Goal: Task Accomplishment & Management: Use online tool/utility

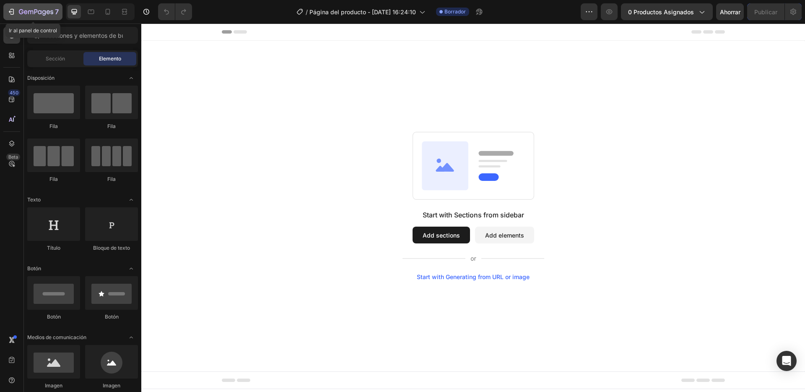
click at [28, 15] on icon "button" at bounding box center [36, 12] width 34 height 7
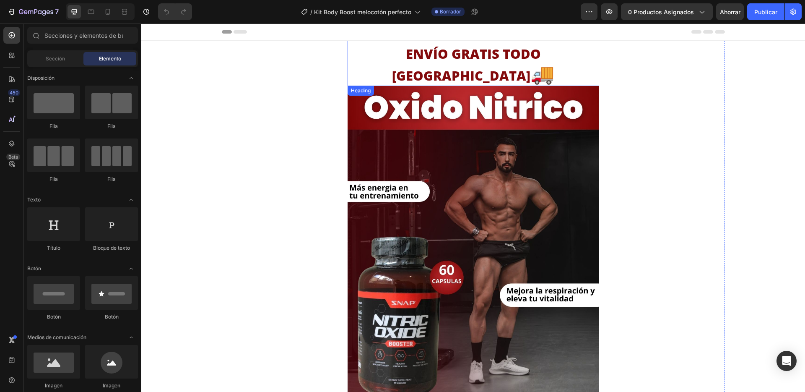
click at [483, 57] on strong "ENVÍO GRATIS TODO COLOMBIA" at bounding box center [466, 64] width 149 height 39
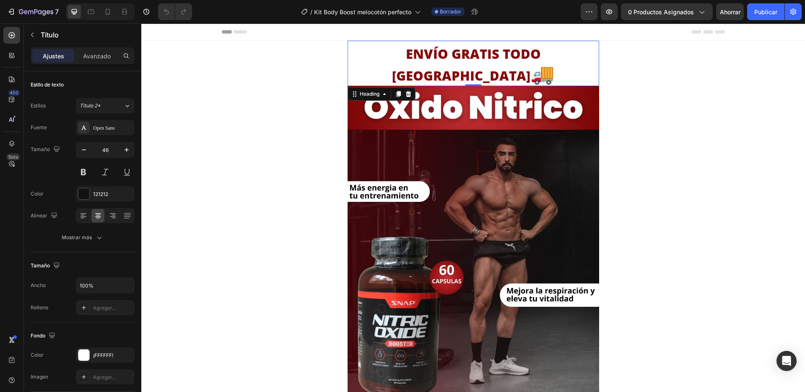
click at [591, 58] on h2 "ENVÍO GRATIS TODO COLOMBIA 🚚" at bounding box center [474, 63] width 252 height 45
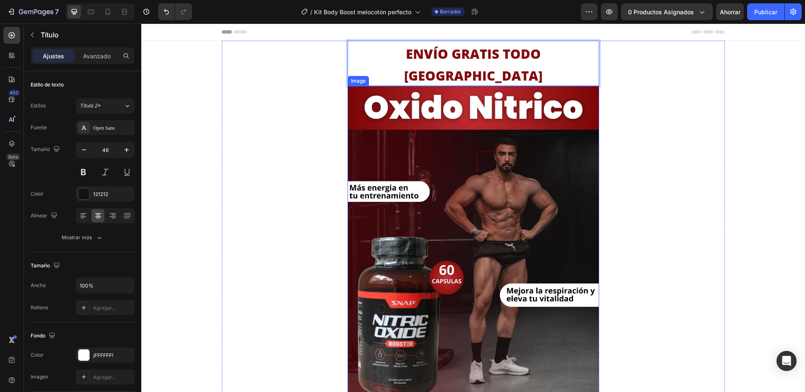
click at [519, 214] on img at bounding box center [474, 258] width 252 height 345
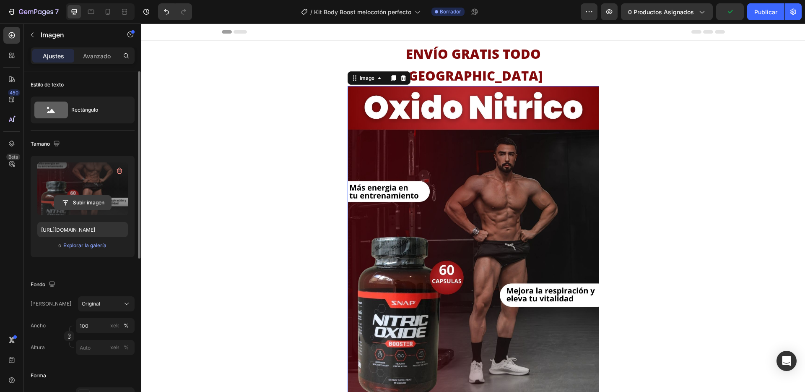
click at [72, 199] on input "file" at bounding box center [82, 202] width 57 height 14
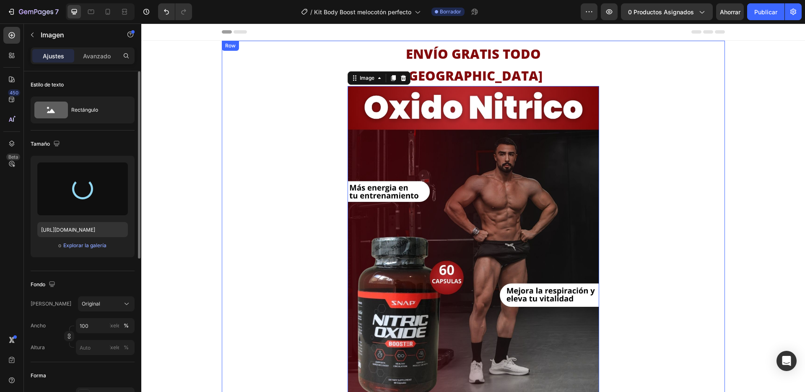
type input "https://cdn.shopify.com/s/files/1/0744/4801/1489/files/gempages_555861718207562…"
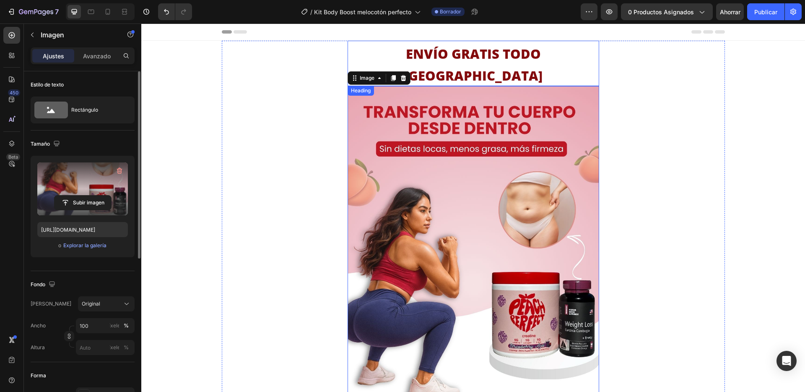
click at [530, 55] on strong "ENVÍO GRATIS TODO COLOMBIA" at bounding box center [473, 64] width 138 height 39
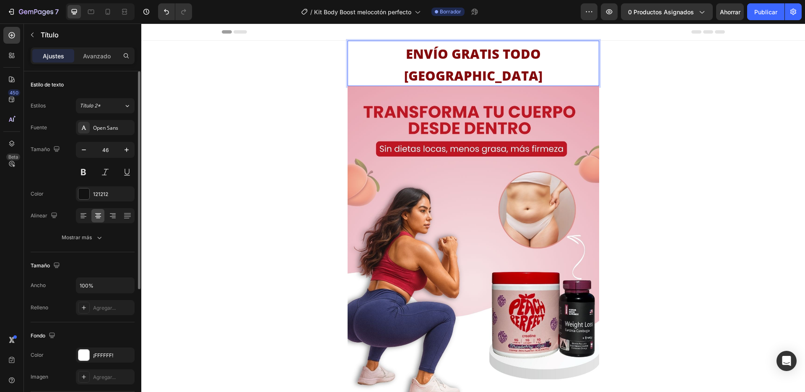
click at [530, 55] on strong "ENVÍO GRATIS TODO COLOMBIA" at bounding box center [473, 64] width 138 height 39
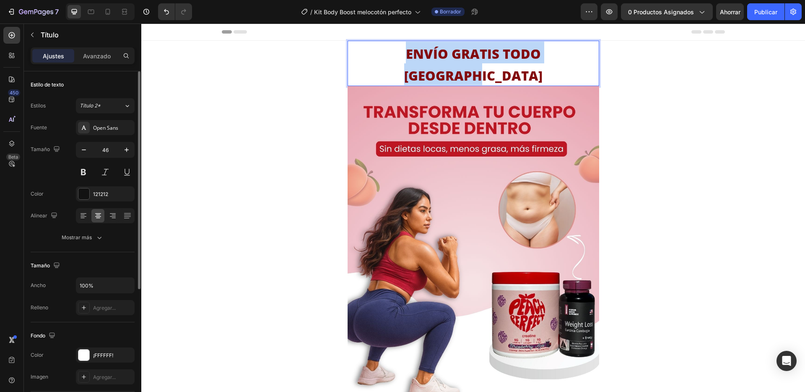
click at [530, 55] on strong "ENVÍO GRATIS TODO COLOMBIA" at bounding box center [473, 64] width 138 height 39
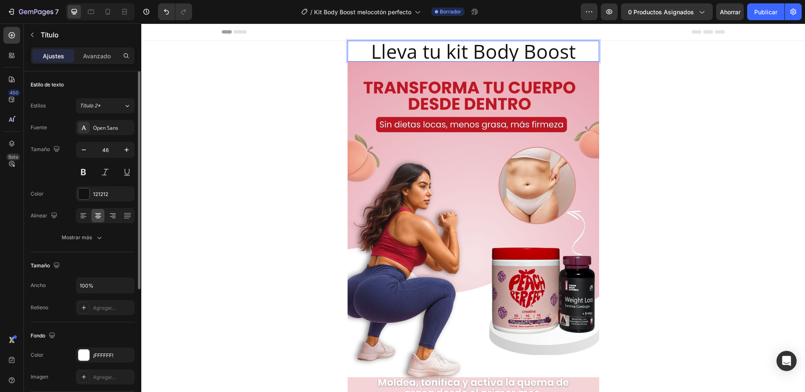
click at [425, 53] on p "Lleva tu kit Body Boost" at bounding box center [473, 51] width 250 height 19
click at [436, 56] on p "Lleva tu kit Body Boost" at bounding box center [473, 51] width 250 height 19
click at [572, 55] on p "Lleva el kit Body Boost" at bounding box center [473, 51] width 250 height 19
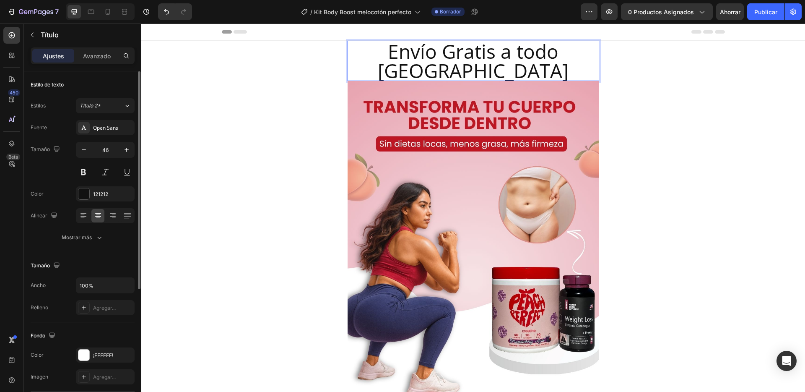
click at [521, 67] on p "Envío Gratis a todo colombia" at bounding box center [473, 61] width 250 height 39
click at [162, 13] on icon "Deshacer/Rehacer" at bounding box center [166, 12] width 8 height 8
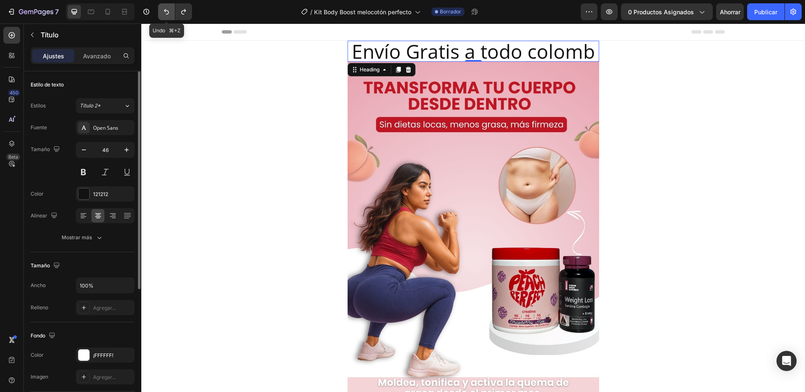
click at [162, 13] on icon "Deshacer/Rehacer" at bounding box center [166, 12] width 8 height 8
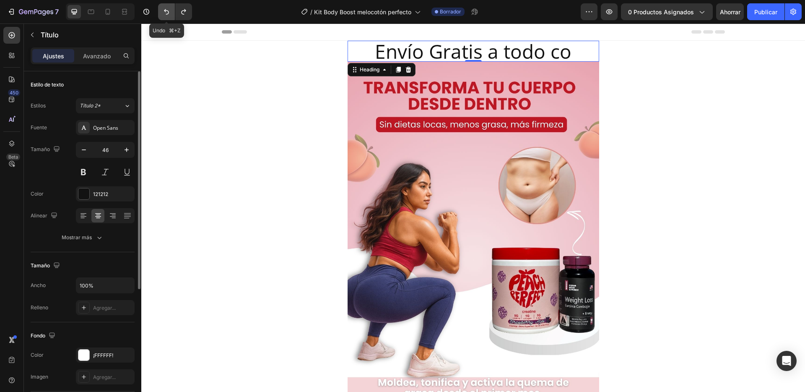
click at [162, 13] on icon "Deshacer/Rehacer" at bounding box center [166, 12] width 8 height 8
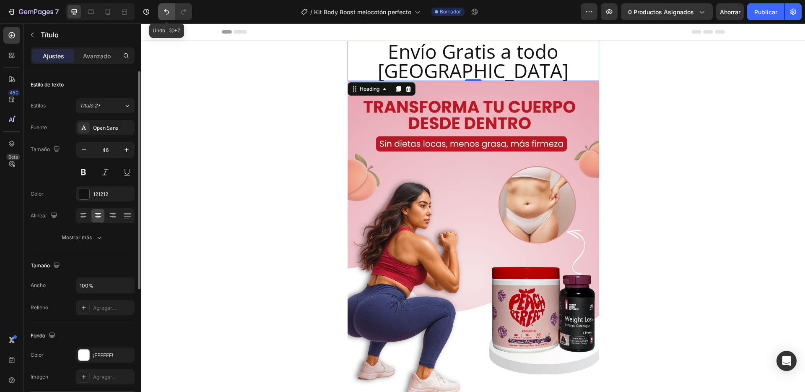
click at [162, 13] on icon "Deshacer/Rehacer" at bounding box center [166, 12] width 8 height 8
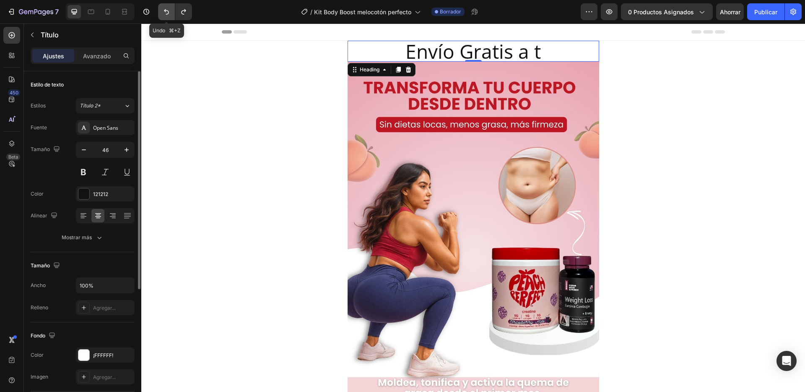
click at [162, 13] on icon "Deshacer/Rehacer" at bounding box center [166, 12] width 8 height 8
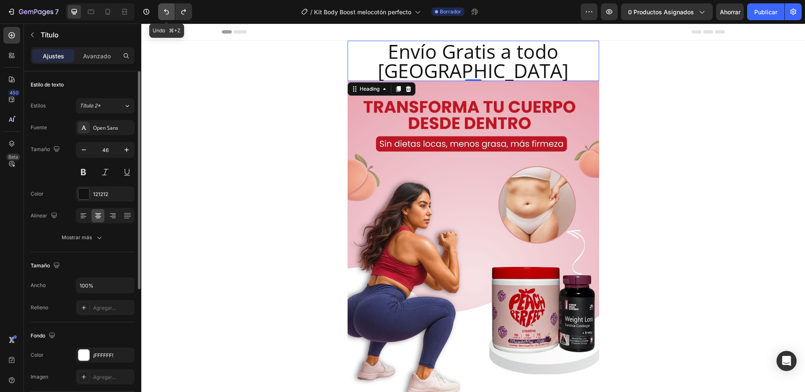
click at [162, 13] on icon "Deshacer/Rehacer" at bounding box center [166, 12] width 8 height 8
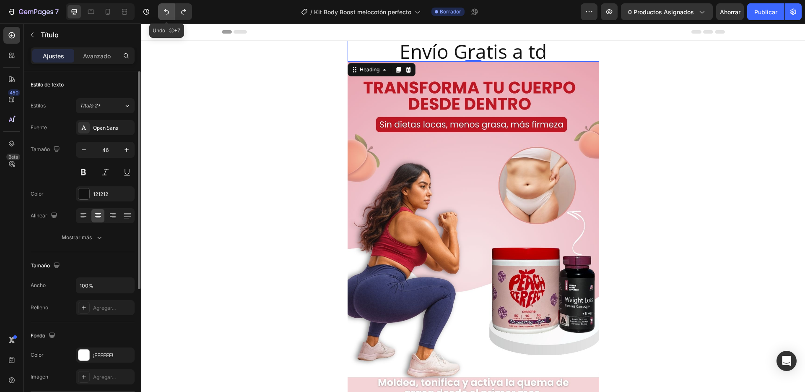
click at [162, 13] on icon "Deshacer/Rehacer" at bounding box center [166, 12] width 8 height 8
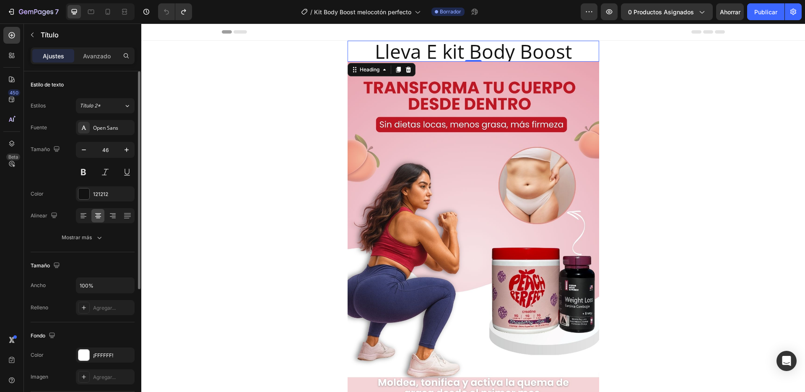
click at [522, 50] on h2 "Lleva E kit Body Boost" at bounding box center [474, 51] width 252 height 21
click at [522, 50] on p "Lleva E kit Body Boost" at bounding box center [473, 51] width 250 height 19
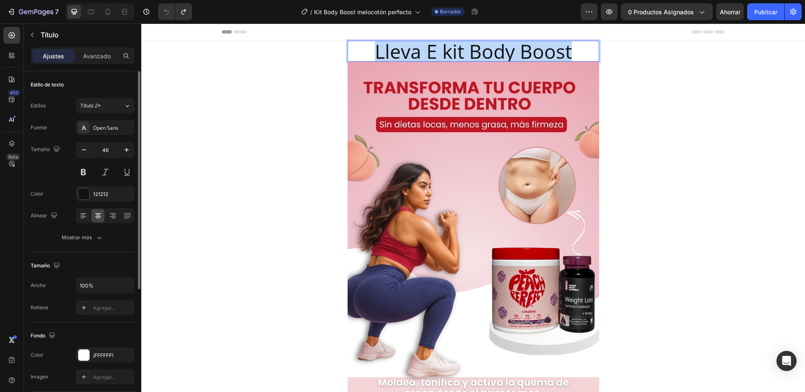
click at [522, 50] on p "Lleva E kit Body Boost" at bounding box center [473, 51] width 250 height 19
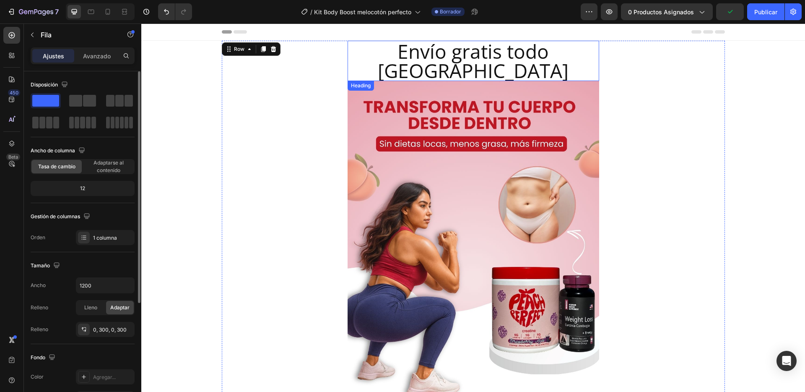
click at [564, 50] on p "Envío gratis todo colombia" at bounding box center [473, 61] width 250 height 39
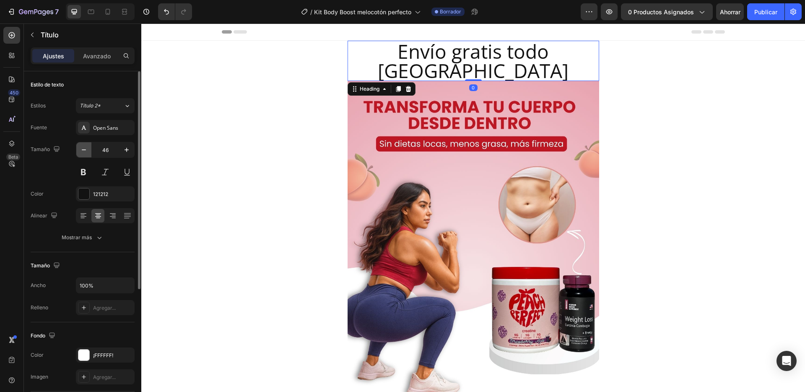
click at [86, 147] on icon "button" at bounding box center [84, 149] width 8 height 8
type input "45"
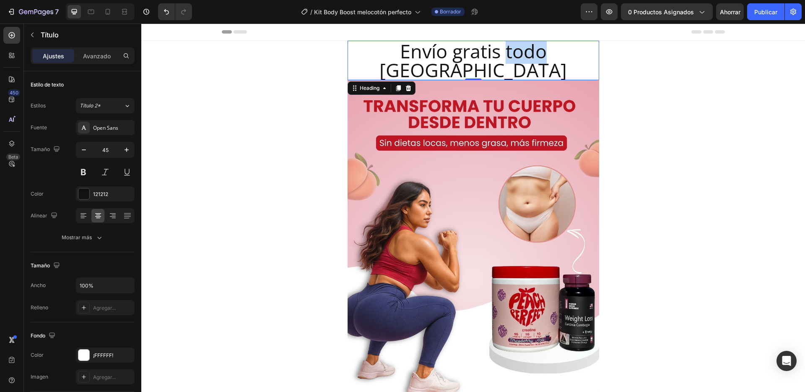
click at [457, 50] on p "Envío gratis todo colombia" at bounding box center [473, 61] width 250 height 38
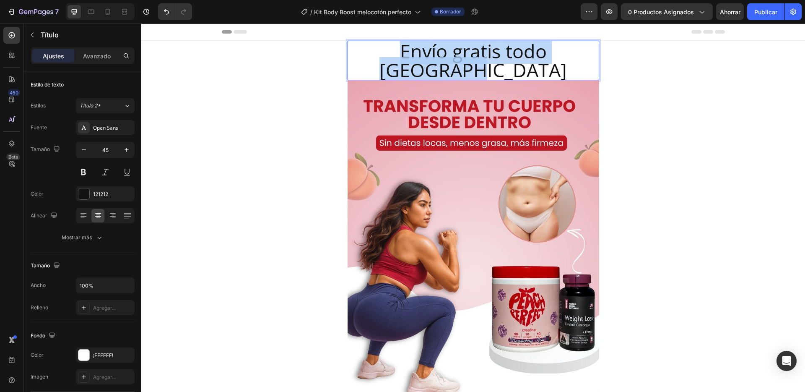
click at [457, 50] on p "Envío gratis todo colombia" at bounding box center [473, 61] width 250 height 38
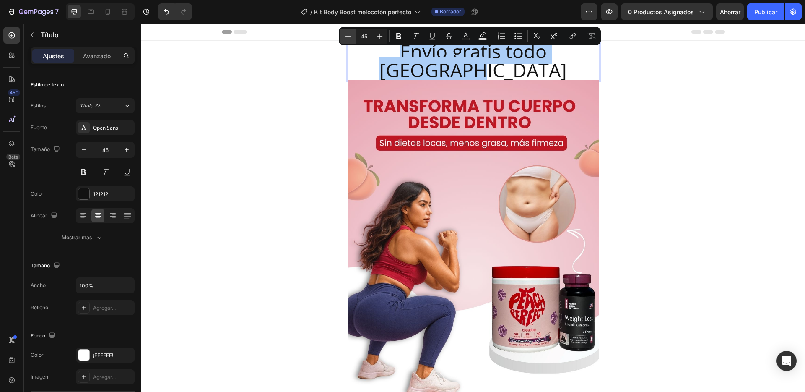
click at [352, 36] on icon "Editor contextual toolbar" at bounding box center [348, 36] width 8 height 8
type input "44"
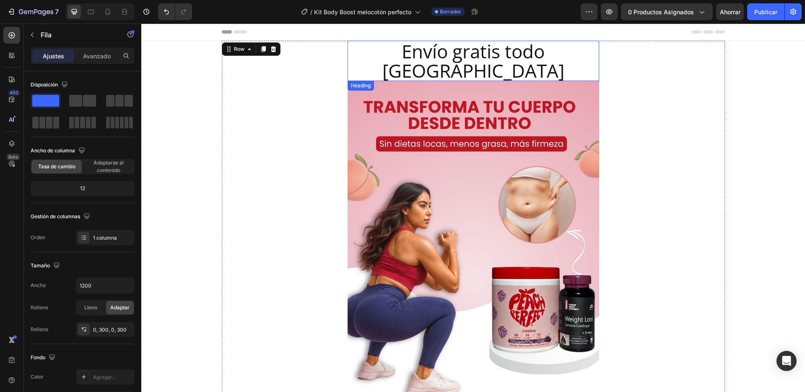
click at [382, 53] on span "Envío gratis todo colombia" at bounding box center [473, 61] width 182 height 44
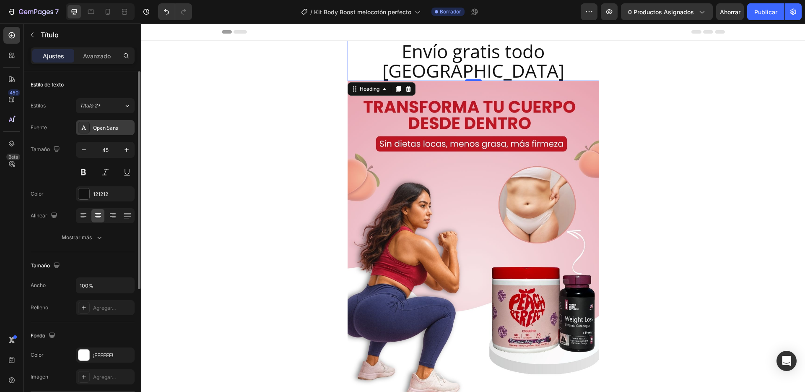
click at [106, 133] on div "Open Sans" at bounding box center [105, 127] width 59 height 15
click at [78, 173] on button at bounding box center [83, 171] width 15 height 15
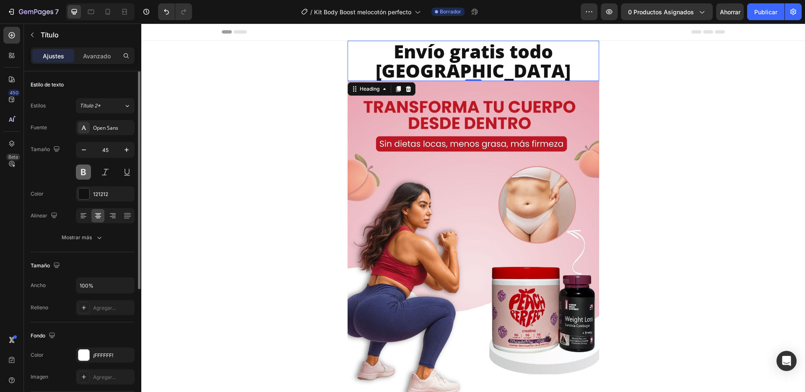
click at [78, 173] on button at bounding box center [83, 171] width 15 height 15
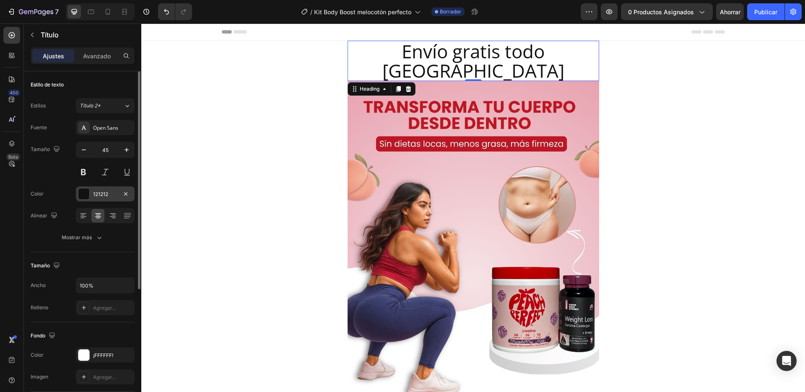
click at [90, 195] on div "121212" at bounding box center [105, 193] width 59 height 15
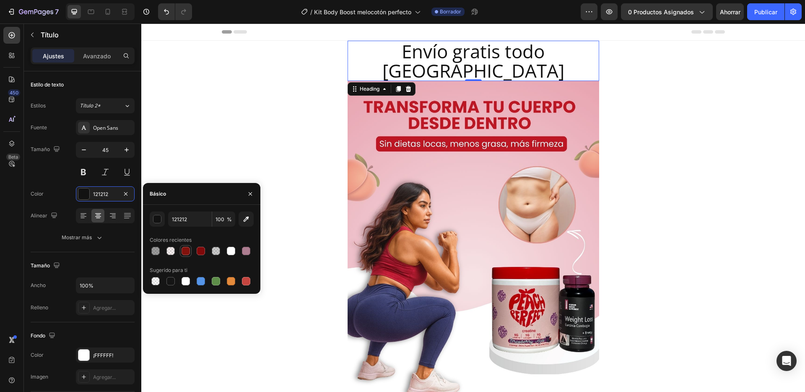
click at [189, 253] on div at bounding box center [186, 250] width 8 height 8
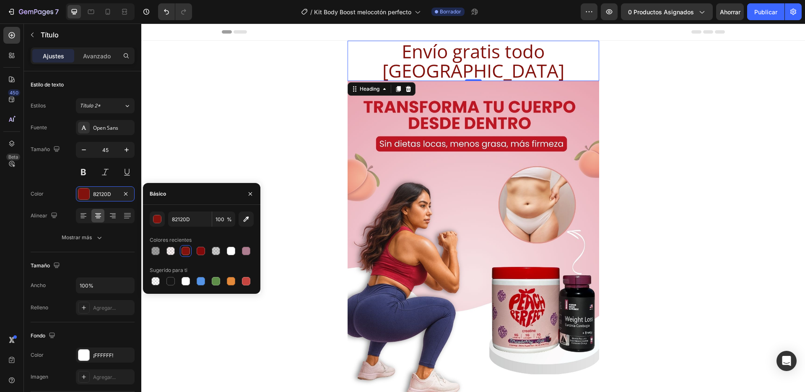
click at [193, 253] on div at bounding box center [202, 251] width 104 height 12
click at [243, 220] on icon "button" at bounding box center [246, 219] width 8 height 8
type input "BF1521"
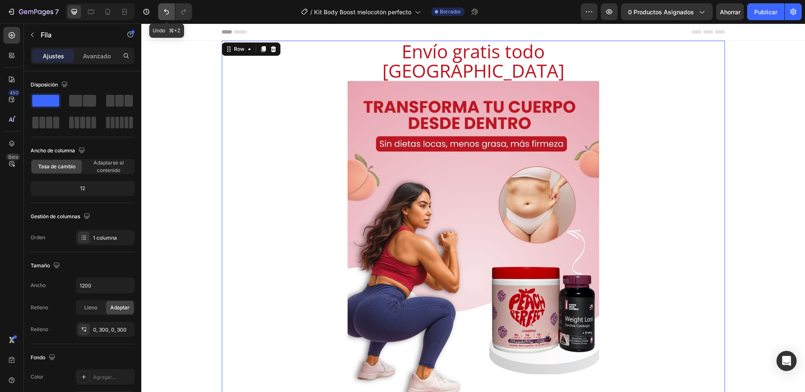
click at [163, 6] on button "Deshacer/Rehacer" at bounding box center [166, 11] width 17 height 17
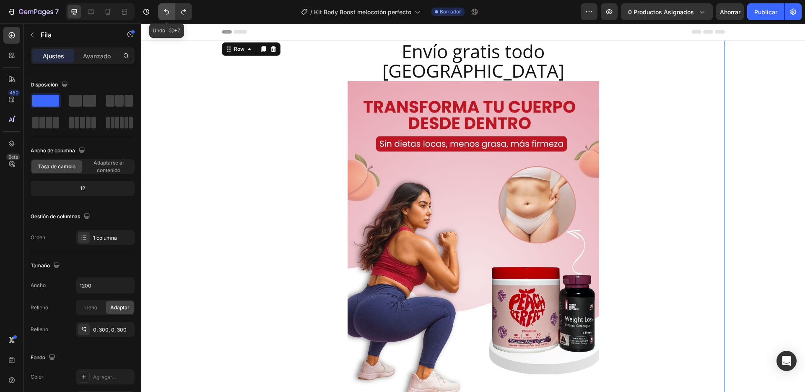
click at [163, 6] on button "Deshacer/Rehacer" at bounding box center [166, 11] width 17 height 17
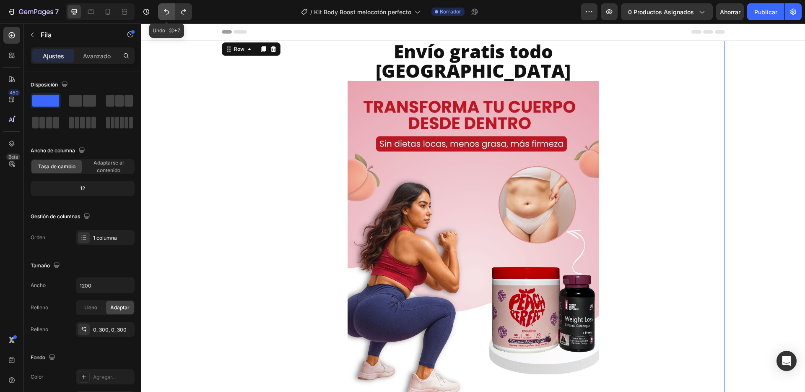
click at [163, 6] on button "Deshacer/Rehacer" at bounding box center [166, 11] width 17 height 17
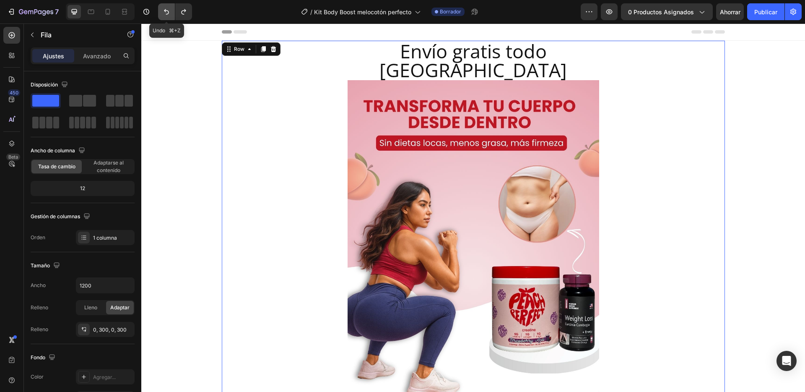
click at [163, 6] on button "Deshacer/Rehacer" at bounding box center [166, 11] width 17 height 17
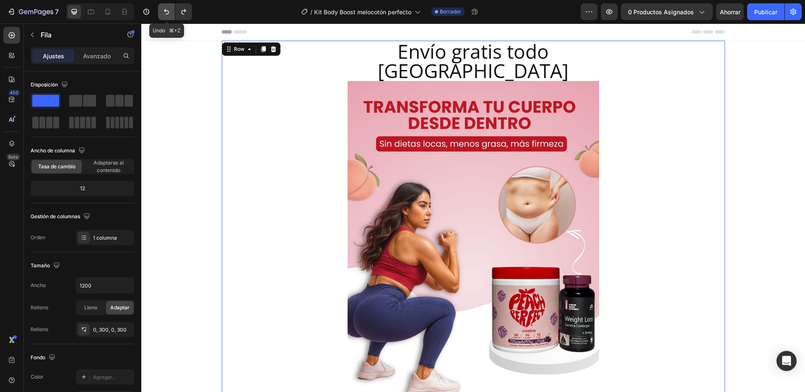
click at [163, 6] on button "Deshacer/Rehacer" at bounding box center [166, 11] width 17 height 17
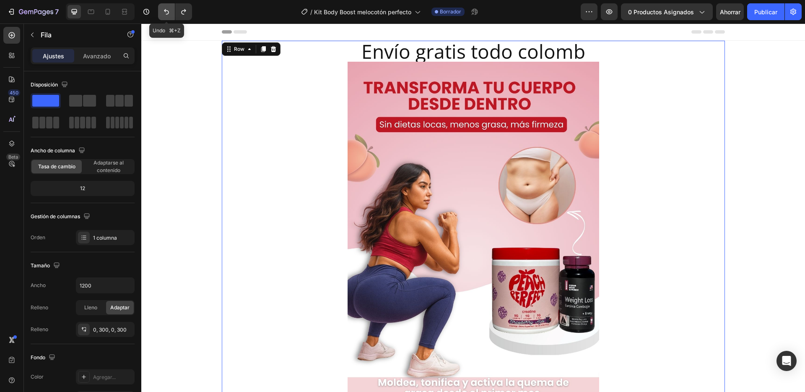
click at [163, 6] on button "Deshacer/Rehacer" at bounding box center [166, 11] width 17 height 17
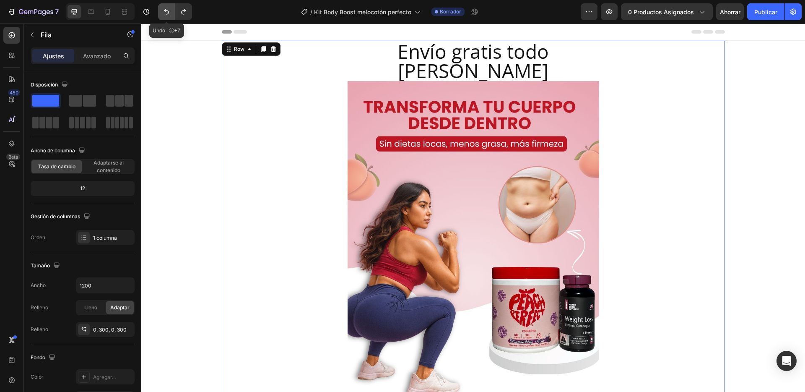
click at [163, 6] on button "Deshacer/Rehacer" at bounding box center [166, 11] width 17 height 17
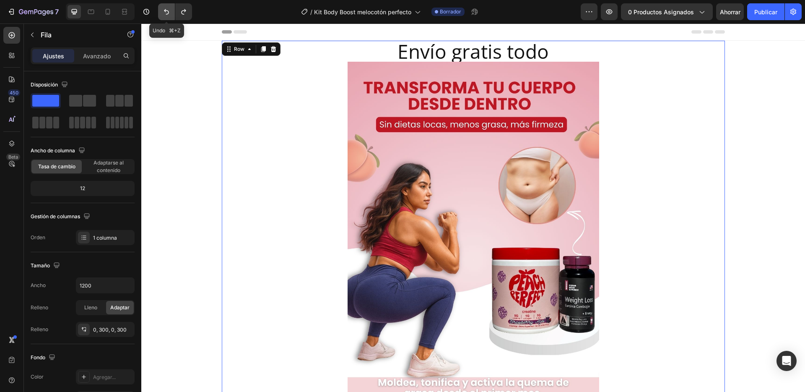
click at [163, 6] on button "Deshacer/Rehacer" at bounding box center [166, 11] width 17 height 17
click at [162, 6] on button "Deshacer/Rehacer" at bounding box center [166, 11] width 17 height 17
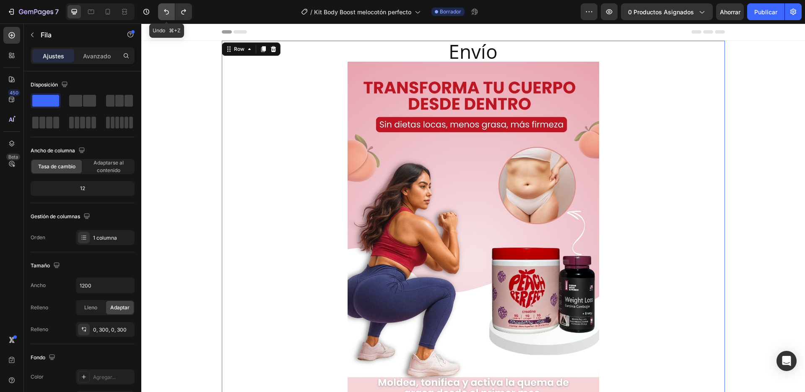
click at [162, 6] on button "Deshacer/Rehacer" at bounding box center [166, 11] width 17 height 17
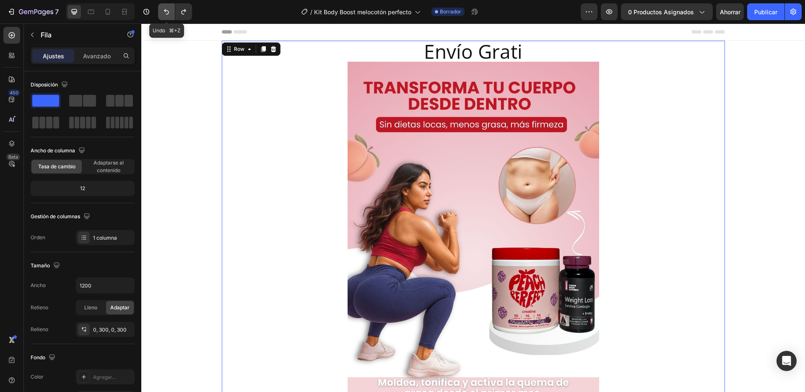
click at [162, 6] on button "Deshacer/Rehacer" at bounding box center [166, 11] width 17 height 17
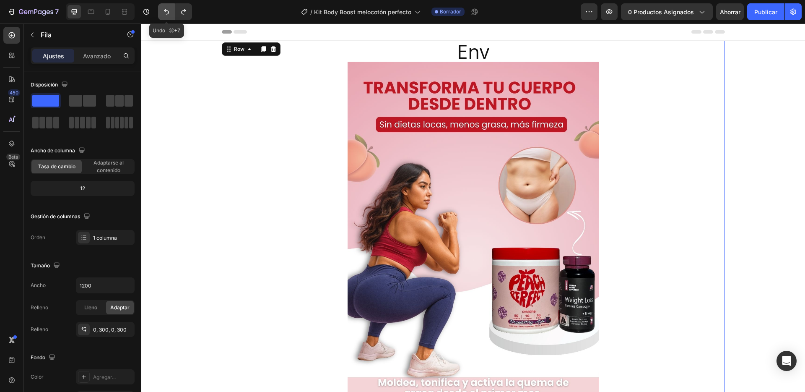
click at [162, 6] on button "Deshacer/Rehacer" at bounding box center [166, 11] width 17 height 17
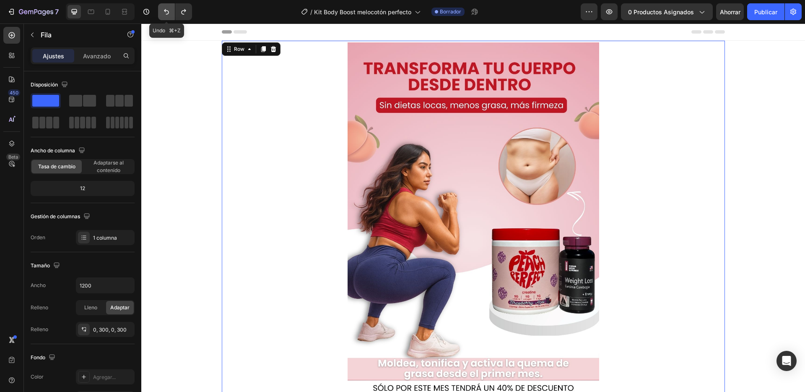
click at [162, 6] on button "Deshacer/Rehacer" at bounding box center [166, 11] width 17 height 17
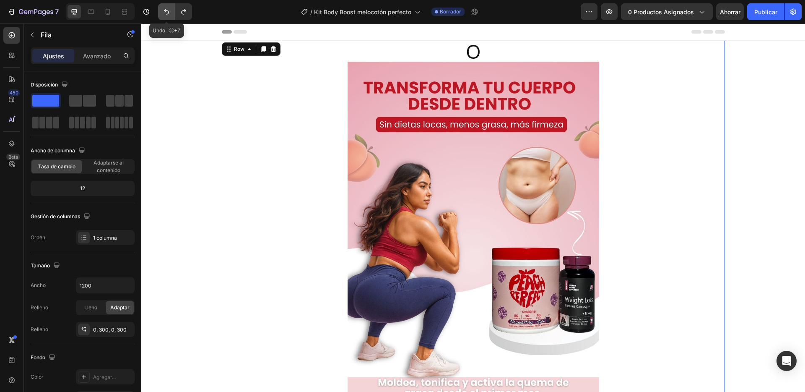
click at [162, 6] on button "Deshacer/Rehacer" at bounding box center [166, 11] width 17 height 17
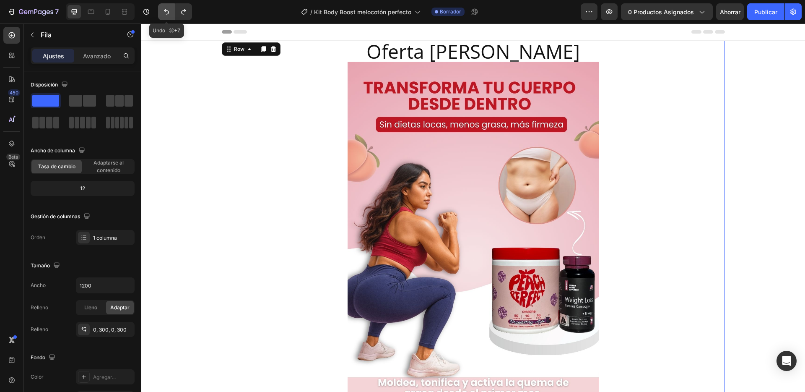
click at [162, 6] on button "Deshacer/Rehacer" at bounding box center [166, 11] width 17 height 17
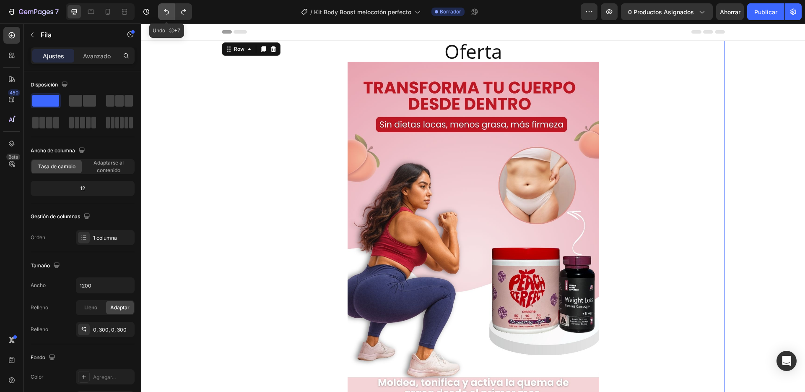
click at [162, 6] on button "Deshacer/Rehacer" at bounding box center [166, 11] width 17 height 17
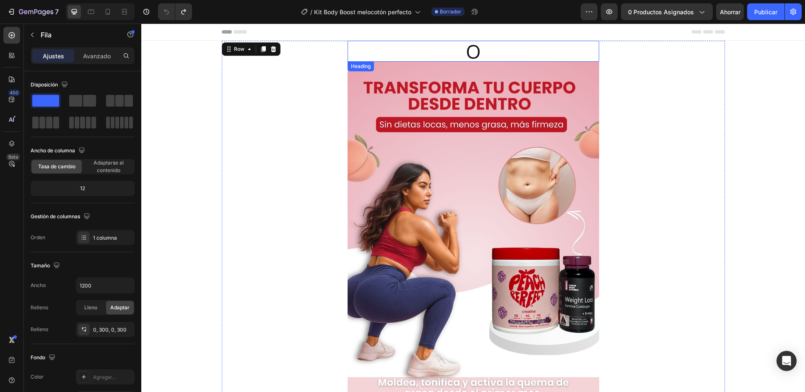
click at [502, 51] on h2 "O" at bounding box center [474, 51] width 252 height 21
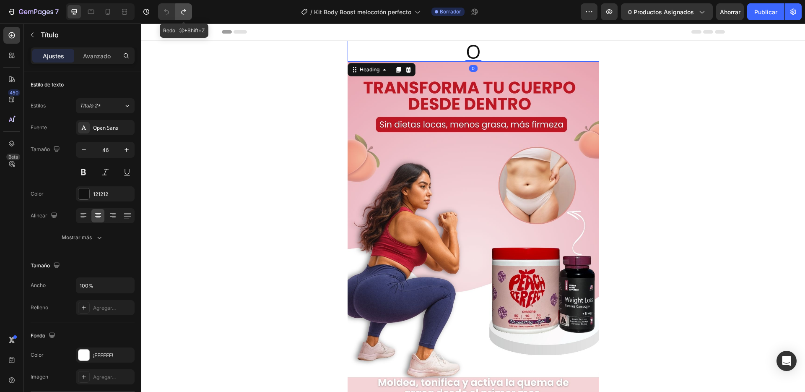
click at [188, 15] on button "Deshacer/Rehacer" at bounding box center [183, 11] width 17 height 17
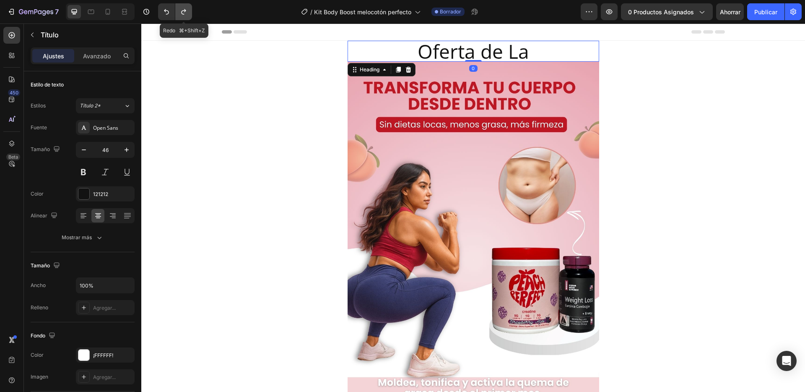
click at [188, 15] on button "Deshacer/Rehacer" at bounding box center [183, 11] width 17 height 17
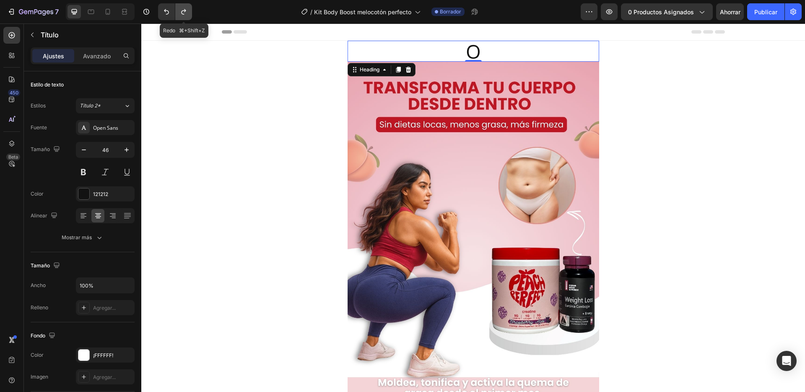
click at [188, 15] on button "Deshacer/Rehacer" at bounding box center [183, 11] width 17 height 17
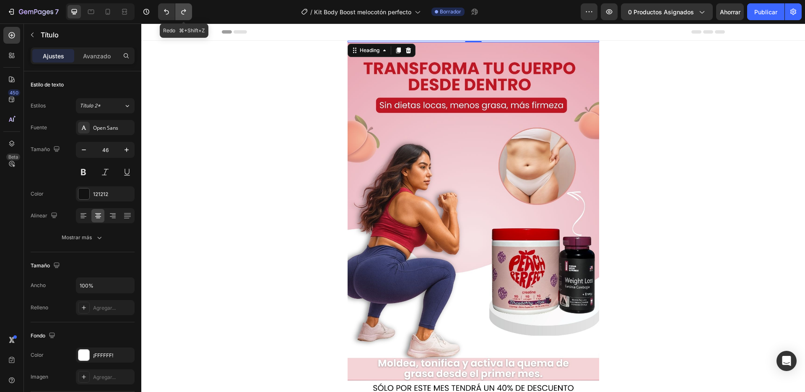
click at [188, 15] on button "Deshacer/Rehacer" at bounding box center [183, 11] width 17 height 17
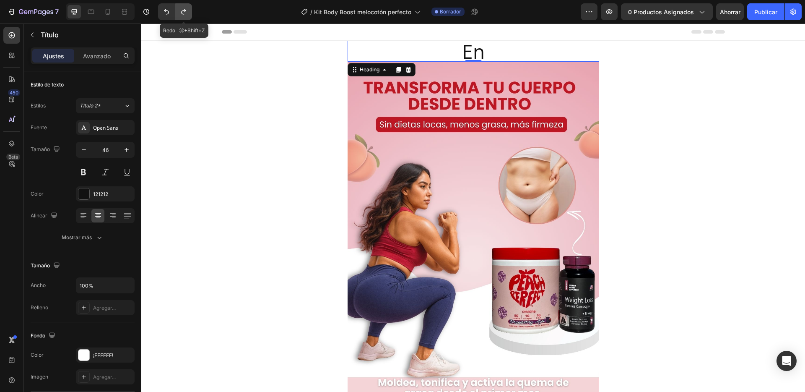
click at [188, 15] on button "Deshacer/Rehacer" at bounding box center [183, 11] width 17 height 17
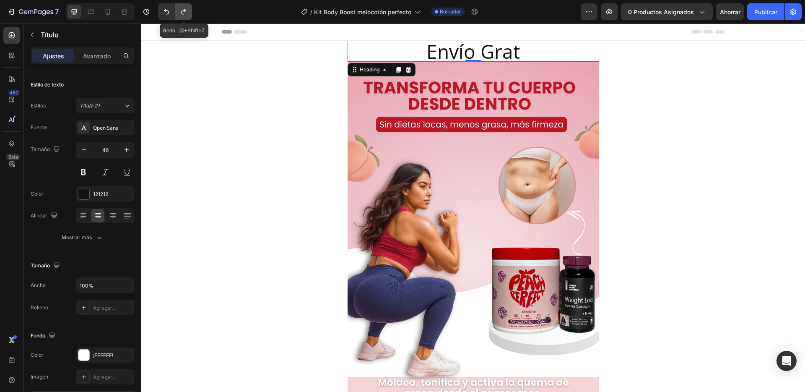
click at [188, 15] on button "Deshacer/Rehacer" at bounding box center [183, 11] width 17 height 17
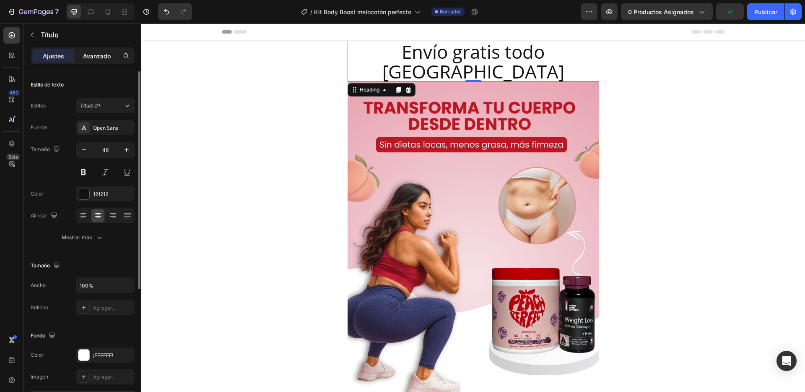
click at [100, 57] on font "Avanzado" at bounding box center [97, 55] width 28 height 7
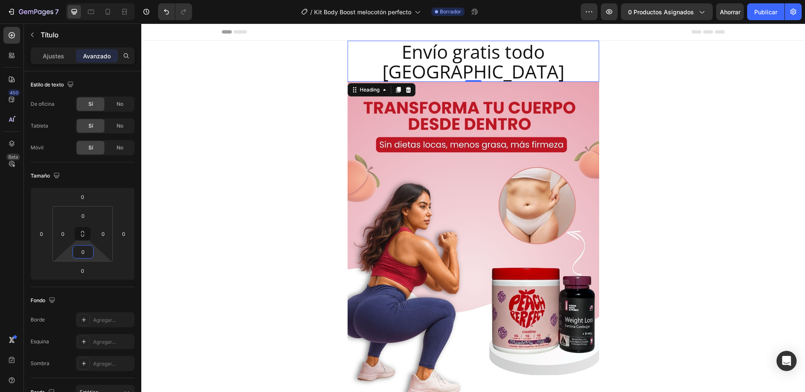
click at [83, 246] on input "0" at bounding box center [83, 251] width 17 height 13
type input "2"
type input "5"
type input "8"
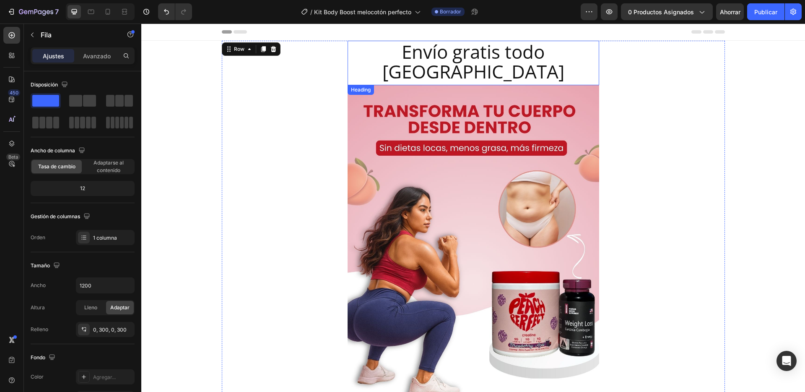
click at [544, 52] on span "Envío gratis todo colombia" at bounding box center [473, 61] width 182 height 45
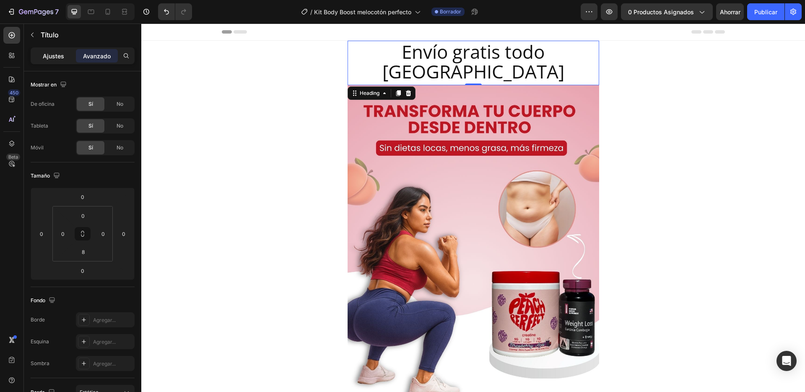
click at [66, 54] on div "Ajustes" at bounding box center [53, 55] width 42 height 13
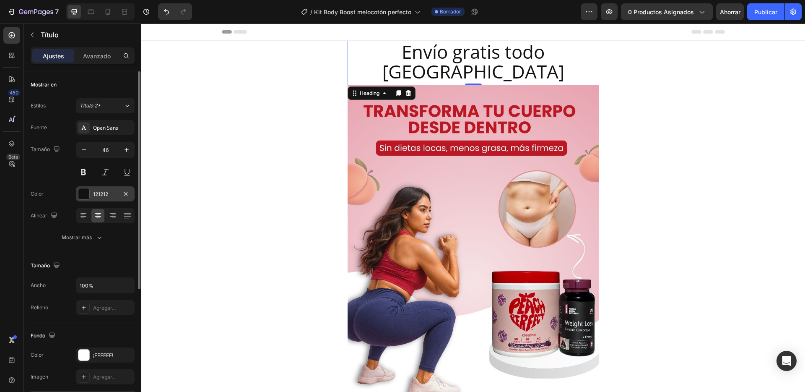
click at [80, 196] on div at bounding box center [83, 193] width 11 height 11
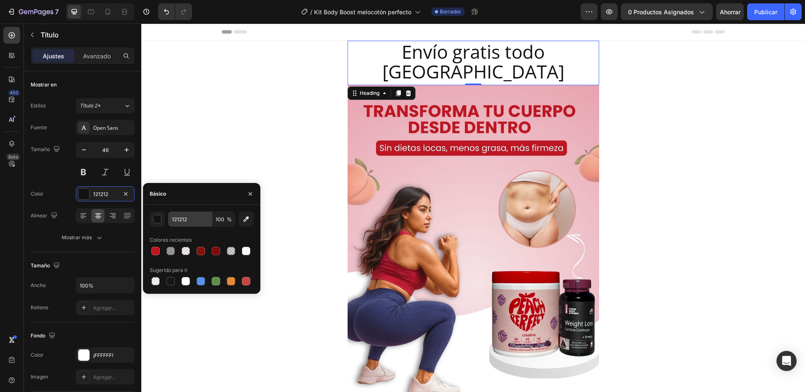
drag, startPoint x: 152, startPoint y: 250, endPoint x: 175, endPoint y: 213, distance: 44.2
click at [152, 250] on div at bounding box center [155, 250] width 8 height 8
type input "BF1521"
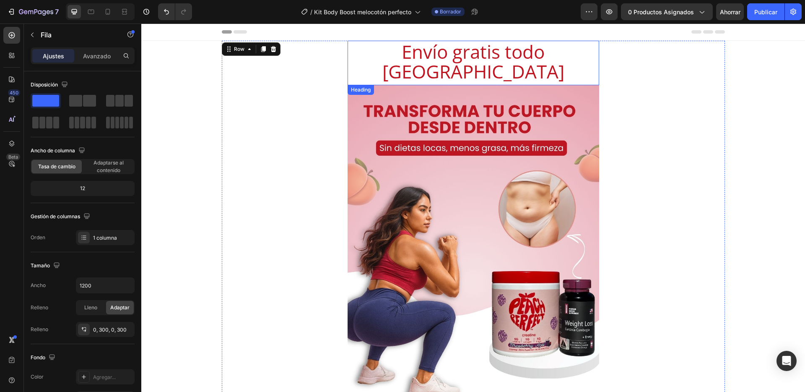
click at [425, 53] on span "Envío gratis todo colombia" at bounding box center [473, 61] width 182 height 45
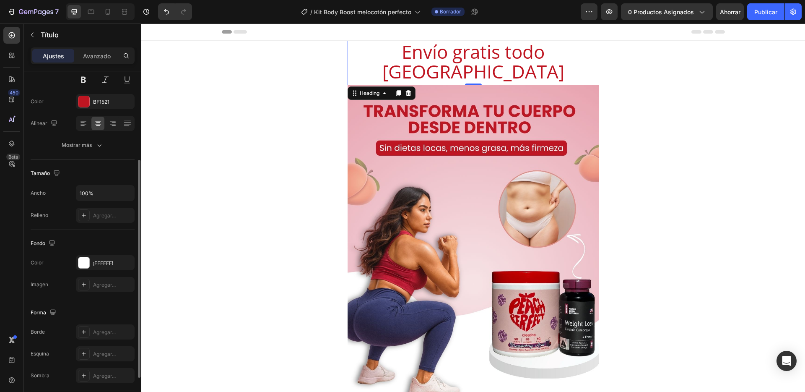
scroll to position [178, 0]
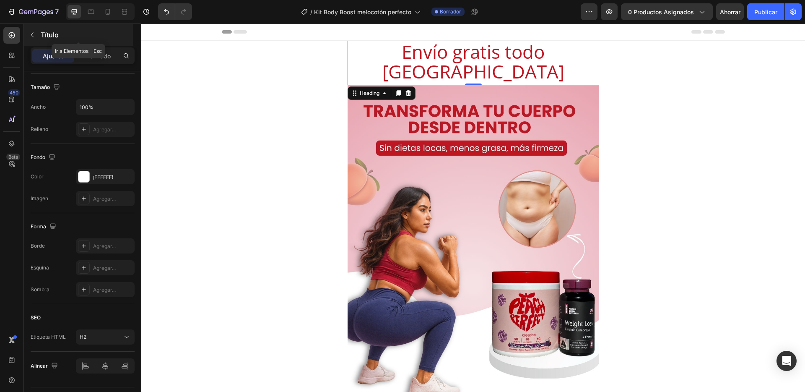
click at [36, 38] on button "button" at bounding box center [32, 34] width 13 height 13
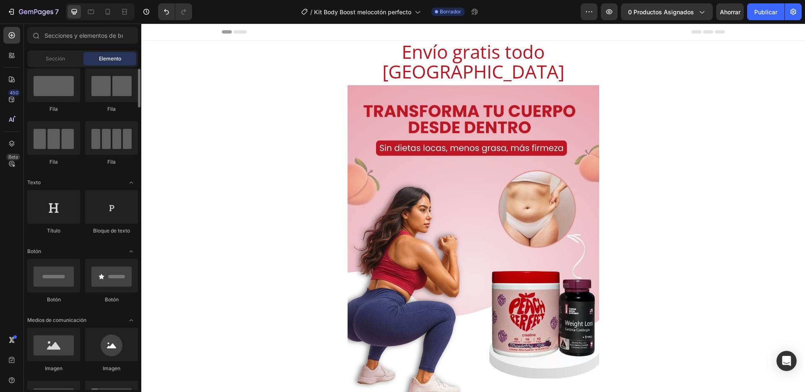
scroll to position [0, 0]
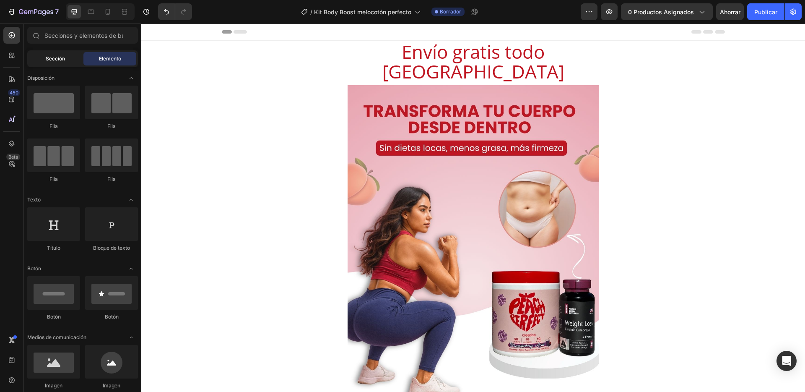
click at [60, 65] on div "Sección" at bounding box center [55, 58] width 53 height 13
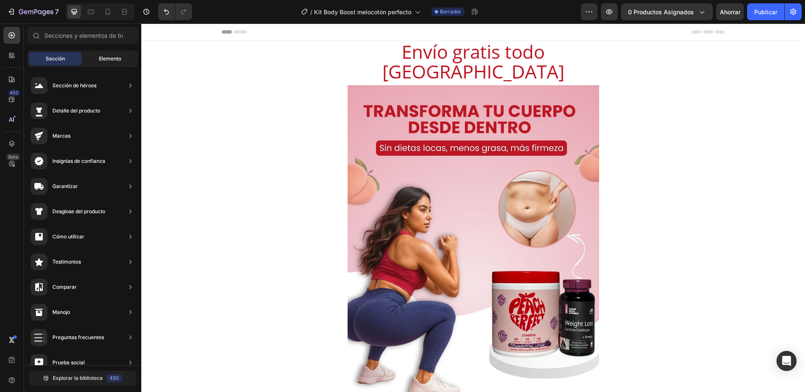
click at [88, 57] on div "Elemento" at bounding box center [109, 58] width 53 height 13
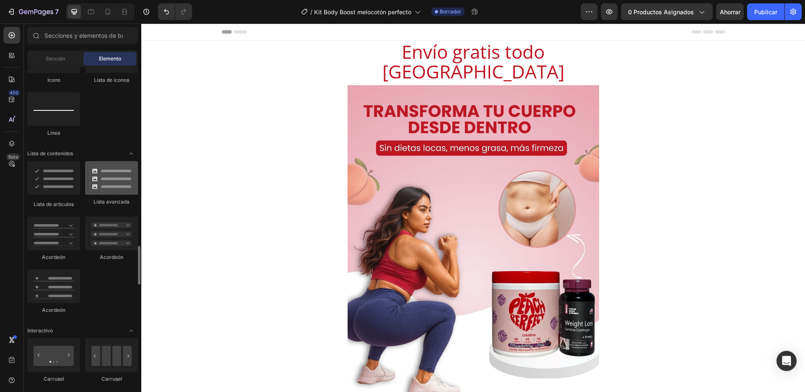
scroll to position [804, 0]
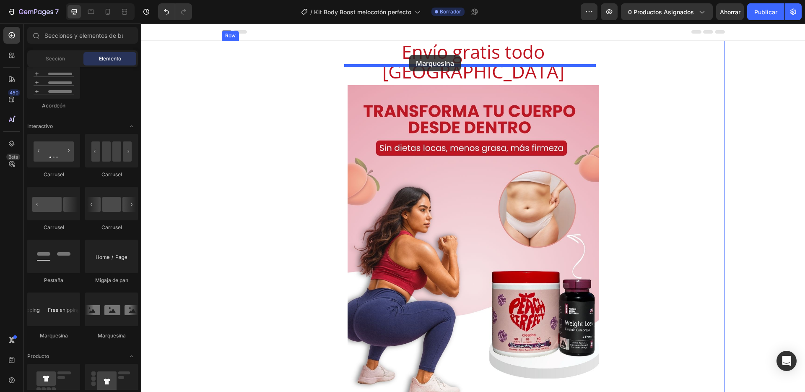
drag, startPoint x: 207, startPoint y: 334, endPoint x: 409, endPoint y: 55, distance: 344.6
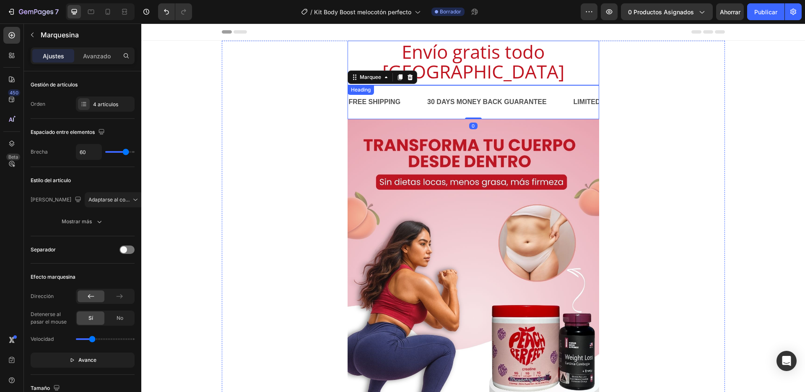
click at [498, 51] on span "Envío gratis todo colombia" at bounding box center [473, 61] width 182 height 45
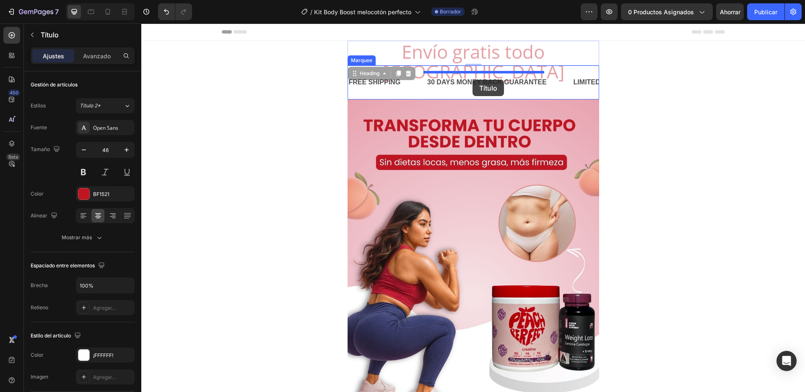
drag, startPoint x: 348, startPoint y: 72, endPoint x: 472, endPoint y: 80, distance: 125.2
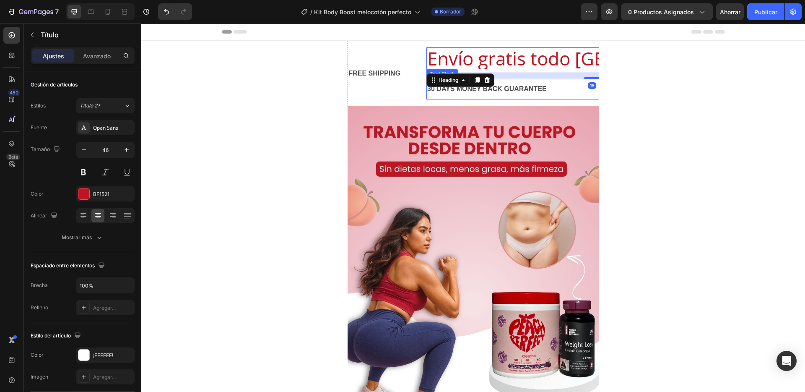
click at [463, 89] on div "30 DAYS MONEY BACK GUARANTEE" at bounding box center [591, 89] width 331 height 14
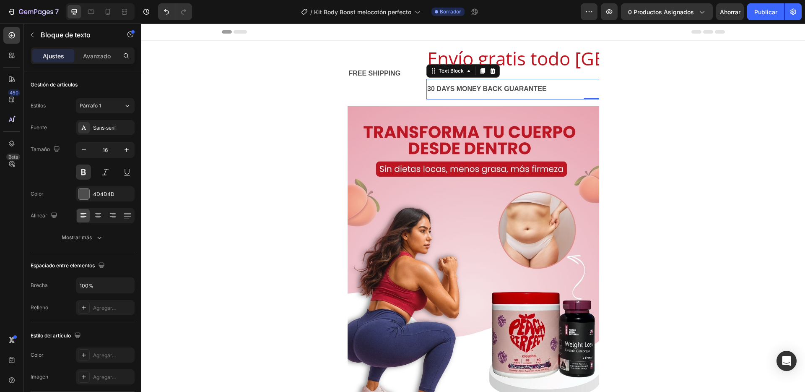
click at [493, 65] on div "Text Block" at bounding box center [462, 70] width 73 height 13
click at [492, 70] on icon at bounding box center [492, 70] width 7 height 7
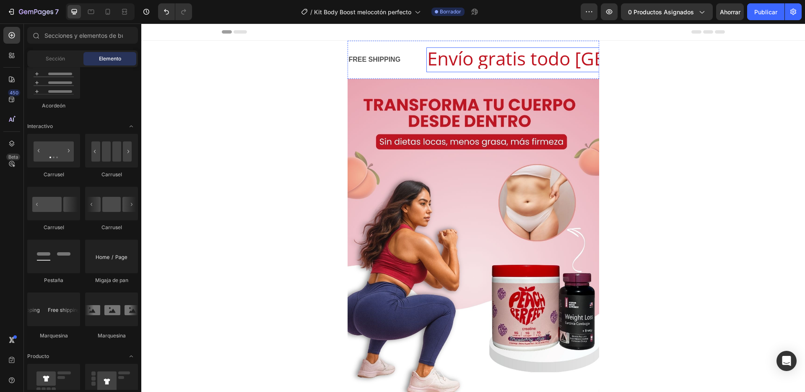
click at [453, 54] on span "Envío gratis todo colombia" at bounding box center [591, 58] width 329 height 25
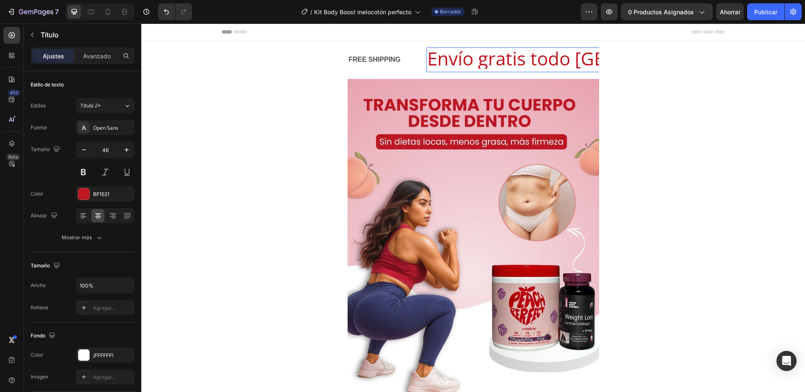
click at [529, 61] on span "Envío gratis todo colombia" at bounding box center [591, 58] width 329 height 25
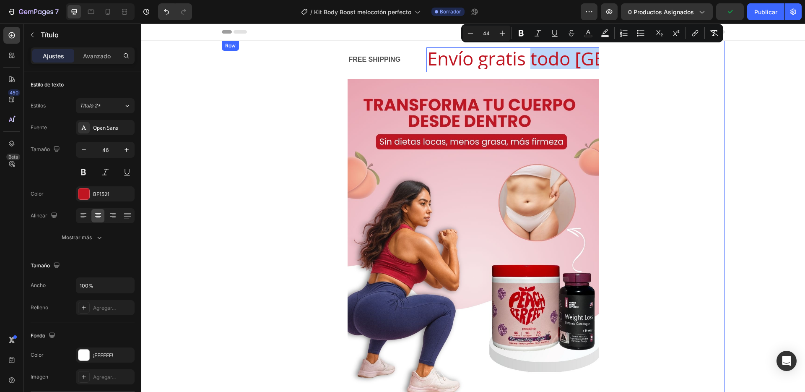
drag, startPoint x: 529, startPoint y: 61, endPoint x: 605, endPoint y: 68, distance: 76.7
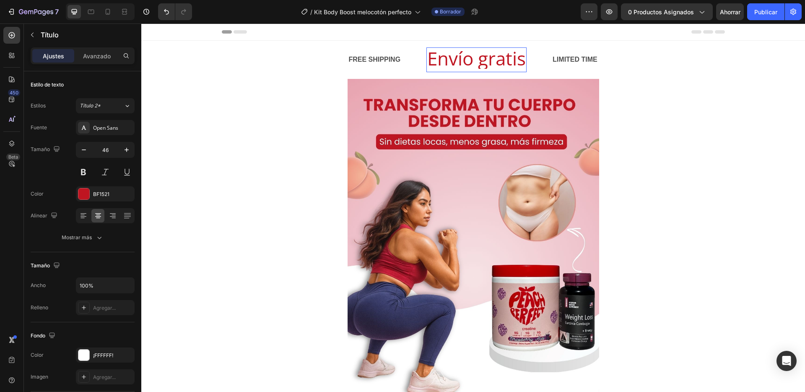
click at [526, 55] on span "Envío gratis" at bounding box center [476, 58] width 99 height 25
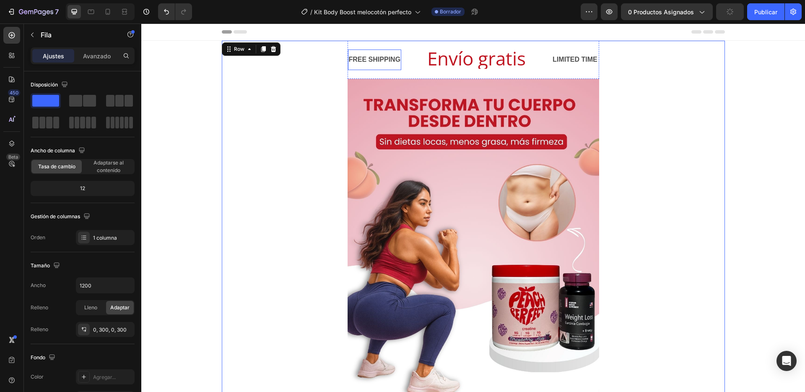
click at [380, 62] on div "FREE SHIPPING" at bounding box center [375, 60] width 54 height 14
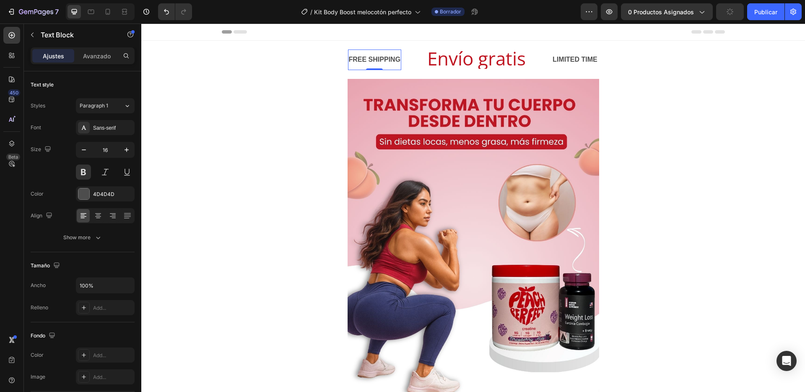
click at [380, 62] on div "FREE SHIPPING" at bounding box center [375, 60] width 54 height 14
click at [380, 62] on p "FREE SHIPPING" at bounding box center [375, 60] width 52 height 12
click at [456, 69] on div "PAGO SEGURO POR PAYU Text Block 0" at bounding box center [404, 59] width 113 height 21
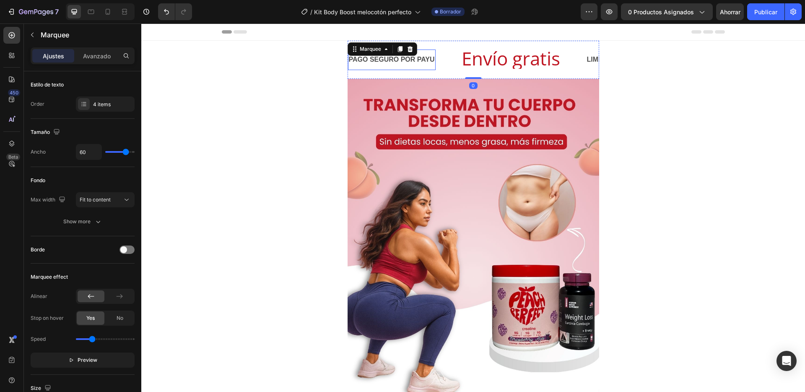
click at [411, 64] on p "PAGO SEGURO POR PAYU" at bounding box center [392, 60] width 86 height 12
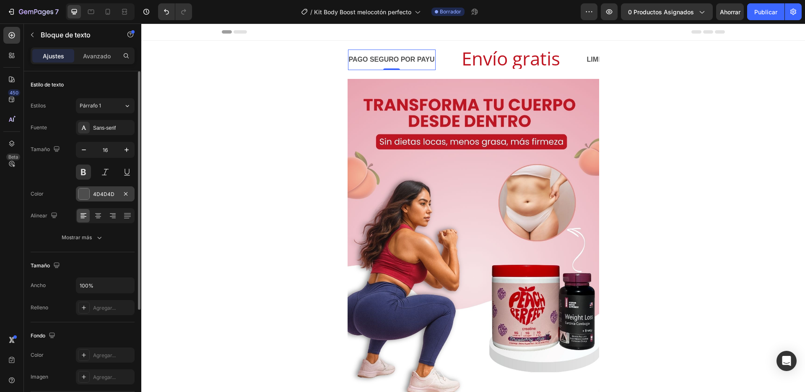
click at [101, 197] on div "4D4D4D" at bounding box center [105, 194] width 24 height 8
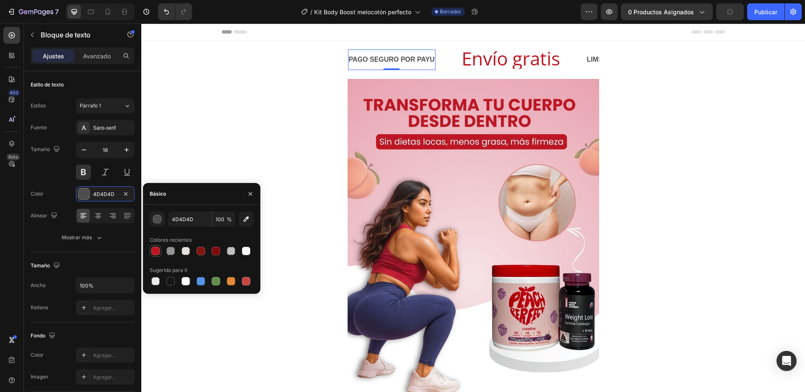
drag, startPoint x: 151, startPoint y: 249, endPoint x: 143, endPoint y: 162, distance: 86.8
click at [151, 249] on div at bounding box center [155, 250] width 8 height 8
type input "BF1521"
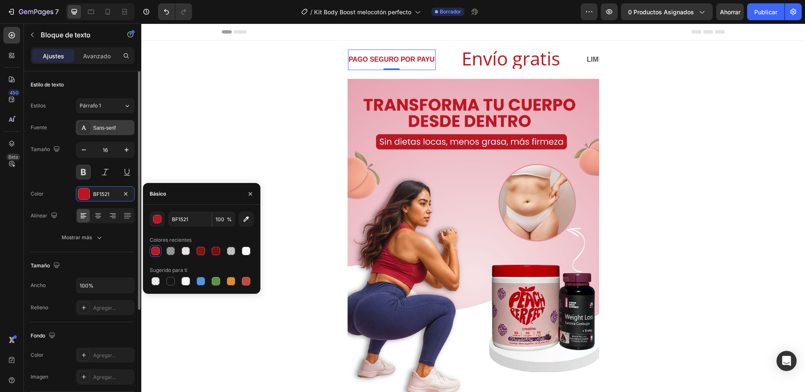
click at [106, 129] on font "Sans-serif" at bounding box center [104, 128] width 23 height 6
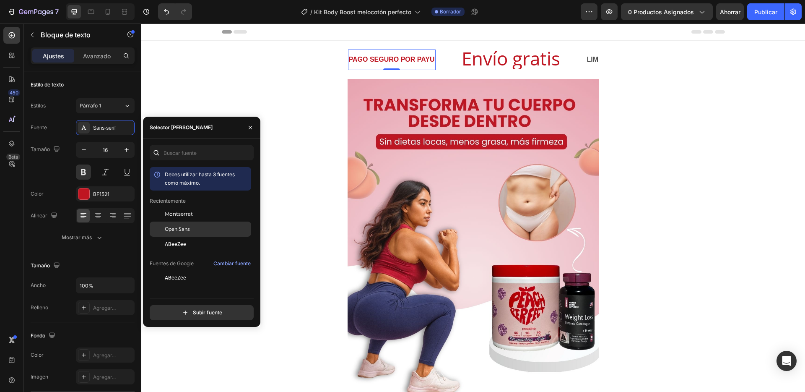
click at [183, 230] on font "Open Sans" at bounding box center [177, 228] width 25 height 7
click at [525, 56] on span "Envío gratis" at bounding box center [510, 58] width 99 height 25
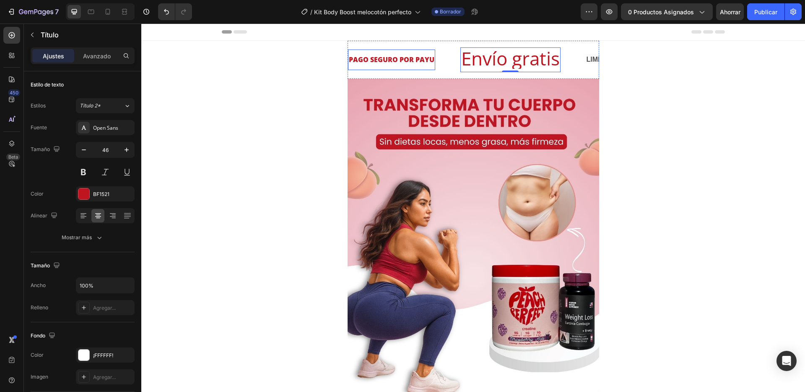
click at [362, 63] on p "PAGO SEGURO POR PAYU" at bounding box center [392, 60] width 86 height 12
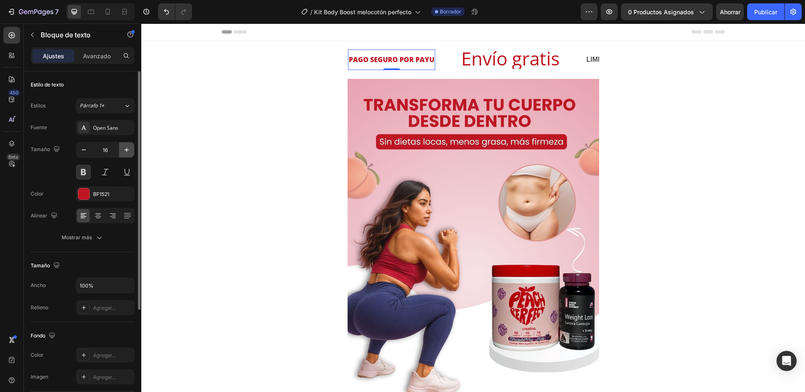
click at [127, 149] on icon "button" at bounding box center [127, 150] width 4 height 4
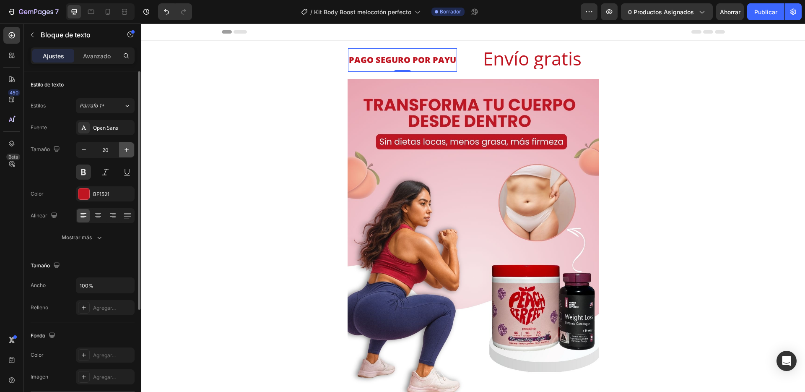
click at [127, 149] on icon "button" at bounding box center [127, 150] width 4 height 4
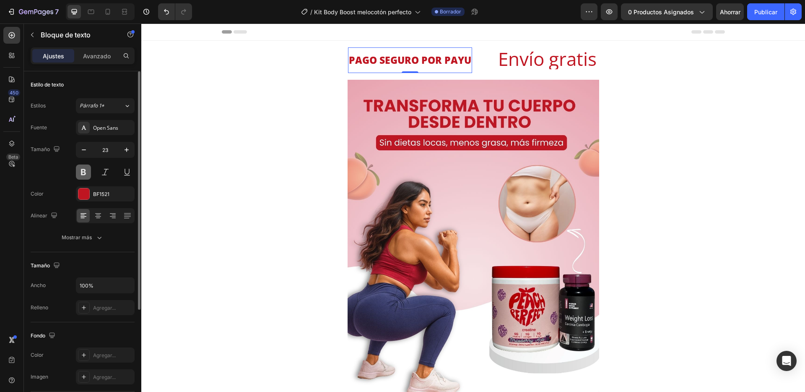
click at [78, 173] on button at bounding box center [83, 171] width 15 height 15
click at [128, 155] on button "button" at bounding box center [126, 149] width 15 height 15
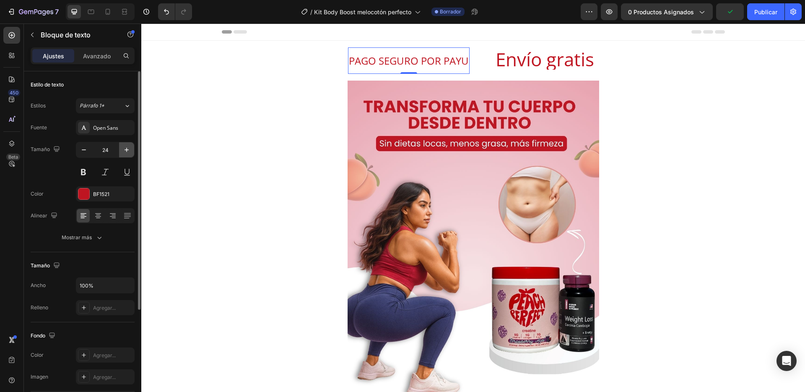
type input "25"
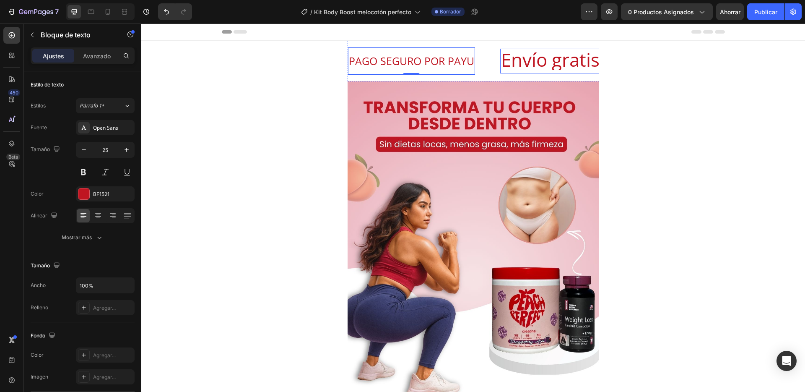
click at [525, 58] on span "Envío gratis" at bounding box center [550, 59] width 99 height 25
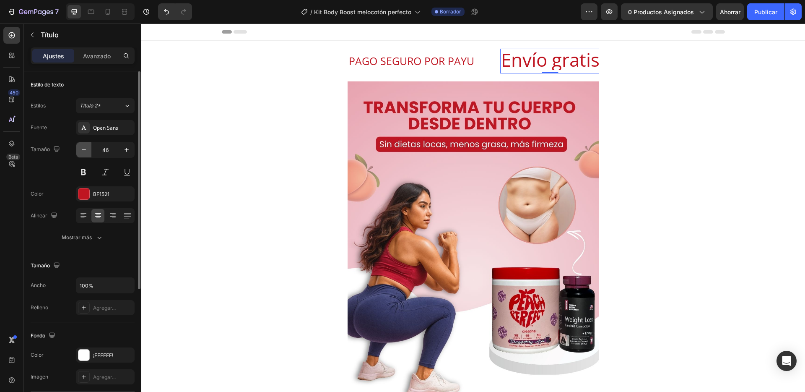
click at [88, 156] on button "button" at bounding box center [83, 149] width 15 height 15
click at [86, 155] on button "button" at bounding box center [83, 149] width 15 height 15
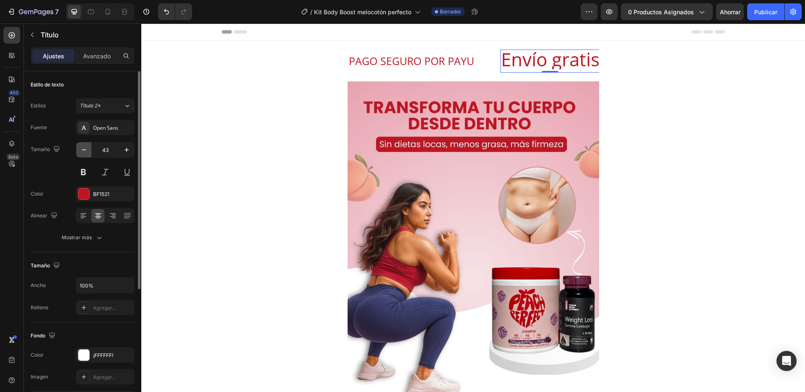
click at [86, 155] on button "button" at bounding box center [83, 149] width 15 height 15
click at [130, 149] on icon "button" at bounding box center [126, 149] width 8 height 8
type input "40"
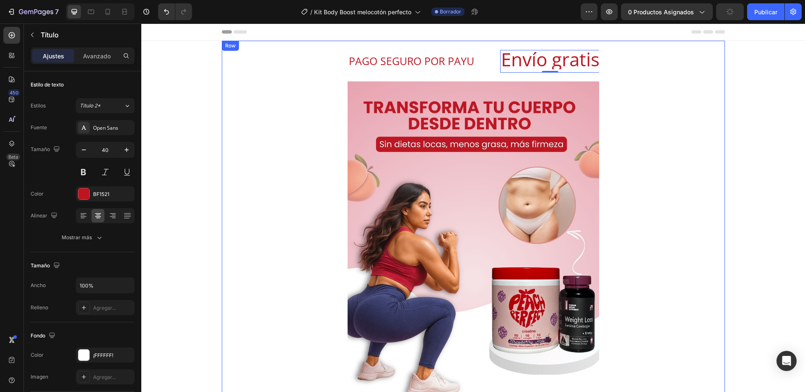
click at [382, 60] on div "PAGO SEGURO POR PAYU Text Block" at bounding box center [411, 60] width 127 height 27
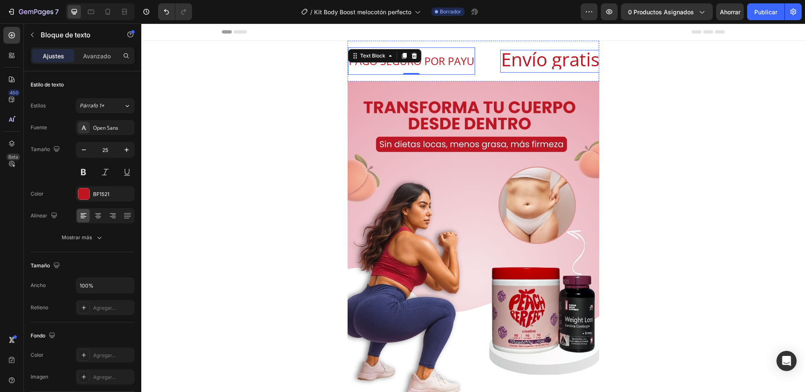
click at [518, 68] on span "Envío gratis" at bounding box center [550, 59] width 99 height 25
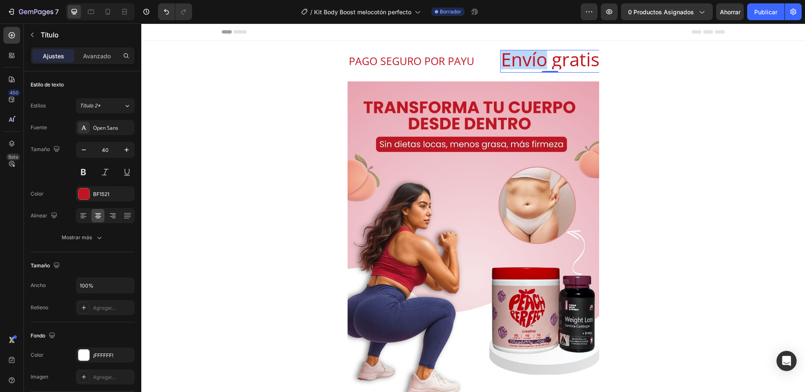
click at [513, 69] on span "Envío gratis" at bounding box center [550, 59] width 99 height 25
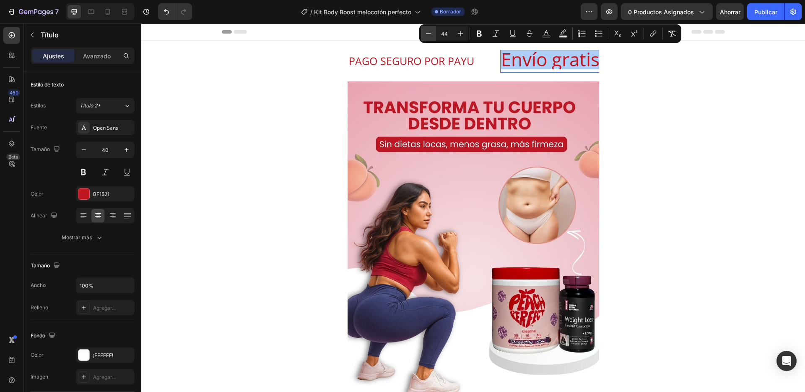
click at [431, 31] on icon "Editor contextual toolbar" at bounding box center [428, 33] width 8 height 8
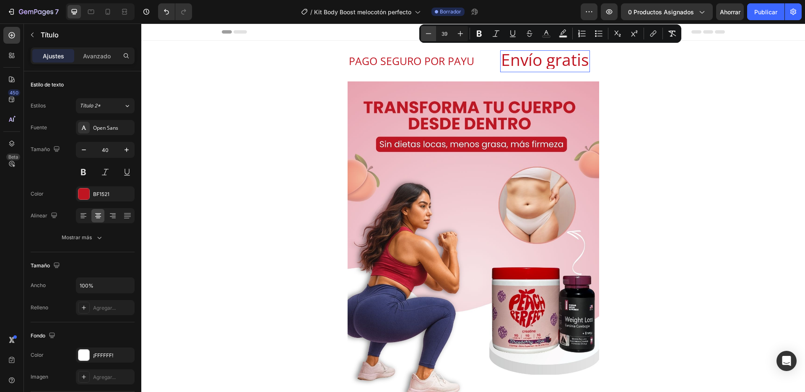
click at [431, 31] on icon "Editor contextual toolbar" at bounding box center [428, 33] width 8 height 8
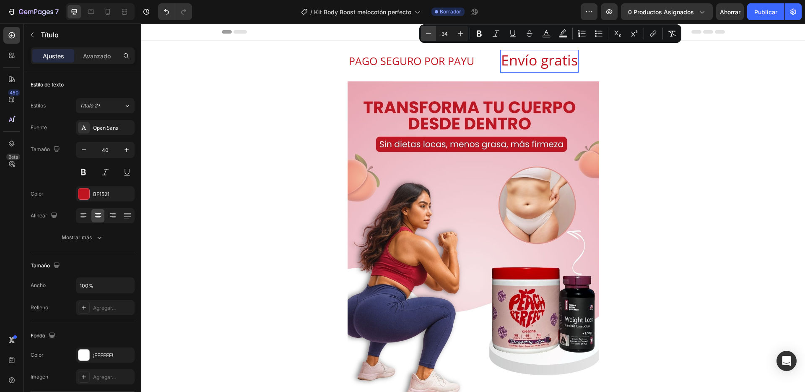
scroll to position [0, 0]
click at [431, 31] on icon "Editor contextual toolbar" at bounding box center [428, 33] width 8 height 8
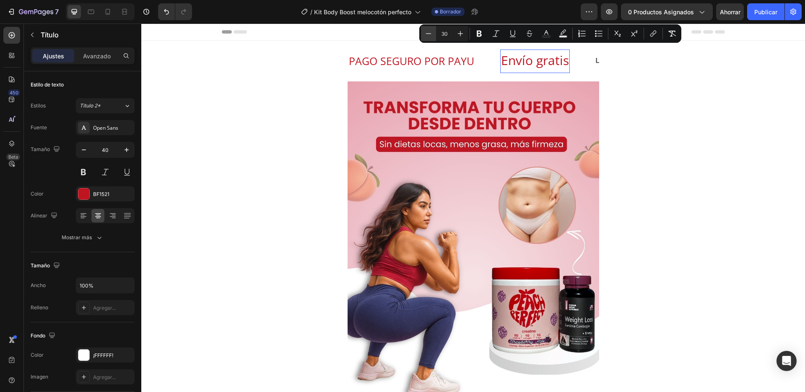
click at [431, 31] on icon "Editor contextual toolbar" at bounding box center [428, 33] width 8 height 8
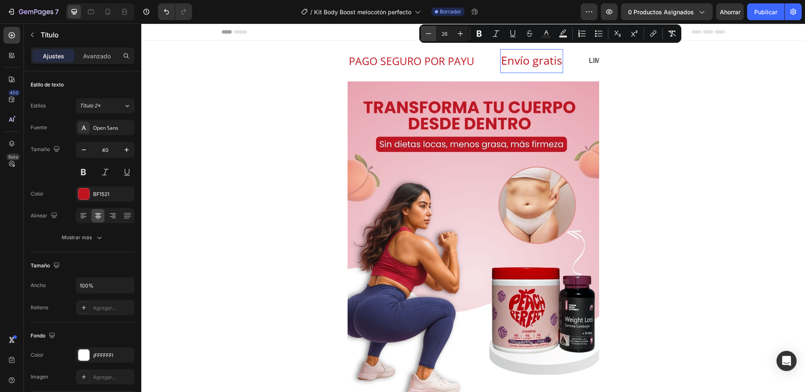
type input "25"
click at [470, 73] on div "PAGO SEGURO POR PAYU Text Block" at bounding box center [411, 60] width 127 height 27
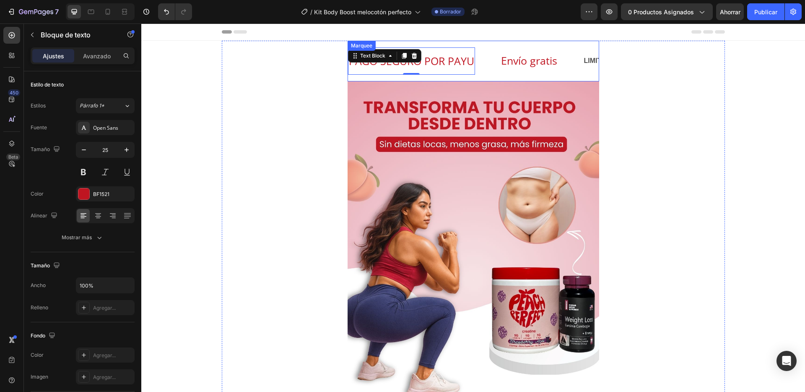
click at [480, 75] on div "PAGO SEGURO POR PAYU Text Block 0 ⁠⁠⁠⁠⁠⁠⁠ Envío gratis Heading LIMITED TIME 50%…" at bounding box center [474, 61] width 252 height 41
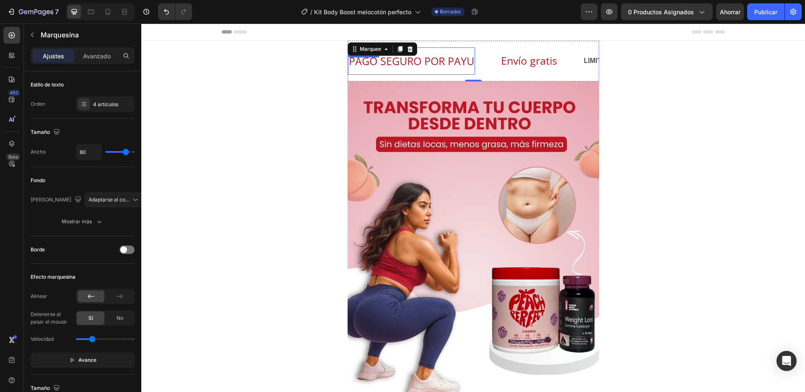
click at [425, 73] on div "PAGO SEGURO POR PAYU Text Block" at bounding box center [411, 60] width 127 height 27
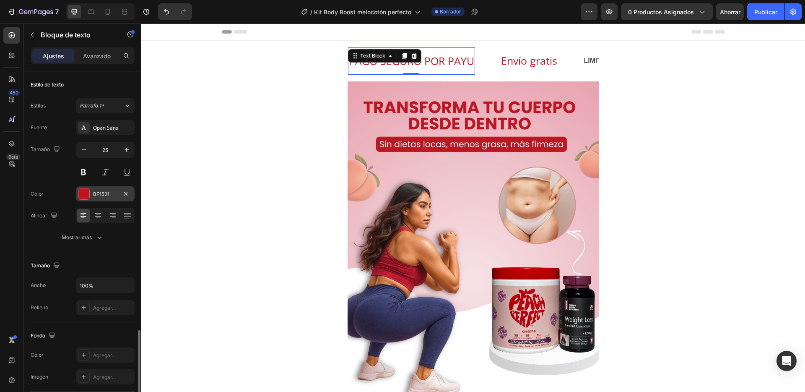
scroll to position [153, 0]
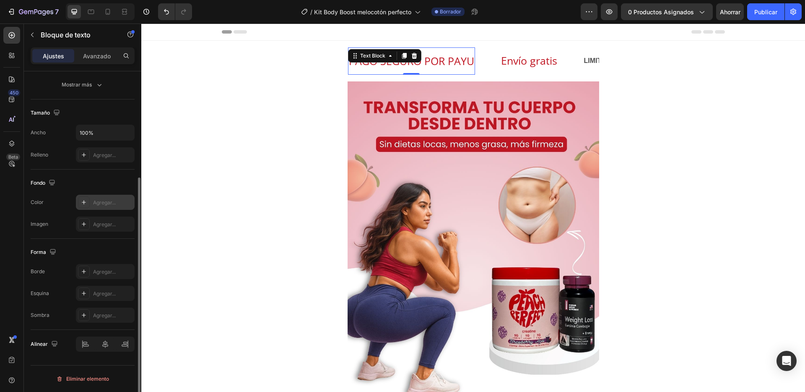
click at [114, 205] on font "Agregar..." at bounding box center [104, 202] width 23 height 6
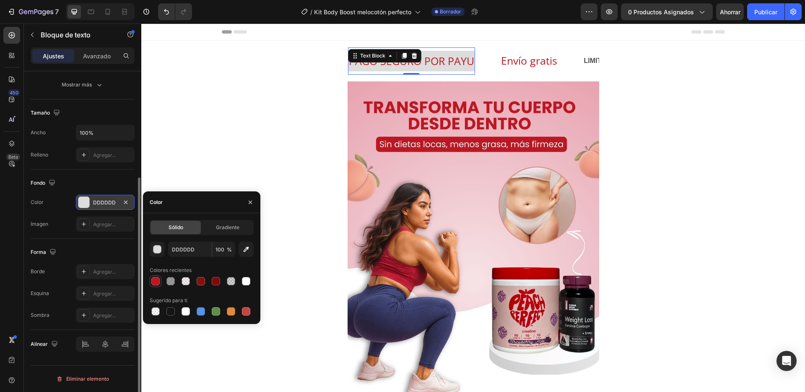
click at [159, 279] on div at bounding box center [155, 281] width 8 height 8
type input "BF1521"
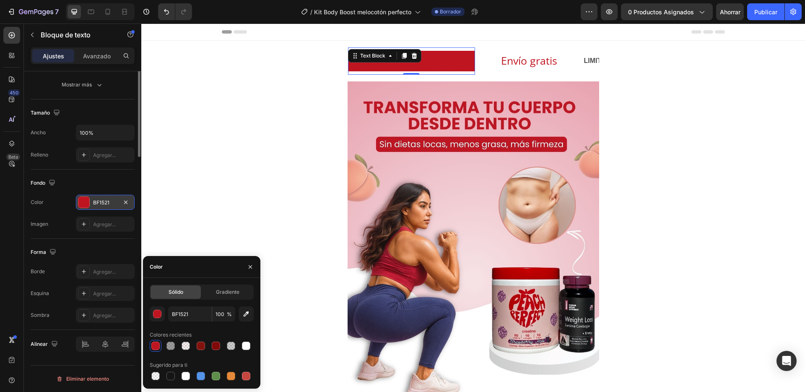
scroll to position [0, 0]
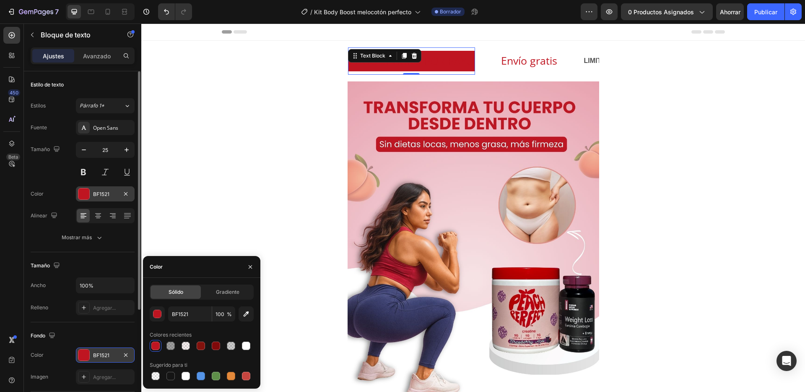
click at [86, 197] on div at bounding box center [83, 193] width 11 height 11
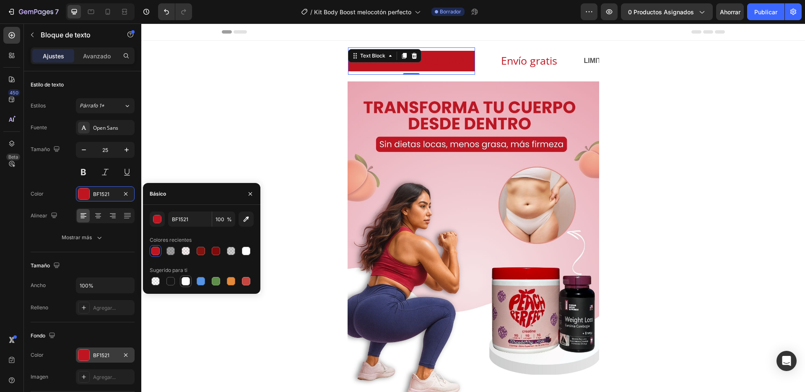
click at [188, 282] on div at bounding box center [186, 281] width 8 height 8
type input "FFFFFF"
click at [480, 65] on div "PAGO SEGURO POR PAYU Text Block 0" at bounding box center [424, 60] width 152 height 27
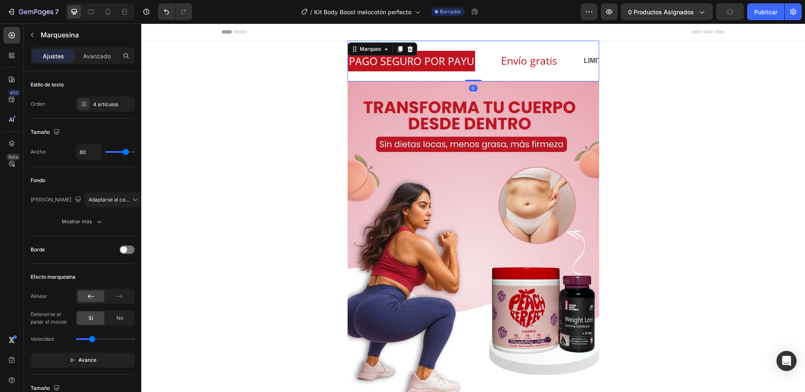
click at [489, 67] on div "PAGO SEGURO POR PAYU Text Block" at bounding box center [424, 60] width 152 height 27
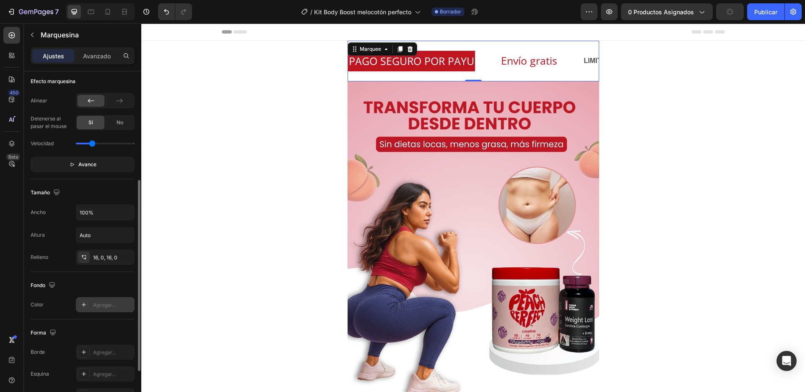
click at [95, 305] on font "Agregar..." at bounding box center [104, 304] width 23 height 6
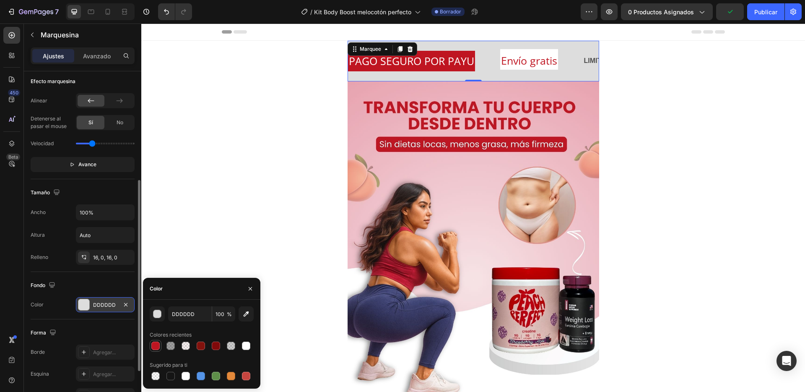
click at [154, 348] on div at bounding box center [155, 345] width 8 height 8
type input "BF1521"
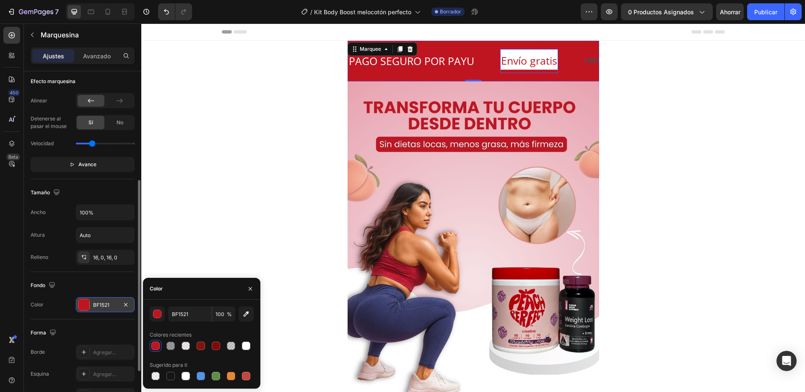
click at [506, 68] on p "⁠⁠⁠⁠⁠⁠⁠ Envío gratis" at bounding box center [529, 59] width 56 height 19
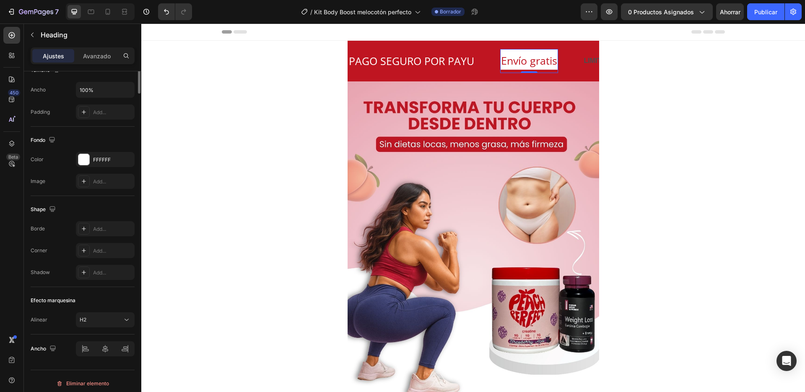
scroll to position [0, 0]
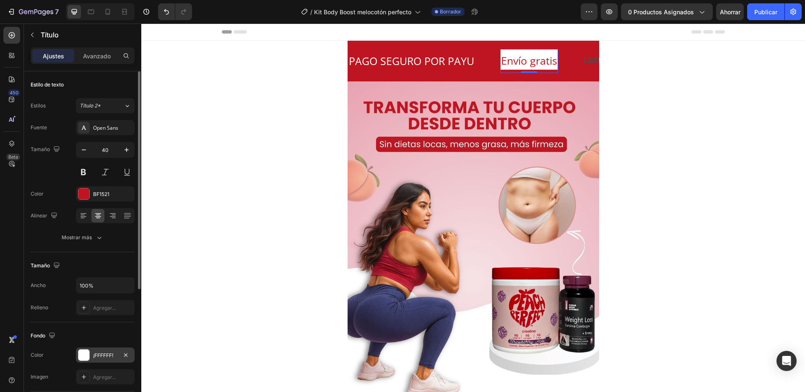
click at [107, 353] on font "¡FFFFFF!" at bounding box center [103, 355] width 20 height 6
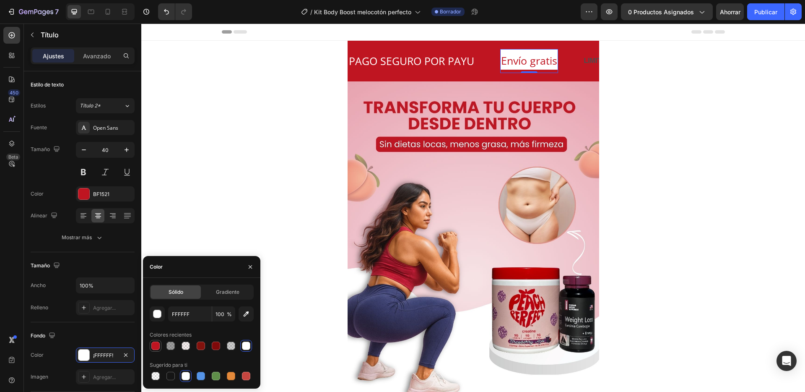
click at [155, 349] on div at bounding box center [155, 345] width 8 height 8
type input "BF1521"
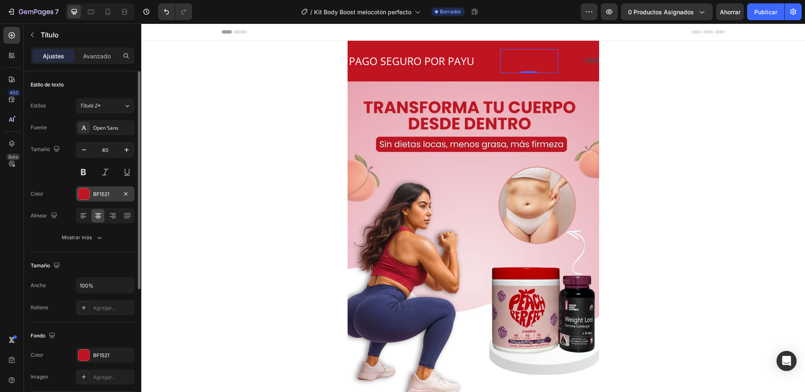
click at [86, 190] on div at bounding box center [83, 193] width 11 height 11
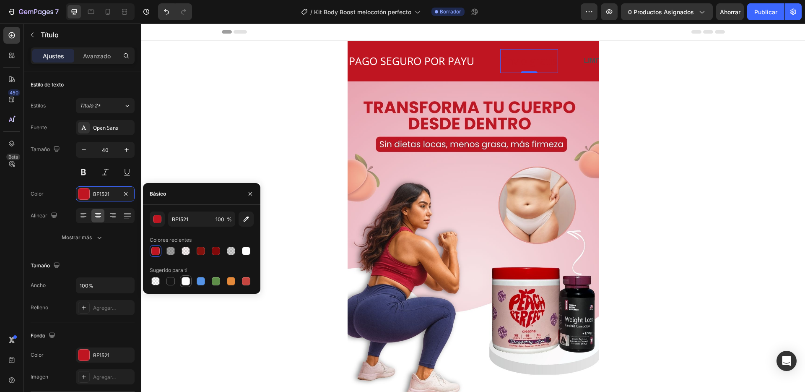
click at [184, 283] on div at bounding box center [186, 281] width 8 height 8
type input "FFFFFF"
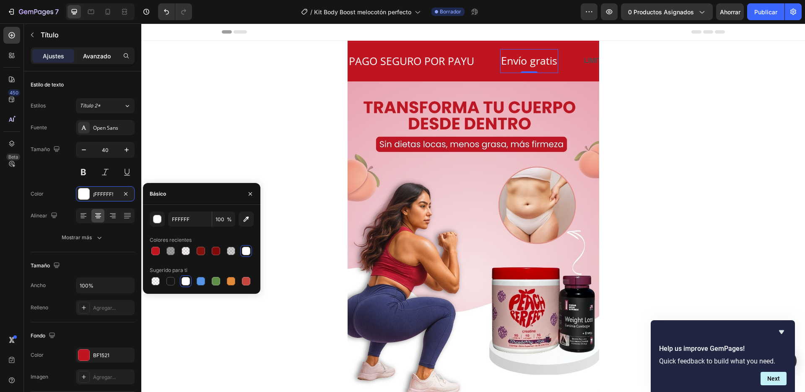
click at [95, 57] on font "Avanzado" at bounding box center [97, 55] width 28 height 7
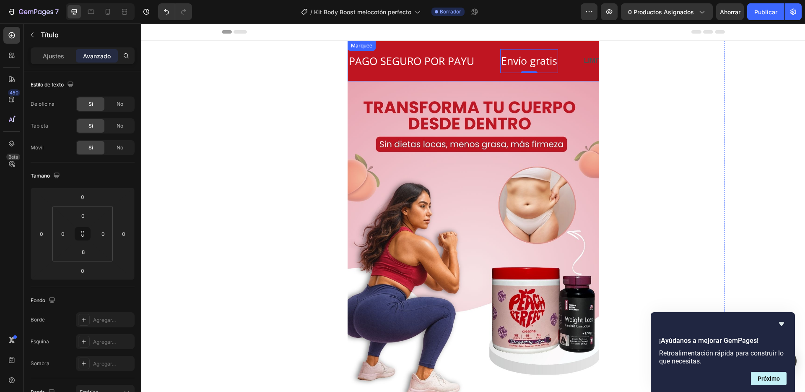
click at [391, 76] on div "PAGO SEGURO POR PAYU Text Block ⁠⁠⁠⁠⁠⁠⁠ Envío gratis Heading 0 LIMITED TIME 50%…" at bounding box center [474, 61] width 252 height 41
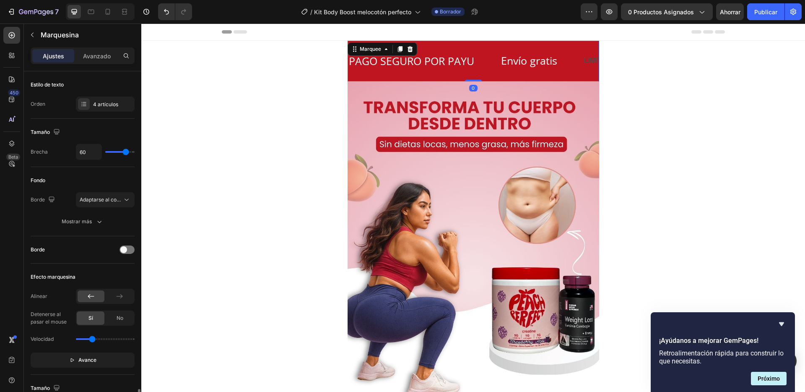
scroll to position [204, 0]
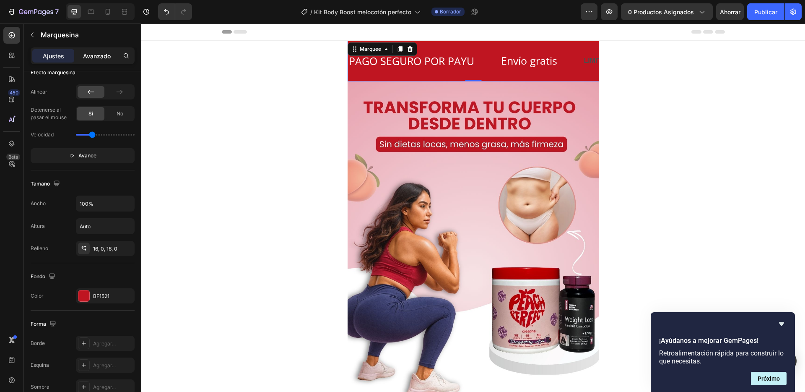
click at [98, 49] on div "Avanzado" at bounding box center [97, 55] width 42 height 13
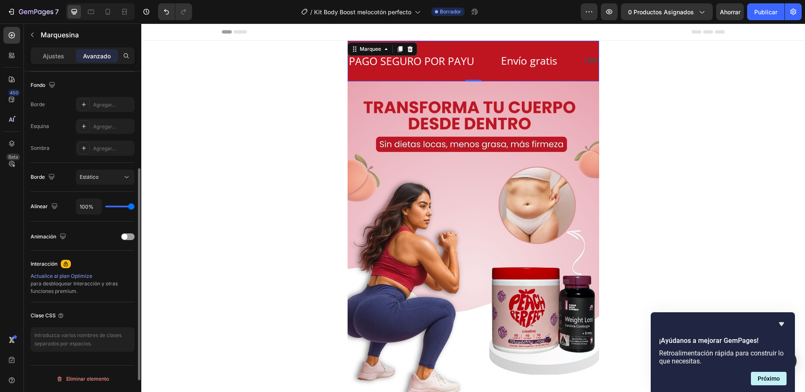
scroll to position [0, 0]
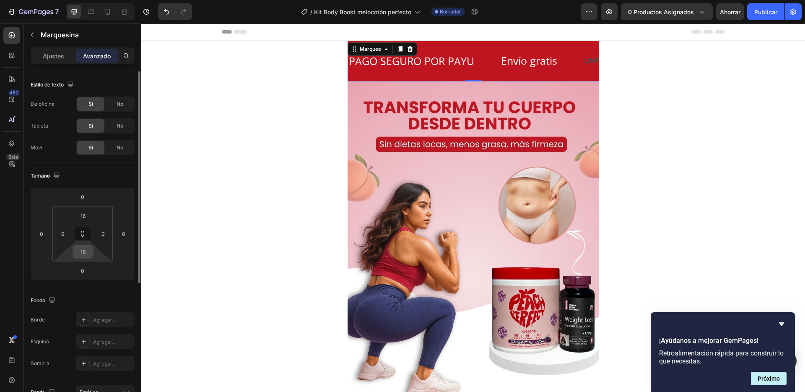
click at [89, 253] on input "16" at bounding box center [83, 251] width 17 height 13
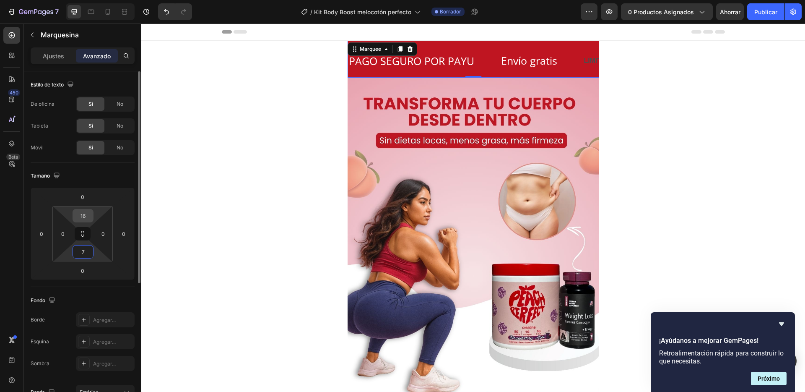
type input "7"
click at [85, 214] on input "16" at bounding box center [83, 215] width 17 height 13
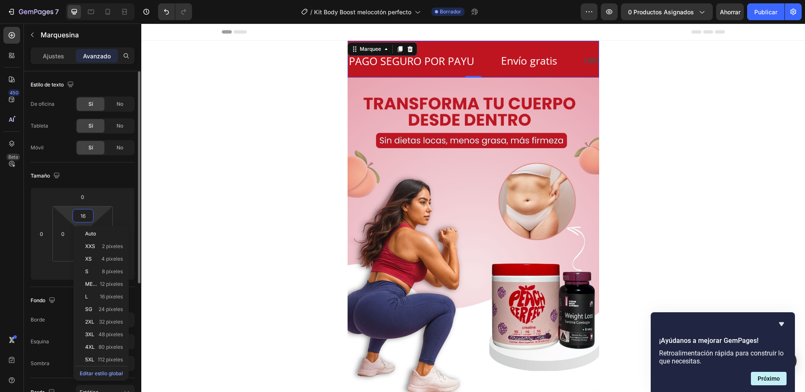
type input "7"
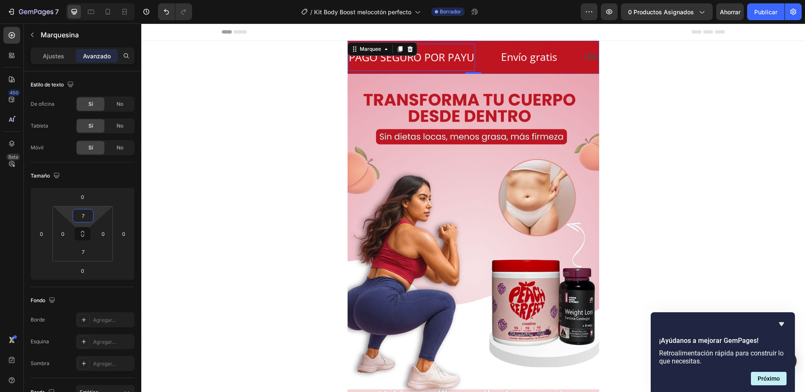
click at [467, 61] on p "PAGO SEGURO POR PAYU" at bounding box center [411, 57] width 125 height 19
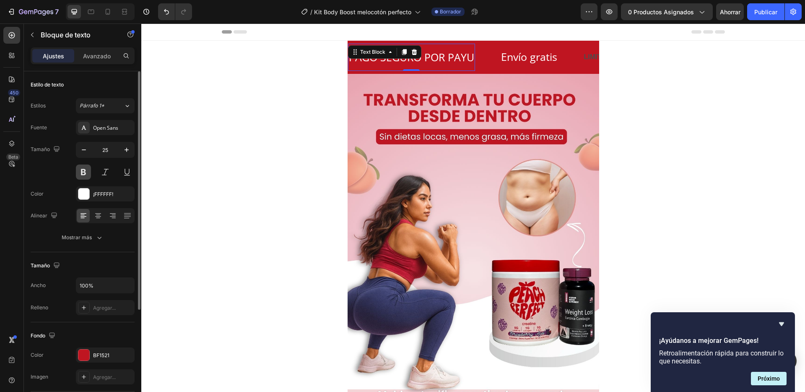
click at [88, 175] on button at bounding box center [83, 171] width 15 height 15
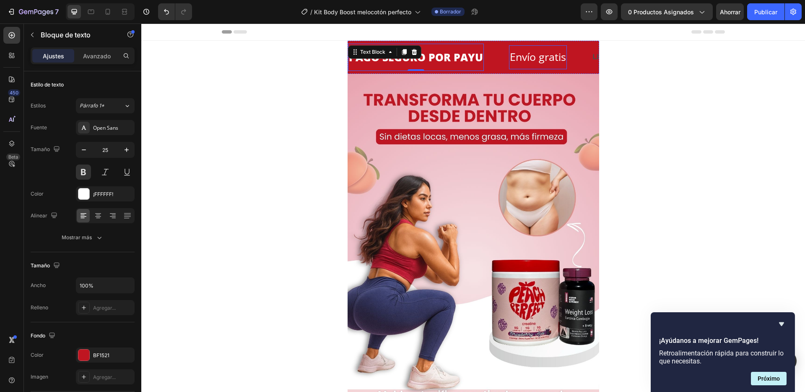
click at [529, 62] on span "Envío gratis" at bounding box center [538, 56] width 56 height 14
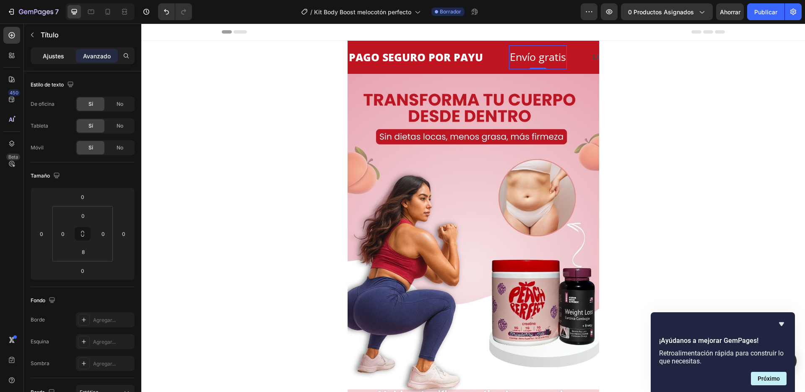
click at [58, 56] on font "Ajustes" at bounding box center [53, 55] width 21 height 7
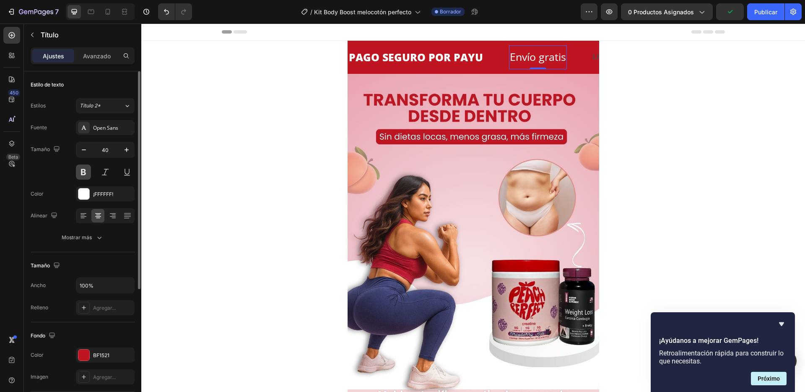
click at [76, 168] on button at bounding box center [83, 171] width 15 height 15
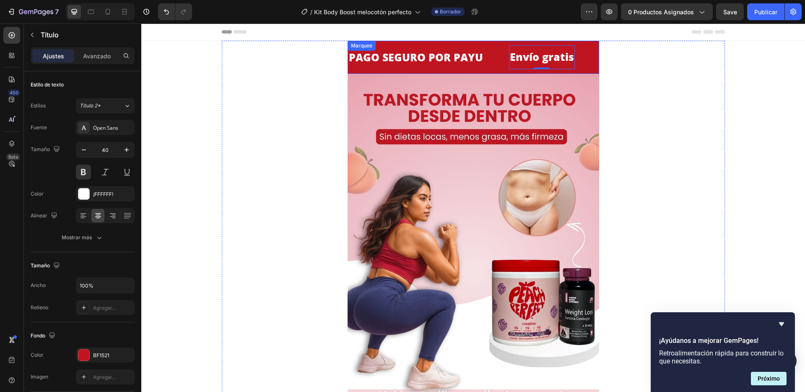
click at [588, 70] on div "PAGO SEGURO POR PAYU Text Block ⁠⁠⁠⁠⁠⁠⁠ Envío gratis Heading 0 LIMITED TIME 50%…" at bounding box center [585, 57] width 474 height 27
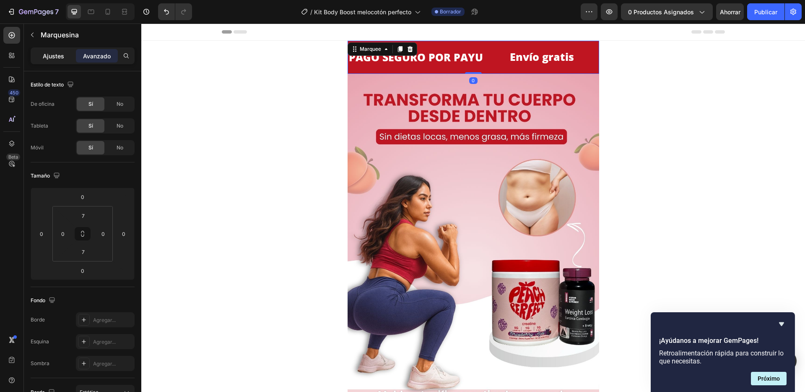
click at [61, 58] on font "Ajustes" at bounding box center [53, 55] width 21 height 7
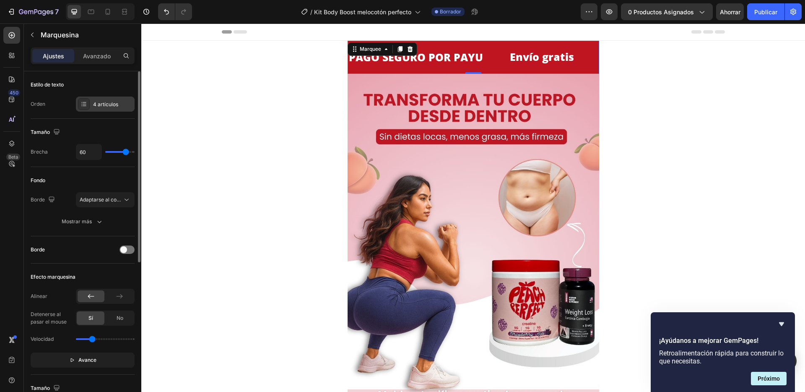
click at [101, 102] on font "4 artículos" at bounding box center [105, 104] width 25 height 6
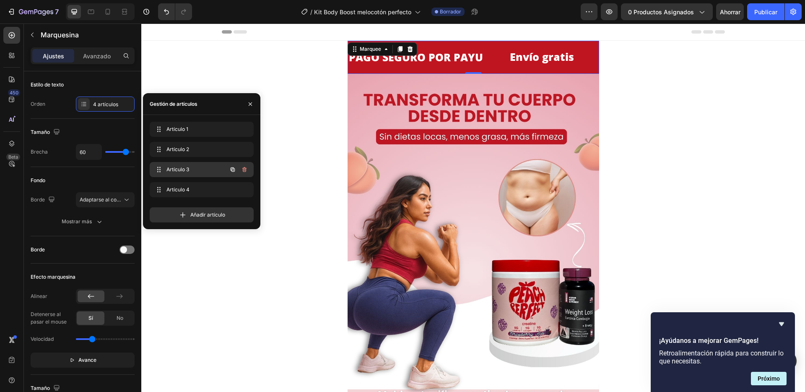
click at [201, 169] on span "Artículo 3" at bounding box center [189, 170] width 47 height 8
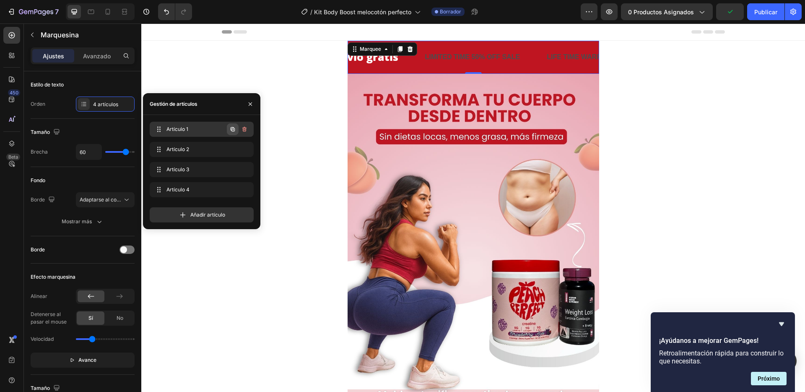
click at [235, 130] on icon "button" at bounding box center [232, 129] width 7 height 7
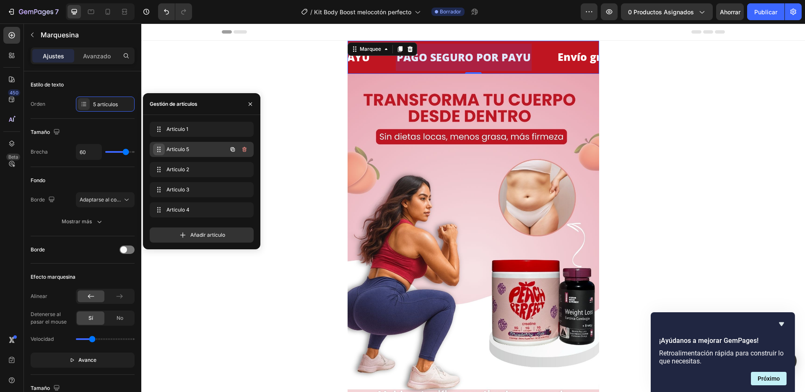
scroll to position [0, 105]
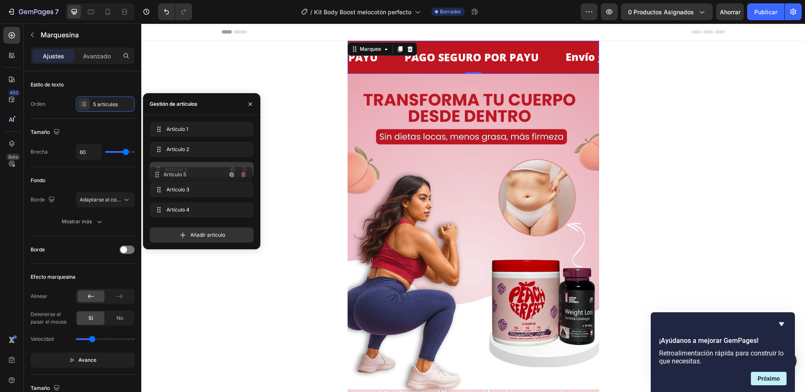
drag, startPoint x: 162, startPoint y: 149, endPoint x: 161, endPoint y: 175, distance: 26.0
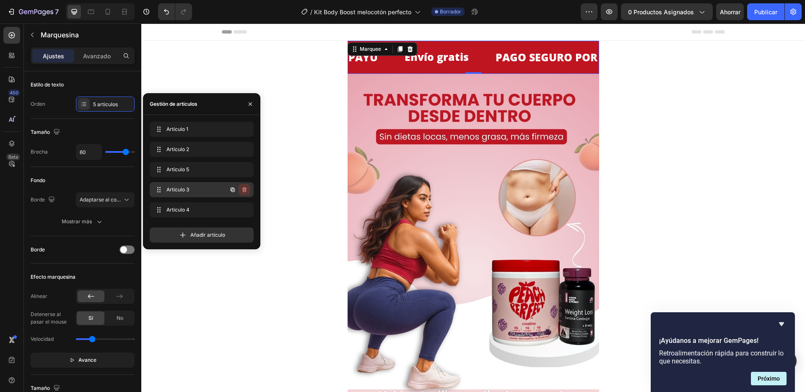
click at [243, 191] on icon "button" at bounding box center [244, 189] width 7 height 7
click at [246, 208] on icon "button" at bounding box center [244, 209] width 7 height 7
click at [243, 207] on font "Borrar" at bounding box center [239, 209] width 16 height 6
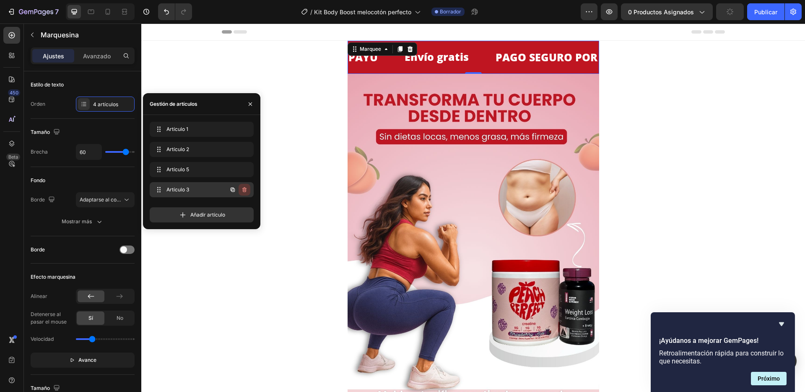
click at [242, 190] on icon "button" at bounding box center [244, 189] width 7 height 7
click at [242, 188] on font "Borrar" at bounding box center [239, 189] width 16 height 6
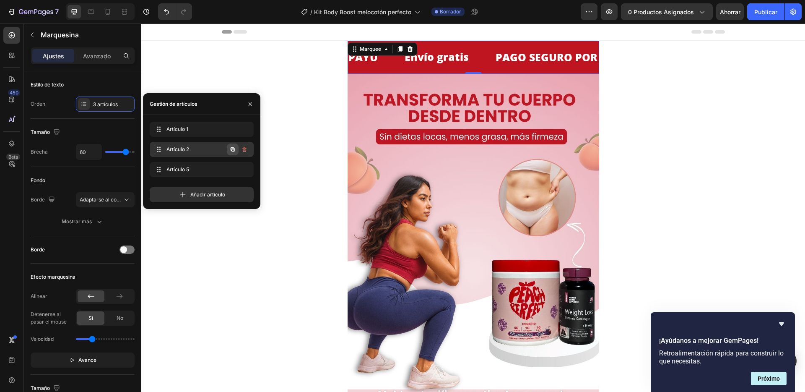
click at [233, 146] on icon "button" at bounding box center [232, 149] width 7 height 7
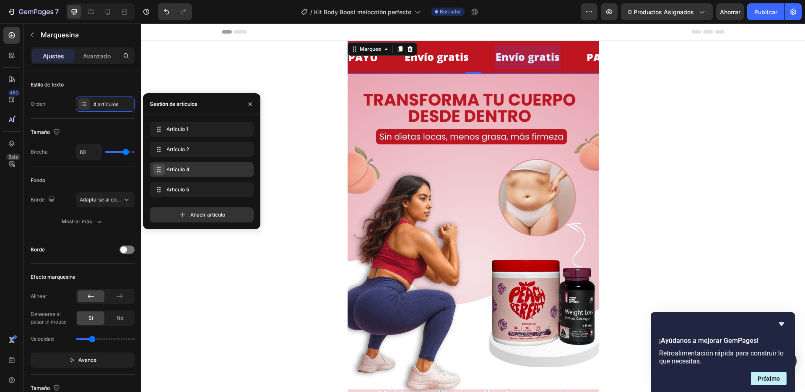
scroll to position [0, 160]
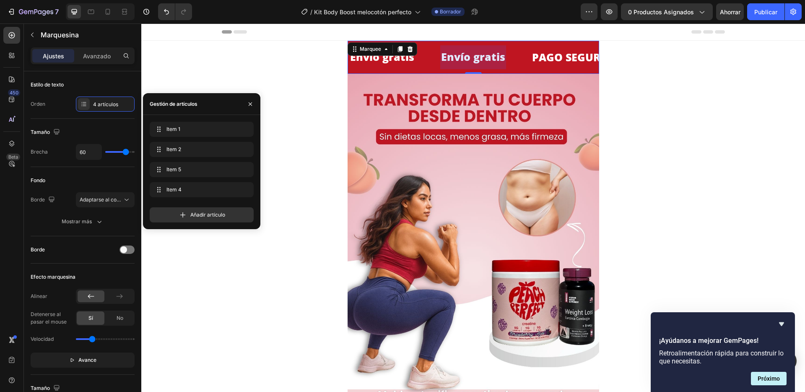
drag, startPoint x: 157, startPoint y: 170, endPoint x: 174, endPoint y: 189, distance: 25.8
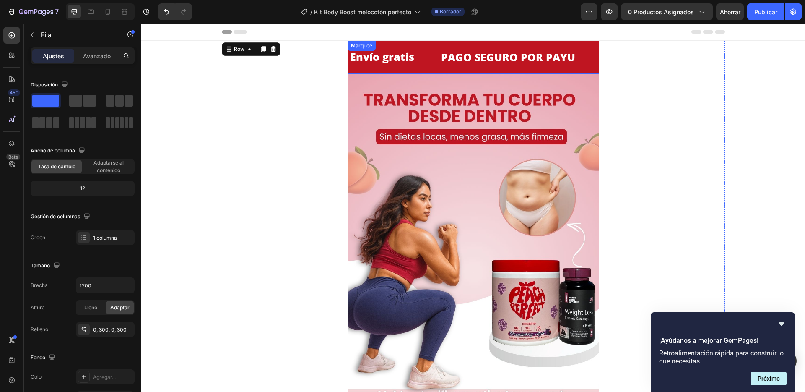
click at [431, 63] on div "⁠⁠⁠⁠⁠⁠⁠ Envío gratis Heading" at bounding box center [394, 57] width 91 height 24
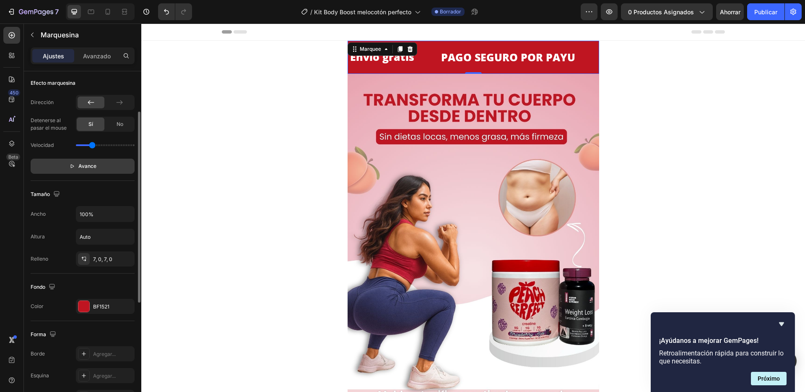
scroll to position [150, 0]
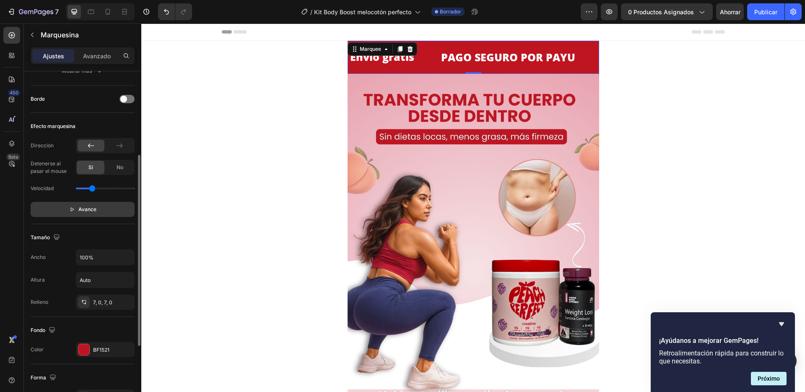
click at [91, 204] on button "Avance" at bounding box center [83, 209] width 104 height 15
drag, startPoint x: 90, startPoint y: 189, endPoint x: 84, endPoint y: 189, distance: 5.9
click at [84, 189] on input "range" at bounding box center [105, 188] width 59 height 2
type input "0.5"
click at [86, 187] on input "range" at bounding box center [105, 188] width 59 height 2
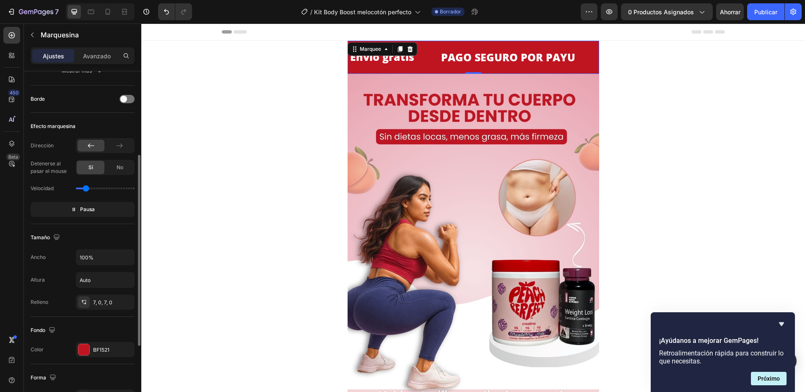
scroll to position [0, 0]
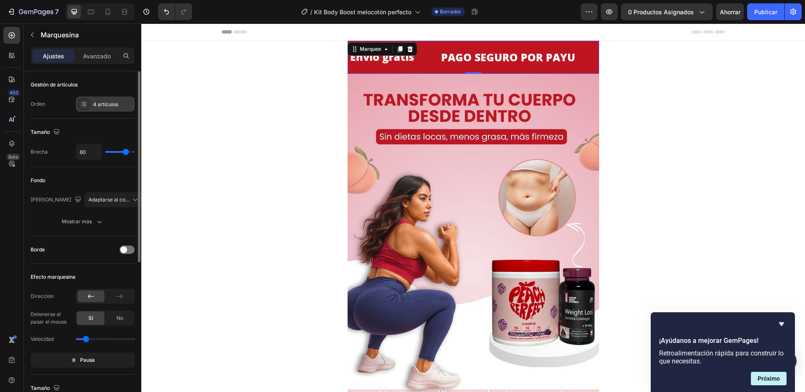
click at [118, 101] on div "4 artículos" at bounding box center [112, 105] width 39 height 8
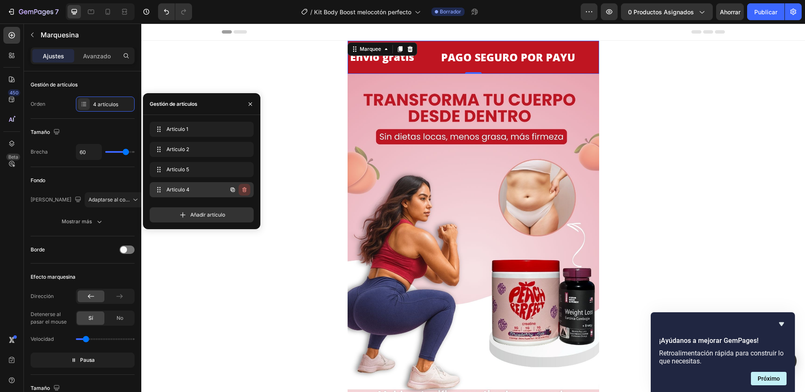
click at [244, 186] on icon "button" at bounding box center [244, 189] width 7 height 7
click at [244, 186] on font "Borrar" at bounding box center [239, 189] width 16 height 6
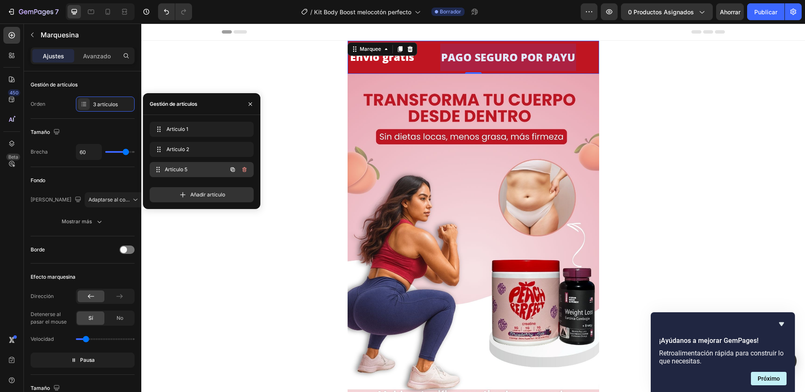
click at [180, 171] on font "Artículo 5" at bounding box center [176, 169] width 23 height 6
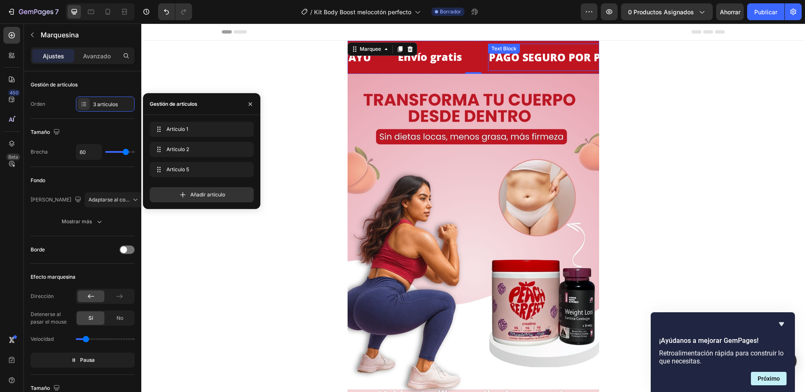
click at [488, 57] on p "PAGO SEGURO POR PAYU" at bounding box center [555, 57] width 134 height 19
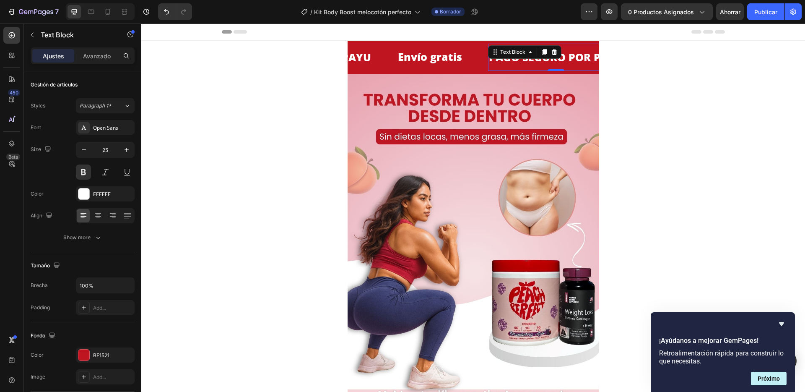
click at [488, 57] on p "PAGO SEGURO POR PAYU" at bounding box center [555, 57] width 134 height 19
click at [141, 23] on lt-div at bounding box center [141, 23] width 0 height 0
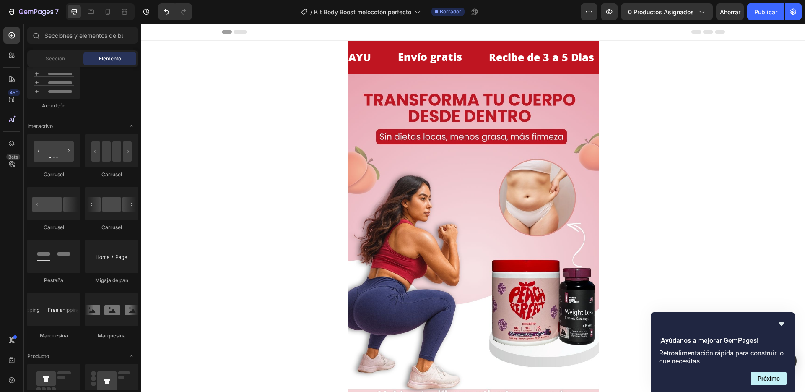
click at [488, 59] on p "Recibe de 3 a 5 Dias" at bounding box center [540, 57] width 105 height 19
click at [488, 57] on p "Recibe de 3 a 5 Dias" at bounding box center [540, 57] width 105 height 19
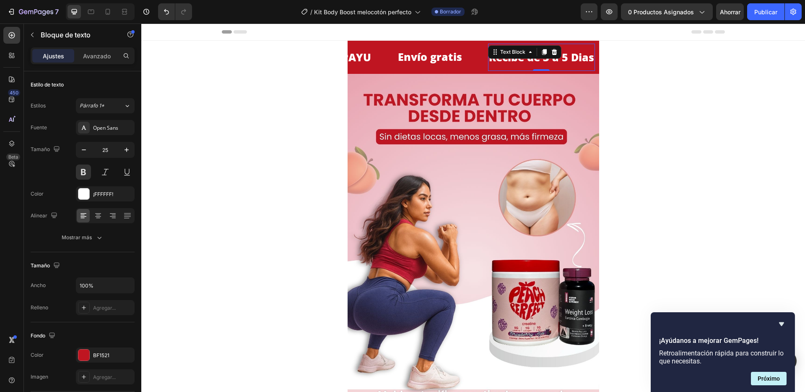
scroll to position [0, 0]
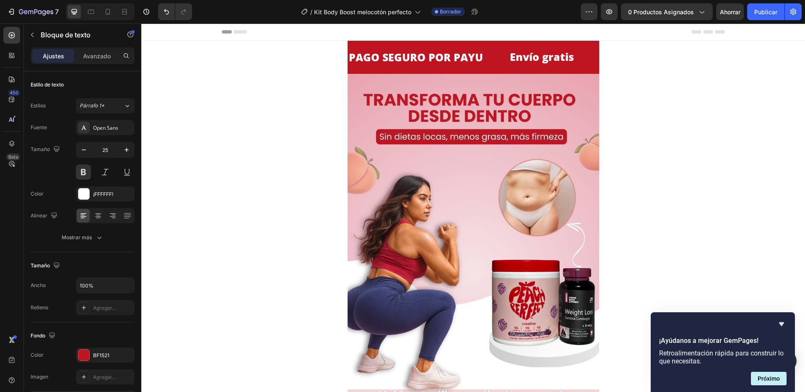
click at [600, 60] on p "Recibe de 3 a 5 Dias" at bounding box center [652, 57] width 105 height 19
click at [141, 23] on lt-span "D í as" at bounding box center [141, 23] width 0 height 0
click at [440, 71] on div "PAGO SEGURO POR PAYU Text Block ⁠⁠⁠⁠⁠⁠⁠ Envío gratis Heading Recibe de 3 a 5 Dí…" at bounding box center [474, 57] width 252 height 33
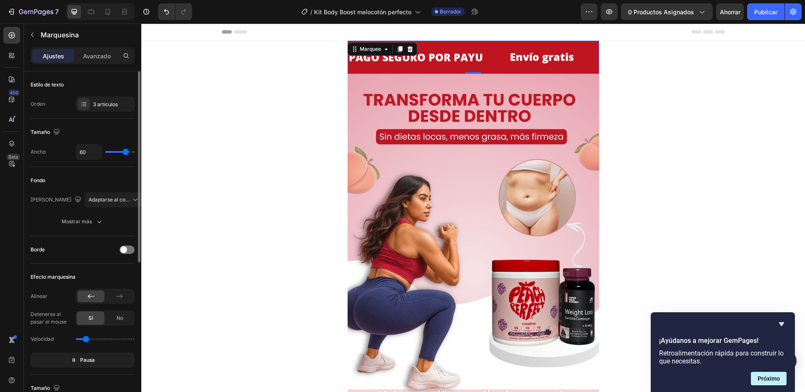
type input "24"
type input "14"
type input "0"
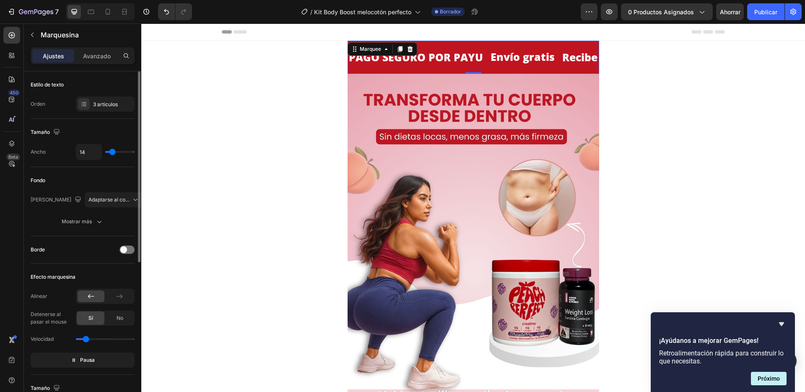
type input "0"
type input "7"
type input "11"
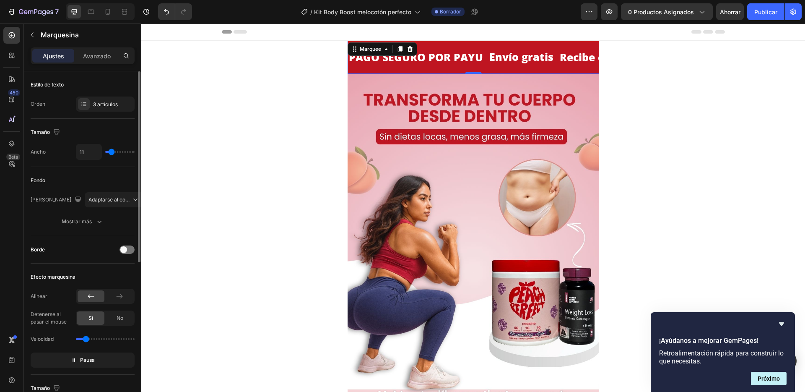
type input "14"
type input "15"
type input "21"
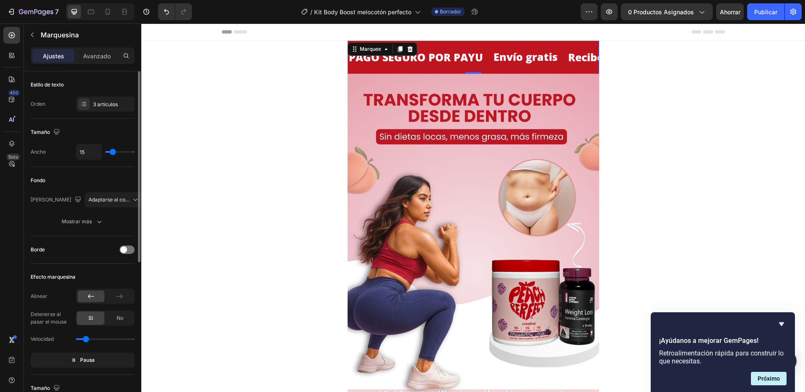
type input "21"
type input "22"
drag, startPoint x: 124, startPoint y: 151, endPoint x: 114, endPoint y: 149, distance: 9.8
type input "22"
click at [114, 151] on input "range" at bounding box center [119, 152] width 29 height 2
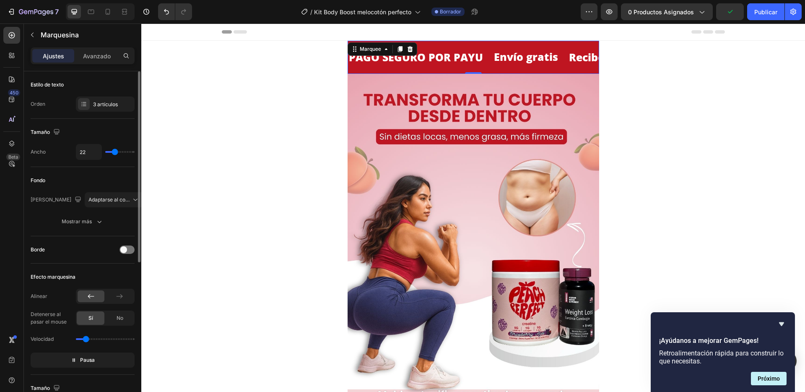
type input "31"
click at [117, 151] on input "range" at bounding box center [119, 152] width 29 height 2
click at [99, 217] on icon "button" at bounding box center [99, 221] width 8 height 8
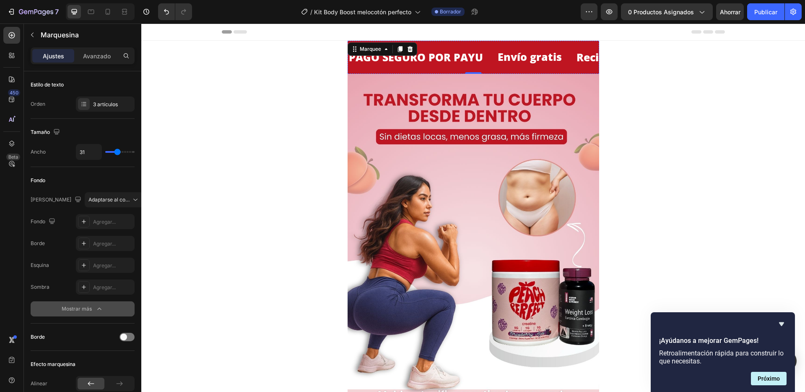
click at [690, 57] on p "PAGO SEGURO POR PAYU" at bounding box center [757, 57] width 134 height 19
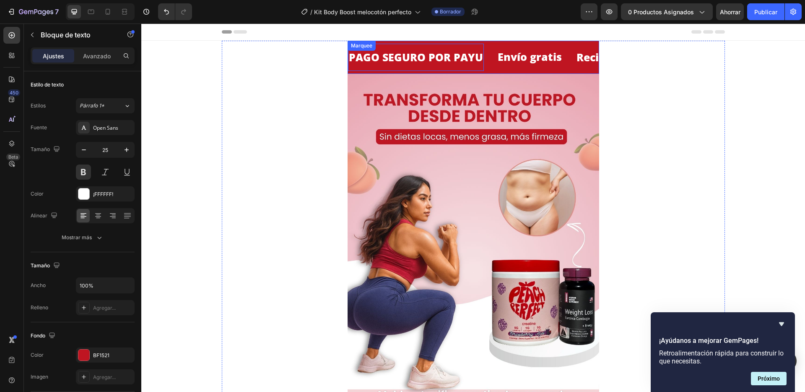
click at [512, 58] on div "⁠⁠⁠⁠⁠⁠⁠ Envío gratis Heading" at bounding box center [535, 57] width 79 height 24
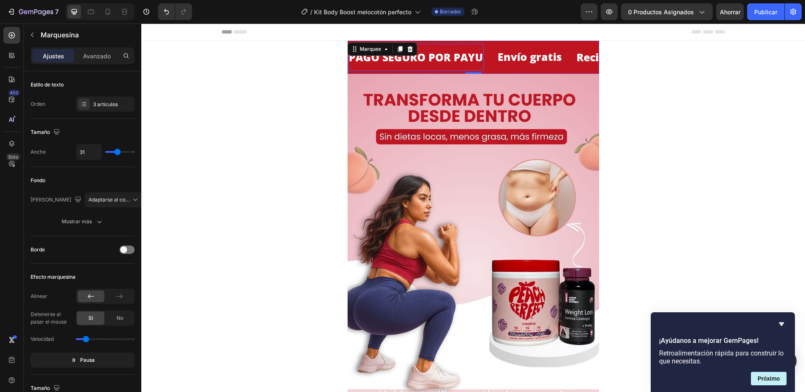
click at [413, 59] on p "PAGO SEGURO POR PAYU" at bounding box center [415, 57] width 134 height 19
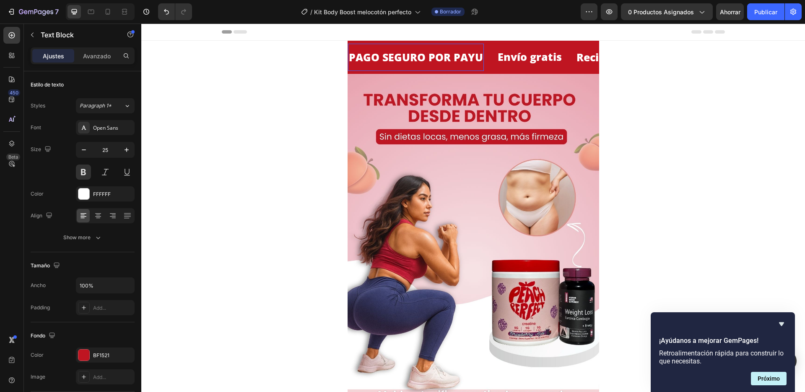
click at [413, 59] on p "PAGO SEGURO POR PAYU" at bounding box center [415, 57] width 134 height 19
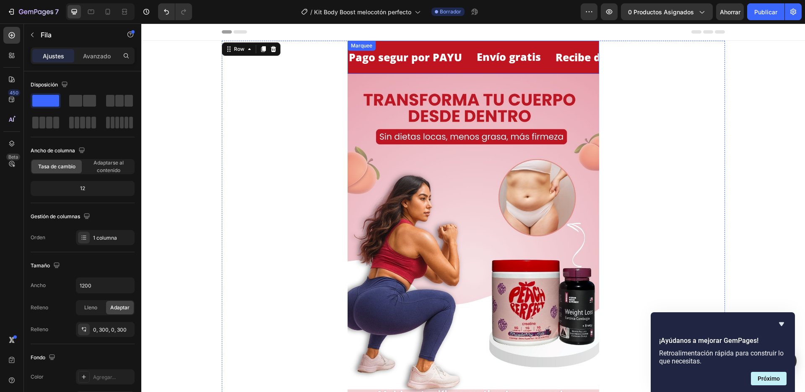
click at [540, 73] on div "Pago segur por PAYU Text Block ⁠⁠⁠⁠⁠⁠⁠ Envío gratis Heading Recibe de 3 a 5 Día…" at bounding box center [474, 57] width 252 height 33
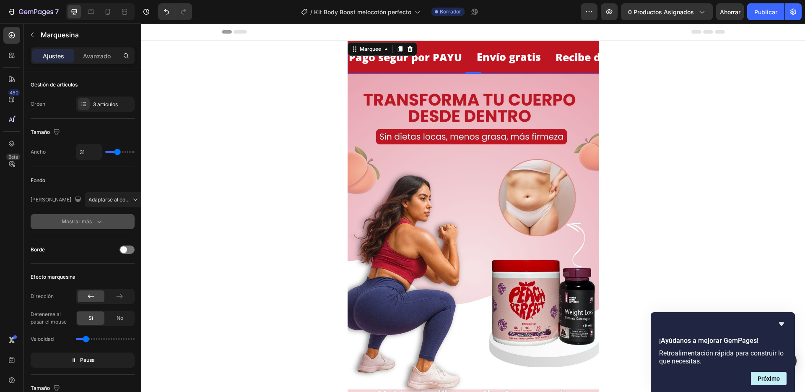
click at [105, 215] on button "Mostrar más" at bounding box center [83, 221] width 104 height 15
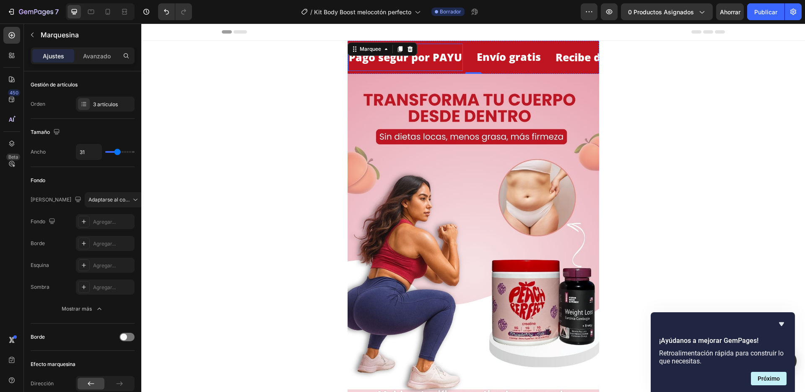
click at [438, 59] on p "Pago segur por PAYU" at bounding box center [404, 57] width 113 height 19
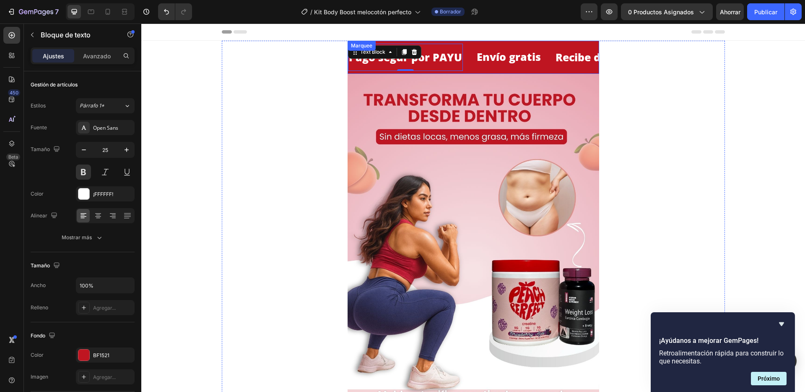
click at [449, 60] on div "Pago segur por PAYU Text Block 0" at bounding box center [411, 57] width 128 height 27
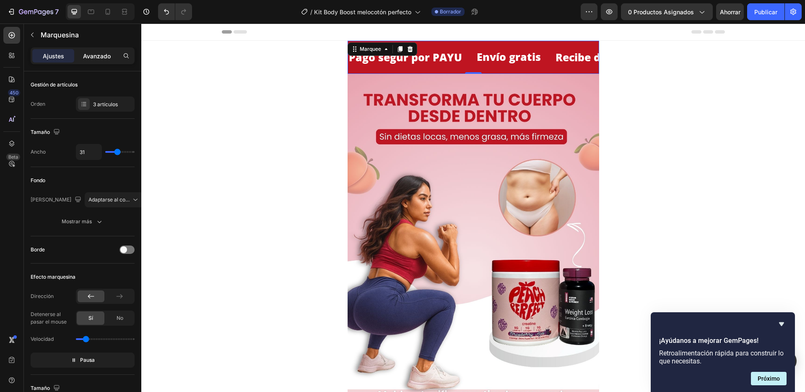
click at [95, 60] on div "Avanzado" at bounding box center [97, 55] width 42 height 13
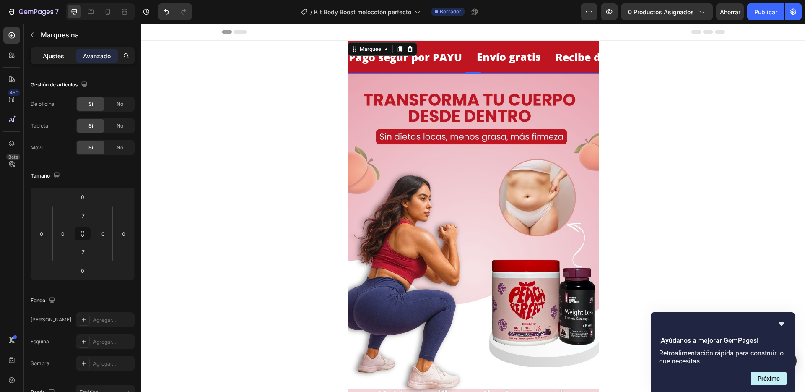
click at [55, 54] on font "Ajustes" at bounding box center [53, 55] width 21 height 7
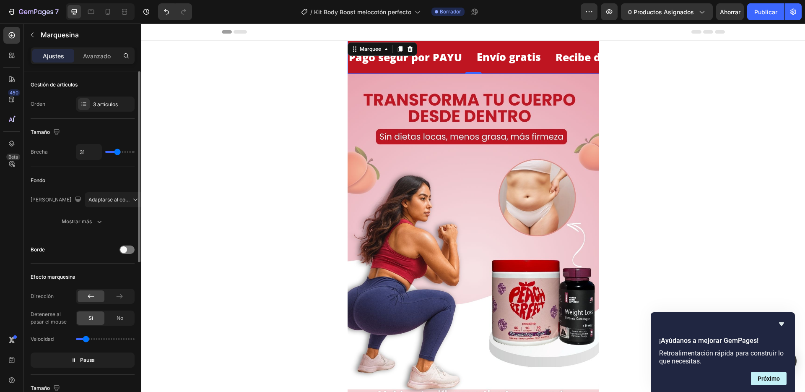
scroll to position [78, 0]
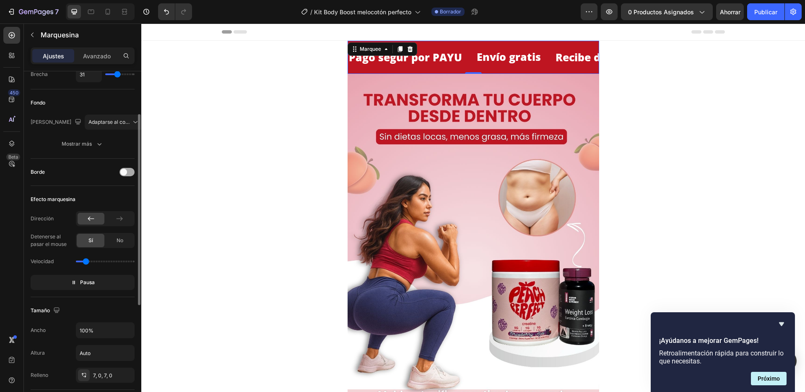
click at [123, 171] on span at bounding box center [123, 172] width 7 height 7
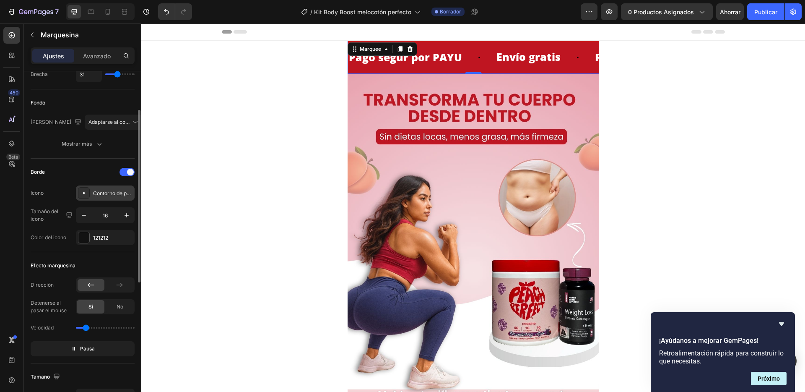
click at [108, 193] on font "Contorno de puntos relleno" at bounding box center [125, 193] width 64 height 6
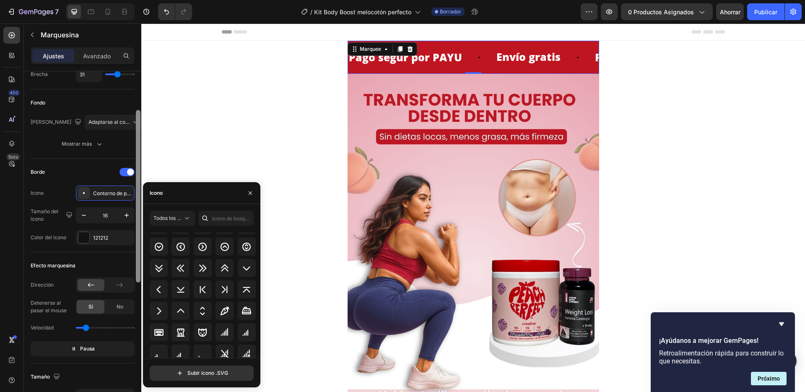
scroll to position [1116, 0]
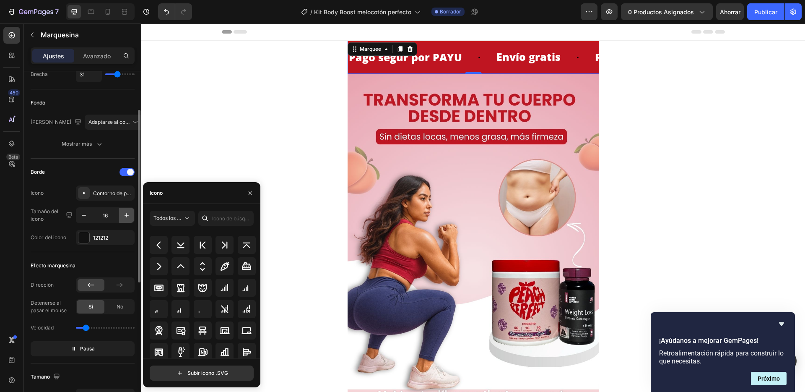
click at [130, 218] on icon "button" at bounding box center [126, 215] width 8 height 8
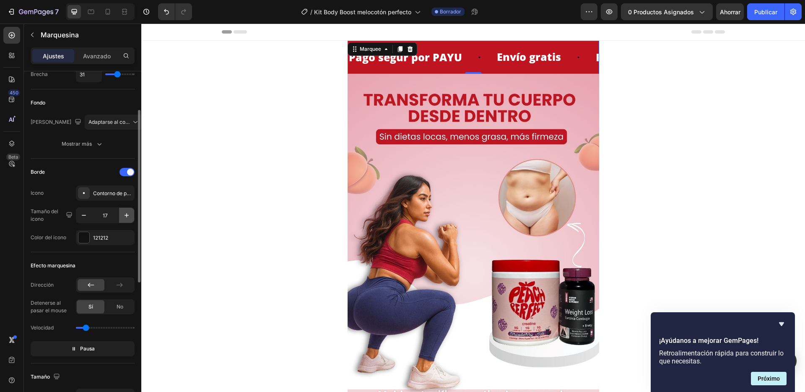
click at [130, 218] on icon "button" at bounding box center [126, 215] width 8 height 8
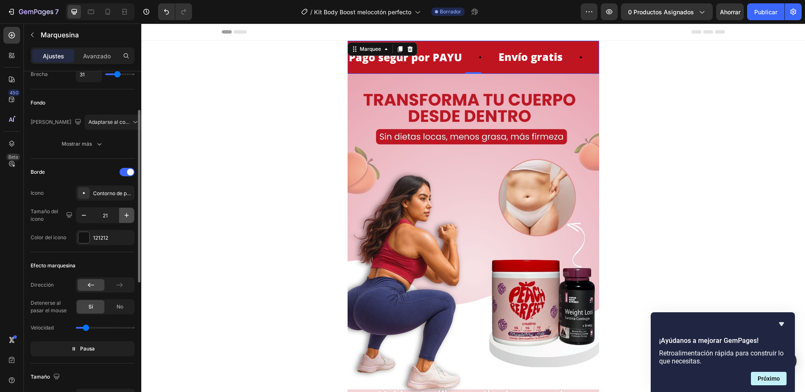
click at [130, 218] on icon "button" at bounding box center [126, 215] width 8 height 8
click at [129, 218] on icon "button" at bounding box center [126, 215] width 8 height 8
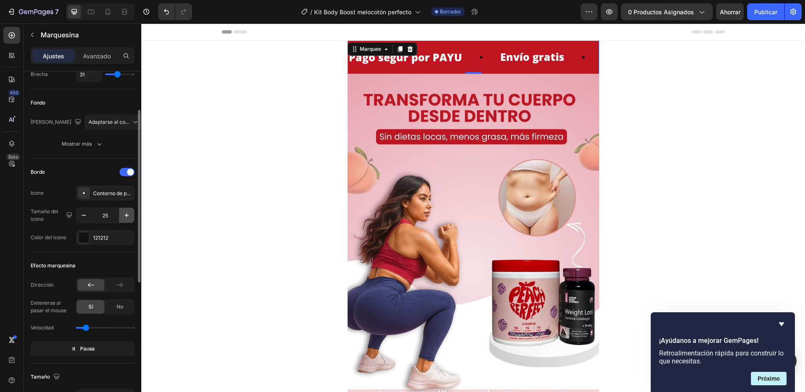
click at [129, 218] on icon "button" at bounding box center [126, 215] width 8 height 8
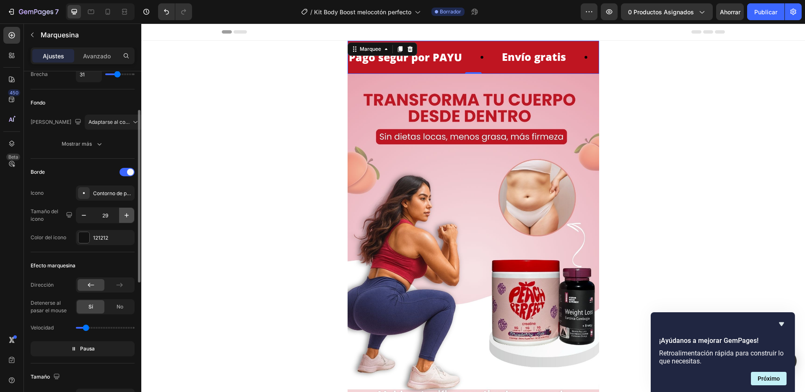
click at [129, 218] on icon "button" at bounding box center [126, 215] width 8 height 8
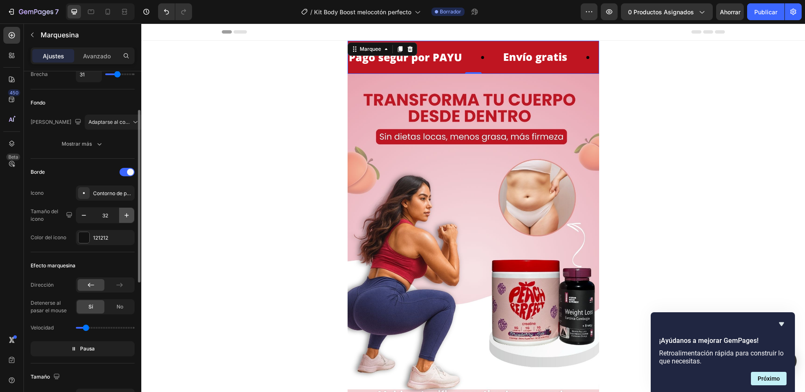
click at [129, 218] on icon "button" at bounding box center [126, 215] width 8 height 8
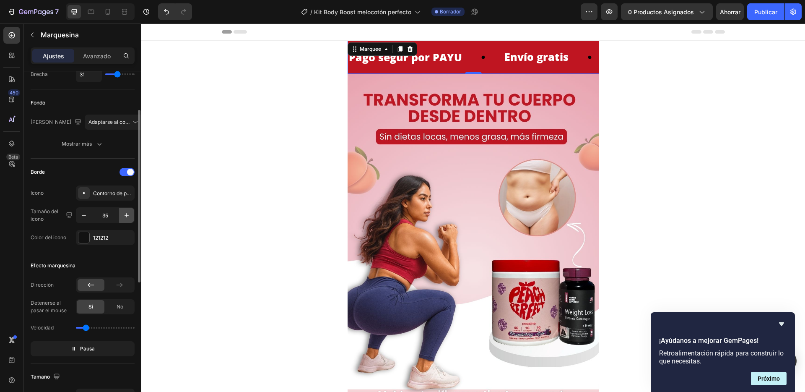
click at [129, 218] on icon "button" at bounding box center [126, 215] width 8 height 8
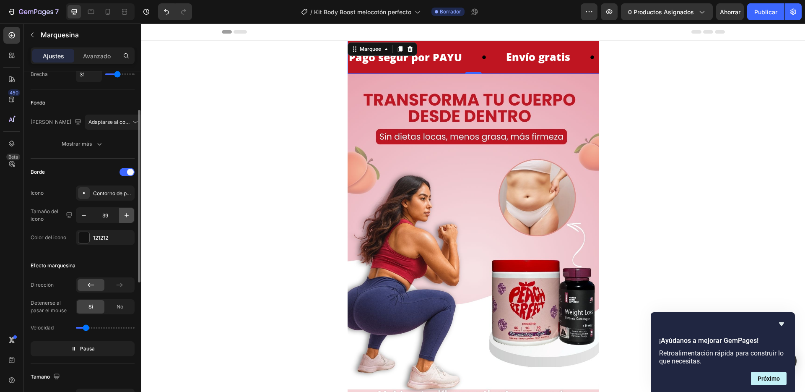
click at [129, 218] on icon "button" at bounding box center [126, 215] width 8 height 8
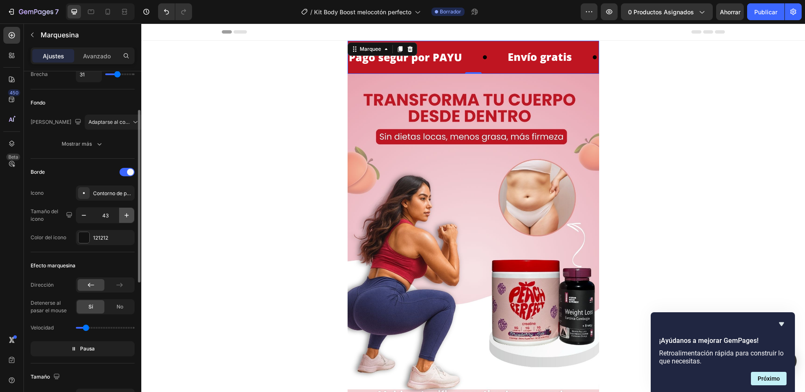
click at [129, 218] on icon "button" at bounding box center [126, 215] width 8 height 8
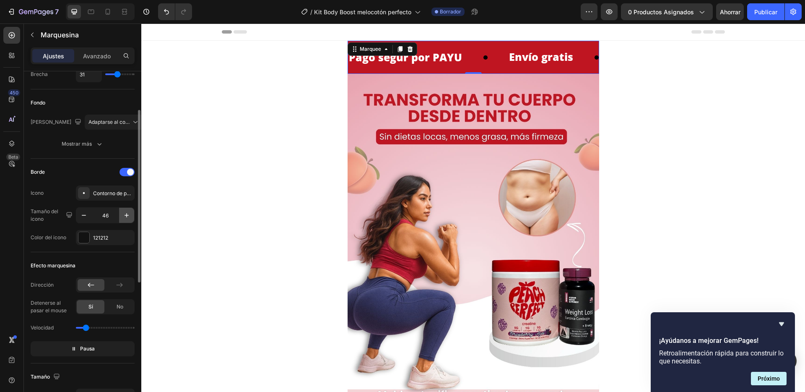
click at [129, 218] on icon "button" at bounding box center [126, 215] width 8 height 8
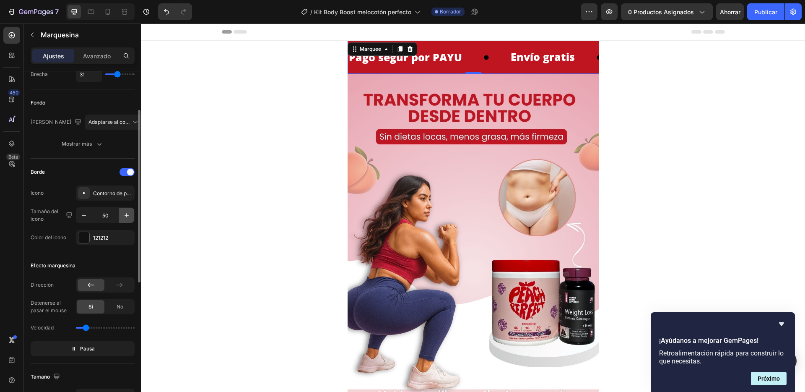
click at [129, 218] on icon "button" at bounding box center [126, 215] width 8 height 8
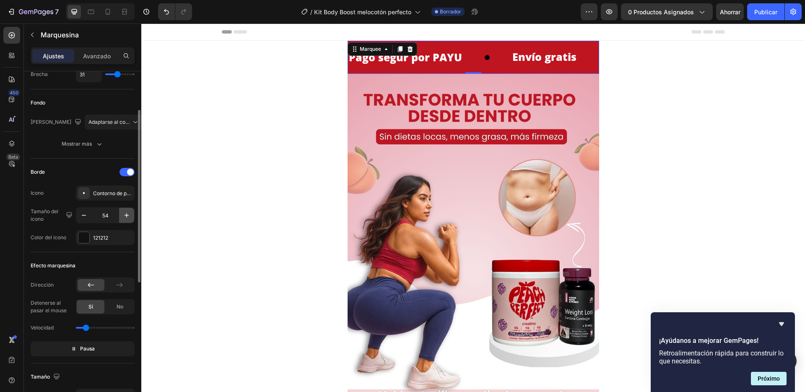
click at [129, 218] on icon "button" at bounding box center [126, 215] width 8 height 8
type input "56"
click at [88, 240] on div at bounding box center [83, 237] width 11 height 11
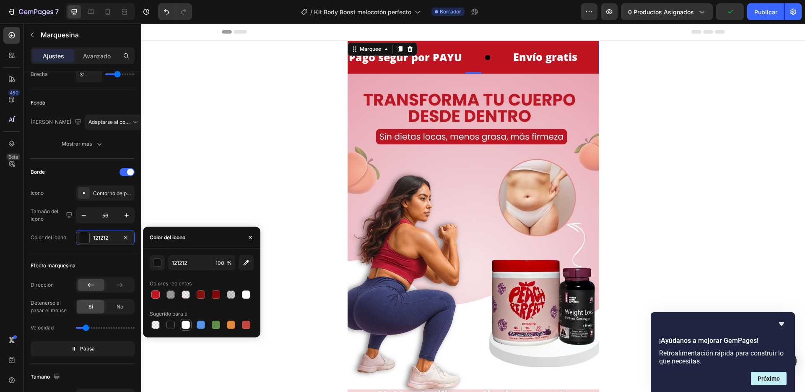
click at [181, 325] on div at bounding box center [186, 324] width 10 height 10
type input "FFFFFF"
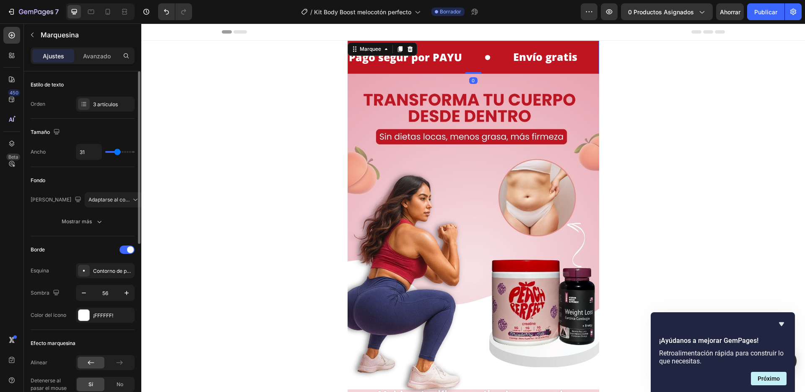
type input "27"
type input "11"
type input "8"
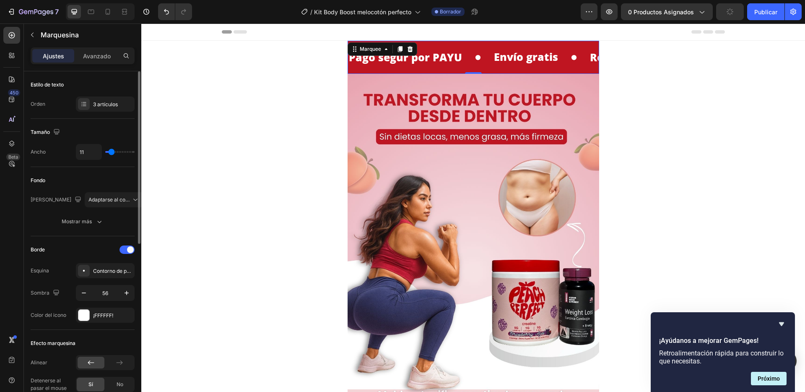
type input "8"
type input "4"
type input "2"
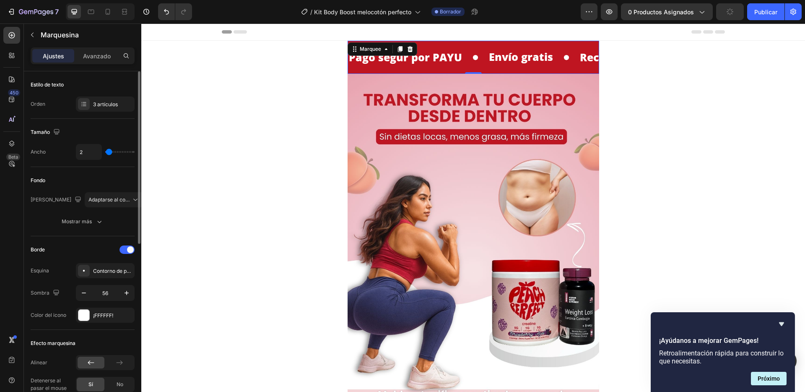
type input "0"
drag, startPoint x: 116, startPoint y: 153, endPoint x: 108, endPoint y: 156, distance: 8.4
type input "0"
click at [108, 153] on input "range" at bounding box center [119, 152] width 29 height 2
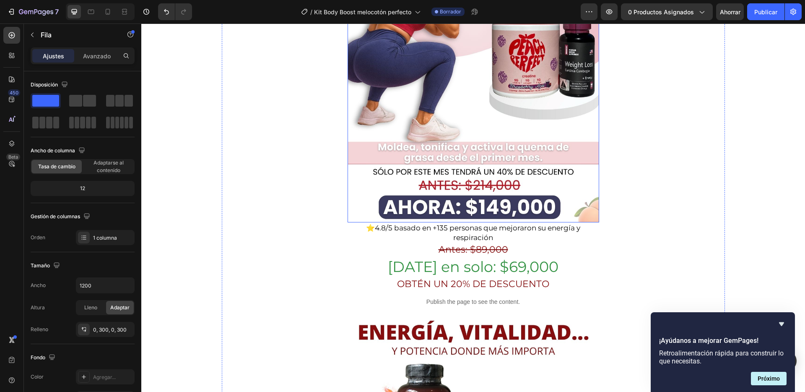
scroll to position [291, 0]
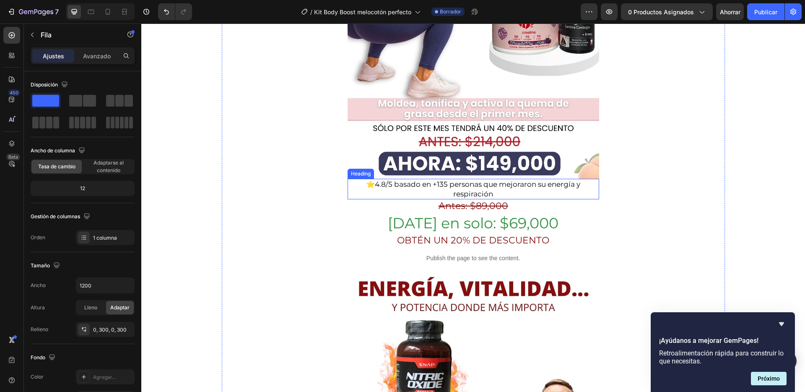
click at [491, 184] on span "4.8/5 basado en +135 personas que mejoraron su energía y respiración" at bounding box center [477, 189] width 205 height 18
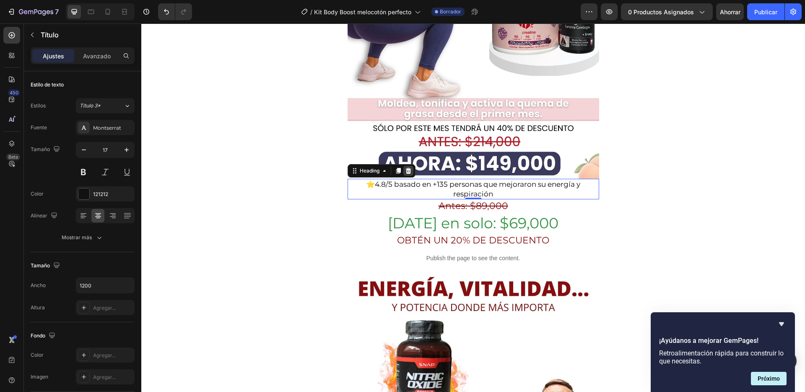
click at [407, 174] on icon at bounding box center [408, 170] width 7 height 7
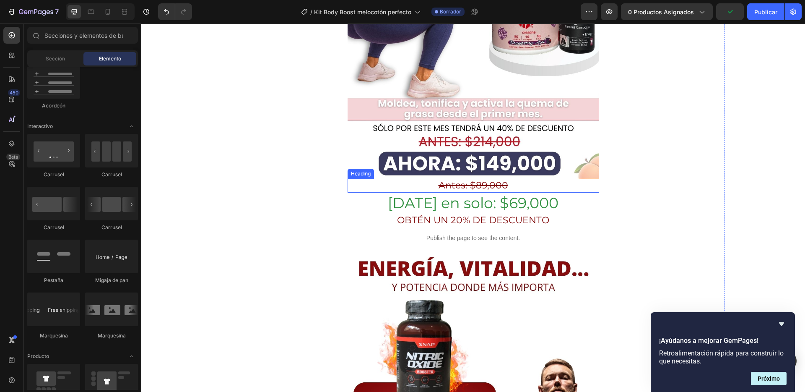
click at [557, 190] on h2 "Antes: $89,000" at bounding box center [474, 186] width 252 height 14
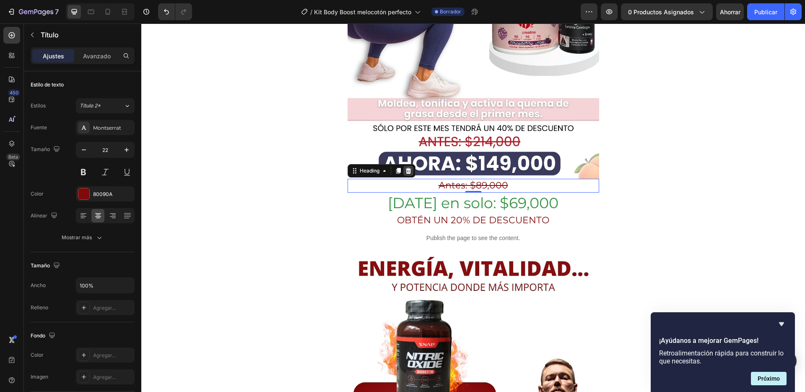
click at [406, 171] on icon at bounding box center [408, 170] width 7 height 7
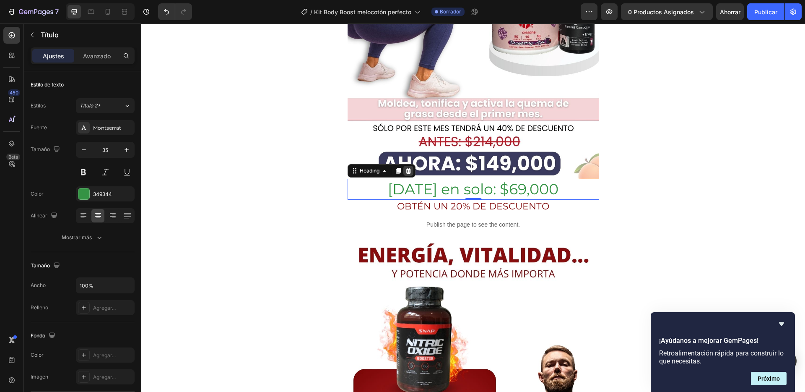
click at [406, 170] on icon at bounding box center [407, 171] width 5 height 6
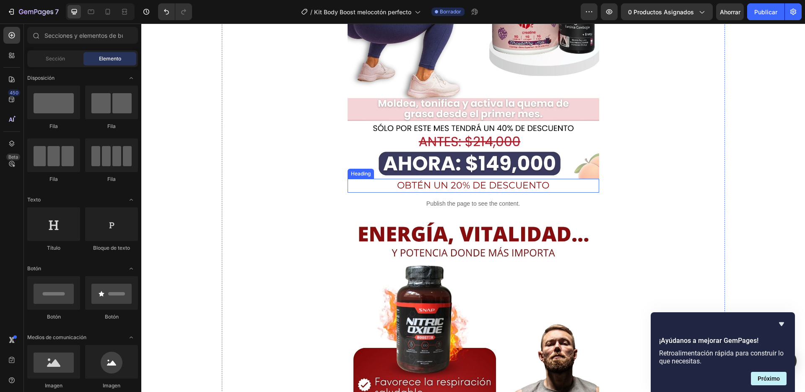
click at [549, 187] on h2 "OBTÉN UN 20% DE DESCUENTO" at bounding box center [474, 186] width 252 height 14
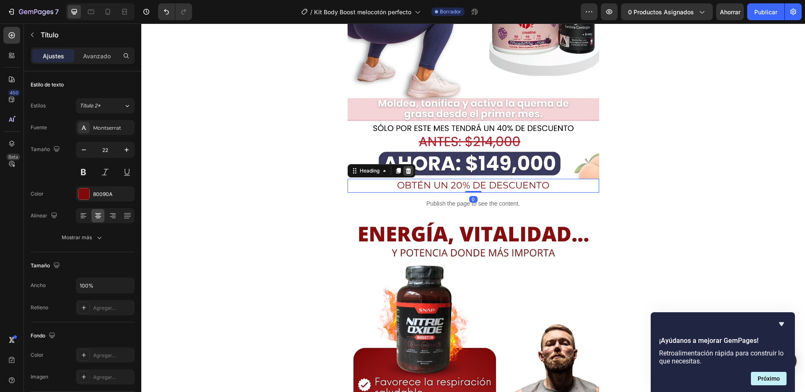
click at [407, 172] on icon at bounding box center [408, 170] width 7 height 7
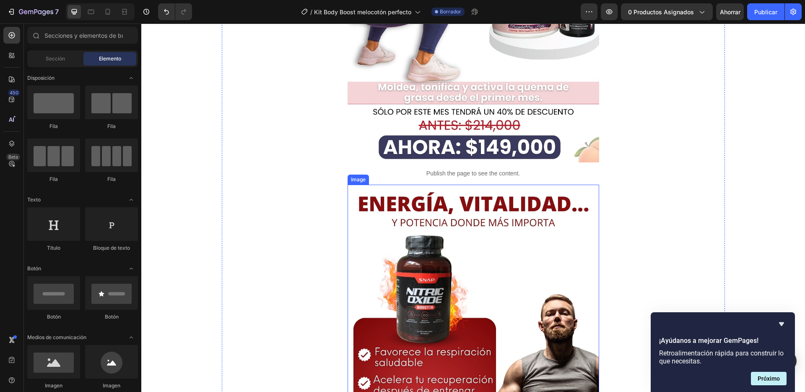
scroll to position [356, 0]
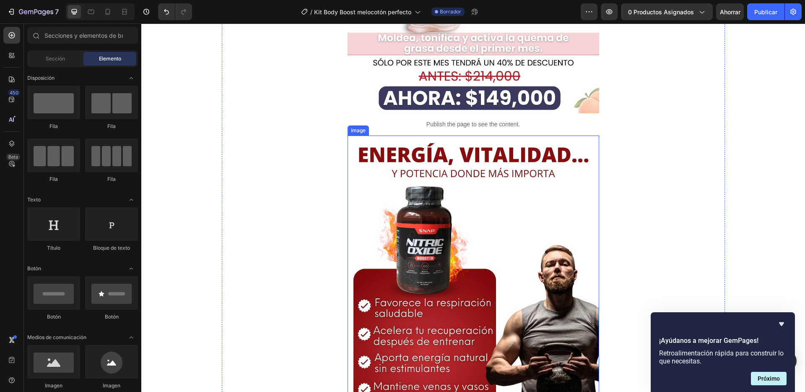
click at [455, 216] on img at bounding box center [474, 307] width 252 height 345
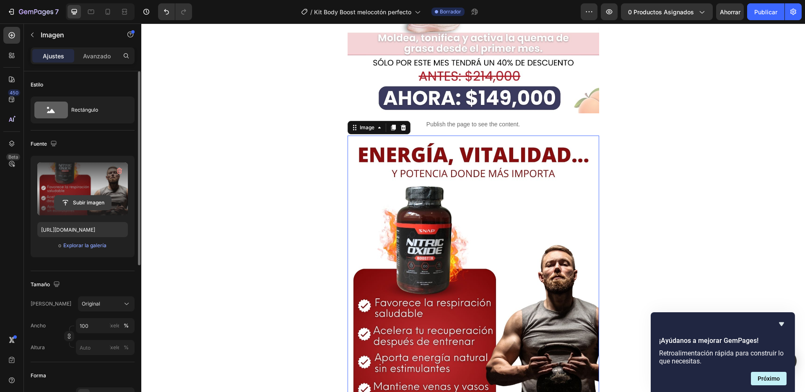
click at [79, 201] on input "file" at bounding box center [82, 202] width 57 height 14
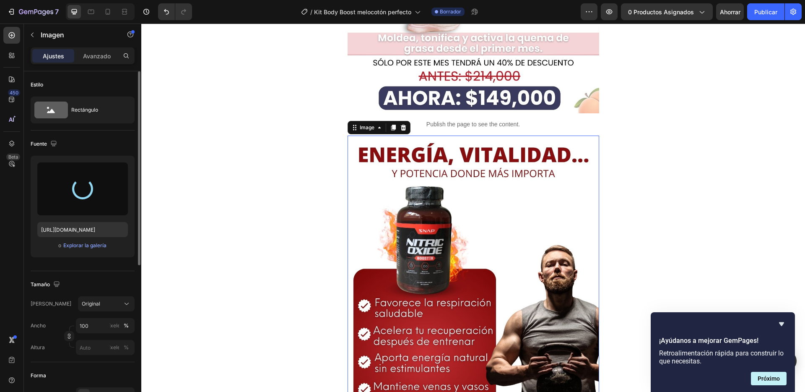
type input "https://cdn.shopify.com/s/files/1/0744/4801/1489/files/gempages_555861718207562…"
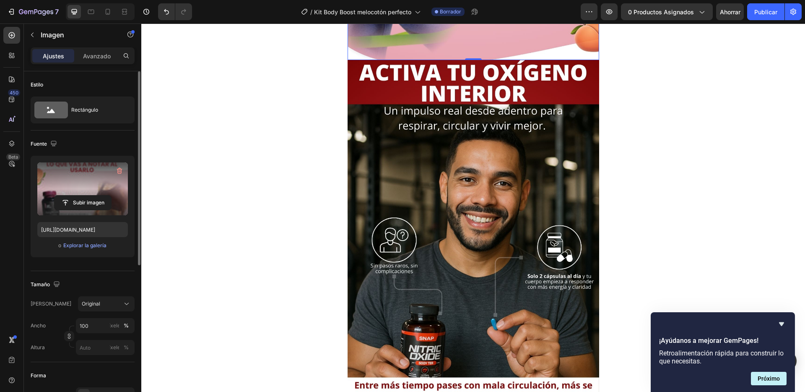
scroll to position [1034, 0]
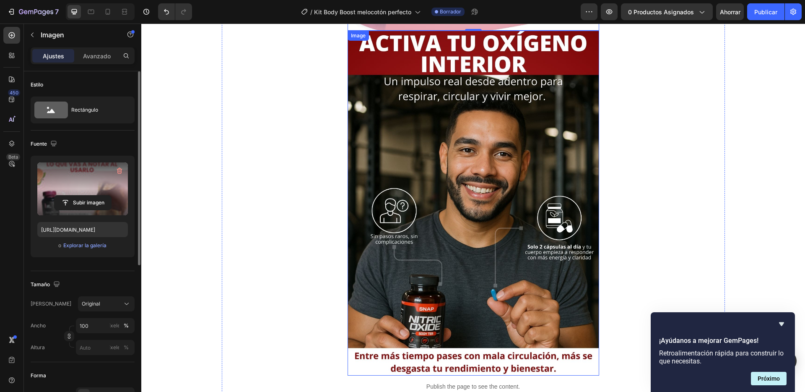
click at [425, 110] on img at bounding box center [474, 203] width 252 height 345
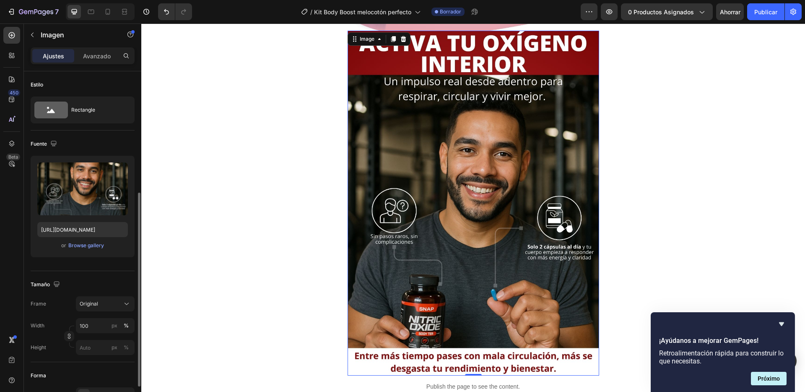
scroll to position [78, 0]
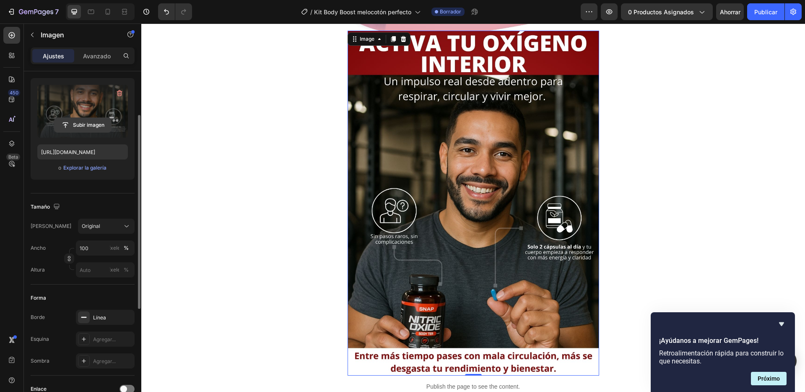
click at [99, 124] on input "file" at bounding box center [82, 125] width 57 height 14
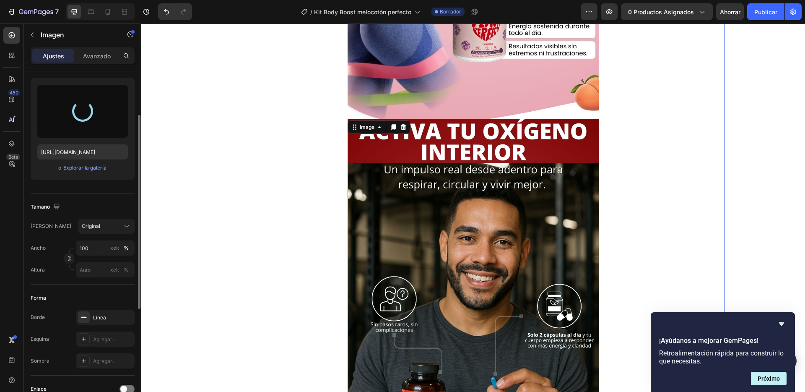
scroll to position [872, 0]
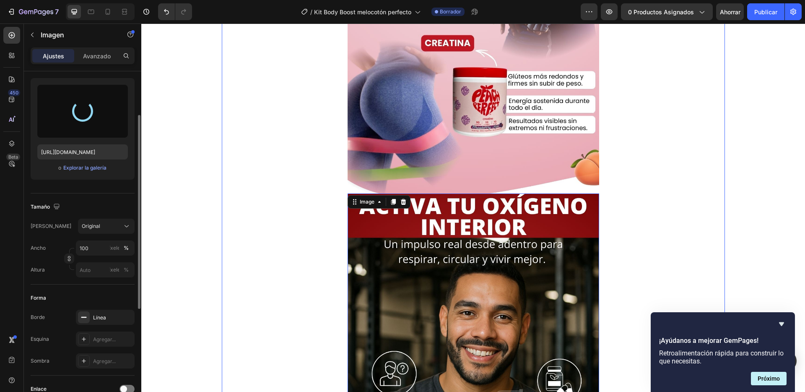
type input "https://cdn.shopify.com/s/files/1/0744/4801/1489/files/gempages_555861718207562…"
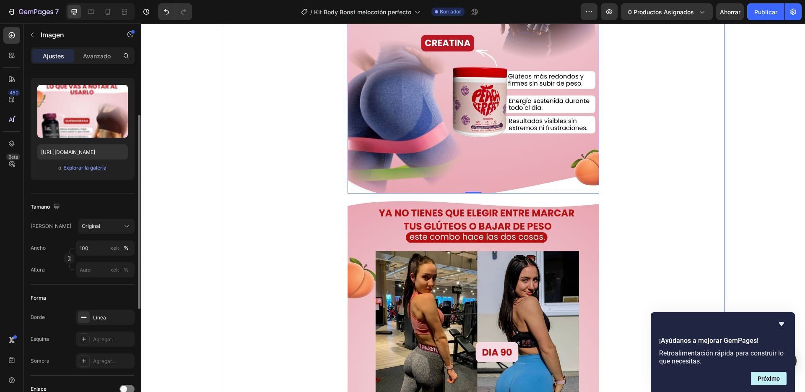
click at [645, 205] on div "Pago segur por PAYU Text Block ⁠⁠⁠⁠⁠⁠⁠ Envío gratis Heading Recibe de 3 a 5 Día…" at bounding box center [473, 354] width 503 height 2370
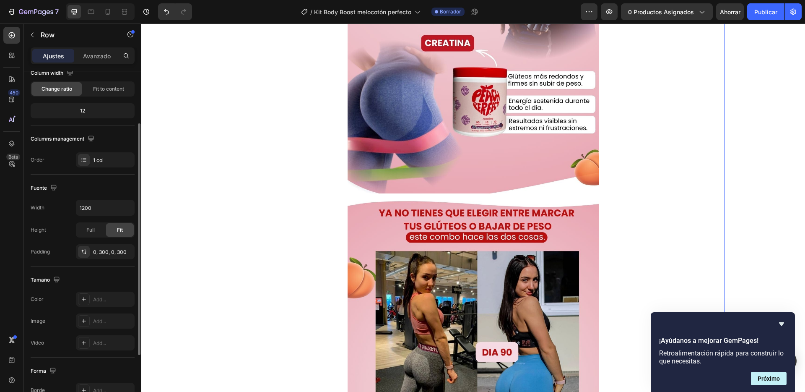
scroll to position [0, 0]
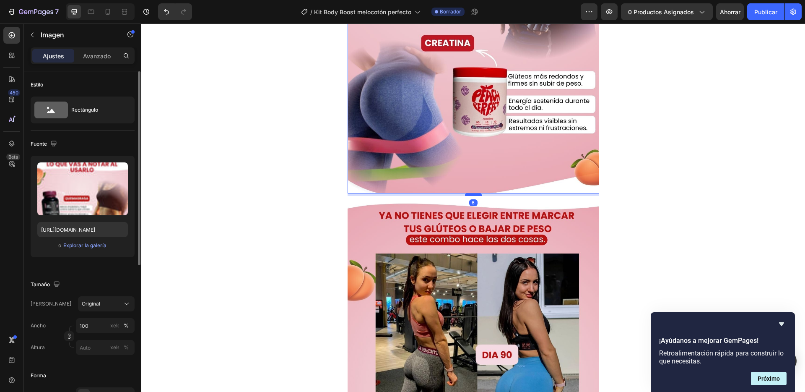
click at [469, 194] on div at bounding box center [473, 194] width 17 height 3
click at [659, 210] on div "Pago segur por PAYU Text Block ⁠⁠⁠⁠⁠⁠⁠ Envío gratis Heading Recibe de 3 a 5 Día…" at bounding box center [473, 355] width 503 height 2373
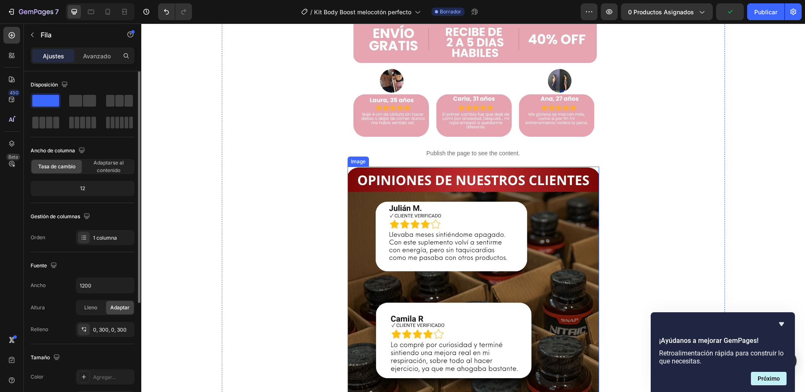
scroll to position [1312, 0]
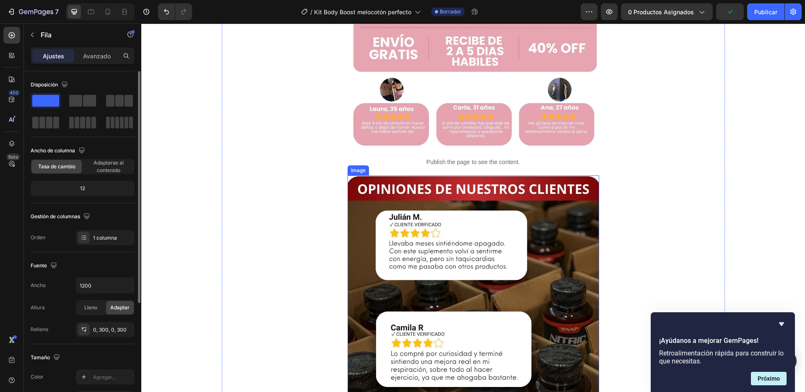
click at [441, 241] on img at bounding box center [474, 347] width 252 height 345
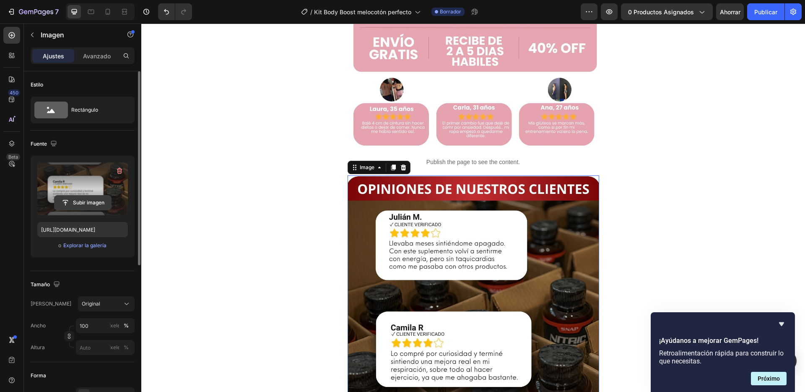
click at [84, 202] on input "file" at bounding box center [82, 202] width 57 height 14
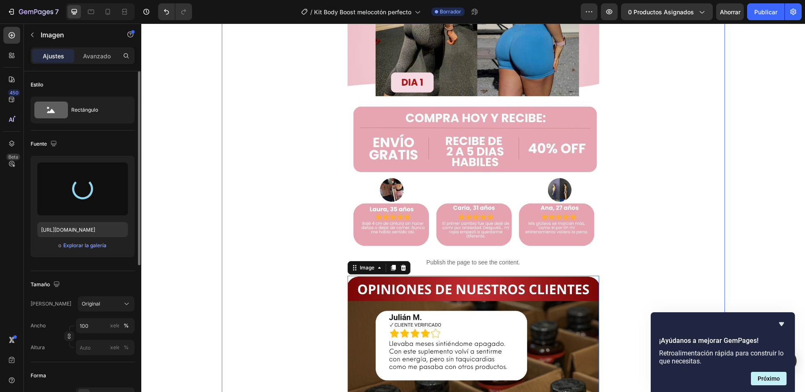
type input "[URL][DOMAIN_NAME]"
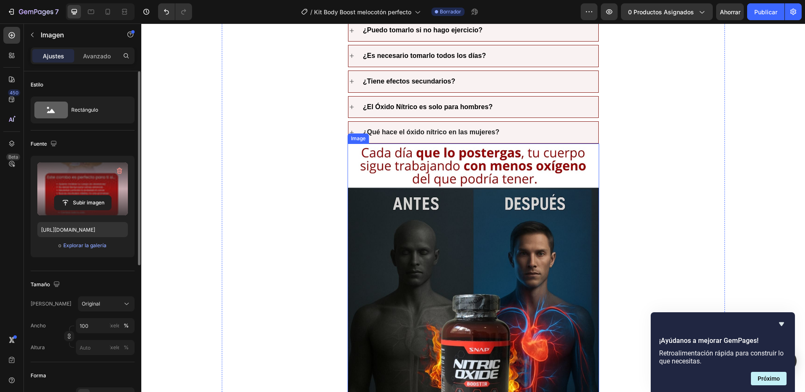
scroll to position [2155, 0]
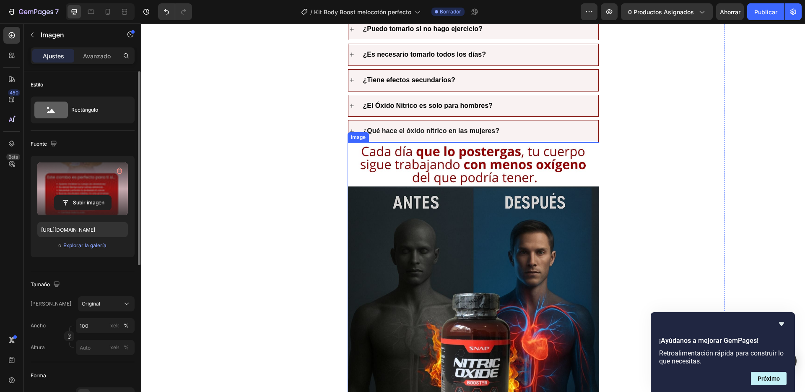
click at [475, 161] on img at bounding box center [474, 314] width 252 height 345
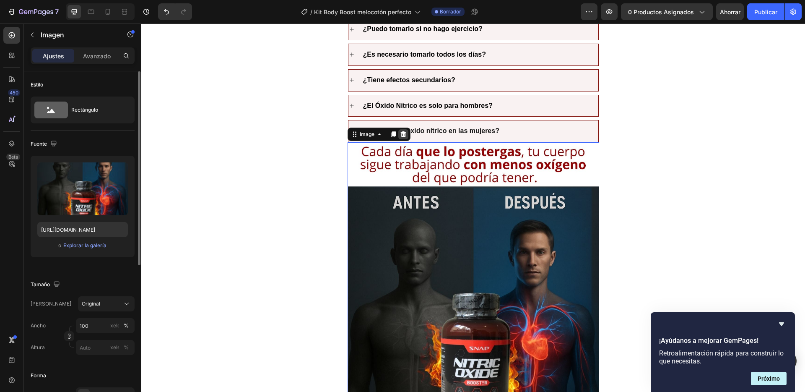
click at [400, 132] on icon at bounding box center [402, 134] width 5 height 6
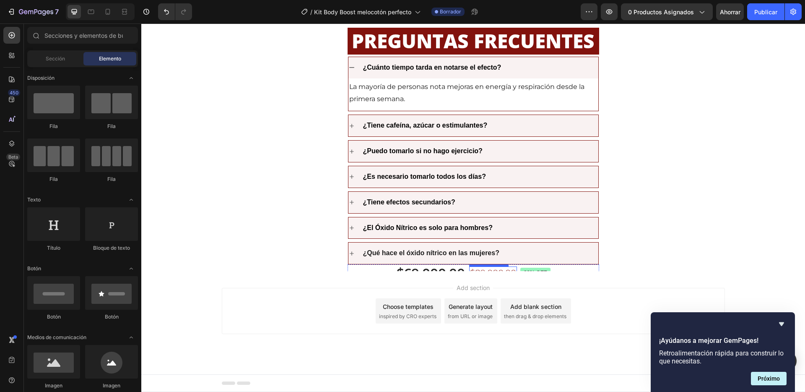
scroll to position [2076, 0]
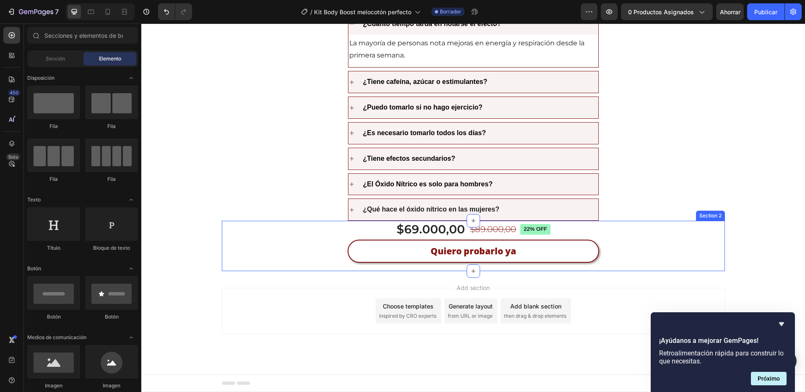
click at [625, 237] on div "$69.000,00 Product Price Product Price $89.000,00 Product Price Product Price 2…" at bounding box center [473, 245] width 503 height 50
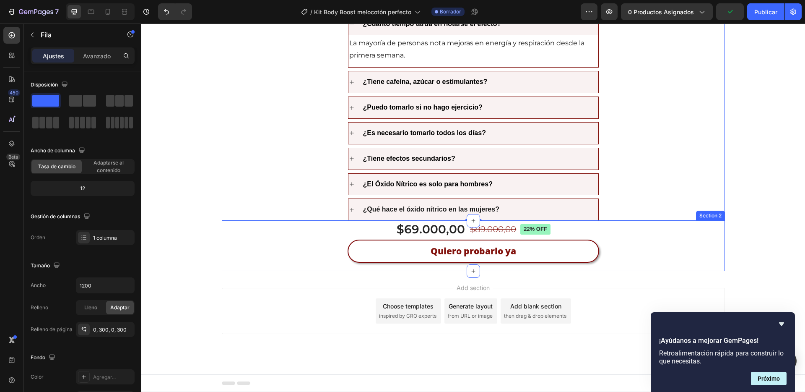
click at [640, 241] on div "$69.000,00 Product Price Product Price $89.000,00 Product Price Product Price 2…" at bounding box center [473, 245] width 503 height 50
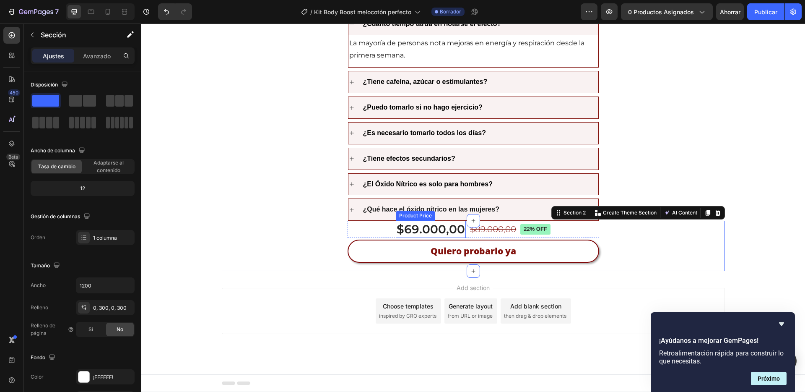
click at [442, 226] on div "$69.000,00" at bounding box center [431, 228] width 70 height 17
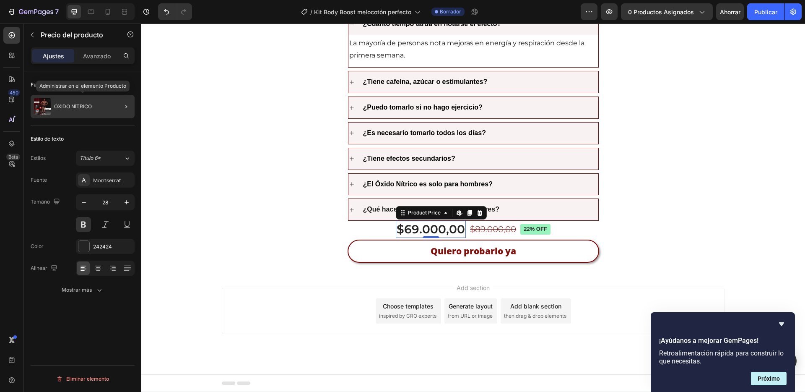
click at [53, 102] on div "ÓXIDO NÍTRICO" at bounding box center [83, 106] width 104 height 23
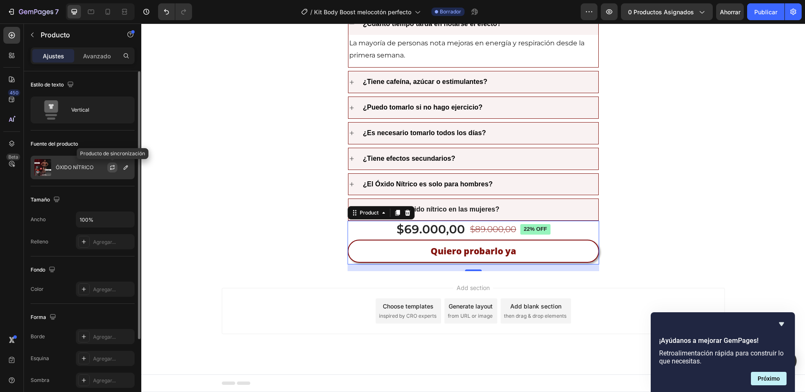
click at [111, 169] on icon "button" at bounding box center [112, 168] width 5 height 3
click at [98, 163] on div at bounding box center [115, 167] width 37 height 23
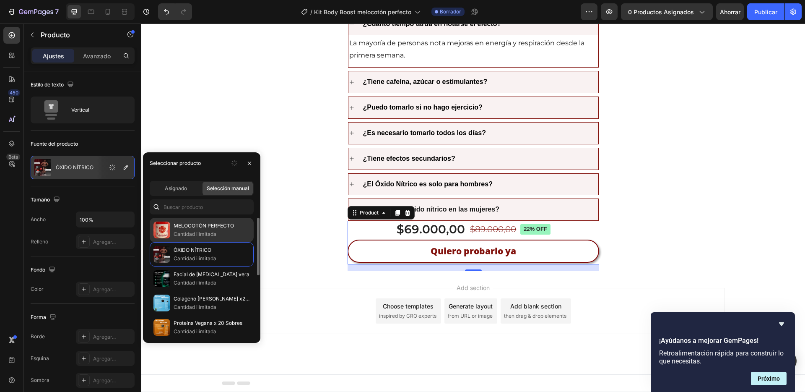
click at [189, 235] on font "Cantidad ilimitada" at bounding box center [195, 234] width 43 height 6
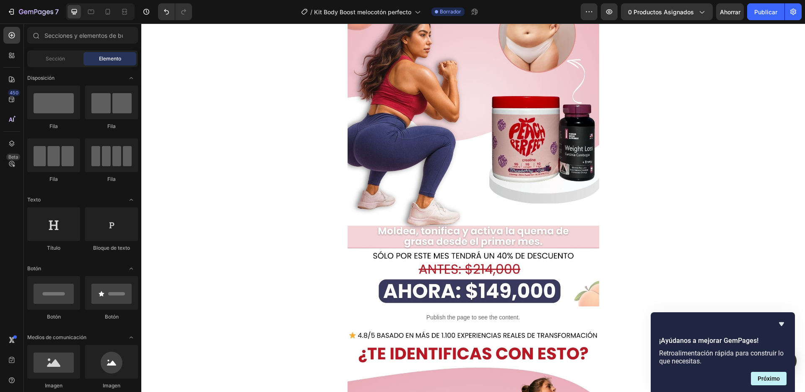
scroll to position [0, 0]
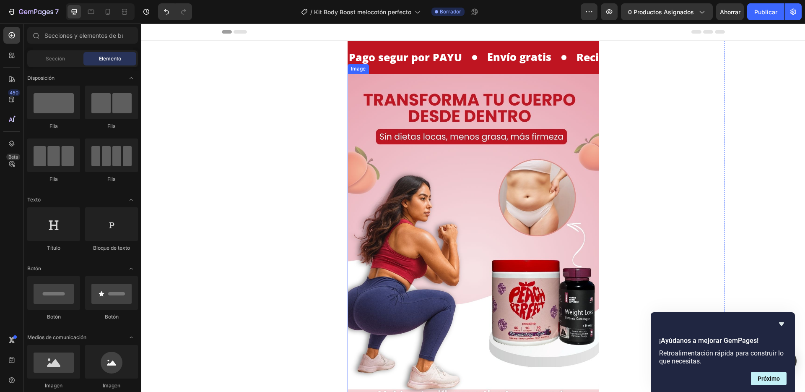
click at [542, 141] on img at bounding box center [474, 272] width 252 height 396
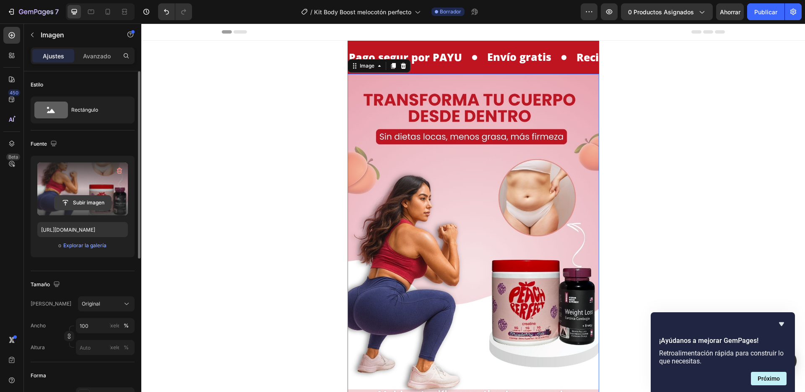
click at [98, 206] on input "file" at bounding box center [82, 202] width 57 height 14
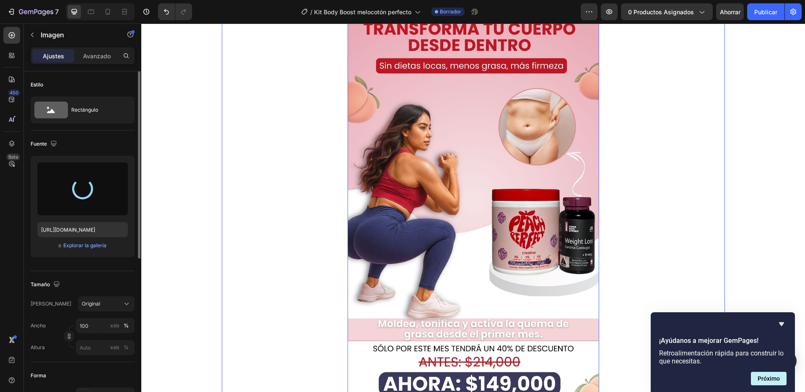
scroll to position [99, 0]
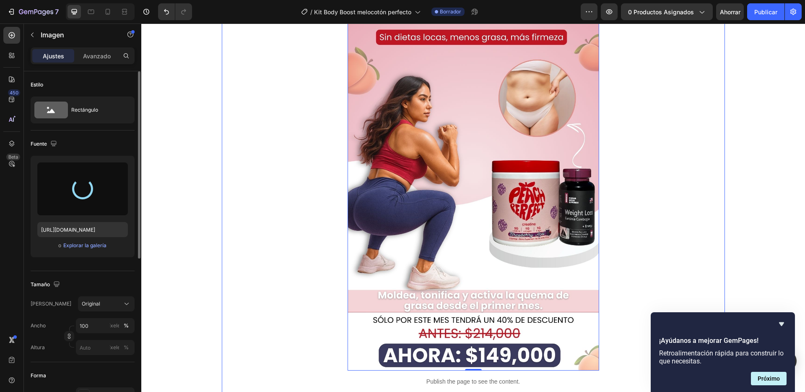
type input "[URL][DOMAIN_NAME]"
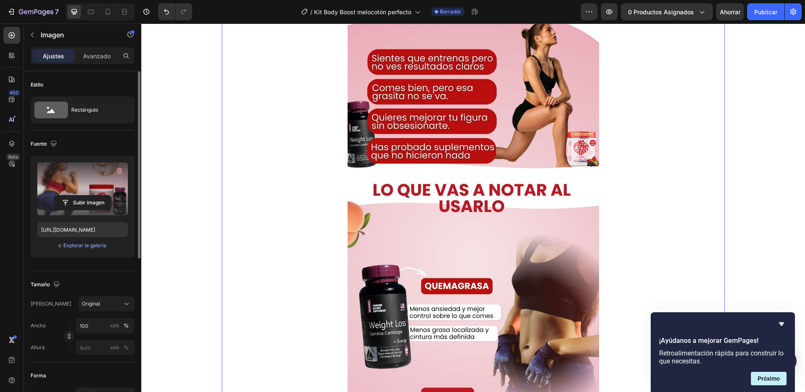
scroll to position [543, 0]
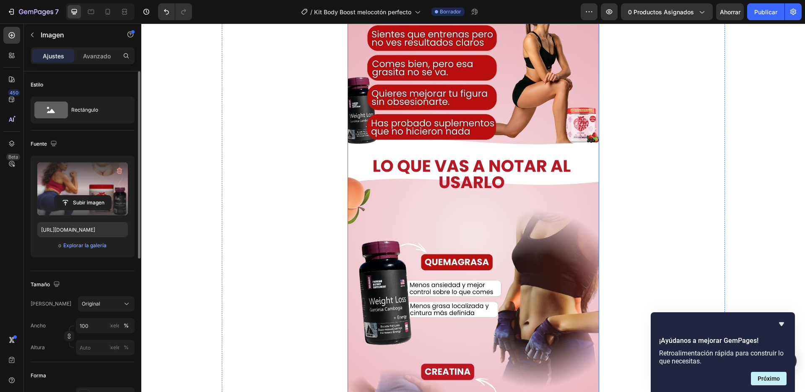
click at [392, 208] on img at bounding box center [474, 234] width 252 height 573
click at [119, 170] on icon "button" at bounding box center [119, 170] width 8 height 8
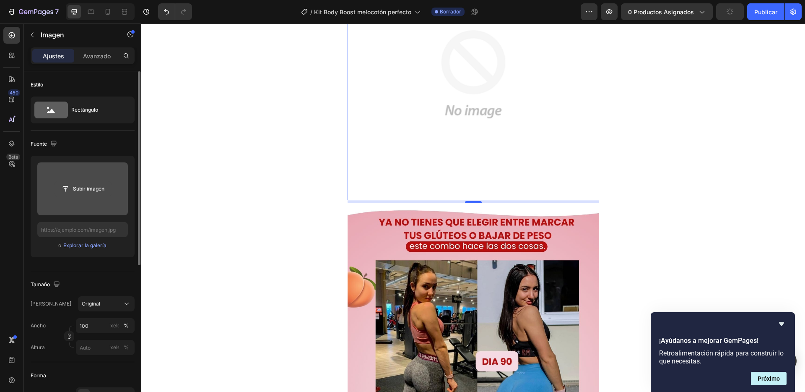
click at [88, 185] on input "file" at bounding box center [82, 189] width 57 height 14
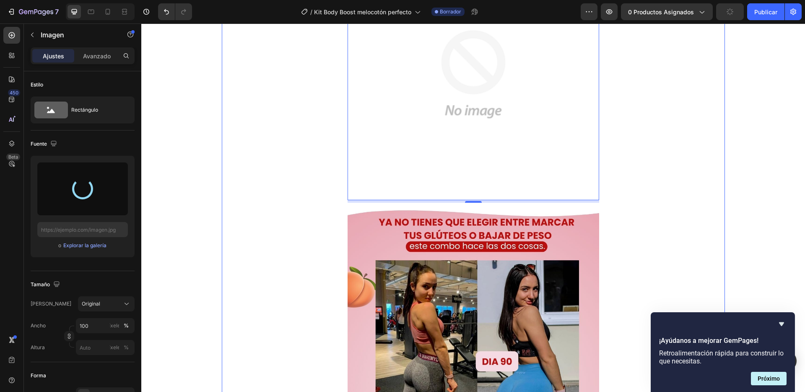
type input "[URL][DOMAIN_NAME]"
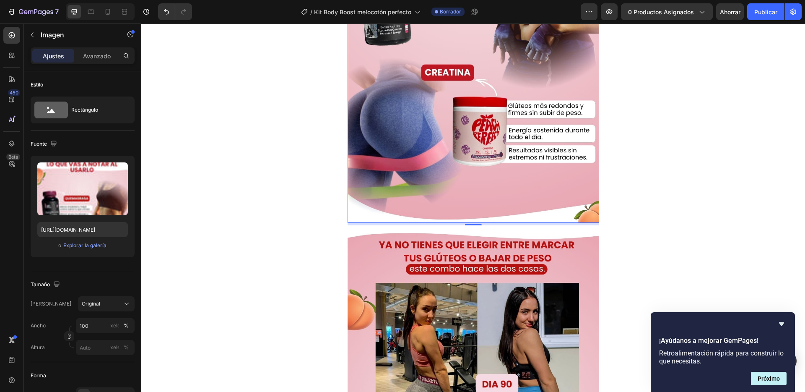
scroll to position [850, 0]
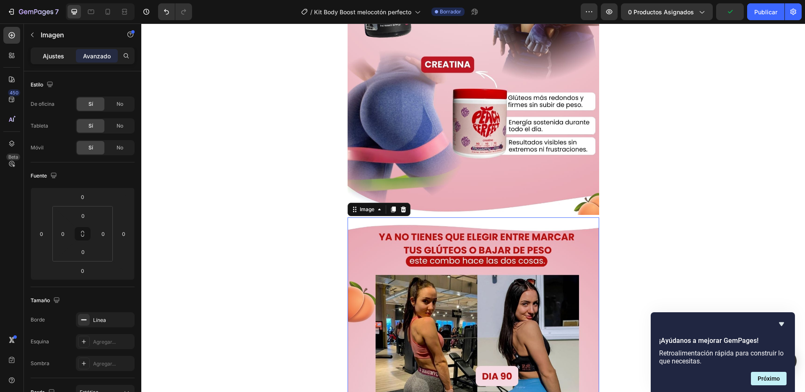
click at [49, 55] on font "Ajustes" at bounding box center [53, 55] width 21 height 7
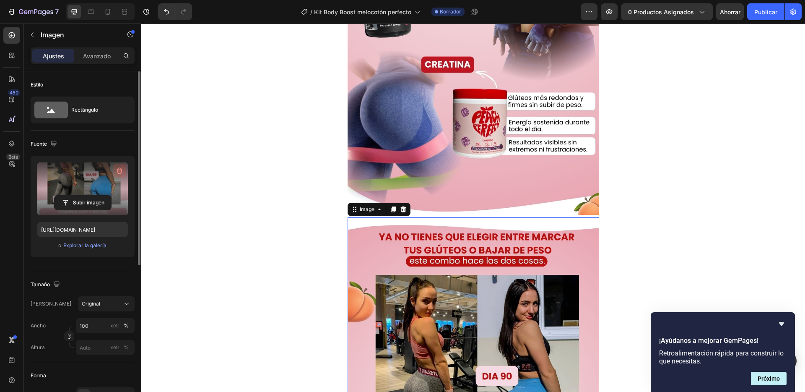
click at [120, 171] on icon "button" at bounding box center [120, 171] width 1 height 3
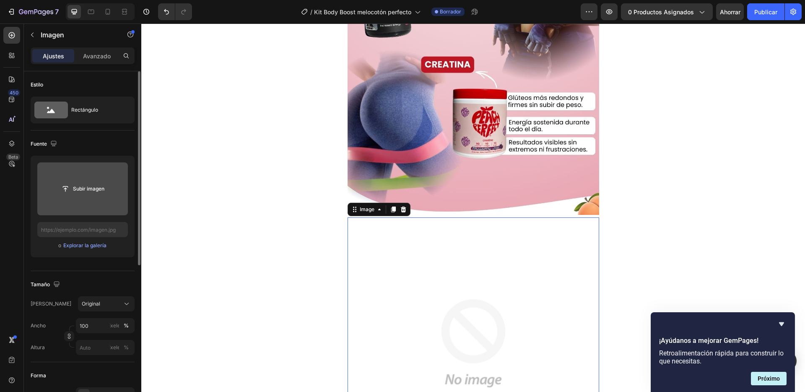
click at [92, 188] on input "file" at bounding box center [82, 189] width 57 height 14
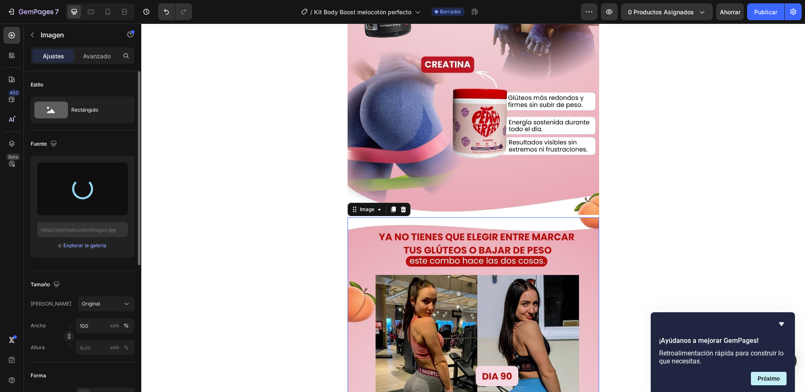
type input "[URL][DOMAIN_NAME]"
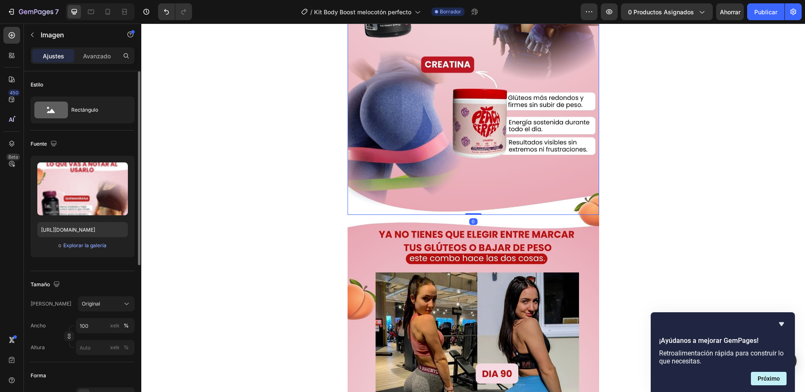
drag, startPoint x: 472, startPoint y: 216, endPoint x: 474, endPoint y: 208, distance: 8.5
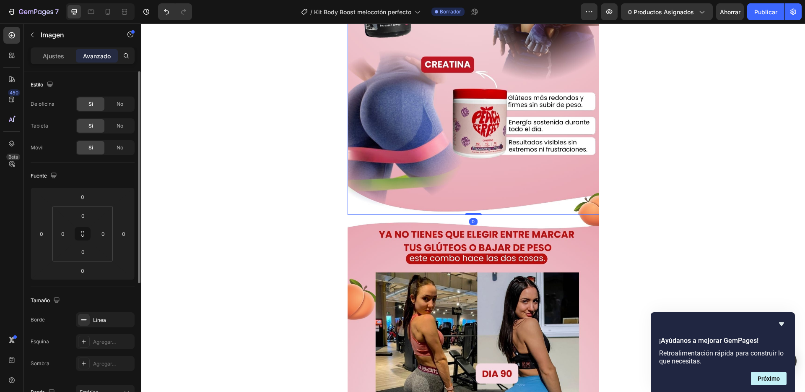
click at [645, 218] on div "Pago segur por PAYU Text Block ⁠⁠⁠⁠⁠⁠⁠ Envío gratis Heading Recibe de 3 a 5 Día…" at bounding box center [473, 318] width 503 height 2254
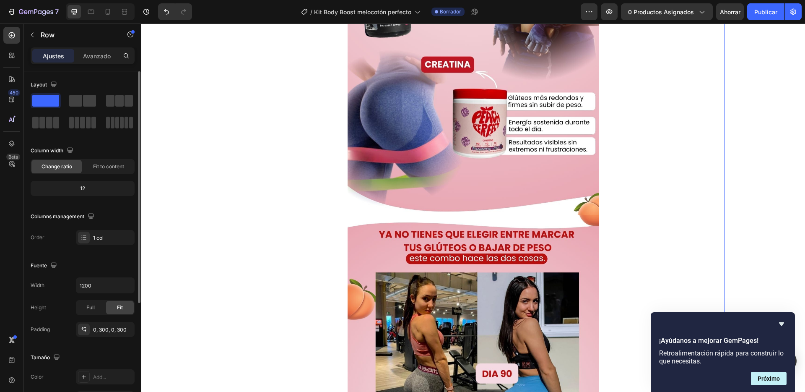
click at [645, 218] on div "Pago segur por PAYU Text Block ⁠⁠⁠⁠⁠⁠⁠ Envío gratis Heading Recibe de 3 a 5 Día…" at bounding box center [473, 318] width 503 height 2254
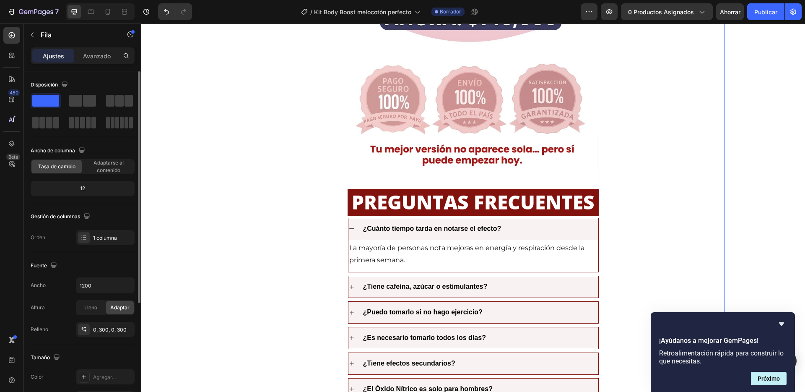
scroll to position [1934, 0]
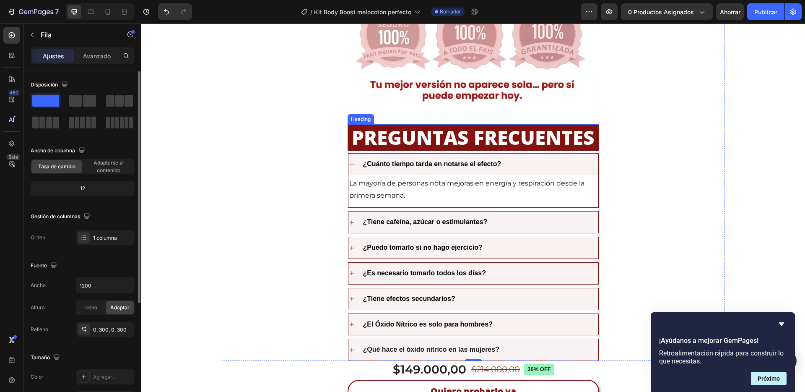
click at [566, 129] on h2 "PREGUNTAS FRECUENTES" at bounding box center [474, 137] width 252 height 27
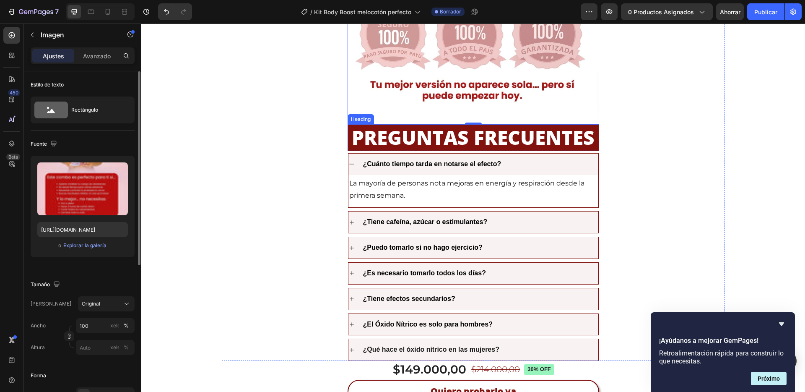
click at [382, 128] on h2 "PREGUNTAS FRECUENTES" at bounding box center [474, 137] width 252 height 27
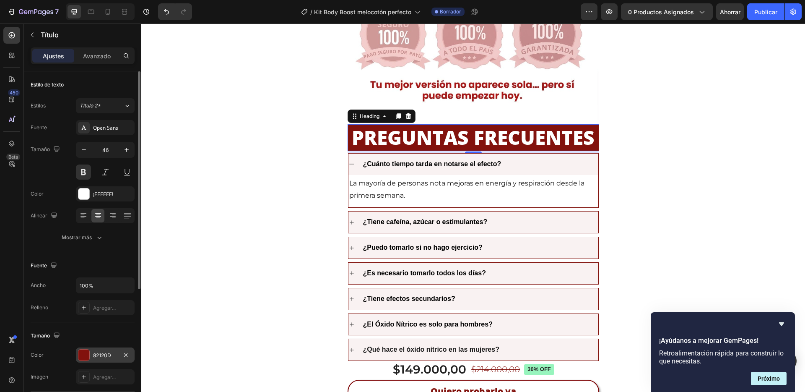
click at [85, 356] on div at bounding box center [83, 354] width 11 height 11
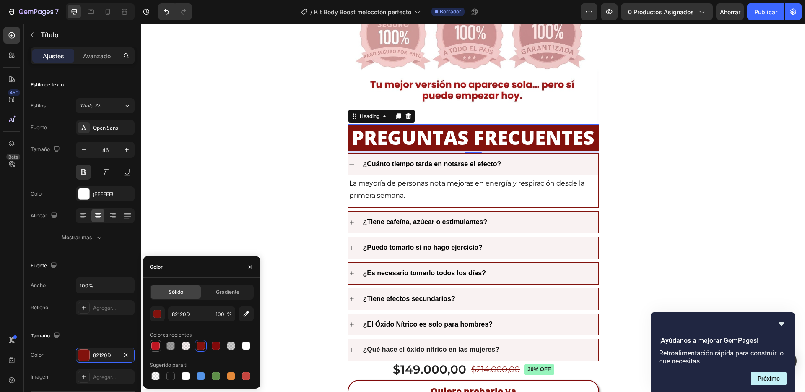
click at [155, 350] on div at bounding box center [156, 346] width 12 height 12
type input "BF1521"
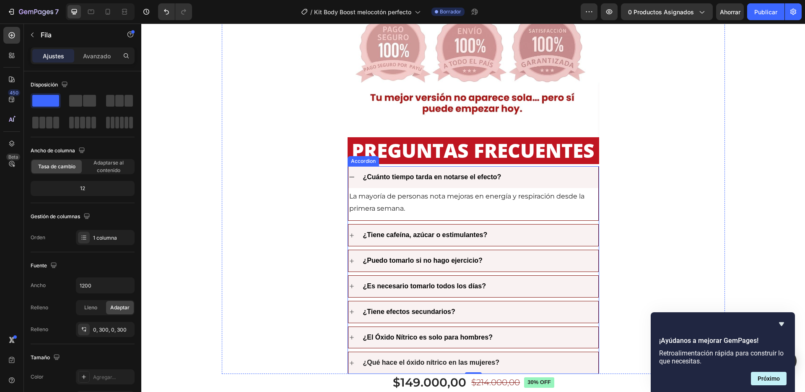
scroll to position [1949, 0]
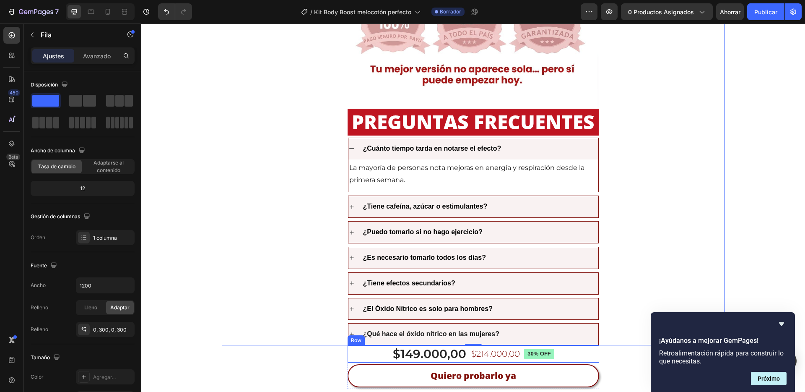
click at [380, 352] on div "$149.000,00 Product Price Product Price $214.000,00 Product Price Product Price…" at bounding box center [474, 353] width 252 height 17
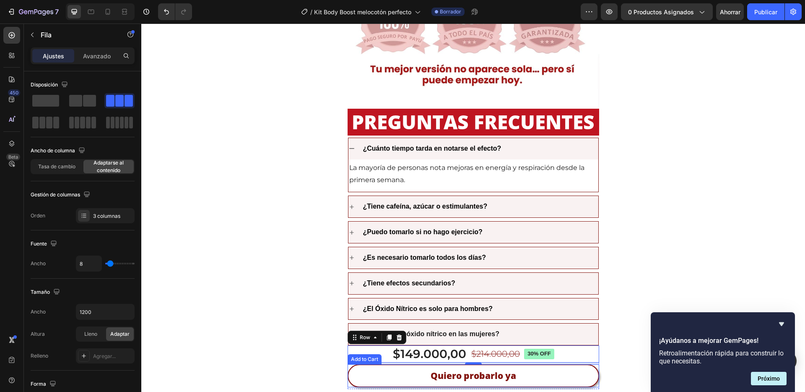
click at [348, 367] on div "Quiero probarlo ya Add to Cart" at bounding box center [474, 375] width 252 height 23
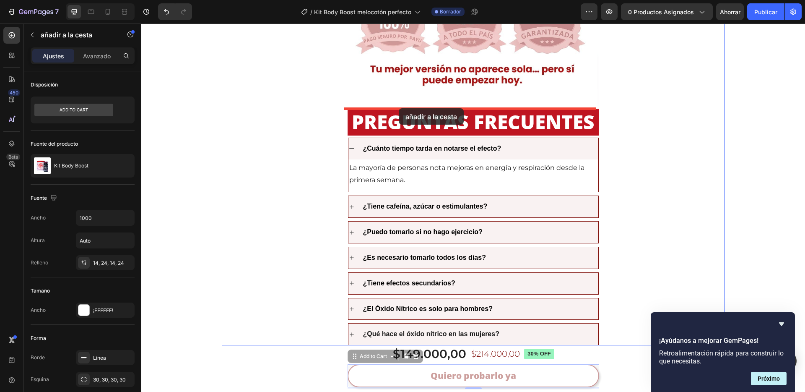
drag, startPoint x: 350, startPoint y: 354, endPoint x: 399, endPoint y: 108, distance: 250.9
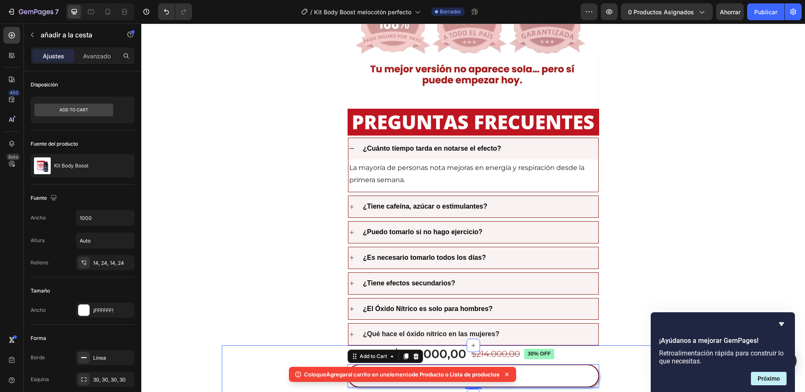
click at [602, 358] on div "$149.000,00 Product Price Product Price $214.000,00 Product Price Product Price…" at bounding box center [473, 370] width 503 height 50
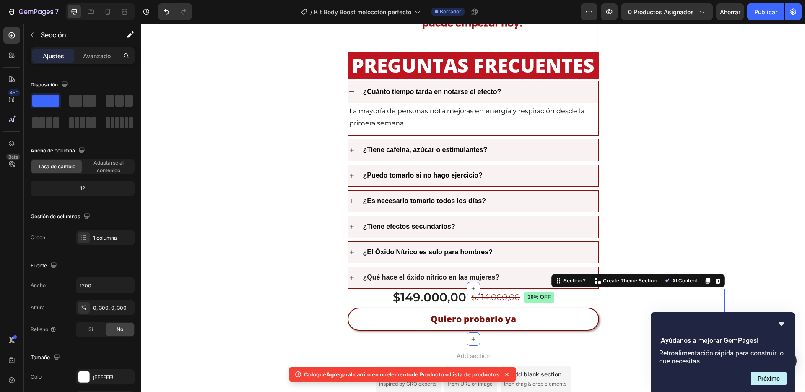
scroll to position [2008, 0]
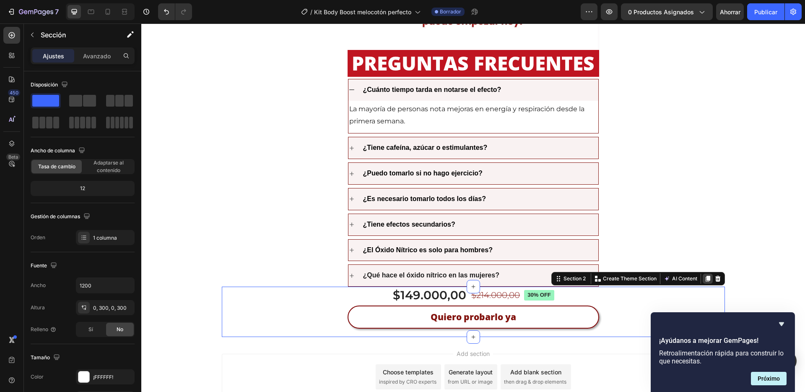
click at [705, 279] on icon at bounding box center [707, 278] width 5 height 6
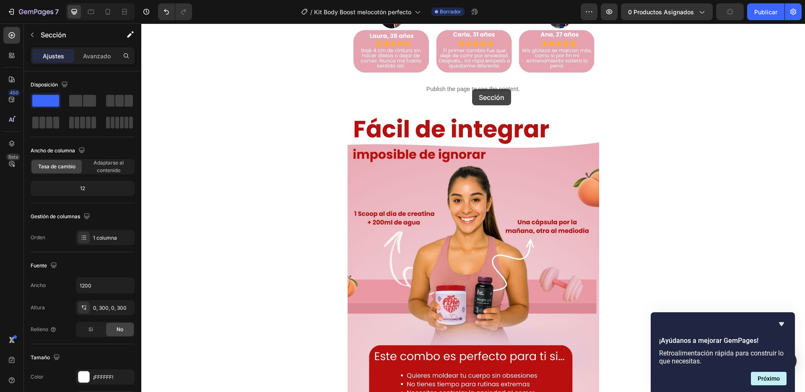
scroll to position [1375, 0]
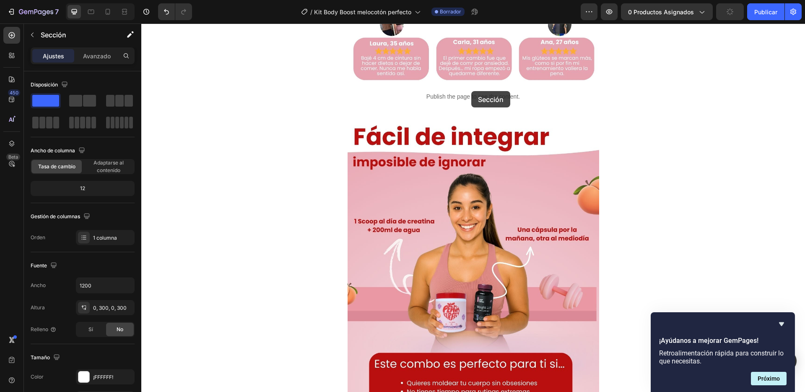
drag, startPoint x: 555, startPoint y: 330, endPoint x: 471, endPoint y: 91, distance: 253.1
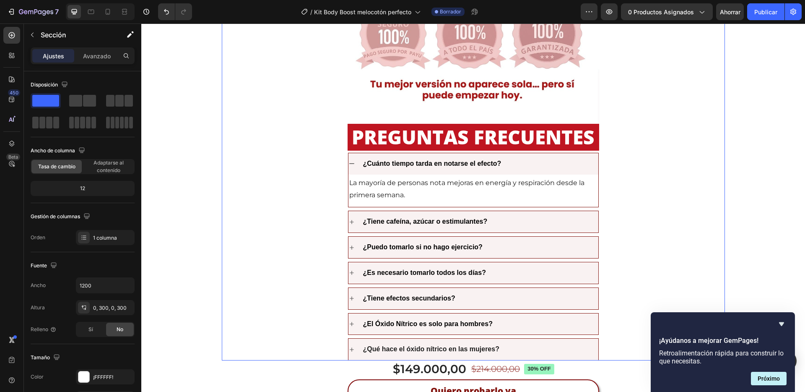
scroll to position [2124, 0]
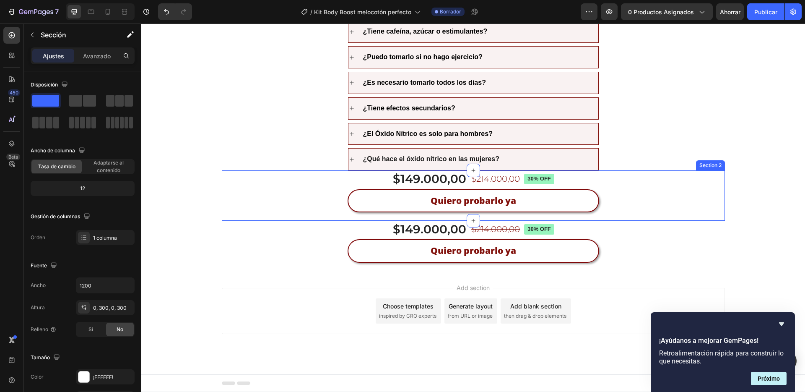
click at [610, 184] on div "$149.000,00 Product Price Product Price $214.000,00 Product Price Product Price…" at bounding box center [473, 195] width 503 height 50
click at [250, 191] on div "$149.000,00 Product Price Product Price $214.000,00 Product Price Product Price…" at bounding box center [473, 195] width 503 height 50
click at [683, 197] on div "$149.000,00 Product Price Product Price $214.000,00 Product Price Product Price…" at bounding box center [473, 195] width 503 height 50
click at [615, 193] on div "$149.000,00 Product Price Product Price $214.000,00 Product Price Product Price…" at bounding box center [473, 195] width 503 height 50
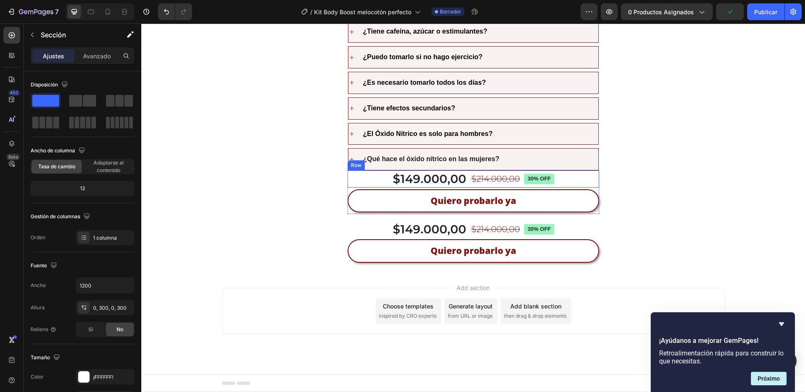
click at [581, 177] on div "$149.000,00 Product Price Product Price $214.000,00 Product Price Product Price…" at bounding box center [474, 178] width 252 height 17
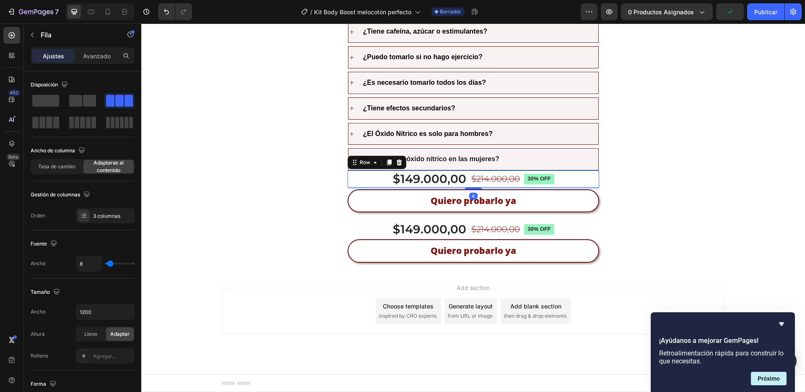
click at [604, 190] on div "$149.000,00 Product Price Product Price $214.000,00 Product Price Product Price…" at bounding box center [473, 195] width 503 height 50
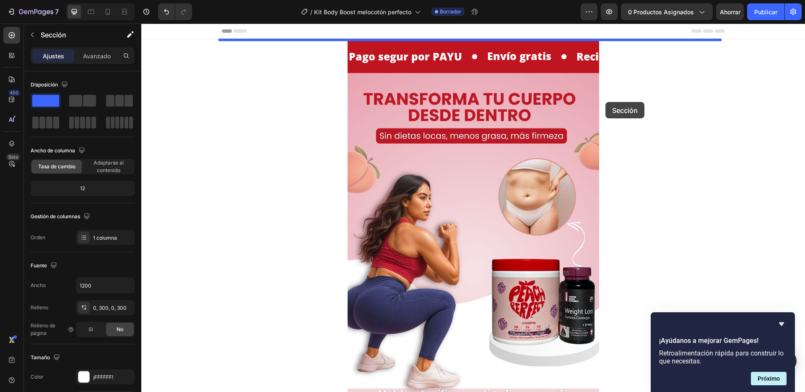
scroll to position [0, 0]
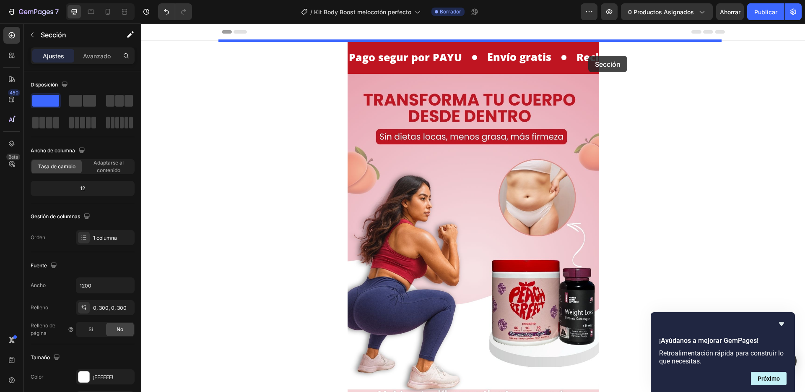
drag, startPoint x: 554, startPoint y: 162, endPoint x: 588, endPoint y: 56, distance: 111.8
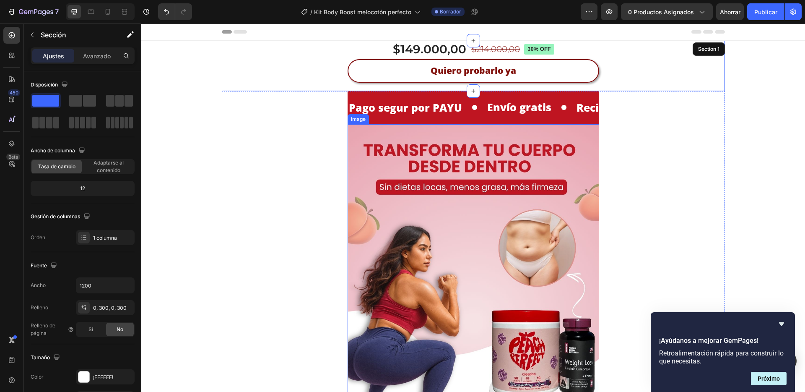
click at [514, 162] on img at bounding box center [474, 322] width 252 height 396
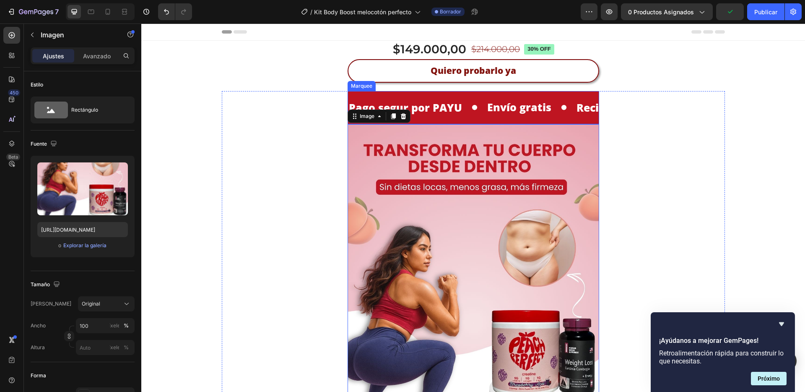
click at [574, 94] on div "Recibe de 3 a 5 Días Text Block" at bounding box center [639, 107] width 130 height 27
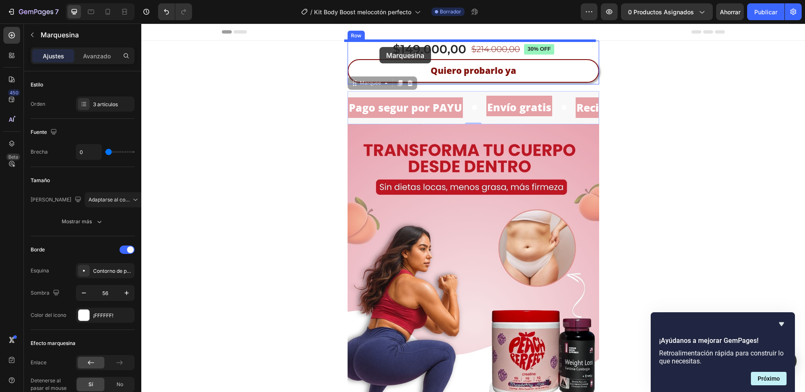
drag, startPoint x: 350, startPoint y: 83, endPoint x: 379, endPoint y: 47, distance: 47.1
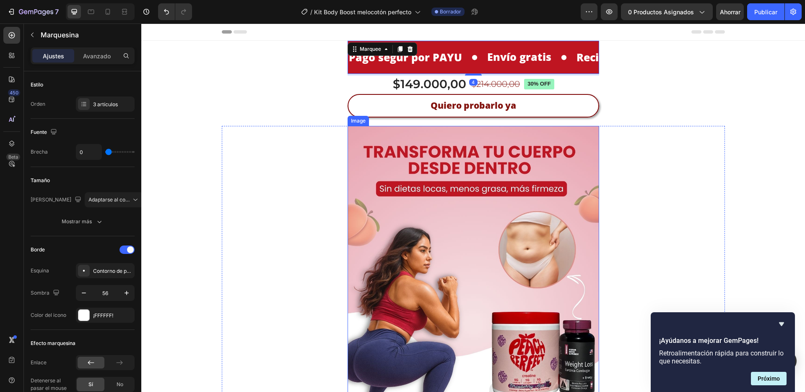
click at [360, 167] on img at bounding box center [474, 324] width 252 height 396
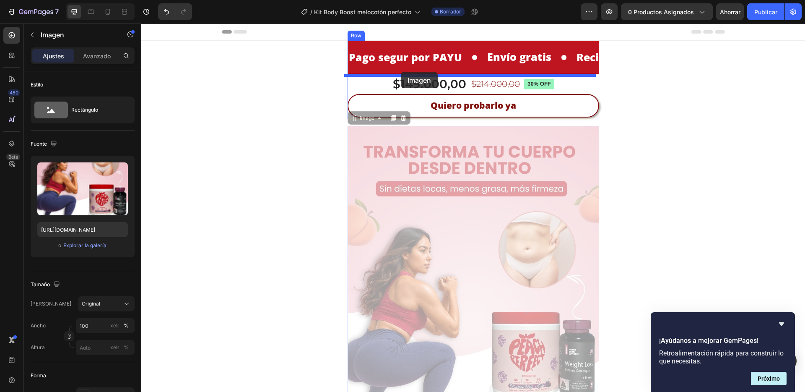
drag, startPoint x: 349, startPoint y: 119, endPoint x: 401, endPoint y: 72, distance: 70.6
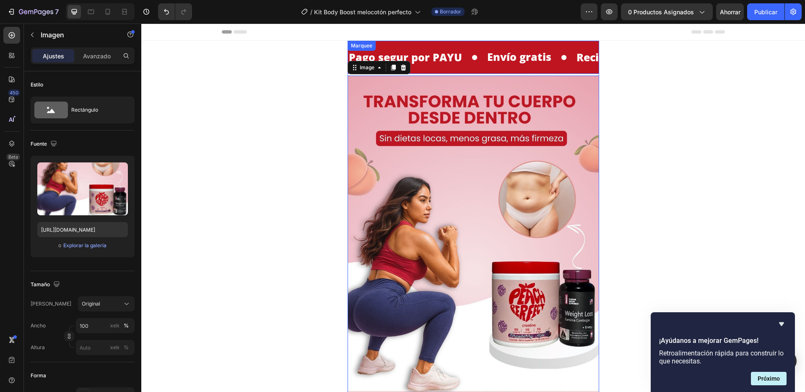
click at [475, 71] on div "Pago segur por PAYU Text Block Envío gratis Heading Recibe de 3 a 5 Días Text B…" at bounding box center [474, 57] width 252 height 33
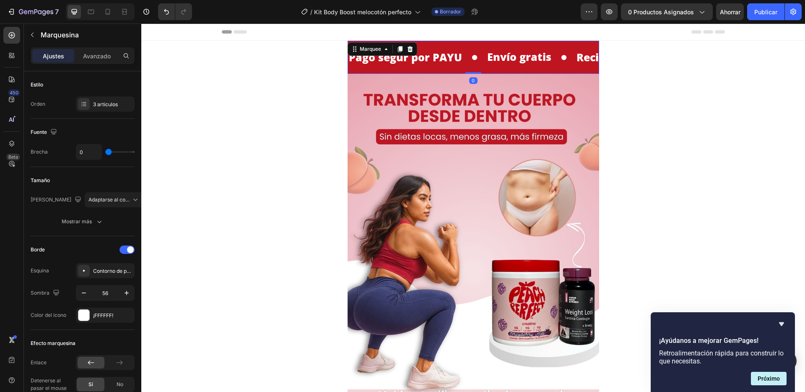
drag, startPoint x: 475, startPoint y: 75, endPoint x: 482, endPoint y: 63, distance: 13.5
click at [482, 63] on div "Pago segur por PAYU Text Block Envío gratis Heading Recibe de 3 a 5 Días Text B…" at bounding box center [474, 57] width 252 height 33
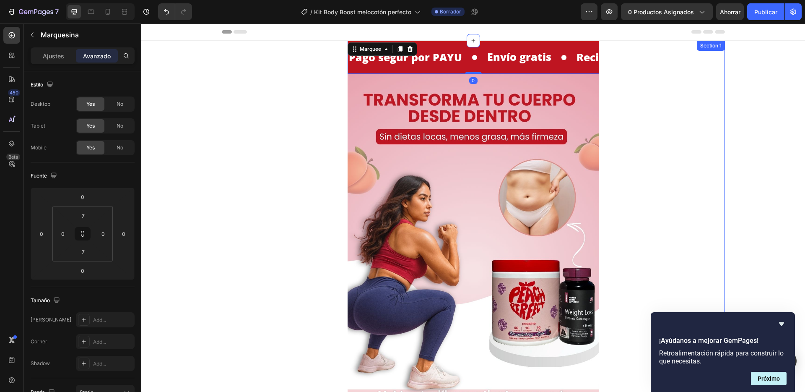
click at [679, 152] on div "Pago segur por PAYU Text Block Envío gratis Heading Recibe de 3 a 5 Días Text B…" at bounding box center [473, 281] width 503 height 481
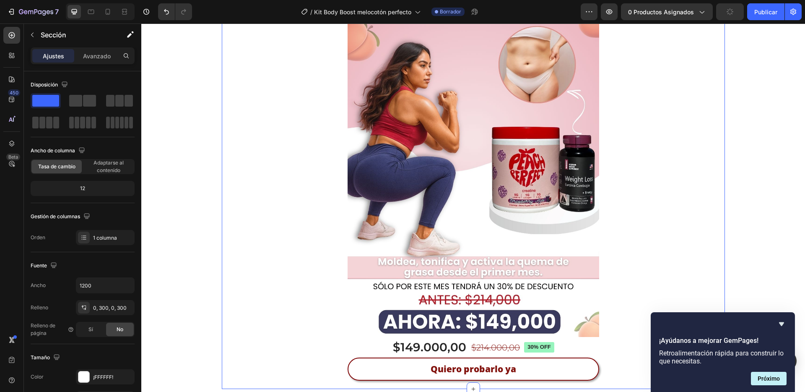
scroll to position [246, 0]
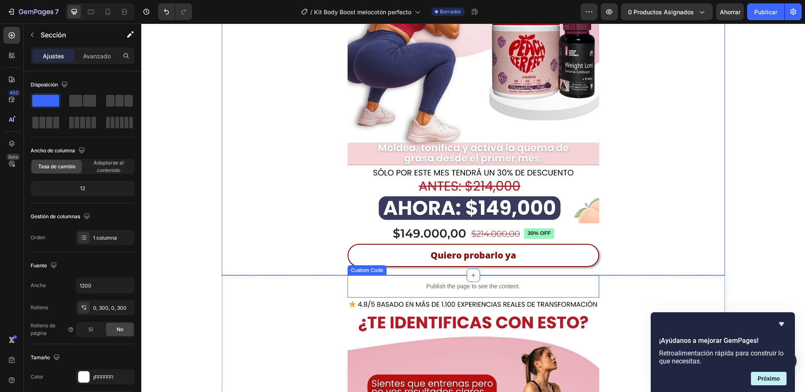
click at [381, 291] on div "Publish the page to see the content." at bounding box center [473, 286] width 235 height 22
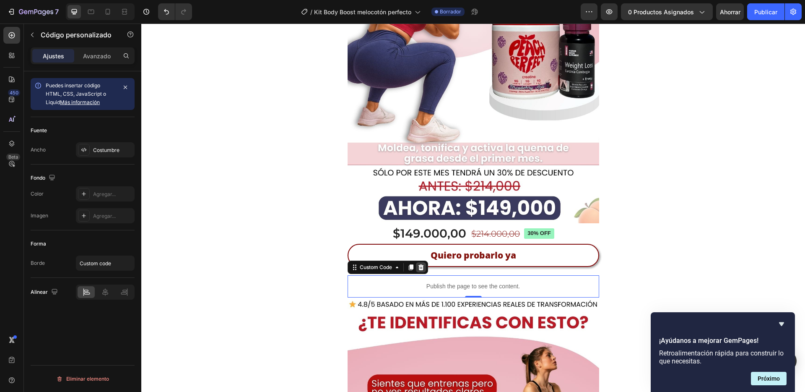
click at [421, 267] on icon at bounding box center [421, 267] width 7 height 7
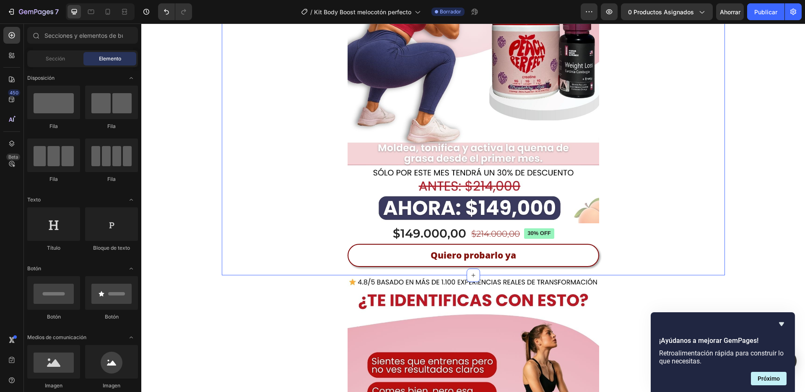
click at [587, 267] on div "Quiero probarlo ya Add to Cart" at bounding box center [474, 256] width 252 height 25
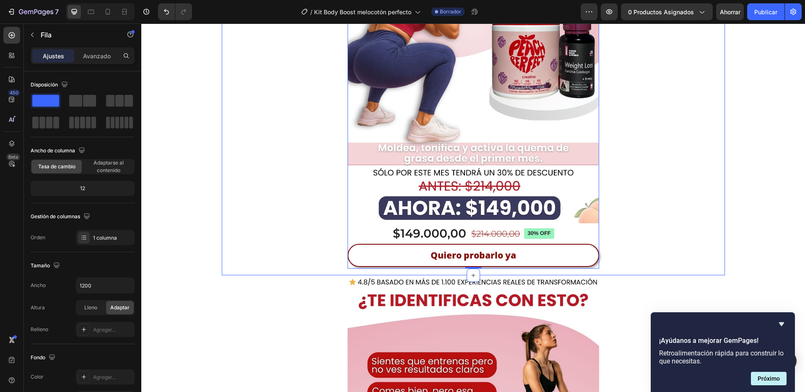
click at [586, 271] on div "Pago segur por PAYU Text Block Envío gratis Heading Recibe de 3 a 5 Días Text B…" at bounding box center [474, 34] width 252 height 481
click at [101, 59] on font "Avanzado" at bounding box center [97, 55] width 28 height 7
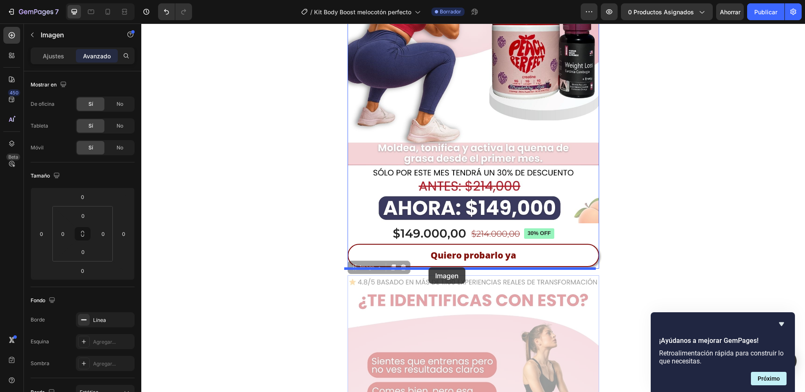
drag, startPoint x: 350, startPoint y: 266, endPoint x: 428, endPoint y: 267, distance: 78.0
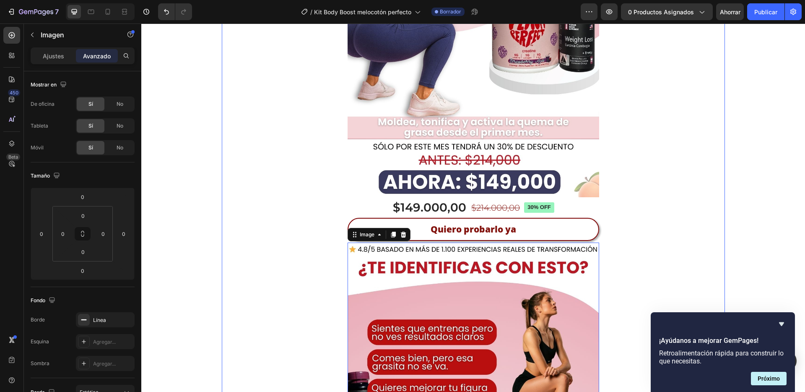
scroll to position [320, 0]
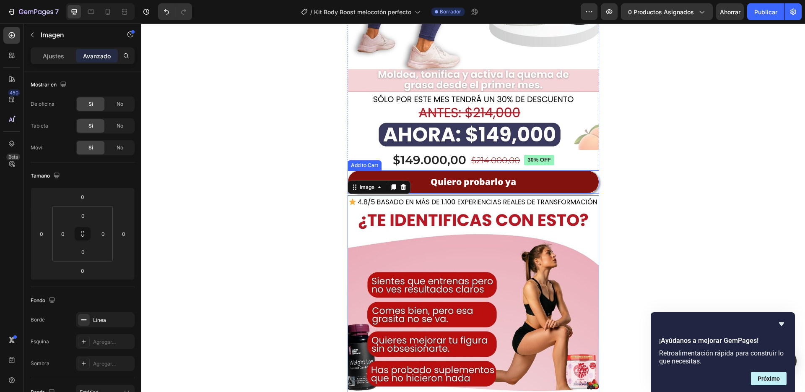
click at [592, 185] on button "Quiero probarlo ya" at bounding box center [474, 181] width 252 height 23
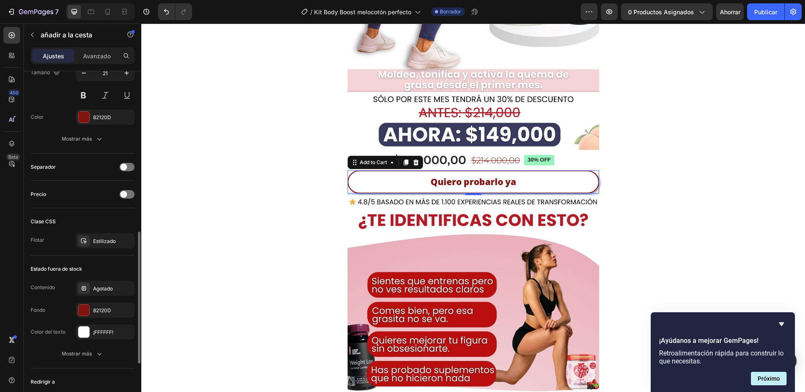
scroll to position [454, 0]
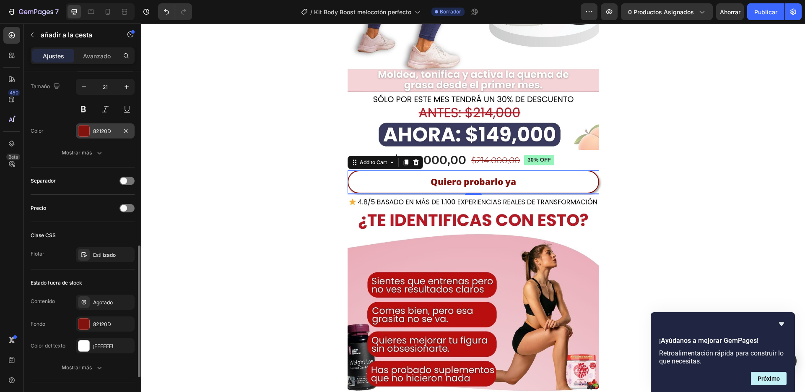
click at [85, 133] on div at bounding box center [83, 130] width 11 height 11
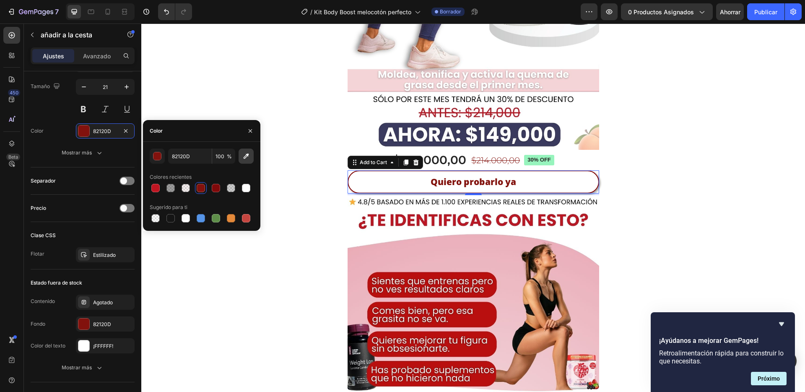
click at [248, 160] on icon "button" at bounding box center [246, 156] width 8 height 8
click at [183, 220] on div at bounding box center [186, 218] width 8 height 8
type input "FFFFFF"
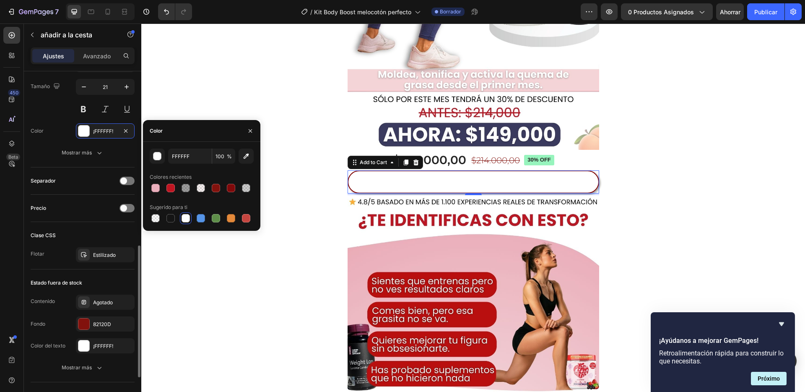
click at [109, 162] on div "Texto Contenido Quiero probarlo ya Estilos Párrafo 1* Fuente Open Sans Tamaño 2…" at bounding box center [83, 77] width 104 height 179
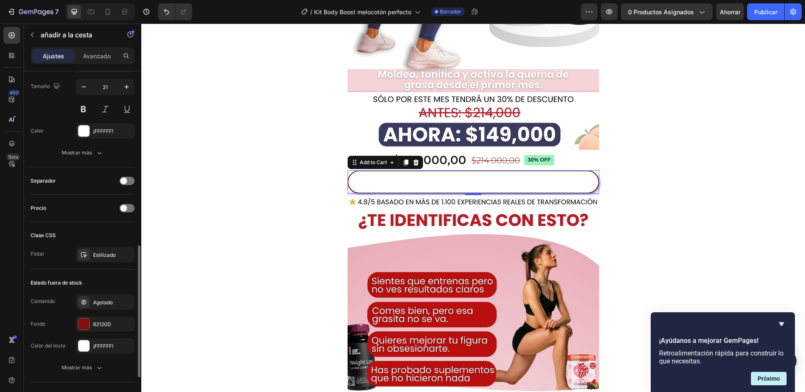
click at [86, 315] on div "Contenido Agotado Fondo 82120D Color del texto ¡FFFFFF!" at bounding box center [83, 323] width 104 height 59
click at [92, 325] on div "82120D" at bounding box center [105, 323] width 59 height 15
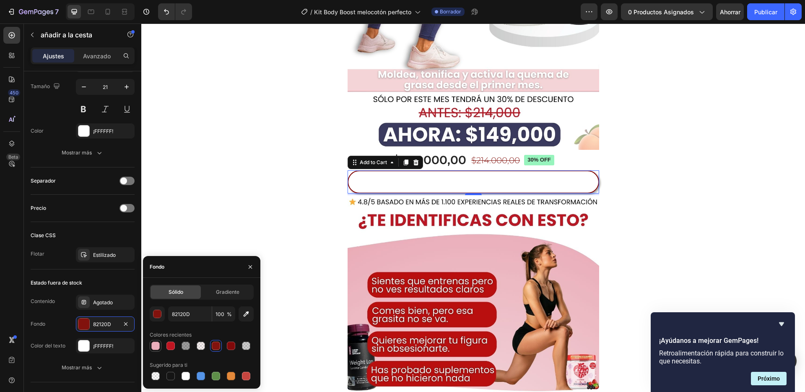
click at [158, 344] on div at bounding box center [155, 345] width 8 height 8
type input "EBAFBC"
click at [158, 345] on div at bounding box center [155, 345] width 8 height 8
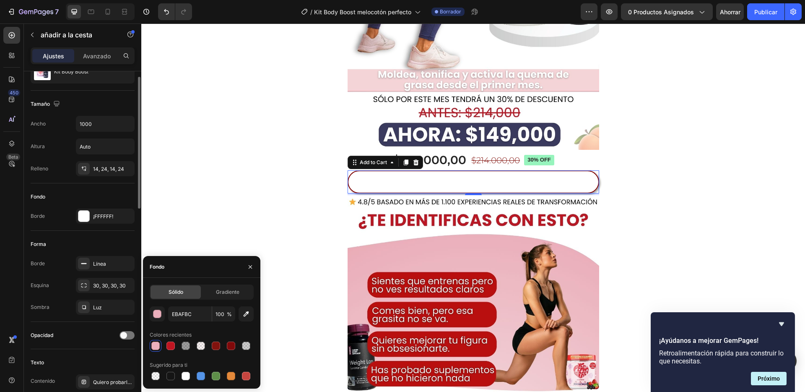
scroll to position [0, 0]
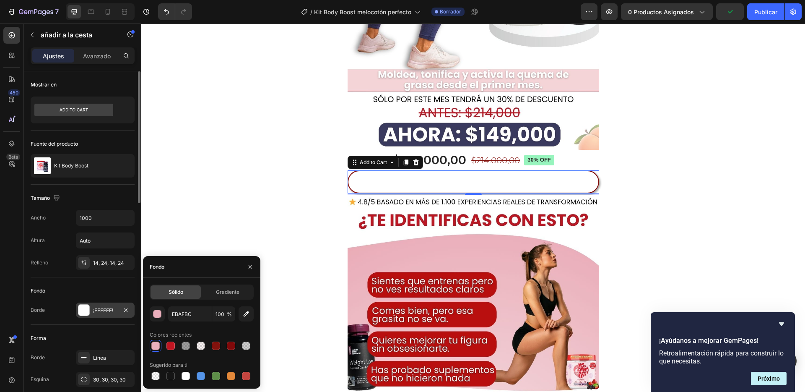
click at [92, 310] on div "¡FFFFFF!" at bounding box center [105, 309] width 59 height 15
click at [159, 342] on div at bounding box center [155, 345] width 10 height 10
type input "EBAFBC"
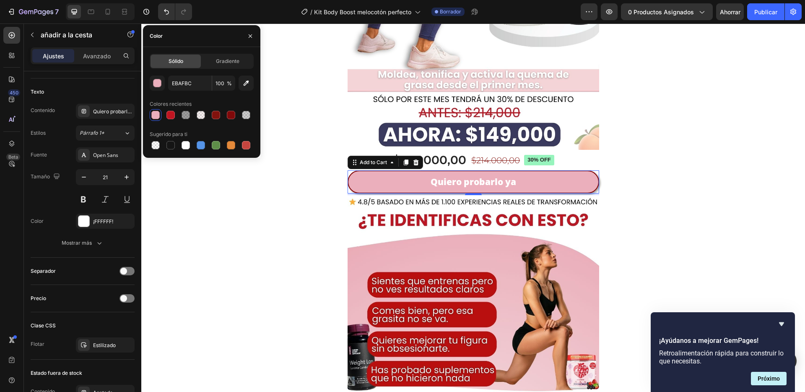
scroll to position [554, 0]
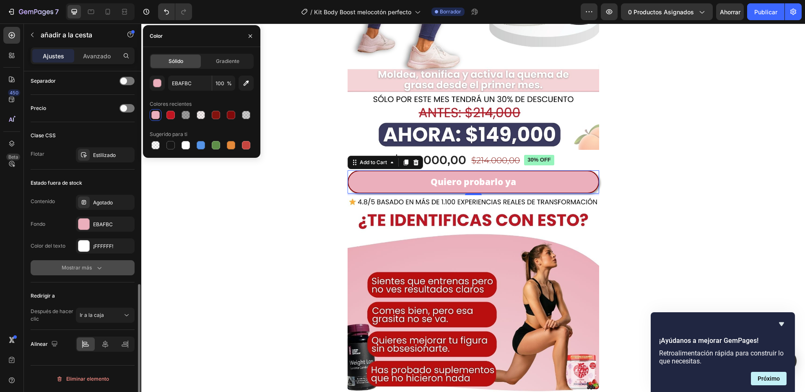
click at [116, 274] on button "Mostrar más" at bounding box center [83, 267] width 104 height 15
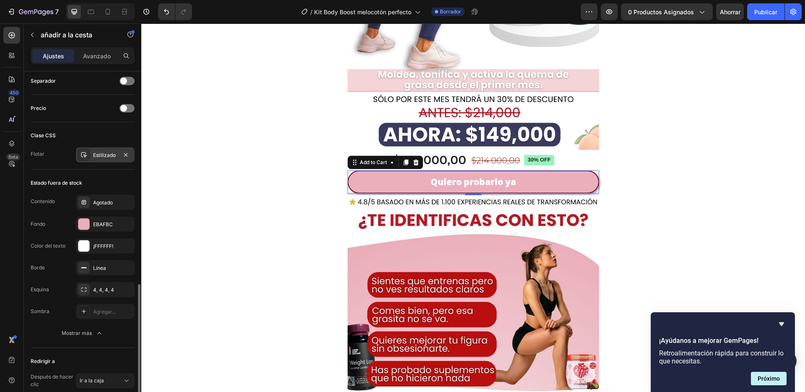
click at [102, 159] on div "Estilizado" at bounding box center [105, 154] width 59 height 15
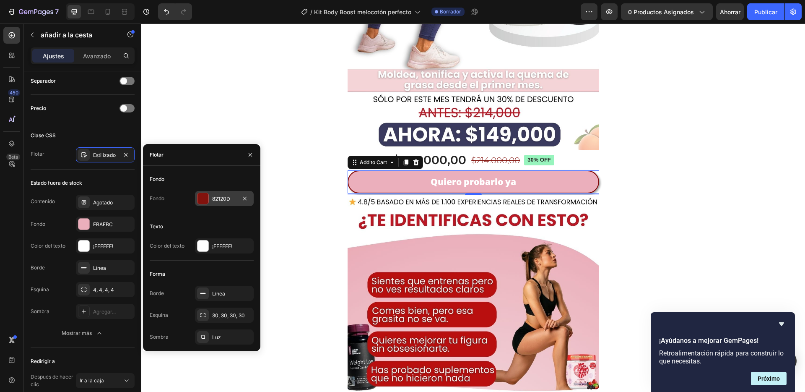
click at [203, 198] on div at bounding box center [202, 198] width 11 height 11
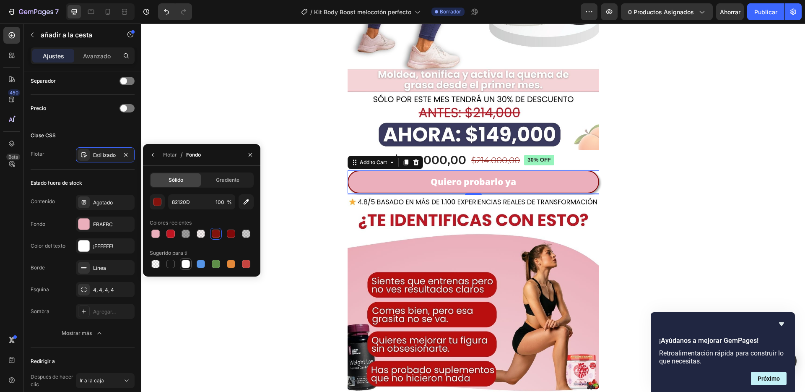
click at [184, 262] on div at bounding box center [186, 263] width 8 height 8
type input "FFFFFF"
click at [176, 154] on font "Flotar" at bounding box center [170, 154] width 14 height 6
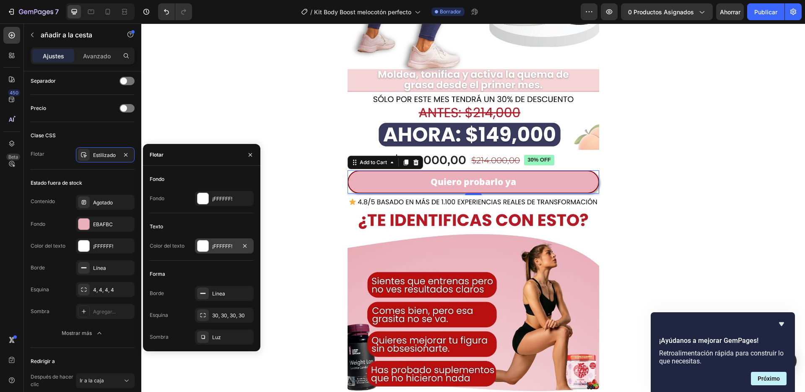
click at [206, 242] on div at bounding box center [202, 245] width 11 height 11
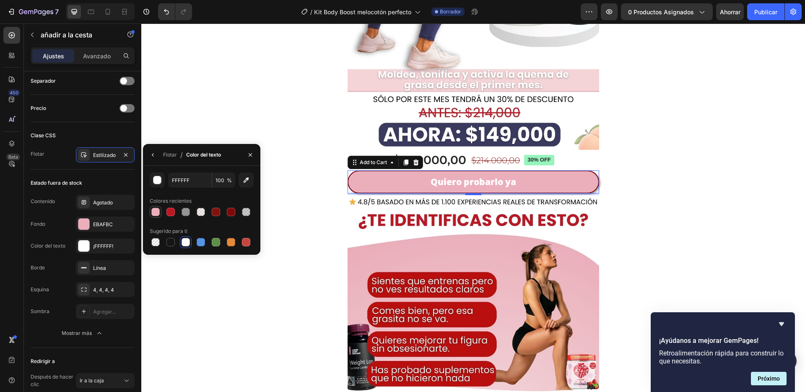
click at [158, 215] on div at bounding box center [155, 212] width 8 height 8
type input "EBAFBC"
click at [195, 190] on div "EBAFBC 100 % Colores recientes Sugerido para ti" at bounding box center [202, 209] width 104 height 75
click at [57, 277] on div "Borde Línea Esquina 4, 4, 4, 4 Sombra Agregar..." at bounding box center [83, 289] width 104 height 59
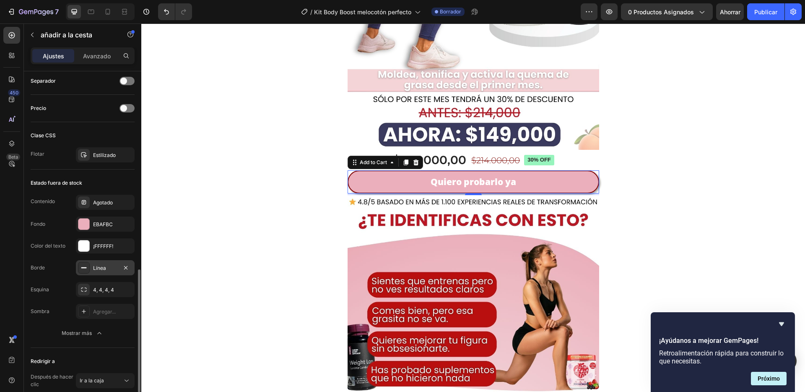
click at [83, 267] on rect at bounding box center [83, 267] width 5 height 1
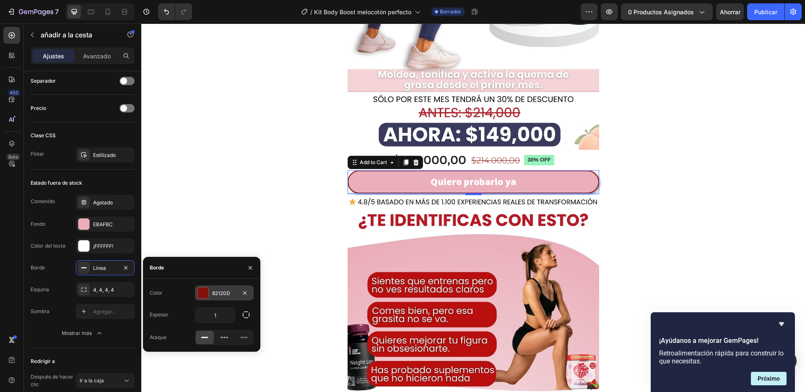
click at [210, 289] on div "82120D" at bounding box center [224, 292] width 59 height 15
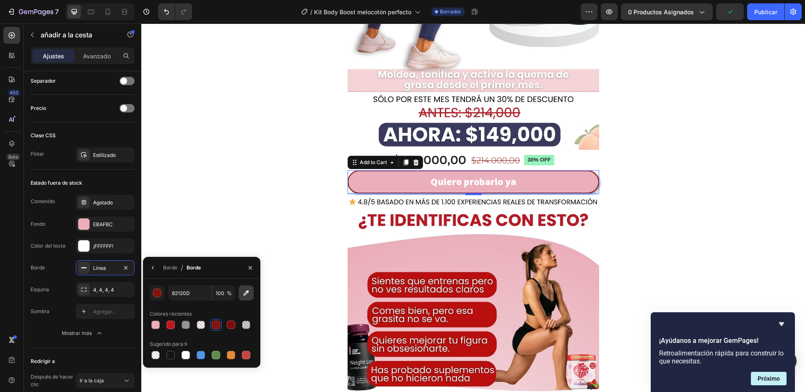
click at [245, 292] on icon "button" at bounding box center [246, 292] width 5 height 5
click at [168, 325] on div at bounding box center [170, 324] width 8 height 8
click at [158, 295] on div "button" at bounding box center [157, 293] width 8 height 8
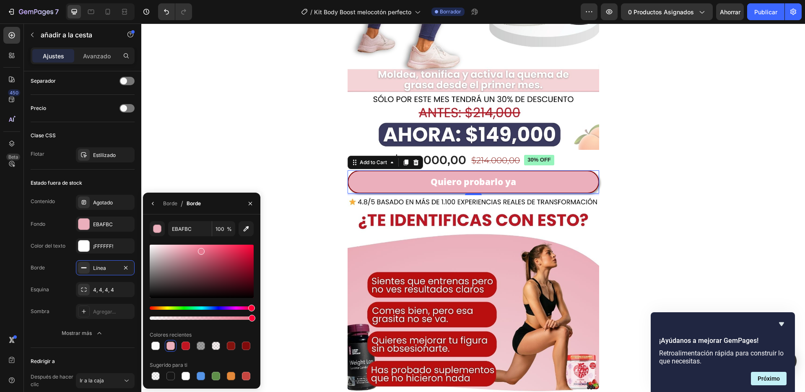
click at [200, 249] on div at bounding box center [202, 270] width 104 height 53
click at [201, 247] on div at bounding box center [202, 248] width 7 height 7
type input "F27B95"
click at [164, 202] on font "Borde" at bounding box center [170, 203] width 14 height 6
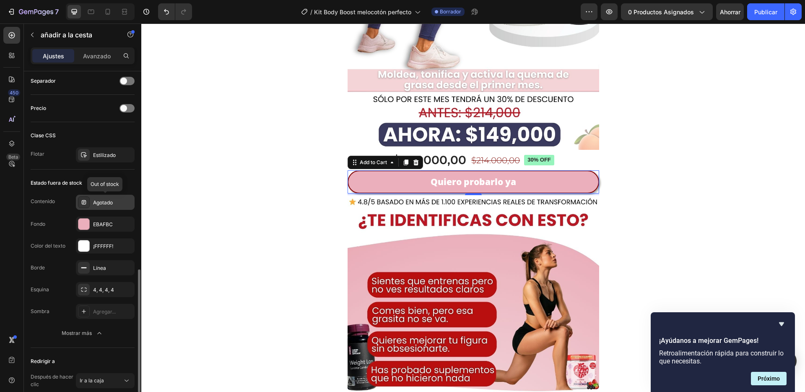
click at [99, 200] on font "Agotado" at bounding box center [103, 202] width 20 height 6
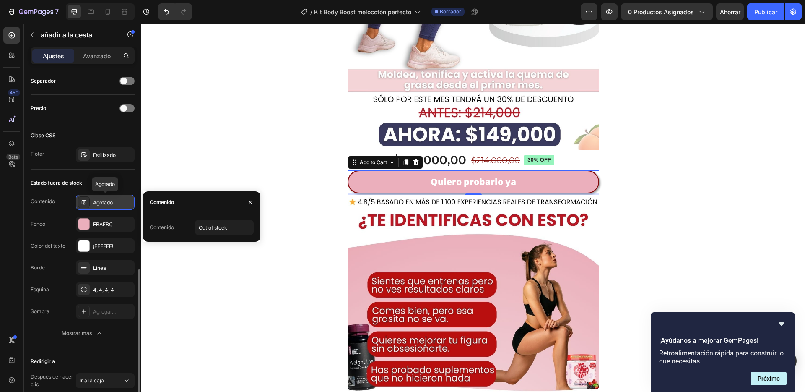
click at [99, 200] on font "Agotado" at bounding box center [103, 202] width 20 height 6
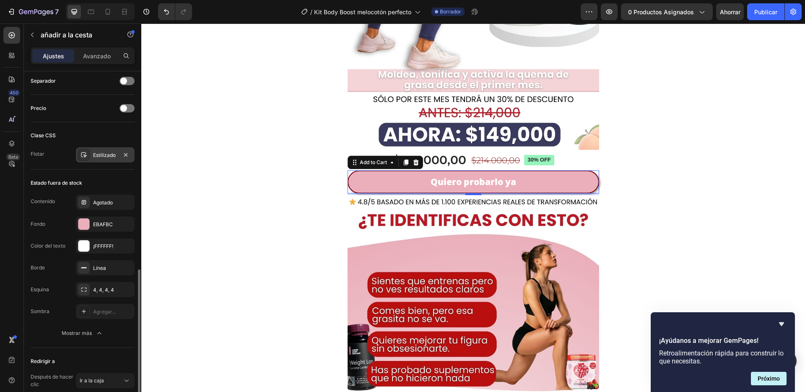
click at [99, 159] on div "Estilizado" at bounding box center [105, 154] width 59 height 15
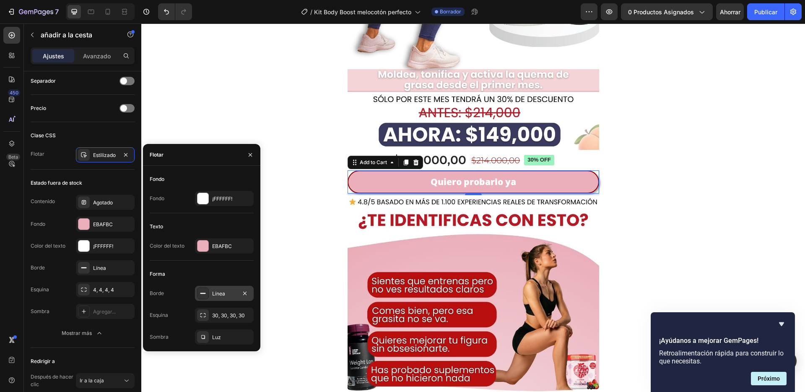
click at [209, 293] on div "Línea" at bounding box center [224, 292] width 59 height 15
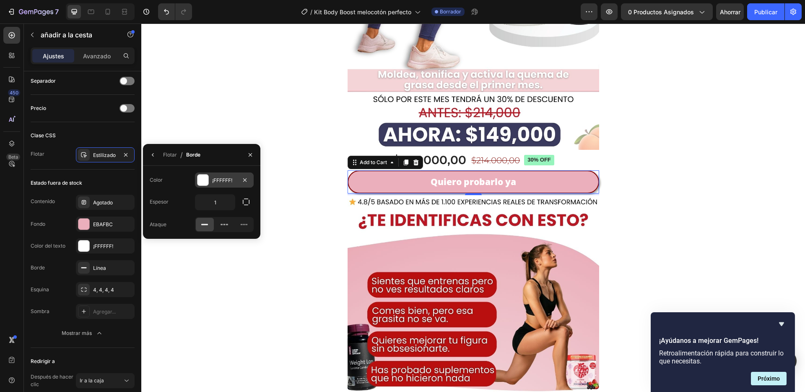
click at [206, 184] on div at bounding box center [202, 179] width 11 height 11
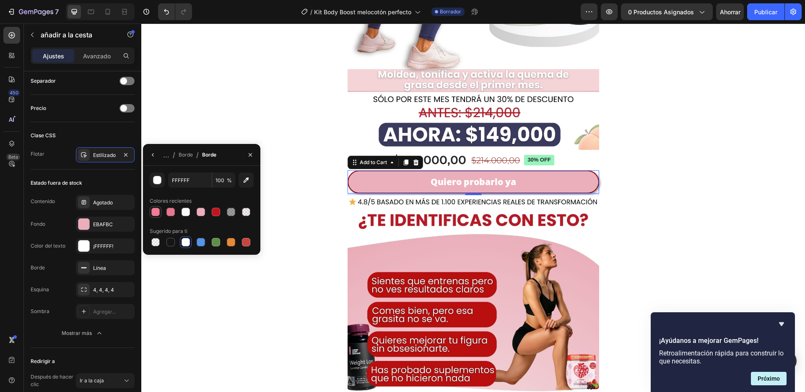
click at [156, 215] on div at bounding box center [155, 212] width 8 height 8
type input "F27B95"
click at [265, 123] on div "Pago segur por PAYU Text Block Envío gratis Heading Recibe de 3 a 5 Días Text B…" at bounding box center [473, 248] width 503 height 1054
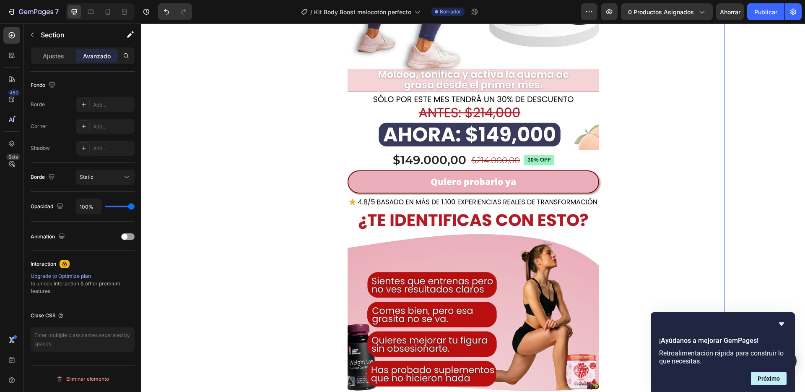
scroll to position [0, 0]
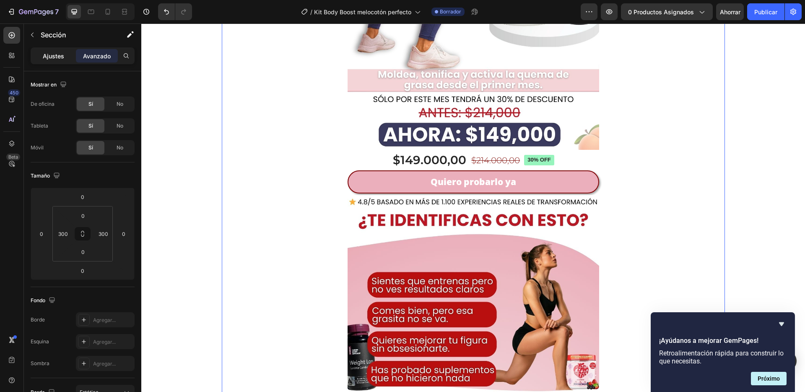
click at [61, 49] on div "Ajustes" at bounding box center [53, 55] width 42 height 13
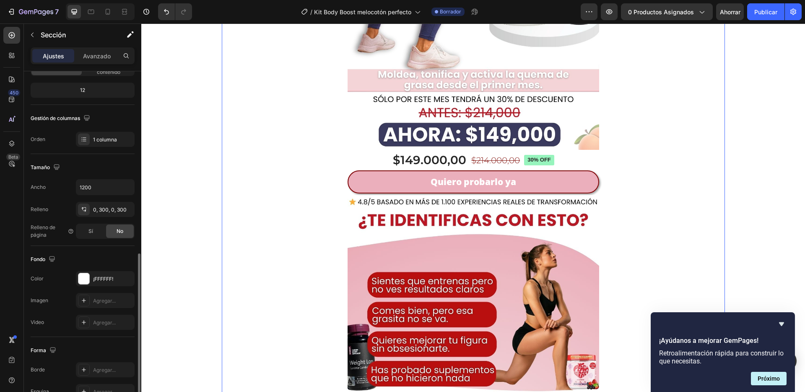
scroll to position [167, 0]
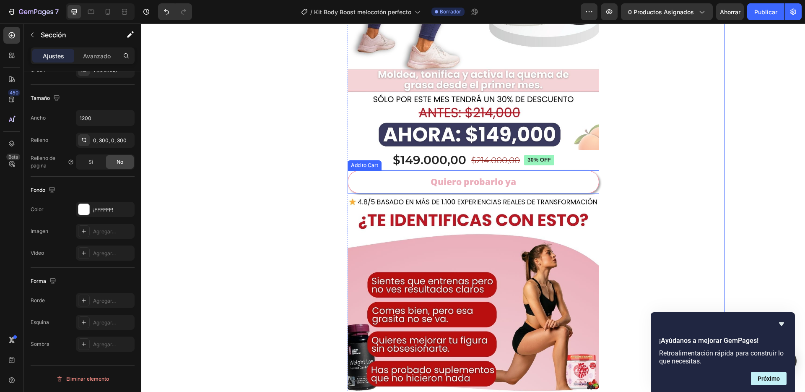
click at [349, 186] on button "Quiero probarlo ya" at bounding box center [474, 181] width 252 height 23
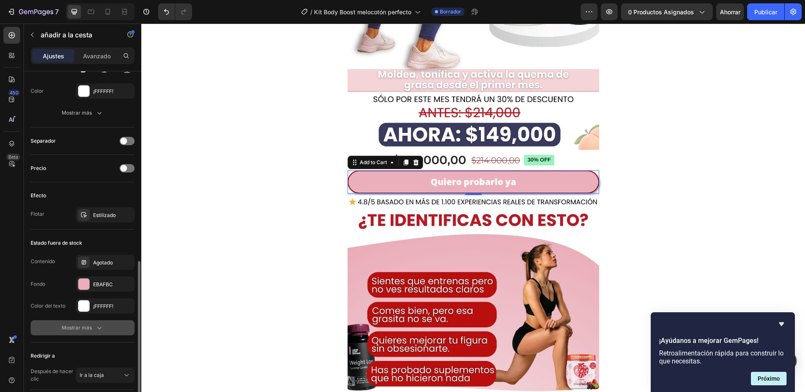
scroll to position [554, 0]
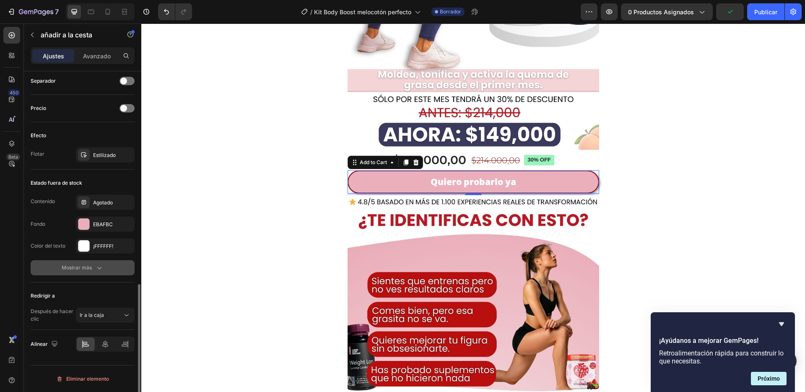
click at [97, 270] on icon "button" at bounding box center [99, 267] width 8 height 8
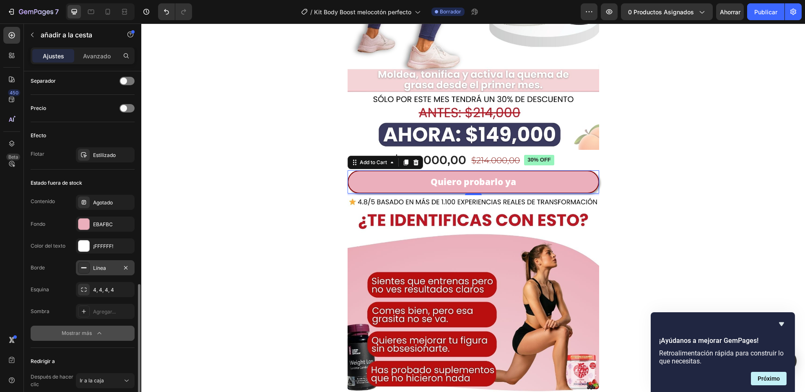
click at [104, 269] on font "Línea" at bounding box center [99, 268] width 13 height 6
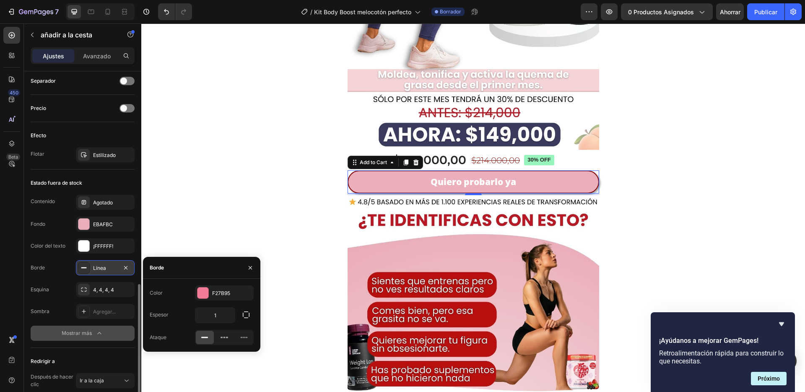
scroll to position [570, 0]
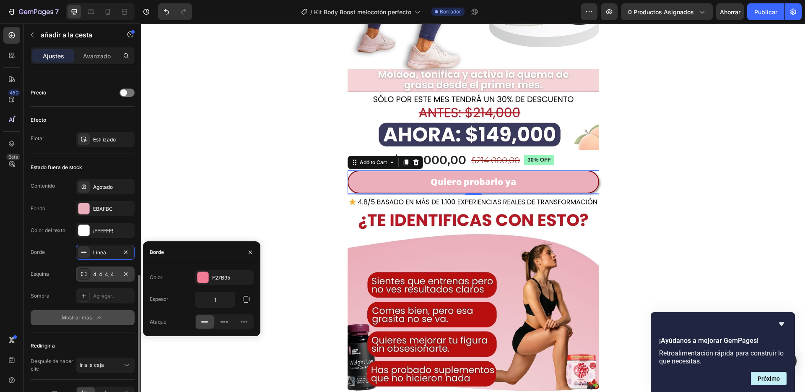
click at [102, 275] on font "4, 4, 4, 4" at bounding box center [103, 274] width 21 height 6
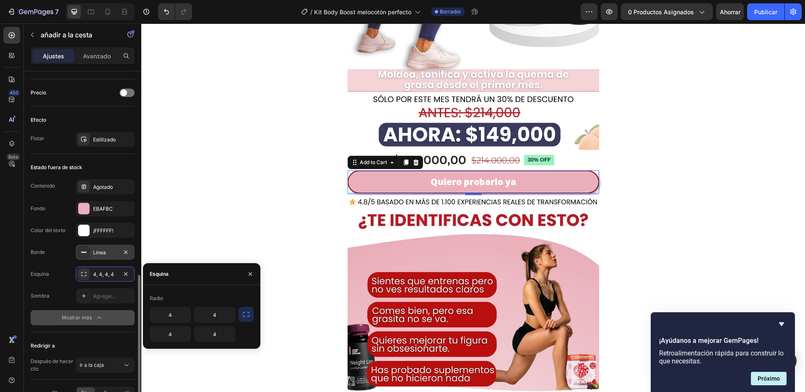
click at [100, 258] on div "Línea" at bounding box center [105, 251] width 59 height 15
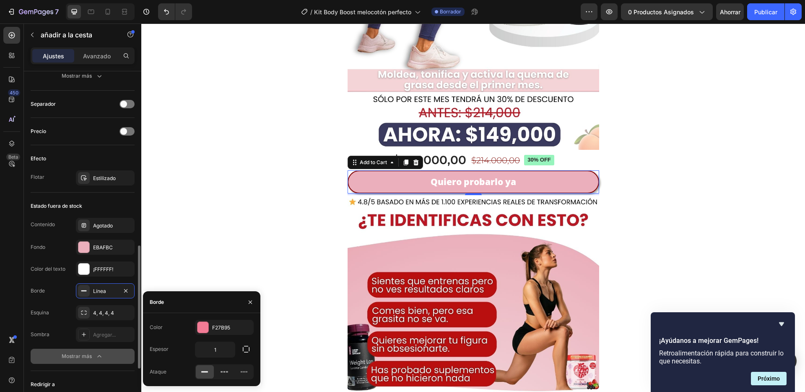
scroll to position [492, 0]
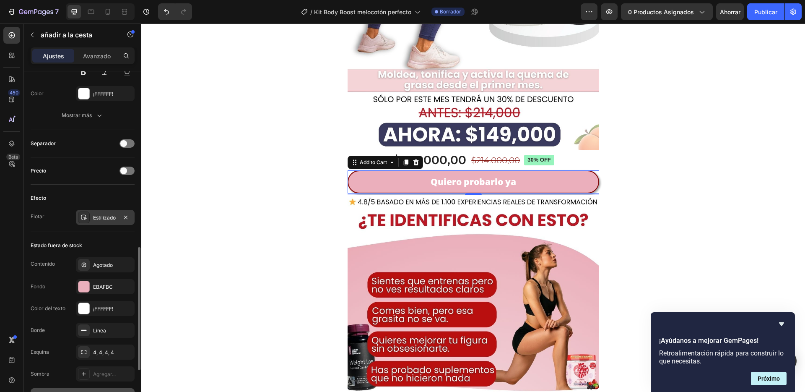
click at [86, 222] on div at bounding box center [84, 217] width 12 height 12
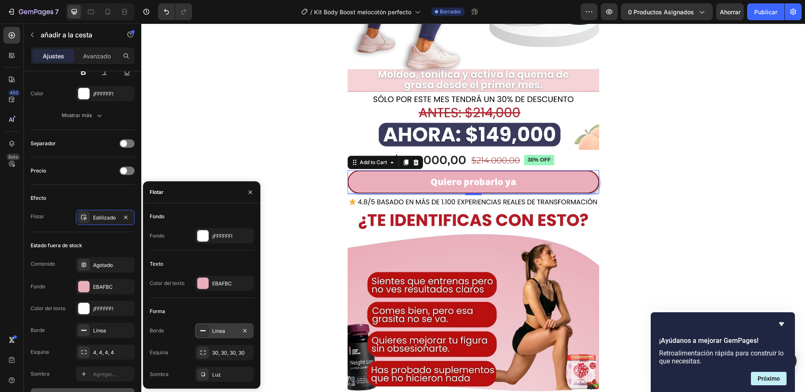
click at [208, 331] on div at bounding box center [203, 330] width 12 height 12
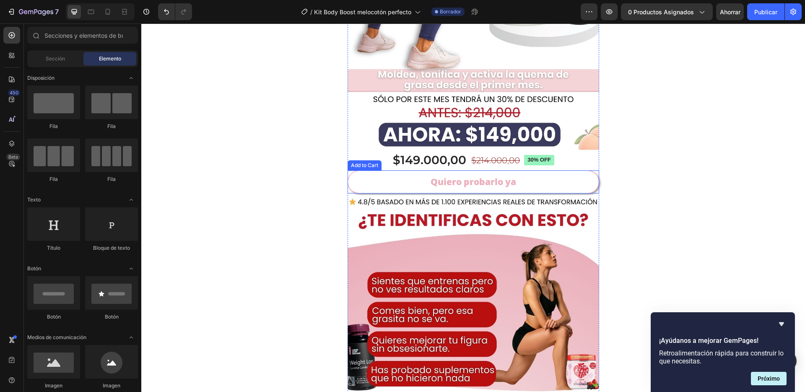
click at [360, 175] on button "Quiero probarlo ya" at bounding box center [474, 181] width 252 height 23
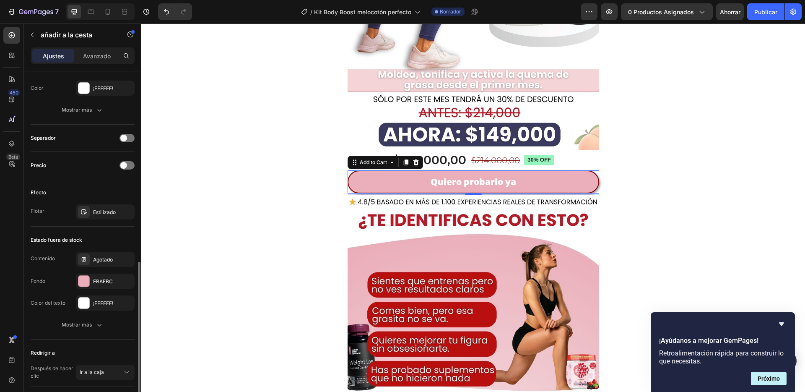
scroll to position [399, 0]
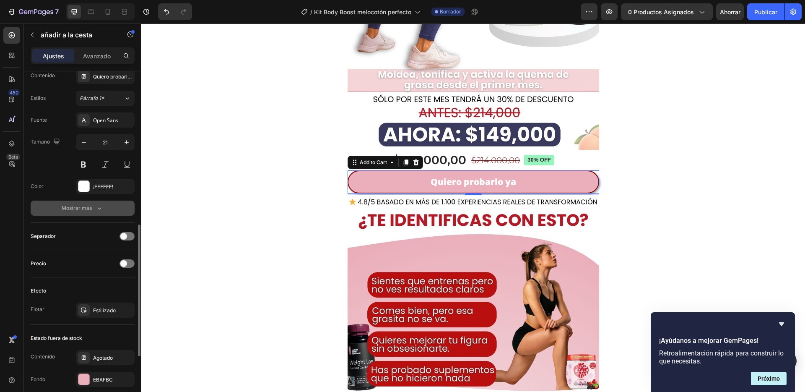
click at [75, 210] on font "Mostrar más" at bounding box center [77, 208] width 30 height 6
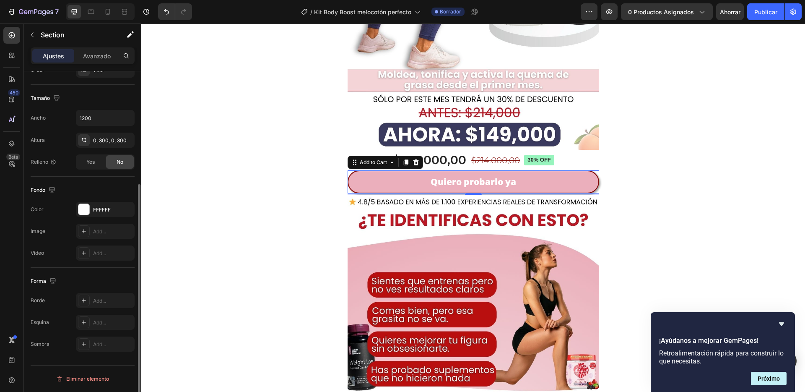
click at [235, 241] on div "Pago segur por PAYU Text Block Envío gratis Heading Recibe de 3 a 5 Días Text B…" at bounding box center [473, 248] width 503 height 1054
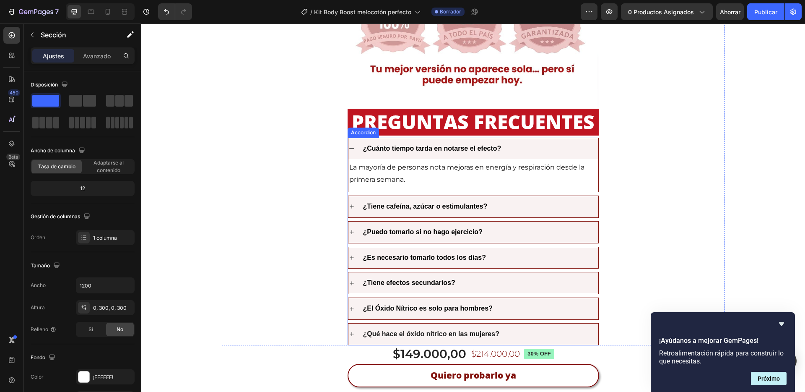
scroll to position [2104, 0]
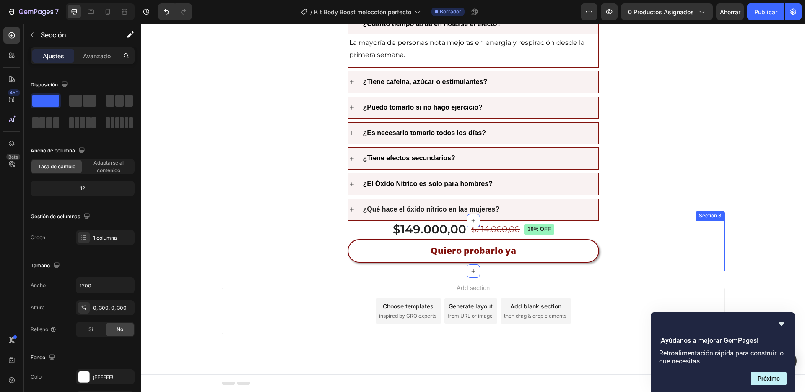
click at [336, 250] on div "$149.000,00 Product Price Product Price $214.000,00 Product Price Product Price…" at bounding box center [473, 245] width 503 height 50
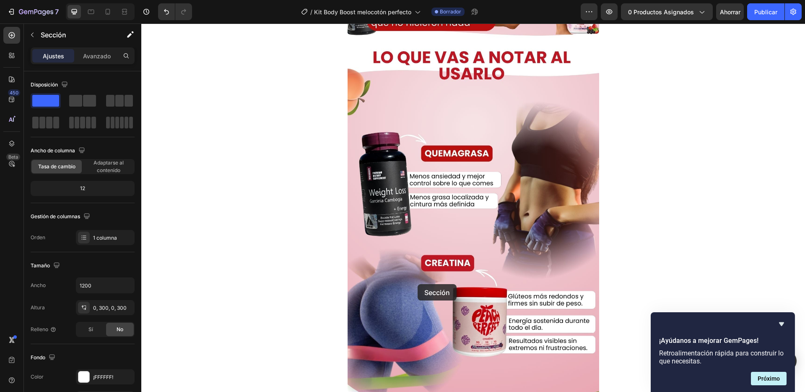
scroll to position [866, 0]
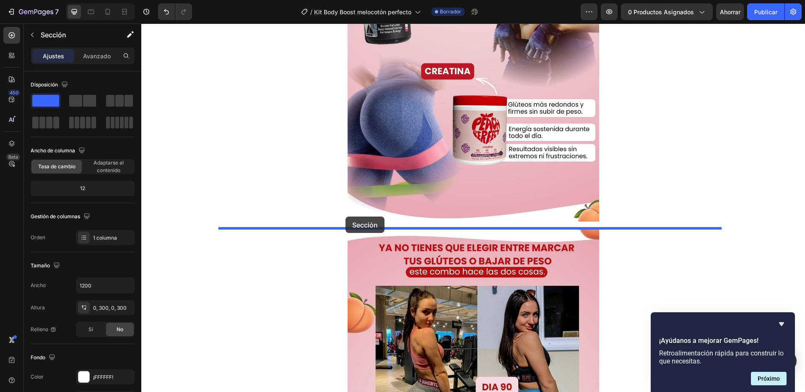
drag, startPoint x: 555, startPoint y: 213, endPoint x: 345, endPoint y: 216, distance: 210.0
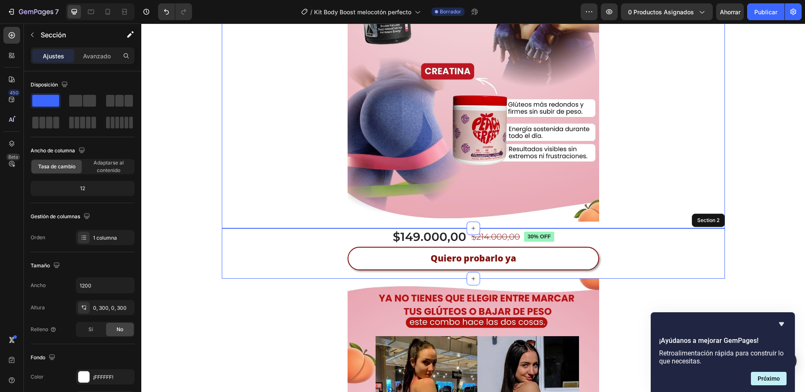
click at [617, 252] on div "$149.000,00 Product Price Product Price $214.000,00 Product Price Product Price…" at bounding box center [473, 253] width 503 height 50
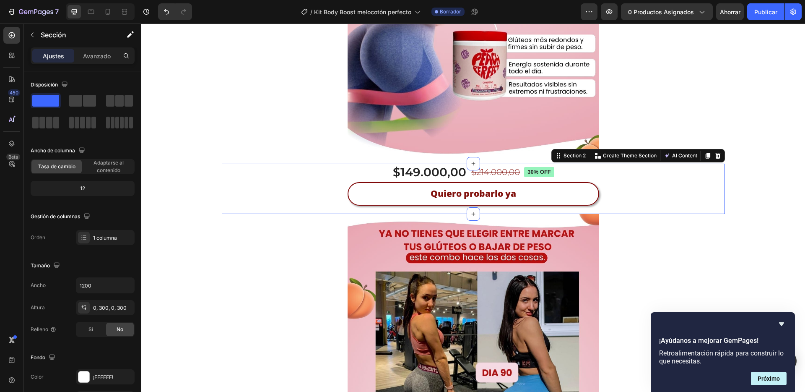
scroll to position [931, 0]
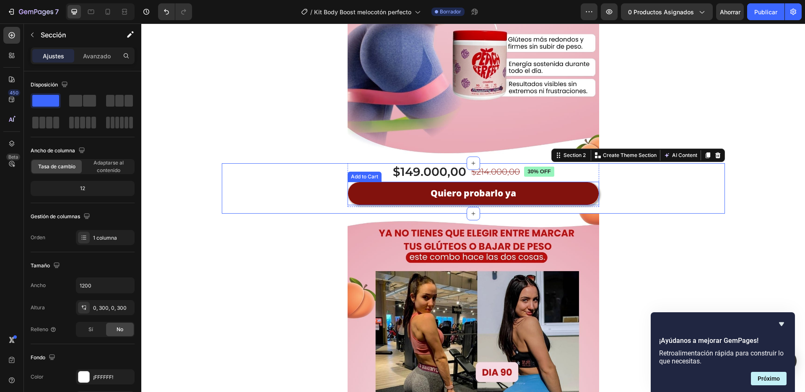
click at [565, 202] on button "Quiero probarlo ya" at bounding box center [474, 193] width 252 height 23
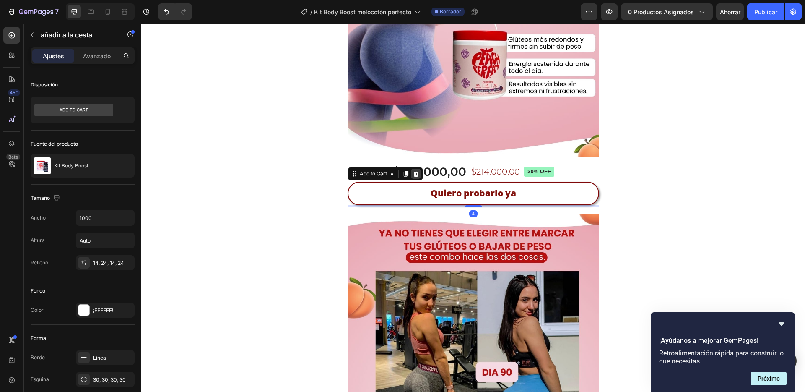
click at [415, 174] on icon at bounding box center [415, 174] width 5 height 6
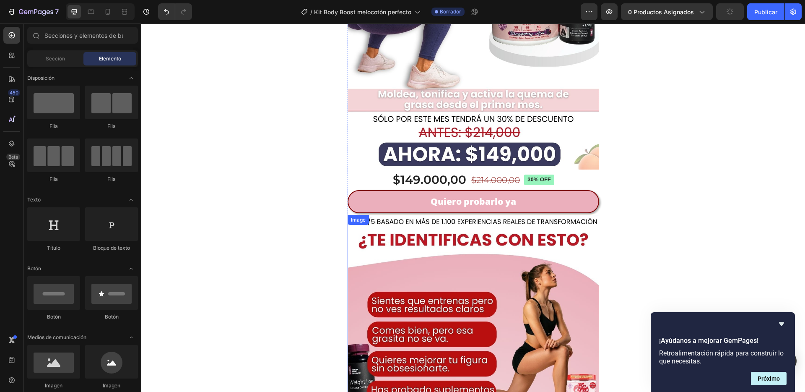
scroll to position [300, 0]
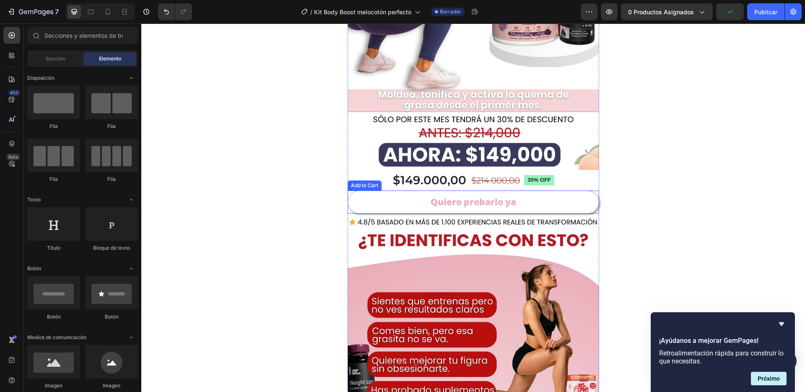
click at [570, 200] on button "Quiero probarlo ya" at bounding box center [474, 201] width 252 height 23
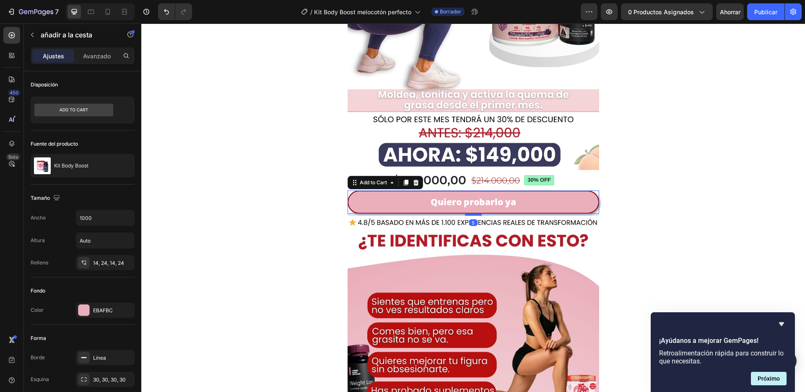
click at [469, 214] on div at bounding box center [473, 214] width 17 height 3
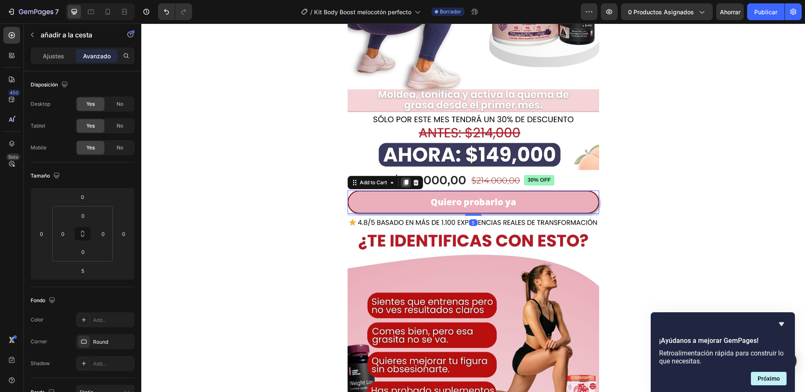
click at [403, 186] on div at bounding box center [406, 182] width 10 height 10
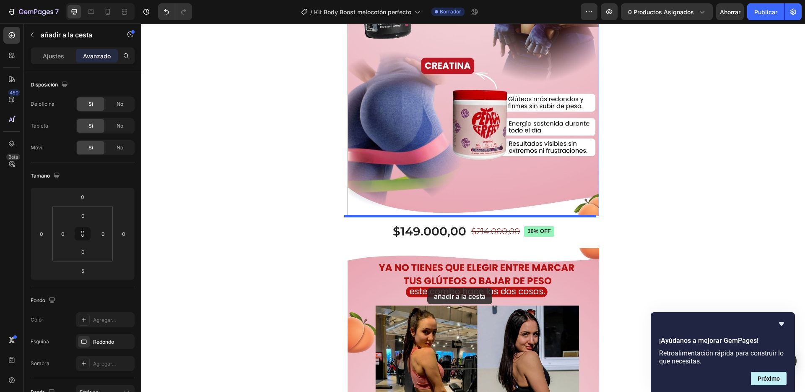
scroll to position [903, 0]
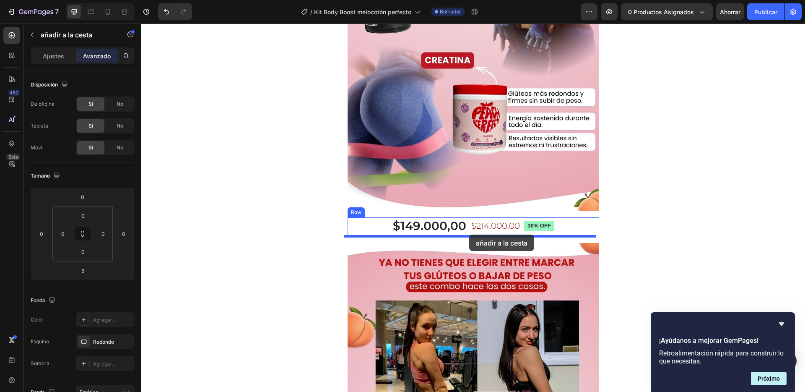
drag, startPoint x: 348, startPoint y: 208, endPoint x: 469, endPoint y: 234, distance: 124.4
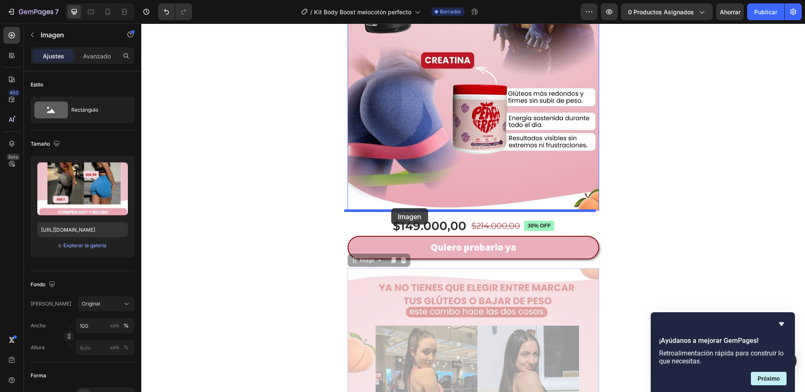
drag, startPoint x: 349, startPoint y: 256, endPoint x: 391, endPoint y: 208, distance: 64.2
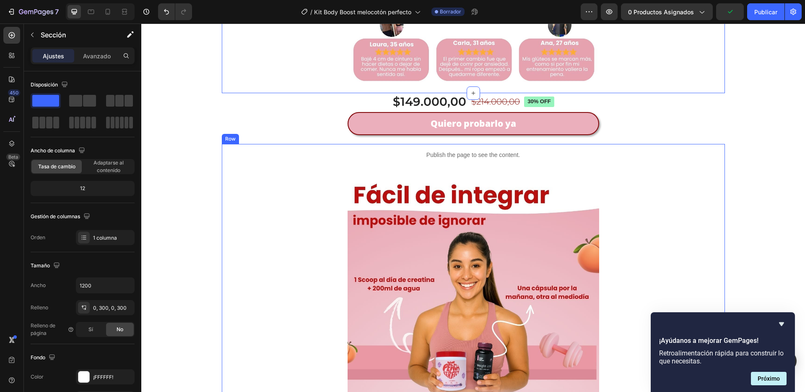
scroll to position [1333, 0]
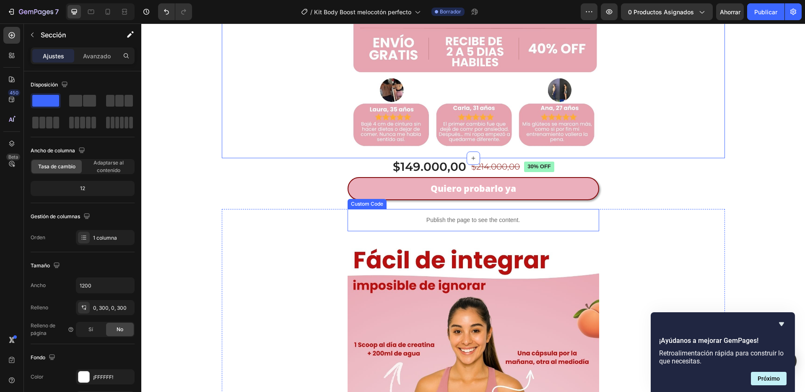
click at [541, 221] on p "Publish the page to see the content." at bounding box center [473, 219] width 235 height 9
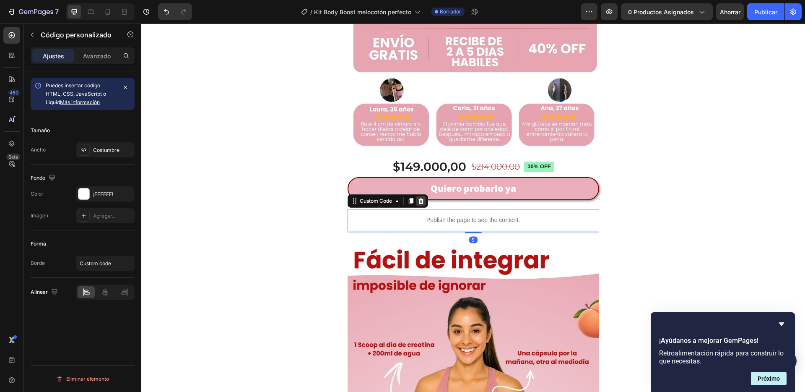
click at [418, 202] on icon at bounding box center [420, 201] width 5 height 6
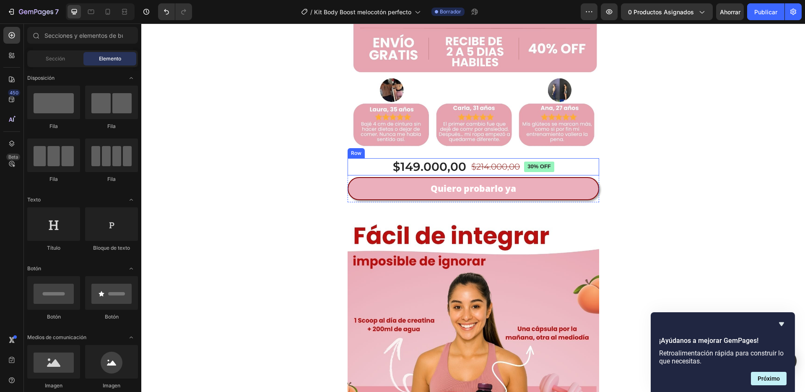
click at [377, 172] on div "$149.000,00 Product Price Product Price $214.000,00 Product Price Product Price…" at bounding box center [474, 166] width 252 height 17
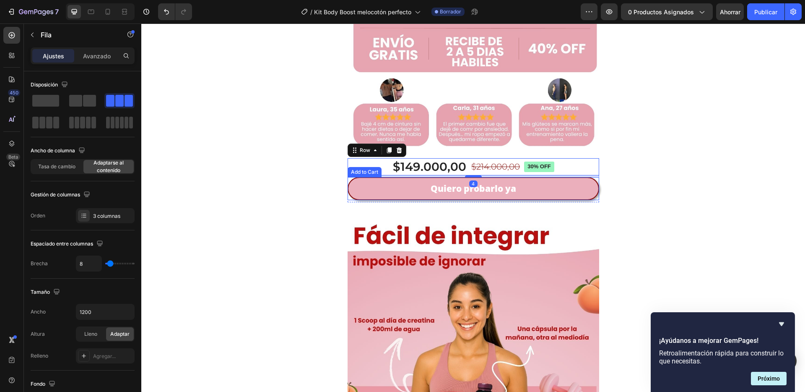
click at [348, 178] on div "Quiero probarlo ya Add to Cart" at bounding box center [474, 188] width 252 height 23
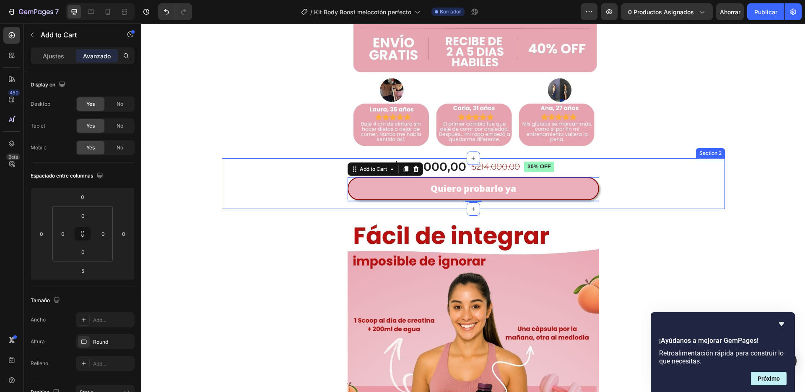
click at [340, 176] on div "$149.000,00 Product Price Product Price $214.000,00 Product Price Product Price…" at bounding box center [473, 183] width 503 height 51
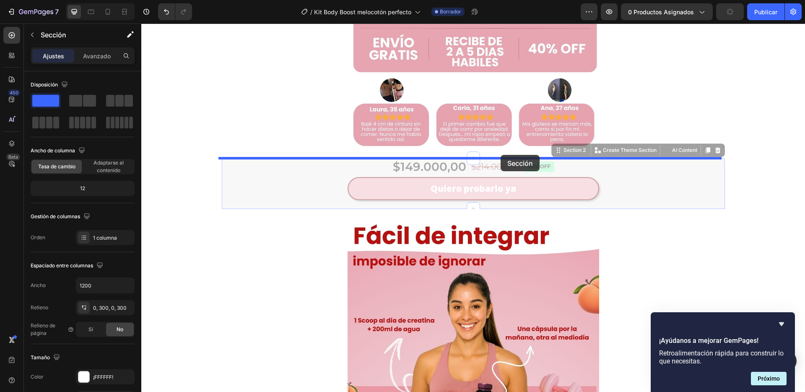
drag, startPoint x: 553, startPoint y: 150, endPoint x: 501, endPoint y: 155, distance: 52.6
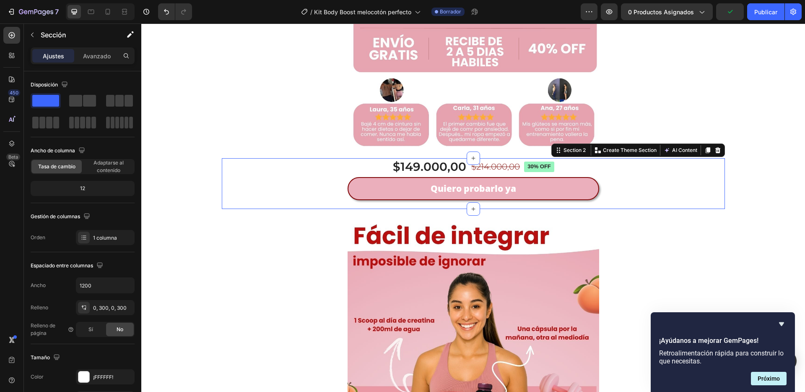
click at [635, 182] on div "$149.000,00 Product Price Product Price $214.000,00 Product Price Product Price…" at bounding box center [473, 183] width 503 height 51
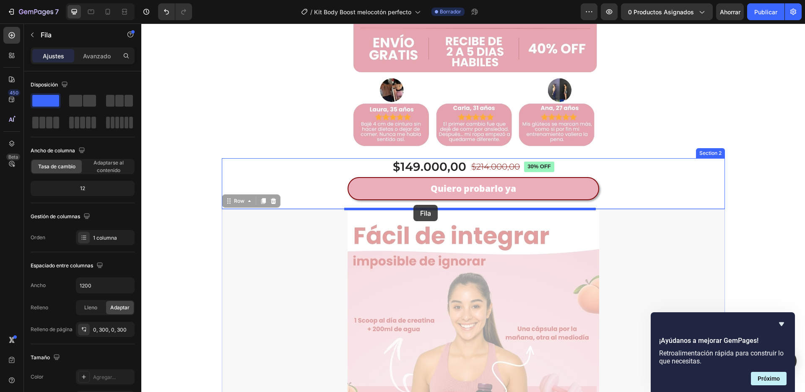
drag, startPoint x: 221, startPoint y: 200, endPoint x: 413, endPoint y: 205, distance: 192.5
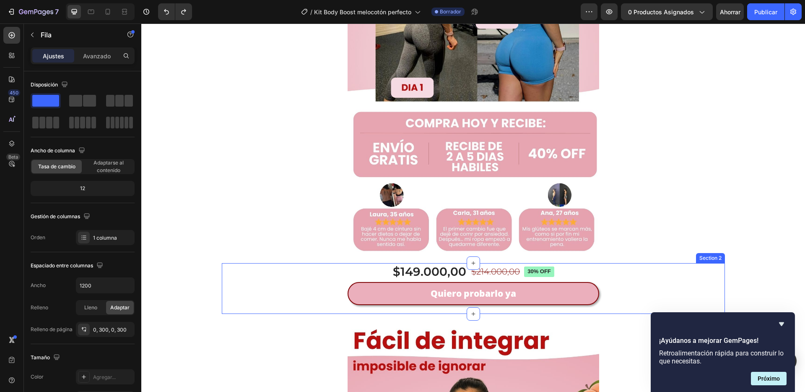
scroll to position [1296, 0]
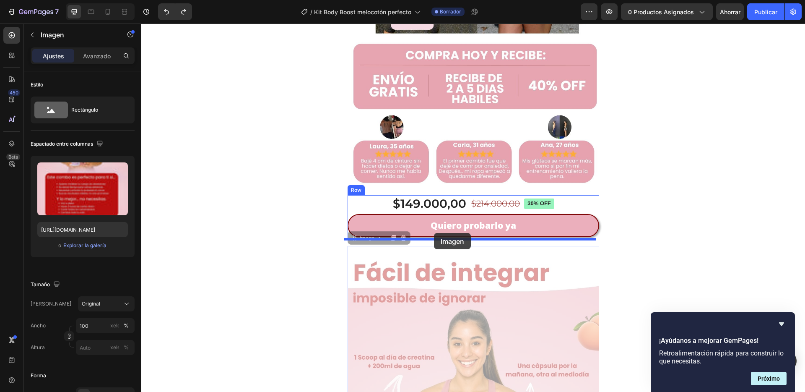
drag, startPoint x: 350, startPoint y: 241, endPoint x: 434, endPoint y: 233, distance: 84.3
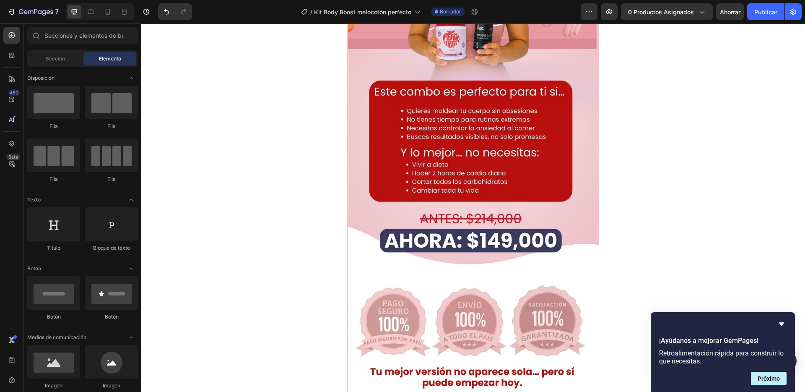
scroll to position [1957, 0]
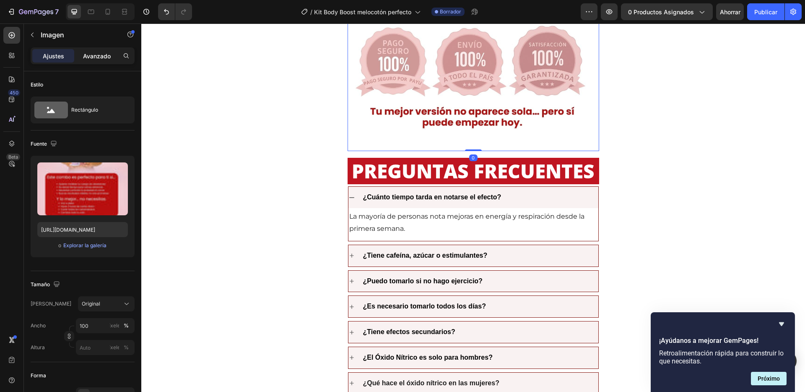
click at [92, 59] on font "Avanzado" at bounding box center [97, 55] width 28 height 7
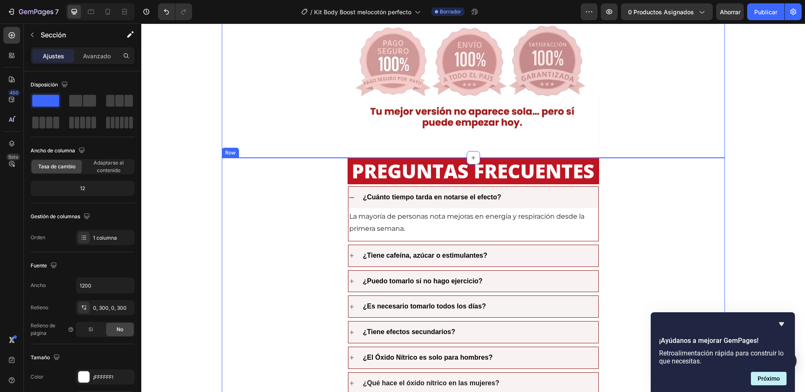
click at [332, 205] on div "PREGUNTAS FRECUENTES Heading ¿Cuánto tiempo tarda en notarse el efecto? La mayo…" at bounding box center [473, 276] width 503 height 236
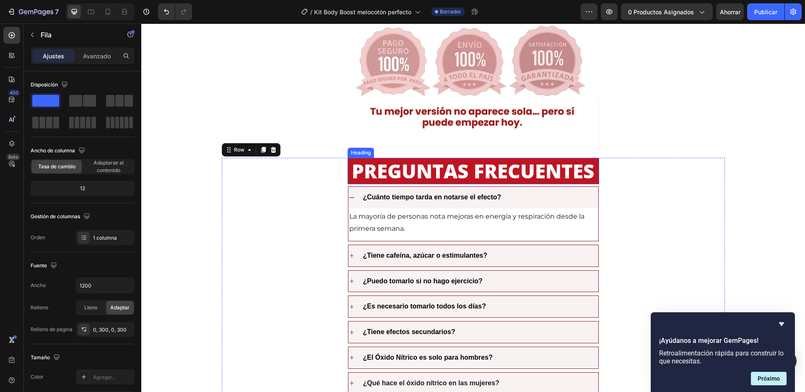
click at [348, 163] on h2 "PREGUNTAS FRECUENTES" at bounding box center [474, 171] width 252 height 27
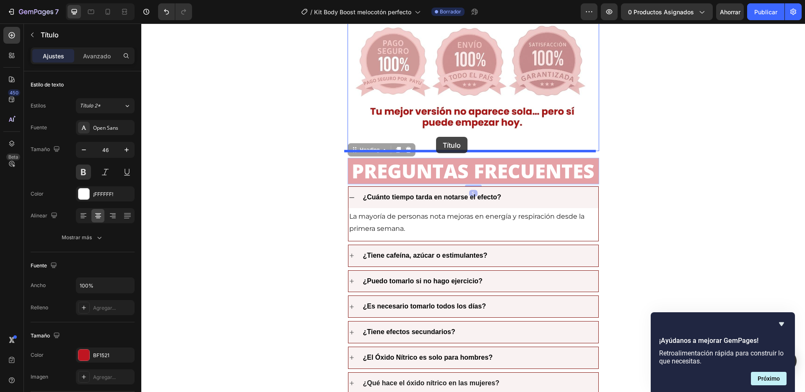
drag, startPoint x: 349, startPoint y: 150, endPoint x: 436, endPoint y: 137, distance: 88.3
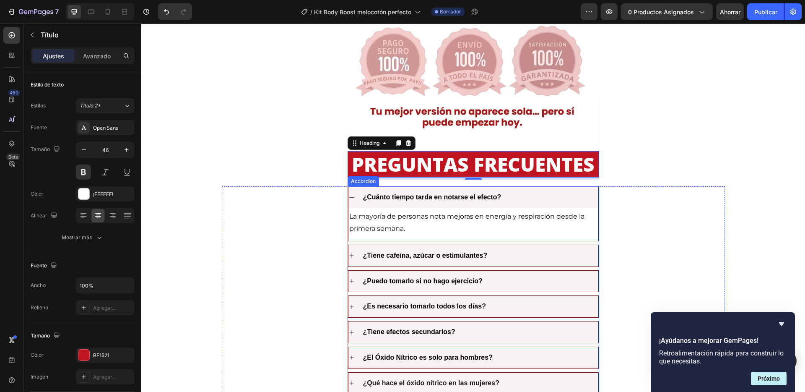
click at [348, 241] on div "¿Cuánto tiempo tarda en notarse el efecto? La mayoría de personas nota mejoras …" at bounding box center [474, 290] width 252 height 208
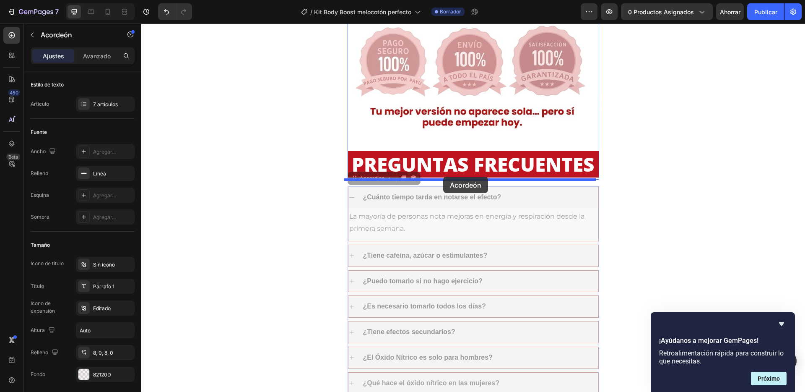
drag, startPoint x: 347, startPoint y: 178, endPoint x: 444, endPoint y: 177, distance: 96.4
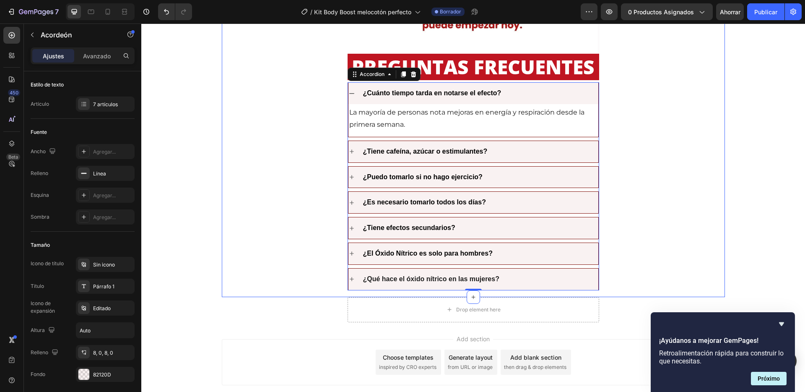
scroll to position [2060, 0]
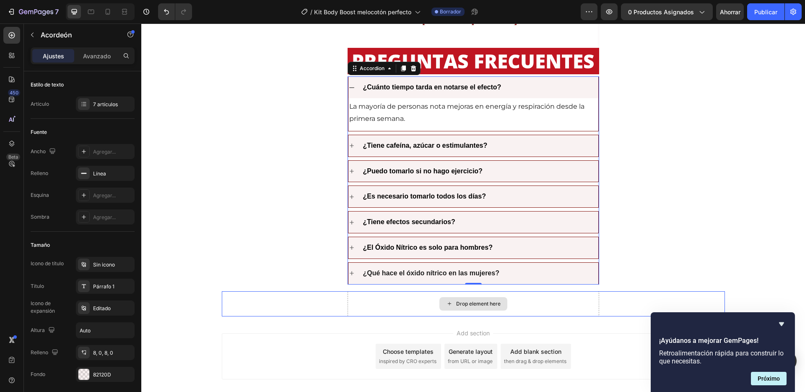
click at [576, 310] on div "Drop element here" at bounding box center [474, 303] width 252 height 25
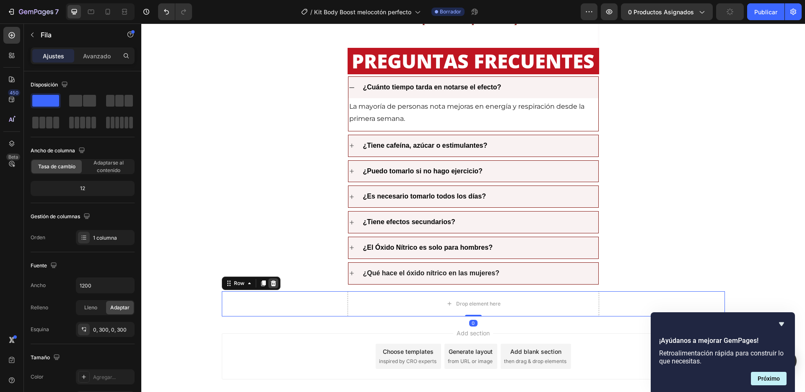
click at [271, 284] on icon at bounding box center [272, 283] width 5 height 6
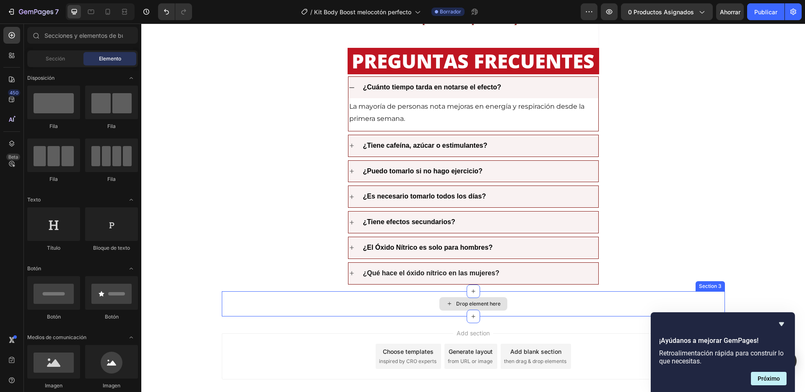
click at [318, 309] on div "Drop element here" at bounding box center [473, 303] width 503 height 25
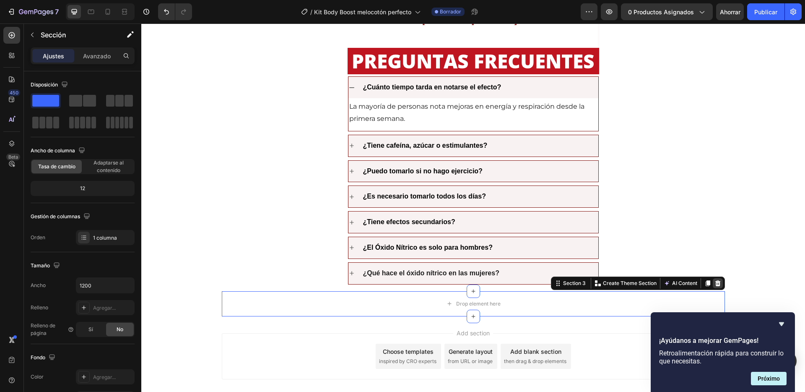
click at [713, 278] on div at bounding box center [718, 283] width 10 height 10
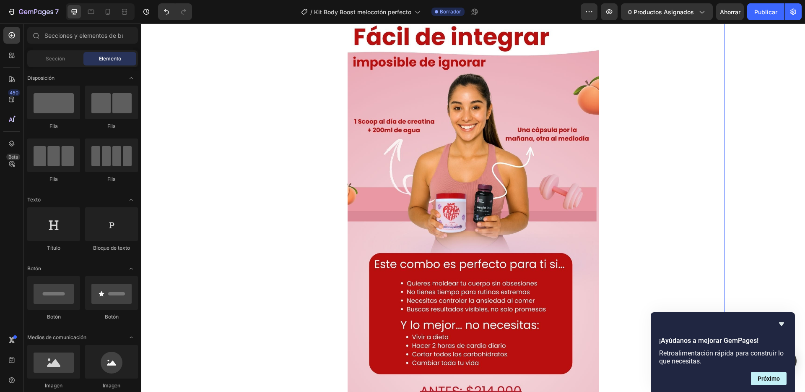
scroll to position [1319, 0]
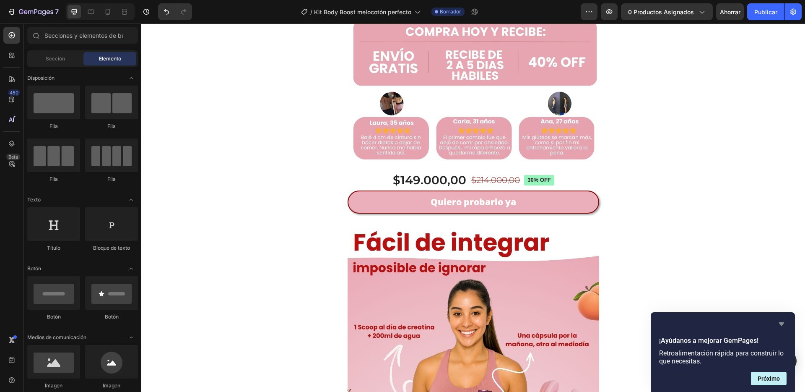
click at [779, 322] on icon "Ocultar encuesta" at bounding box center [781, 324] width 5 height 4
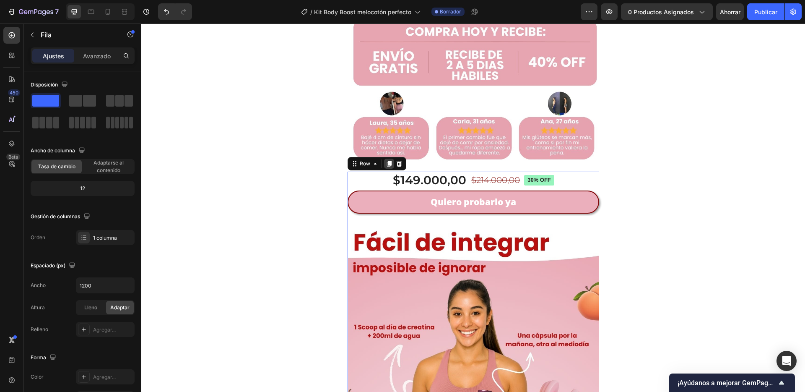
click at [386, 165] on icon at bounding box center [388, 164] width 5 height 6
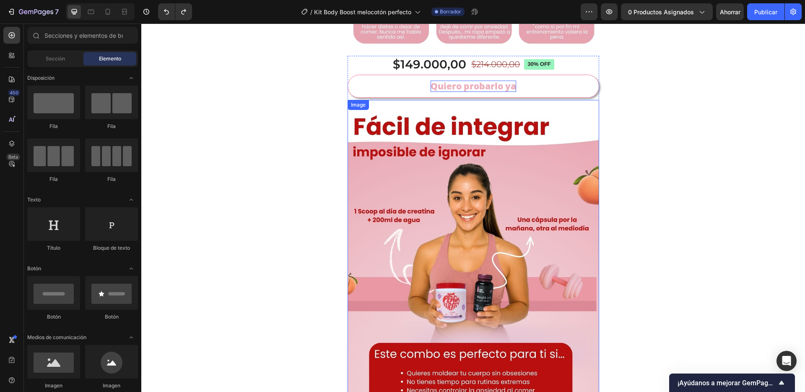
scroll to position [1351, 0]
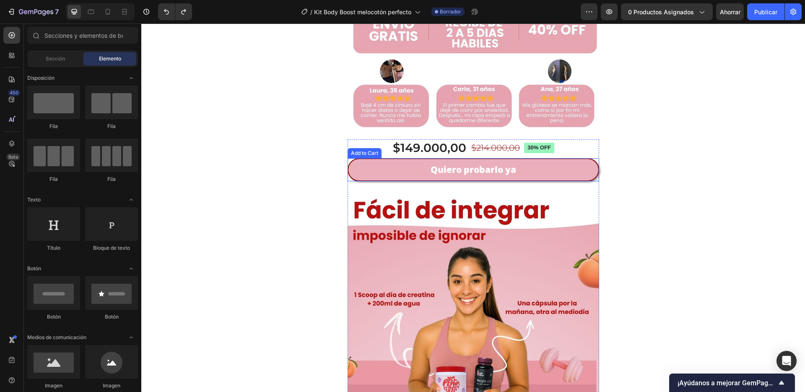
click at [591, 158] on div "Quiero probarlo ya Add to Cart" at bounding box center [474, 169] width 252 height 23
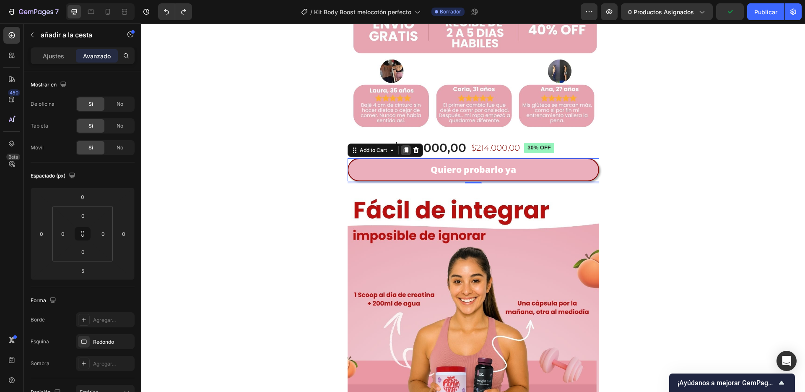
click at [403, 148] on icon at bounding box center [405, 150] width 5 height 6
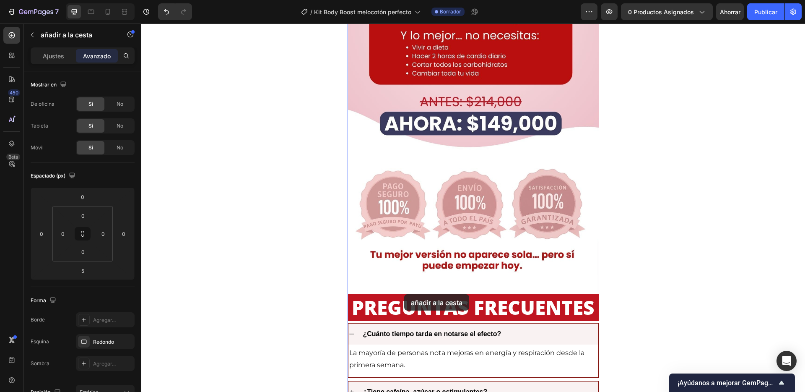
scroll to position [1891, 0]
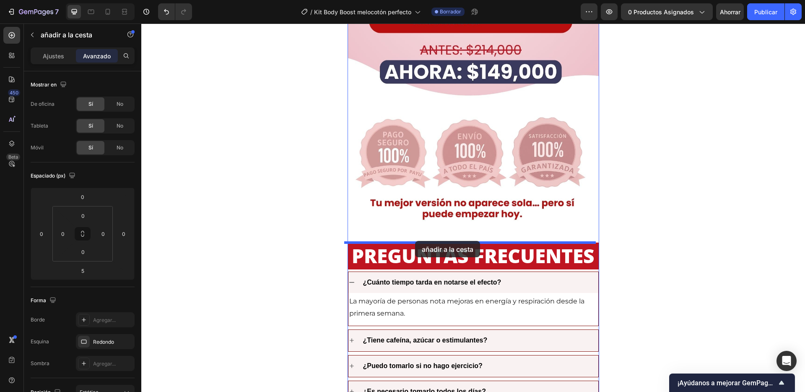
drag, startPoint x: 352, startPoint y: 176, endPoint x: 415, endPoint y: 241, distance: 90.7
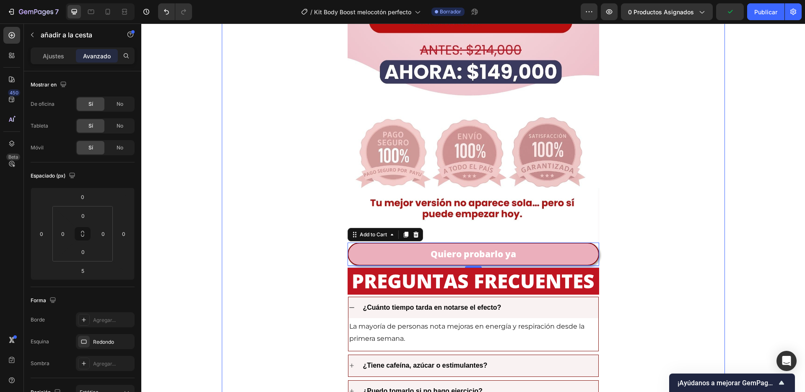
click at [303, 253] on div "$149.000,00 Product Price Product Price $214.000,00 Product Price Product Price…" at bounding box center [473, 67] width 503 height 885
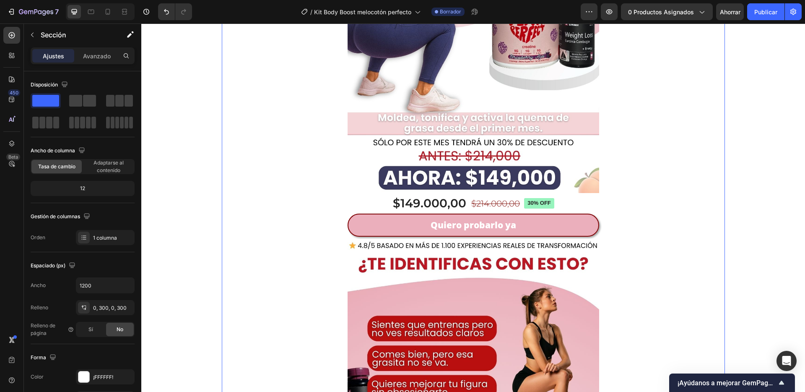
scroll to position [321, 0]
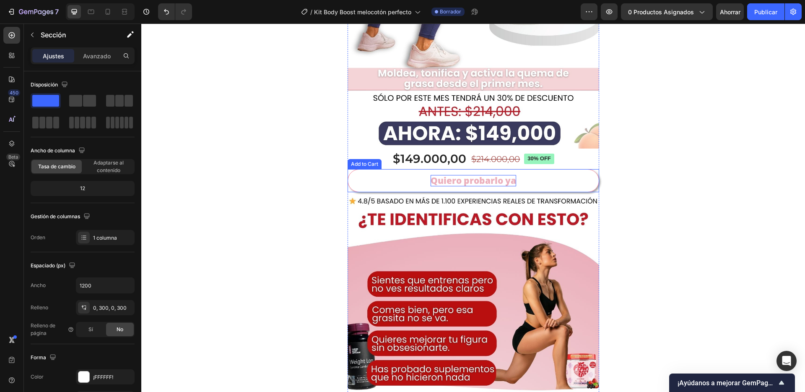
click at [485, 179] on div "Quiero probarlo ya" at bounding box center [474, 180] width 86 height 11
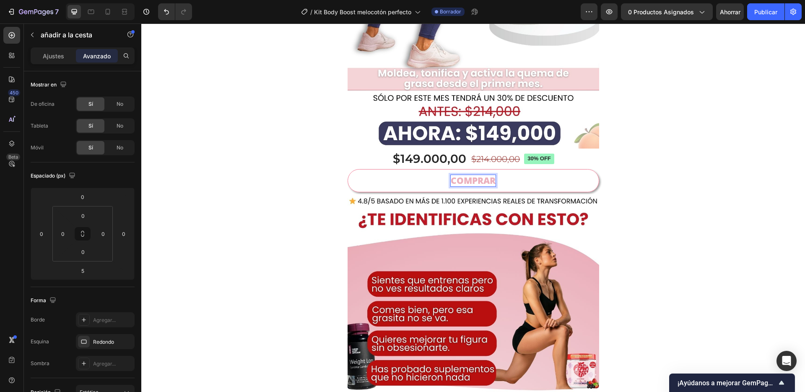
click at [348, 169] on button "COMPRAR" at bounding box center [474, 180] width 252 height 23
click at [348, 169] on button "COMPRAR AHORA" at bounding box center [474, 180] width 252 height 23
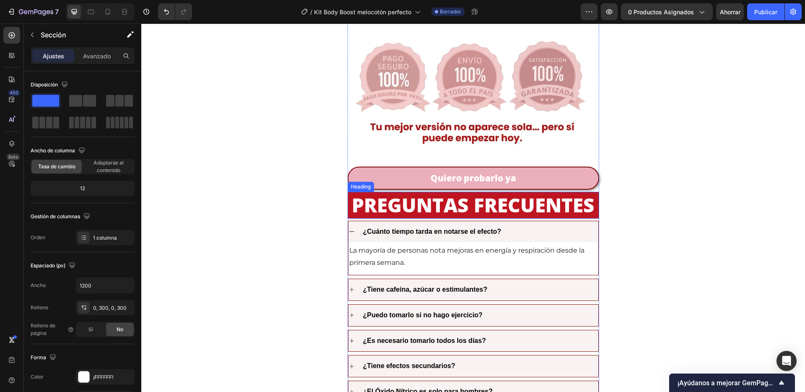
scroll to position [2030, 0]
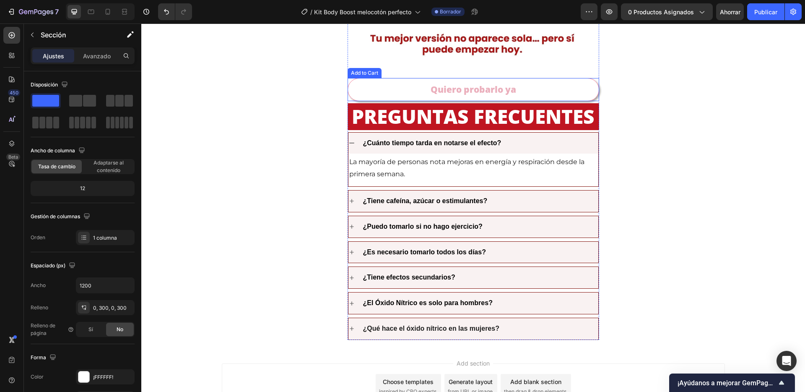
click at [532, 88] on button "Quiero probarlo ya" at bounding box center [474, 89] width 252 height 23
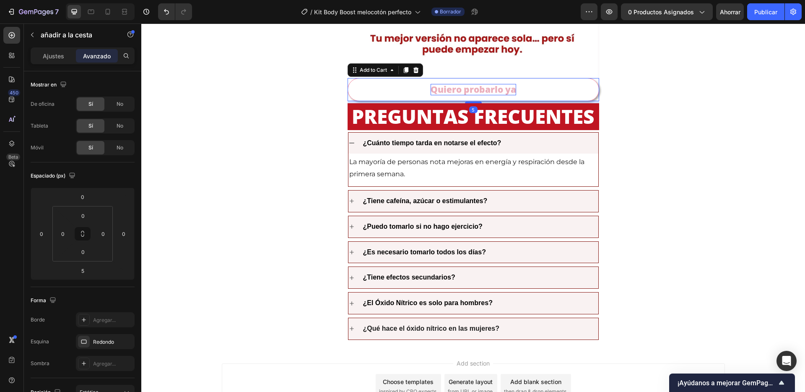
click at [486, 90] on div "Quiero probarlo ya" at bounding box center [474, 89] width 86 height 11
click at [486, 90] on p "Quiero probarlo ya" at bounding box center [474, 89] width 86 height 11
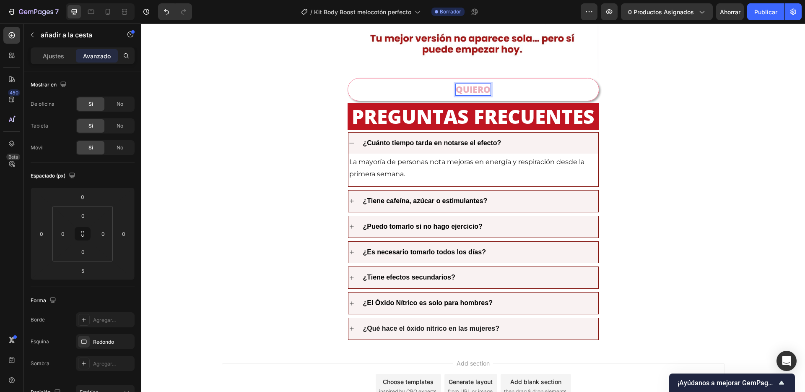
click at [348, 78] on button "QUIERO" at bounding box center [474, 89] width 252 height 23
click at [348, 78] on button "QUIERO EL" at bounding box center [474, 89] width 252 height 23
click at [348, 78] on button "QUIERO EL DUO" at bounding box center [474, 89] width 252 height 23
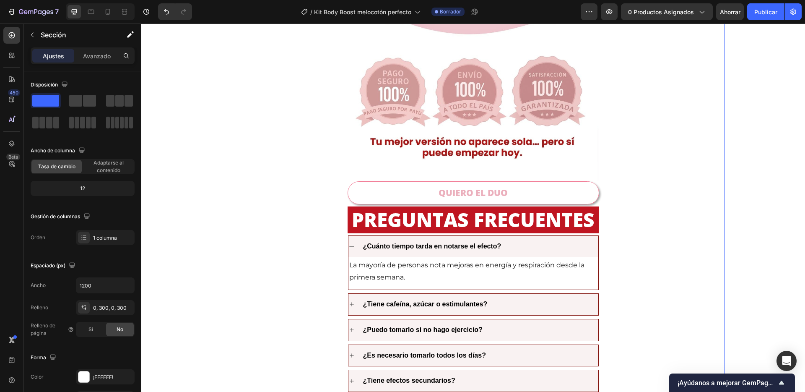
scroll to position [1926, 0]
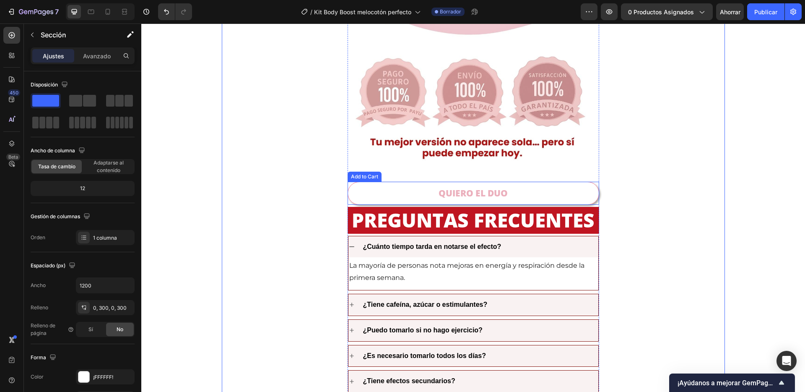
click at [560, 185] on button "QUIERO EL DUO" at bounding box center [474, 193] width 252 height 23
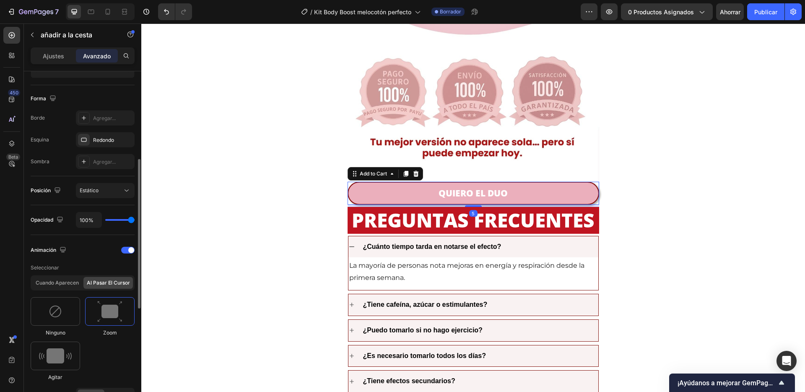
scroll to position [407, 0]
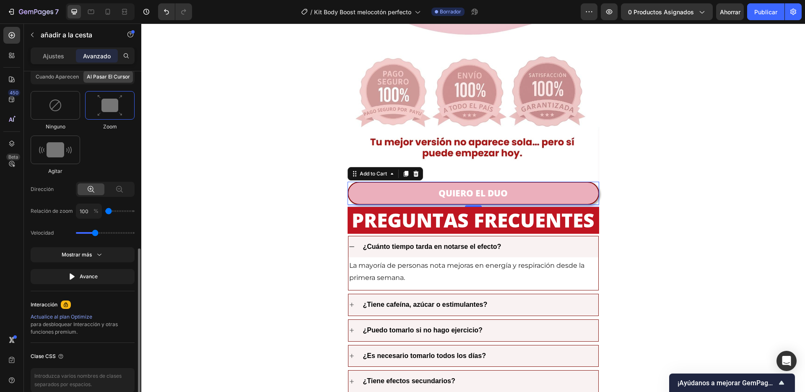
click at [108, 112] on img at bounding box center [109, 105] width 25 height 21
click at [102, 114] on img at bounding box center [109, 105] width 25 height 21
click at [68, 150] on img at bounding box center [55, 149] width 33 height 15
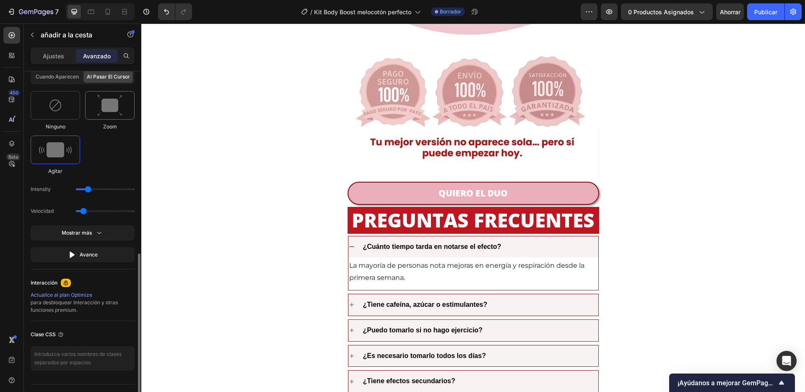
click at [106, 101] on img at bounding box center [109, 105] width 25 height 21
type input "1.3"
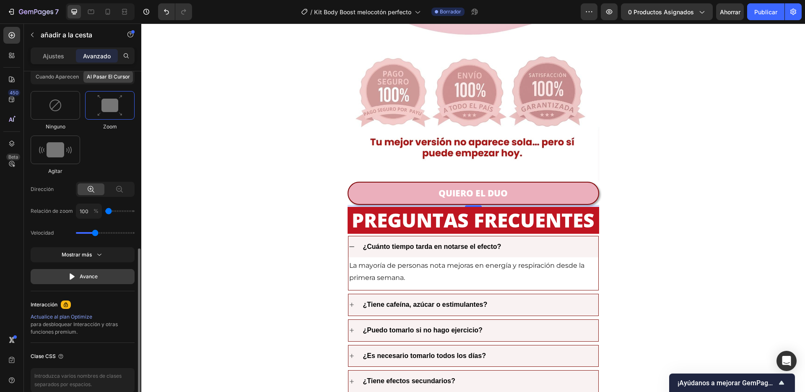
click at [91, 283] on button "Avance" at bounding box center [83, 276] width 104 height 15
click at [104, 278] on button "Avance" at bounding box center [83, 276] width 104 height 15
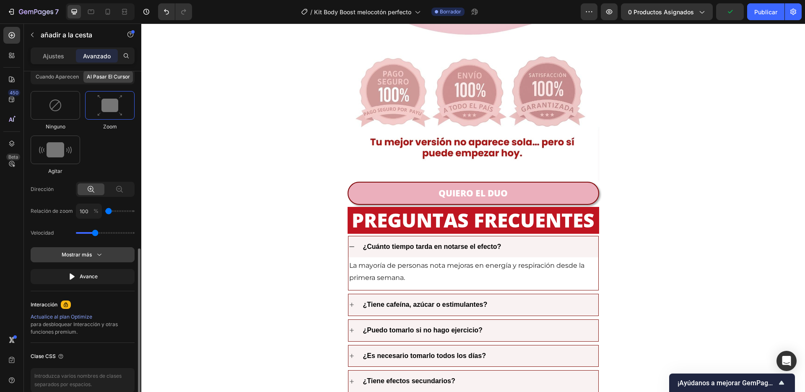
click at [98, 250] on icon "button" at bounding box center [99, 254] width 8 height 8
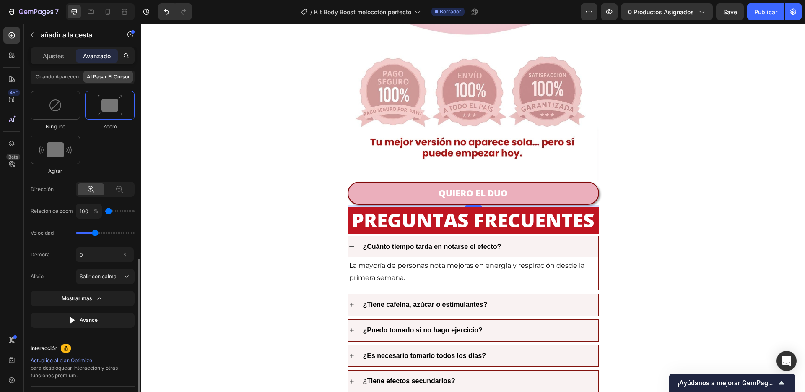
scroll to position [421, 0]
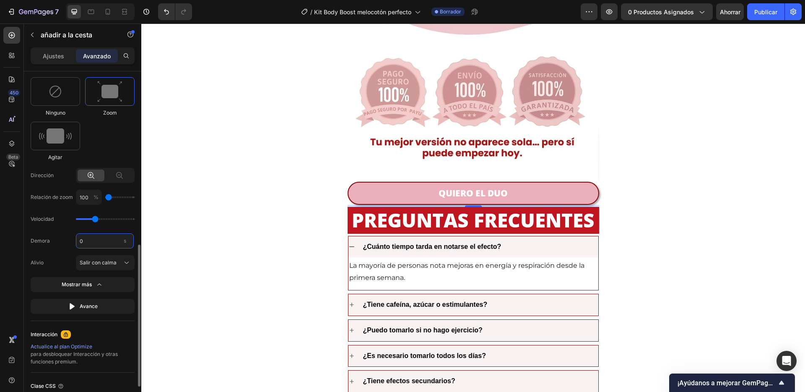
click at [85, 242] on input "0" at bounding box center [105, 240] width 58 height 15
type input "0"
click at [88, 310] on div "Avance" at bounding box center [83, 306] width 30 height 8
click at [51, 133] on img at bounding box center [55, 135] width 33 height 15
type input "0.7"
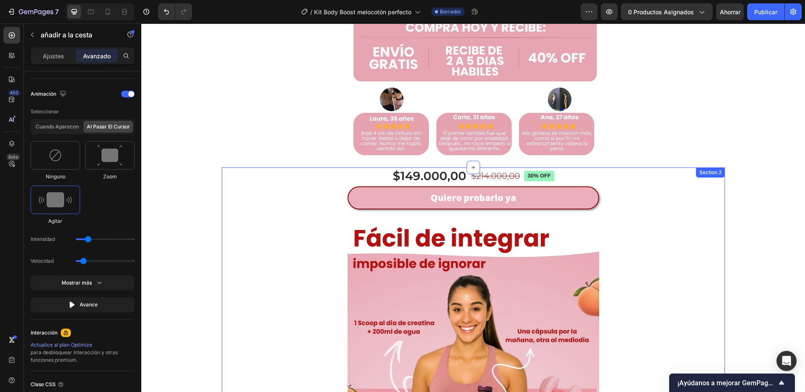
scroll to position [1318, 0]
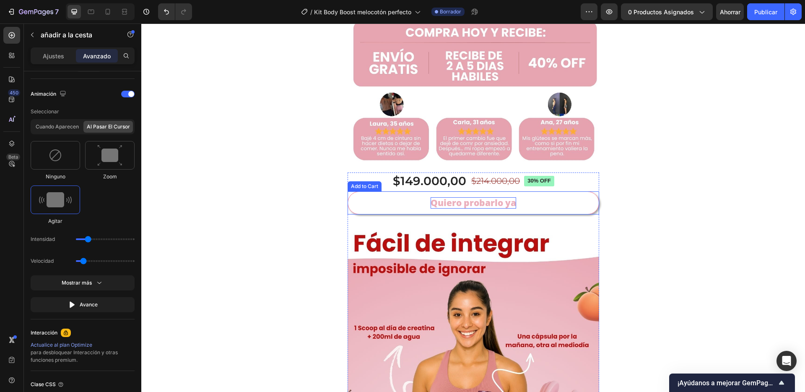
click at [480, 205] on div "Quiero probarlo ya" at bounding box center [474, 202] width 86 height 11
click at [480, 204] on div "Quiero probarlo ya" at bounding box center [474, 202] width 86 height 11
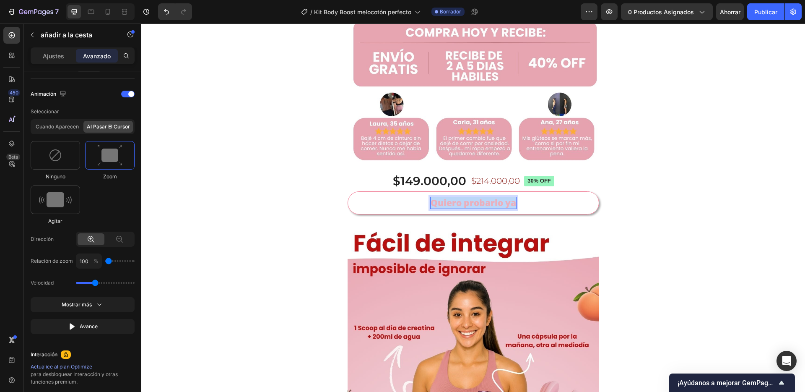
click at [480, 204] on p "Quiero probarlo ya" at bounding box center [474, 202] width 86 height 11
click at [348, 191] on button "COMPRAR" at bounding box center [474, 202] width 252 height 23
click at [348, 191] on button "COMPRAR DUO" at bounding box center [474, 202] width 252 height 23
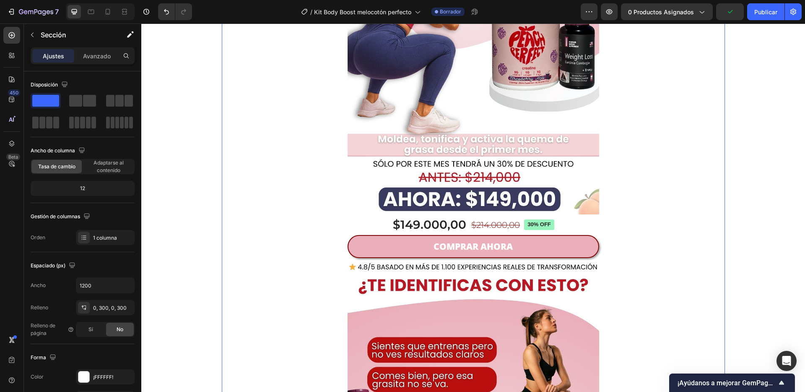
scroll to position [257, 0]
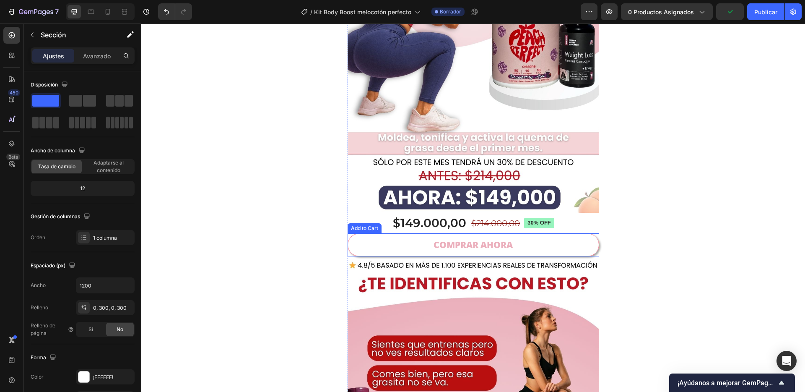
click at [573, 252] on button "COMPRAR AHORA" at bounding box center [474, 244] width 252 height 23
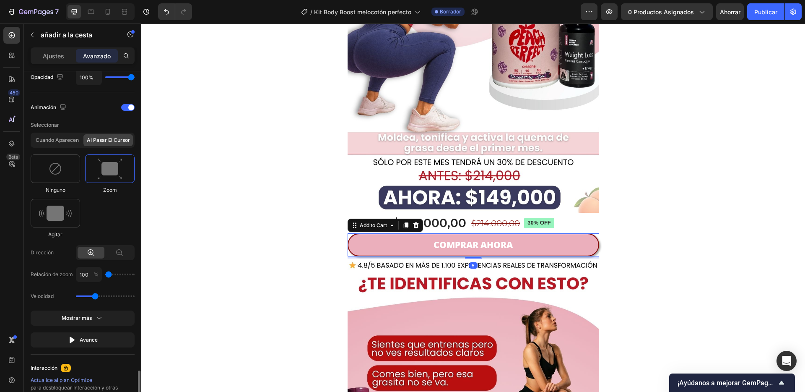
scroll to position [448, 0]
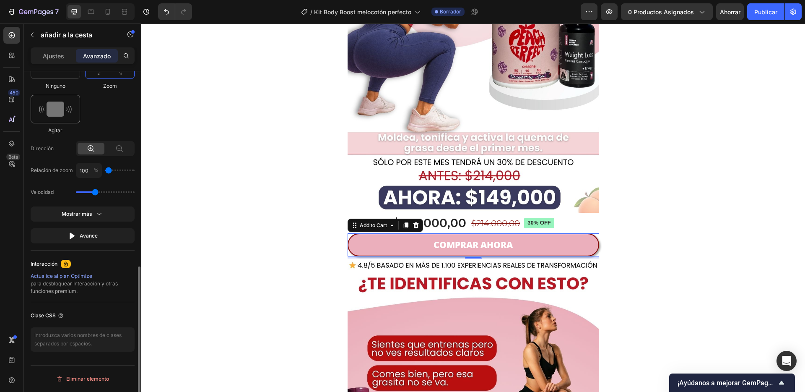
click at [69, 116] on img at bounding box center [55, 108] width 33 height 15
type input "0.7"
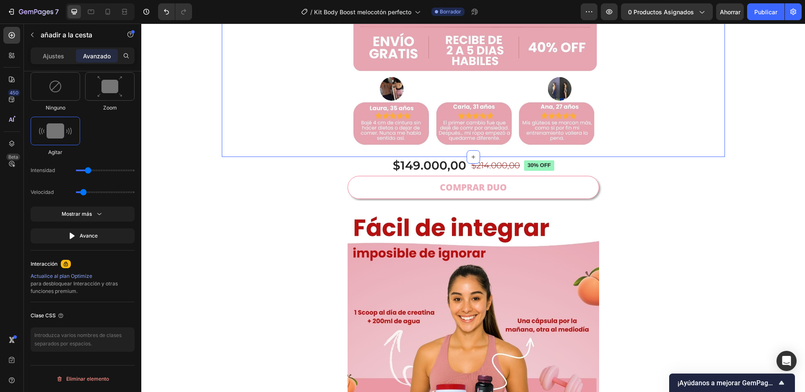
scroll to position [1334, 0]
click at [387, 193] on button "COMPRAR DUO" at bounding box center [474, 186] width 252 height 23
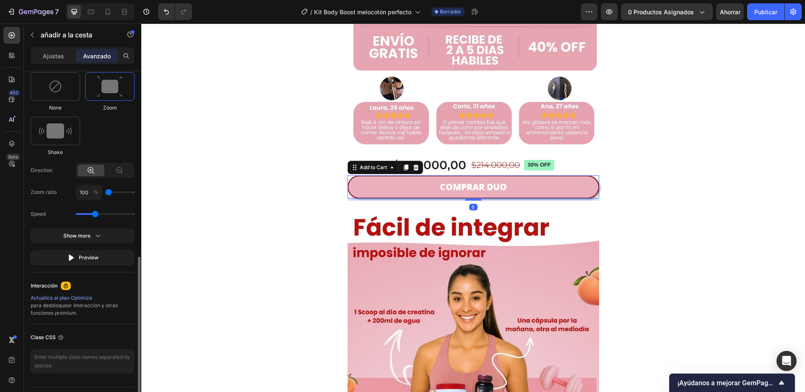
scroll to position [215, 0]
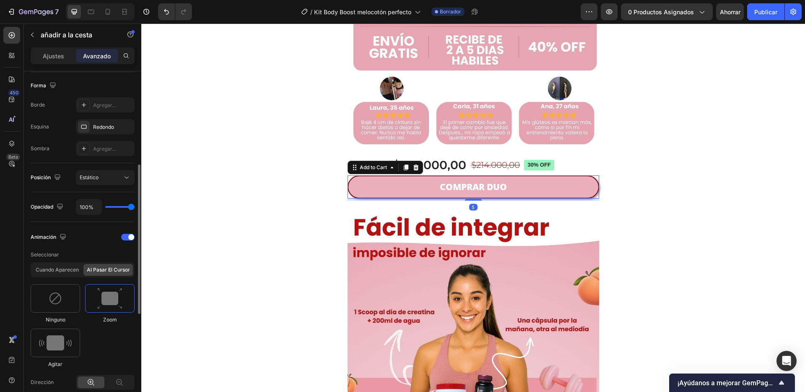
click at [39, 46] on div "añadir a la cesta" at bounding box center [72, 35] width 96 height 24
click at [47, 52] on font "Ajustes" at bounding box center [53, 55] width 21 height 7
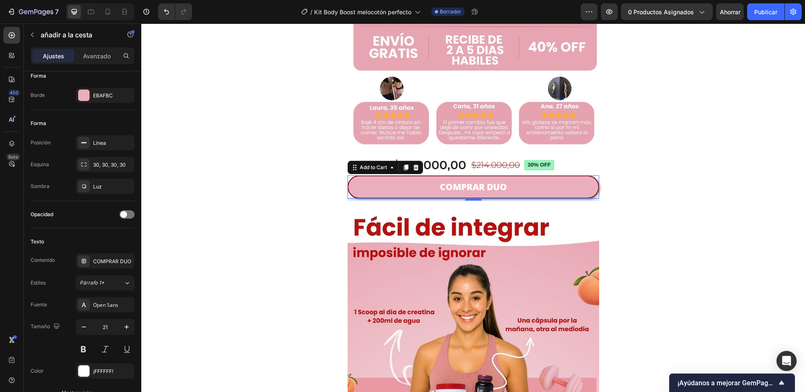
scroll to position [0, 0]
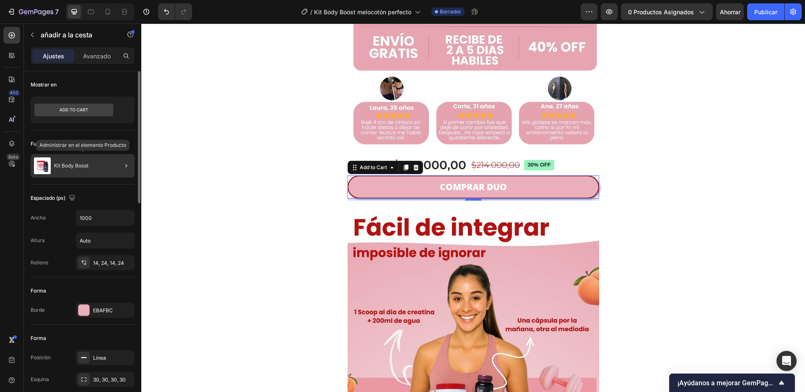
click at [84, 164] on font "Kit Body Boost" at bounding box center [71, 165] width 34 height 6
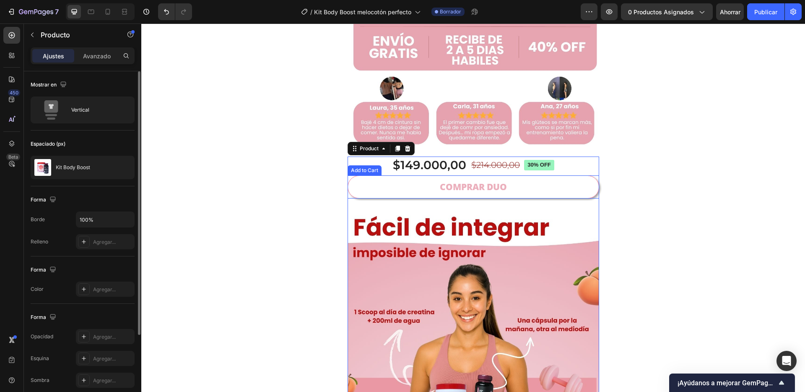
click at [403, 188] on button "COMPRAR DUO" at bounding box center [474, 186] width 252 height 23
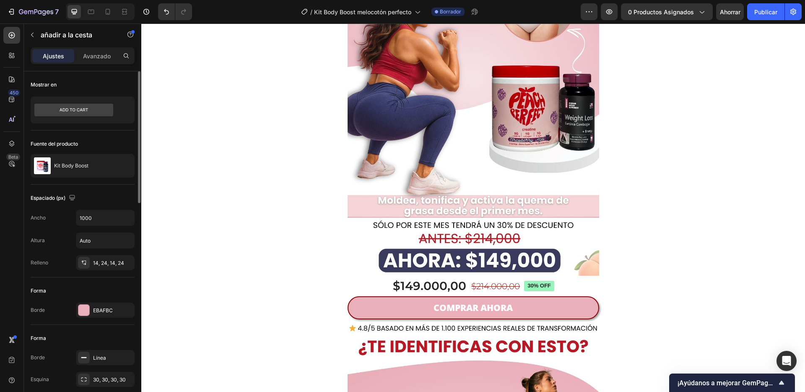
scroll to position [235, 0]
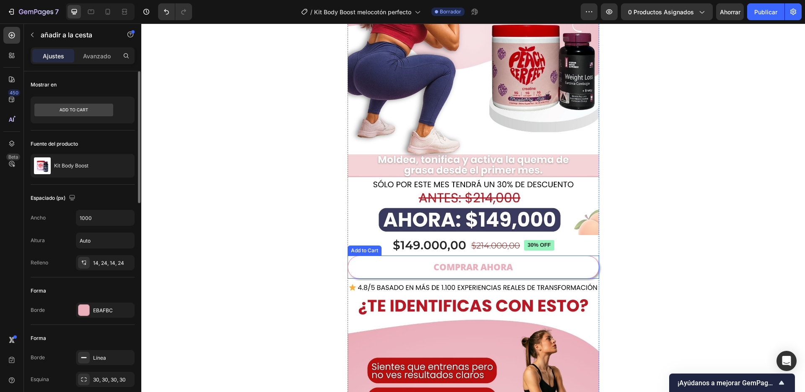
click at [371, 273] on button "COMPRAR AHORA" at bounding box center [474, 266] width 252 height 23
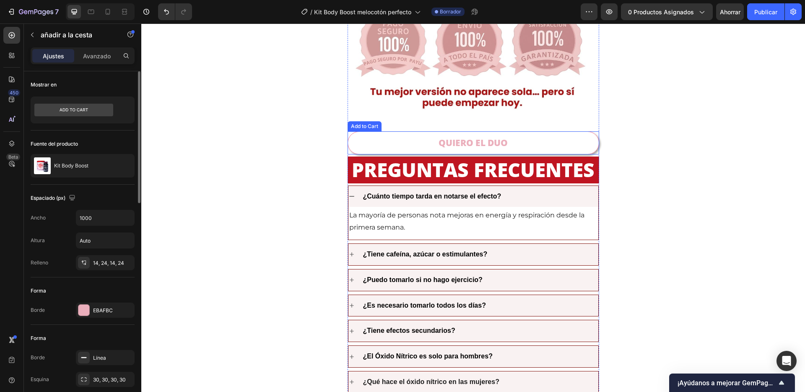
scroll to position [1936, 0]
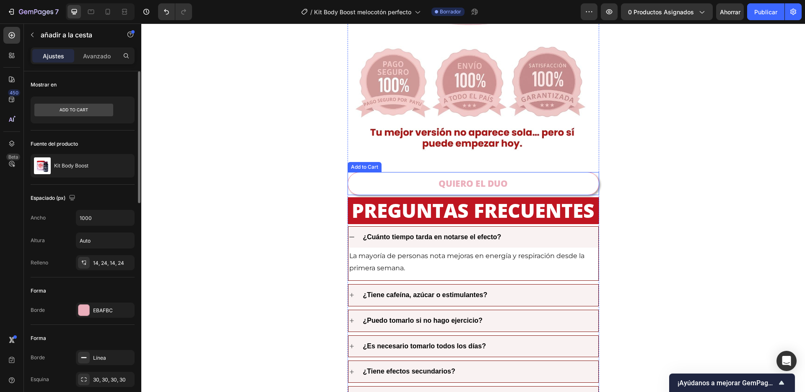
click at [404, 176] on button "QUIERO EL DUO" at bounding box center [474, 183] width 252 height 23
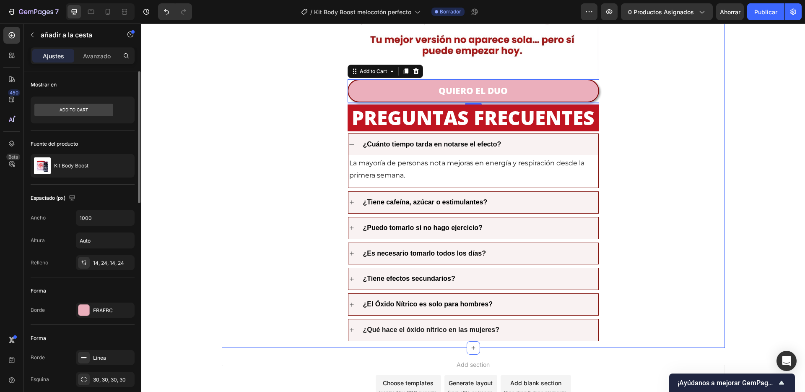
scroll to position [2029, 0]
click at [438, 143] on strong "¿Cuánto tiempo tarda en notarse el efecto?" at bounding box center [432, 143] width 138 height 7
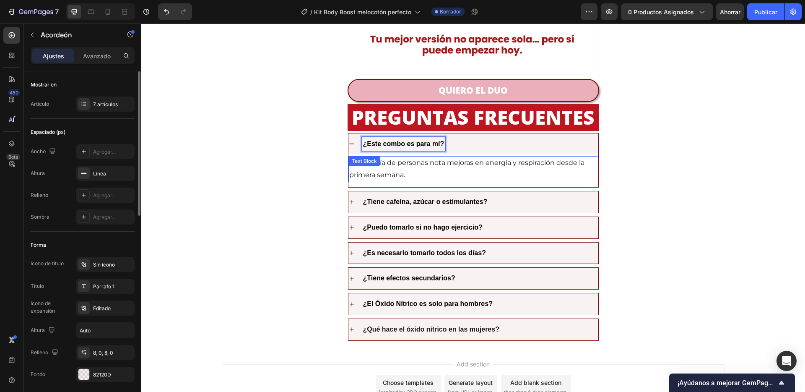
click at [413, 169] on p "La mayoría de personas nota mejoras en energía y respiración desde la primera s…" at bounding box center [473, 169] width 248 height 24
click at [413, 171] on p "La mayoría de personas nota mejoras en energía y respiración desde la primera s…" at bounding box center [473, 169] width 248 height 24
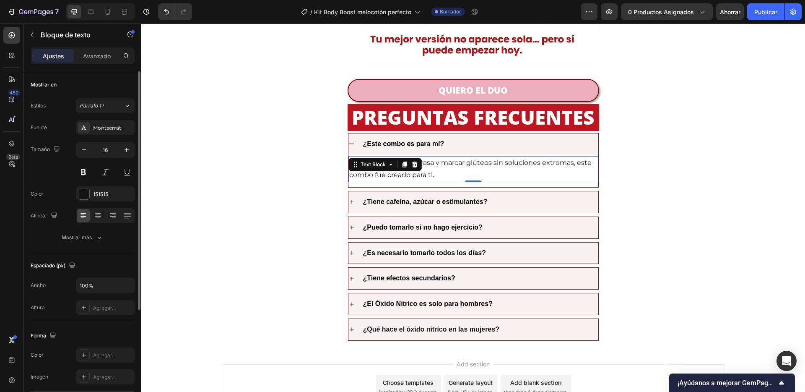
click at [436, 199] on strong "¿Tiene cafeína, azúcar o estimulantes?" at bounding box center [425, 201] width 125 height 7
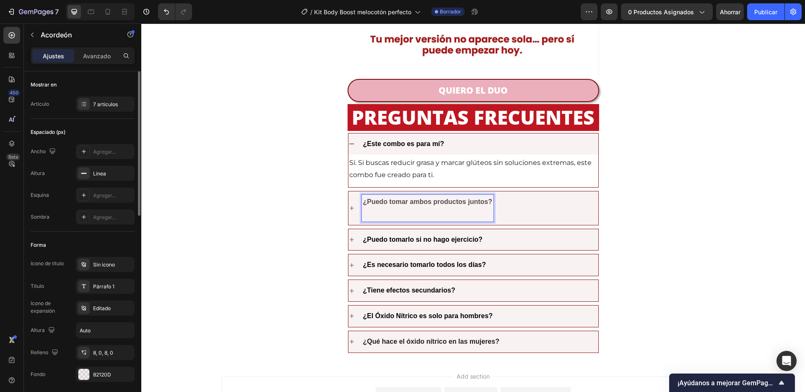
click at [549, 202] on div "¿Puedo tomar ambos productos juntos?" at bounding box center [480, 208] width 236 height 27
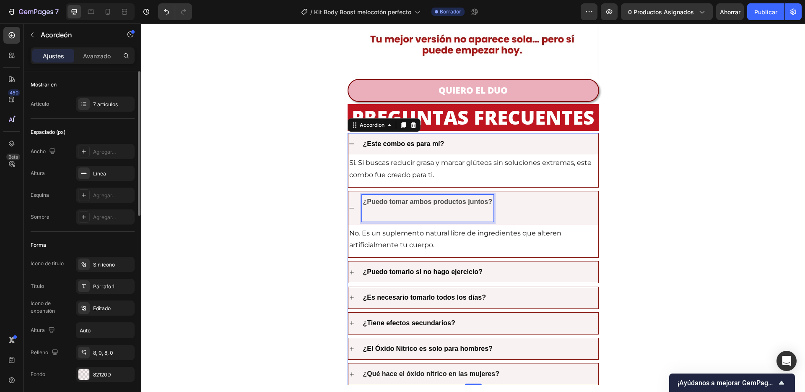
click at [436, 216] on p "¿Puedo tomar ambos productos juntos?" at bounding box center [427, 208] width 129 height 24
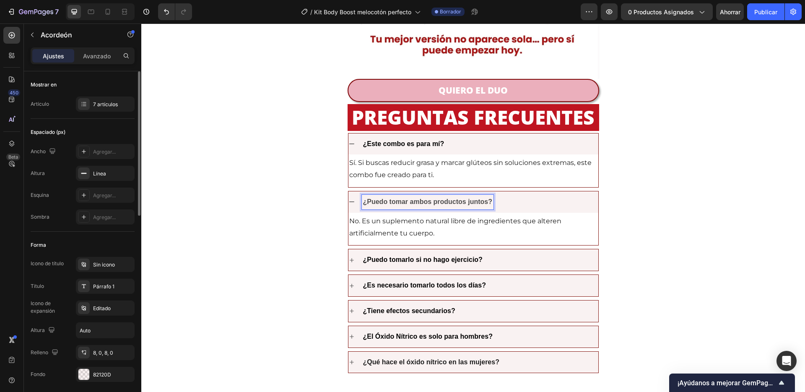
click at [438, 201] on strong "¿Puedo tomar ambos productos juntos?" at bounding box center [427, 201] width 129 height 7
click at [518, 209] on div "¿Puedo tomar ambos productos juntos?" at bounding box center [480, 202] width 236 height 15
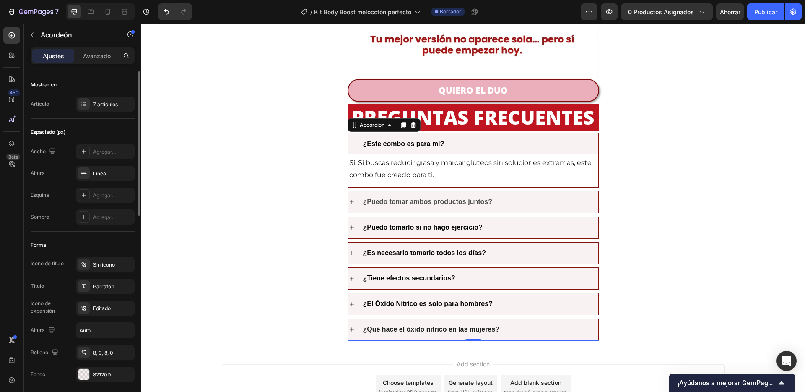
click at [538, 199] on div "¿Puedo tomar ambos productos juntos?" at bounding box center [480, 202] width 236 height 15
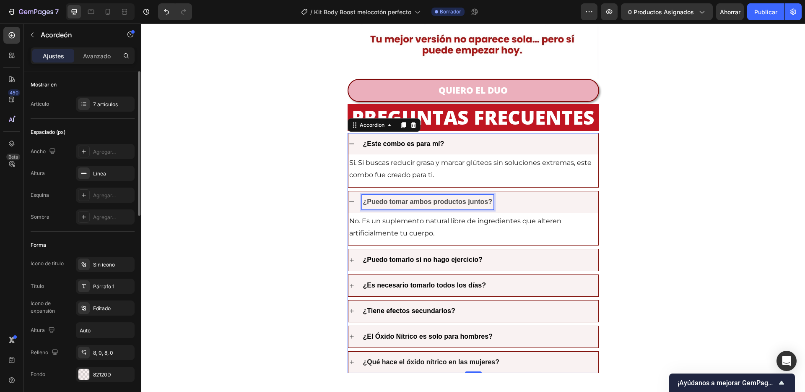
click at [475, 206] on p "¿Puedo tomar ambos productos juntos?" at bounding box center [427, 202] width 129 height 12
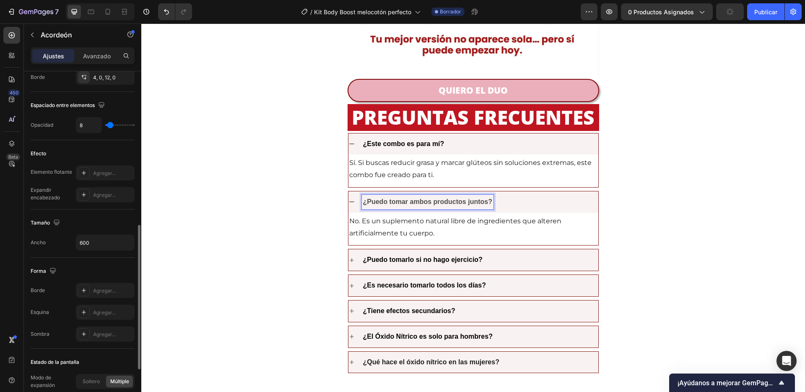
click at [379, 203] on strong "¿Puedo tomar ambos productos juntos?" at bounding box center [427, 201] width 129 height 7
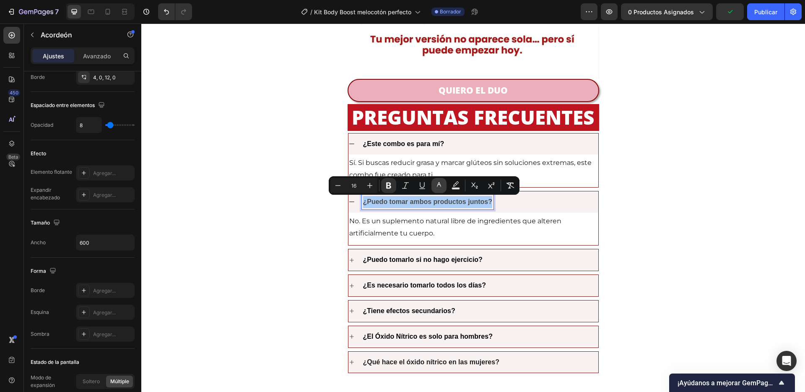
click at [435, 187] on rect "Editor contextual toolbar" at bounding box center [439, 188] width 8 height 2
type input "4D4D4D"
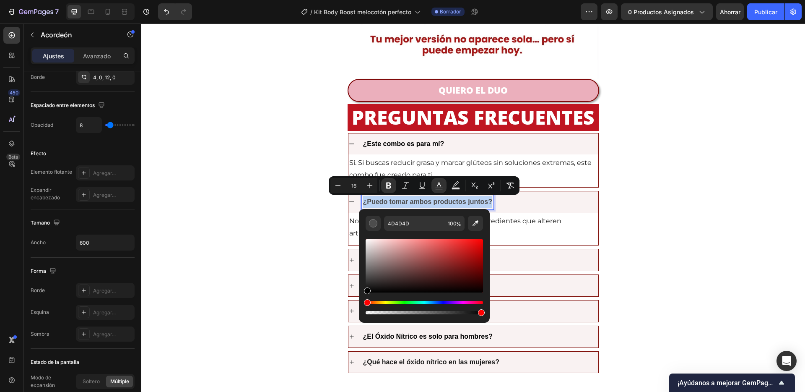
drag, startPoint x: 509, startPoint y: 299, endPoint x: 326, endPoint y: 287, distance: 184.0
type input "000000"
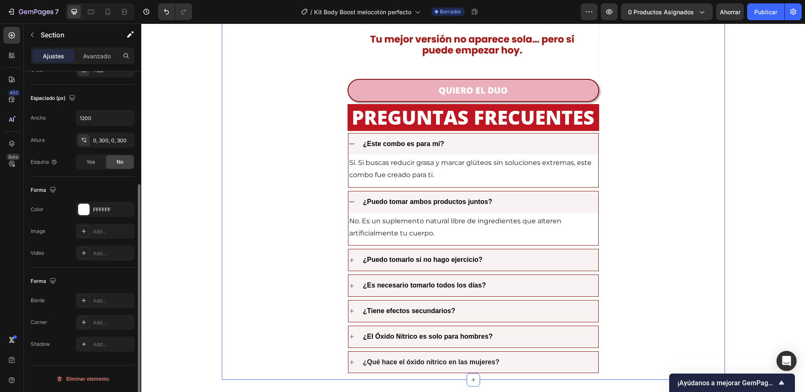
scroll to position [0, 0]
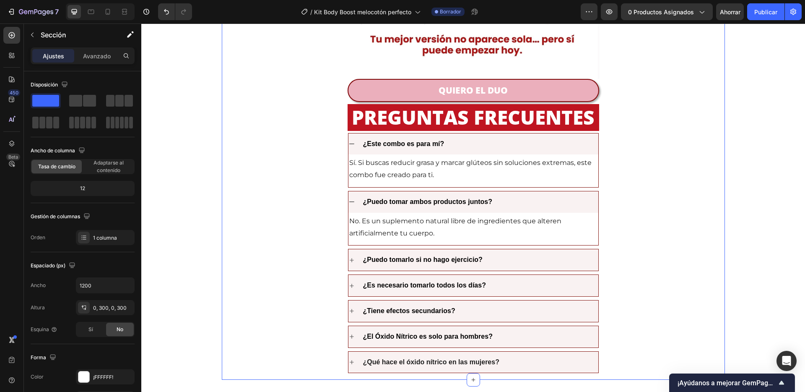
click at [414, 233] on p "No. Es un suplemento natural libre de ingredientes que alteren artificialmente …" at bounding box center [473, 227] width 248 height 24
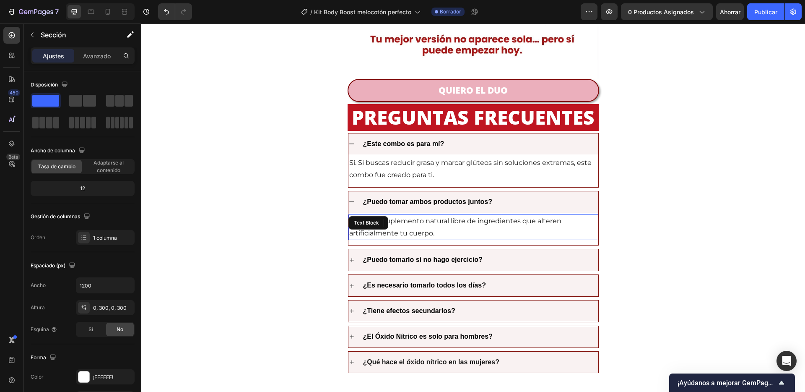
click at [414, 233] on p "No. Es un suplemento natural libre de ingredientes que alteren artificialmente …" at bounding box center [473, 227] width 248 height 24
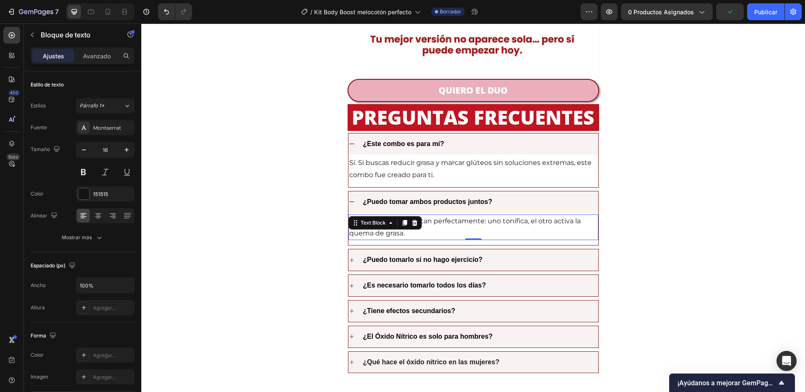
click at [469, 259] on strong "¿Puedo tomarlo si no hago ejercicio?" at bounding box center [422, 259] width 119 height 7
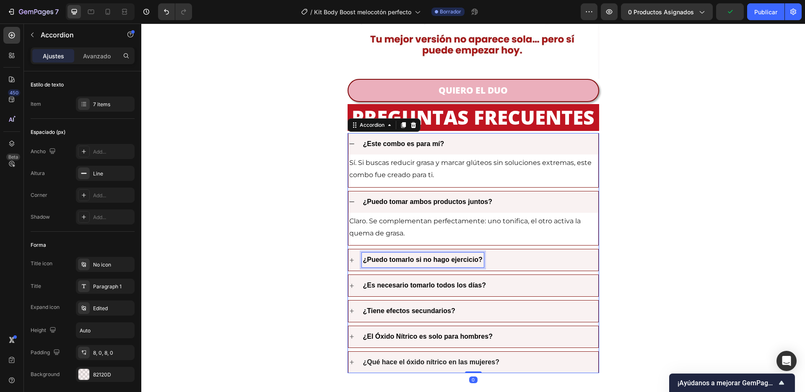
click at [464, 261] on strong "¿Puedo tomarlo si no hago ejercicio?" at bounding box center [422, 259] width 119 height 7
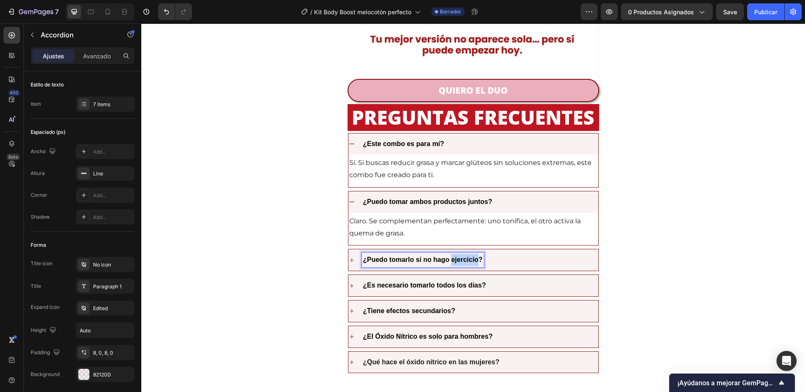
click at [464, 261] on strong "¿Puedo tomarlo si no hago ejercicio?" at bounding box center [422, 259] width 119 height 7
click at [568, 268] on div "¿En cuánto tiempo se notan los resultados?" at bounding box center [473, 259] width 250 height 21
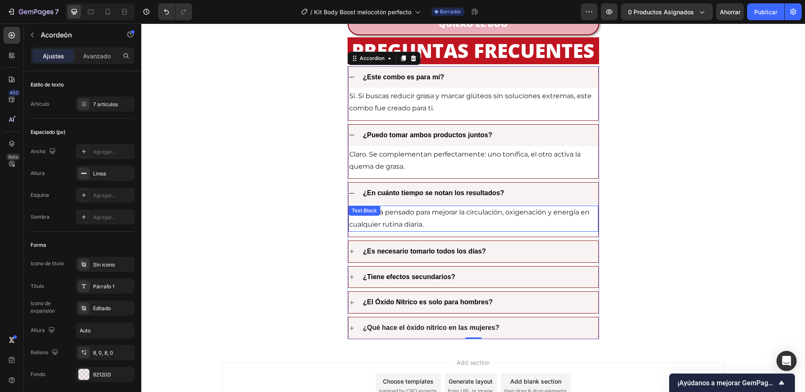
scroll to position [2103, 0]
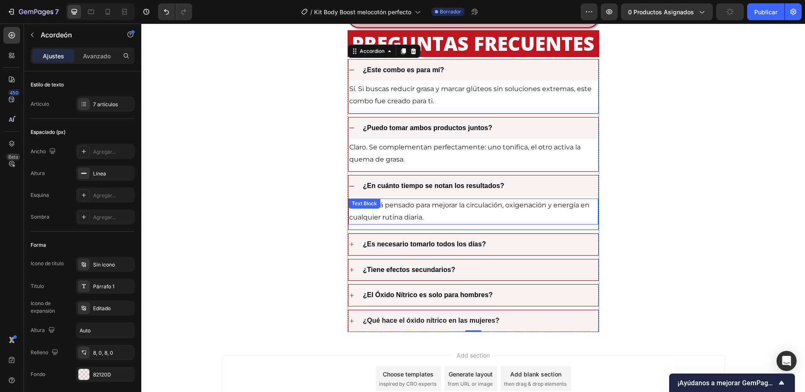
click at [443, 218] on p "Claro, está pensado para mejorar la circulación, oxigenación y energía en cualq…" at bounding box center [473, 211] width 248 height 24
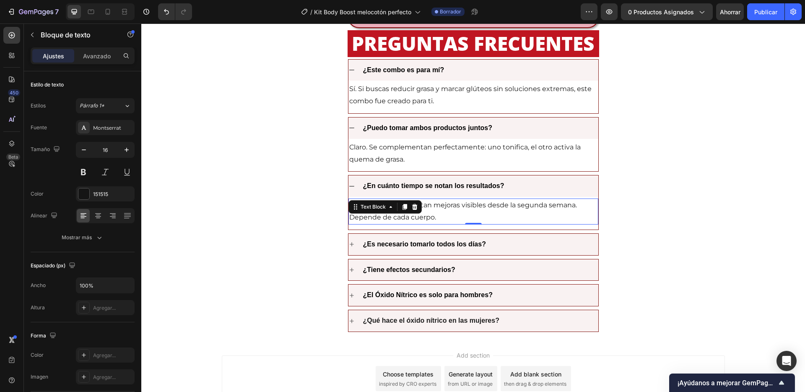
click at [441, 245] on strong "¿Es necesario tomarlo todos los días?" at bounding box center [424, 243] width 123 height 7
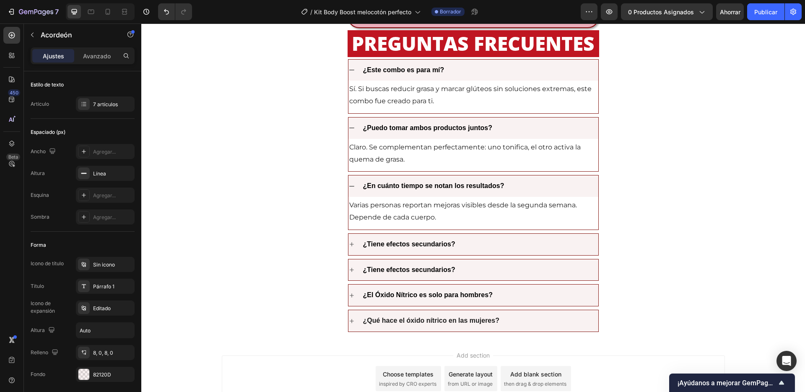
click at [516, 239] on div "¿Tiene efectos secundarios?" at bounding box center [480, 244] width 236 height 15
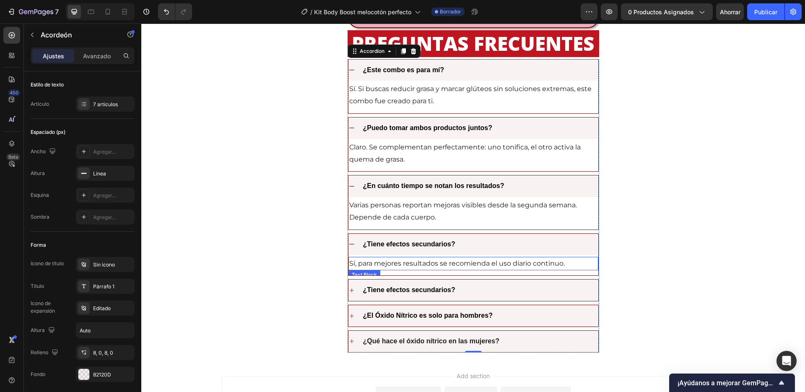
click at [426, 265] on p "Sí, para mejores resultados se recomienda el uso diario continuo." at bounding box center [473, 263] width 248 height 12
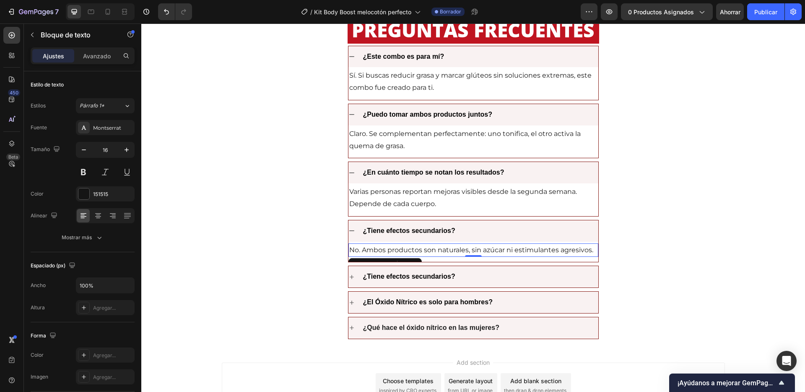
scroll to position [2117, 0]
click at [429, 275] on strong "¿Tiene efectos secundarios?" at bounding box center [409, 275] width 92 height 7
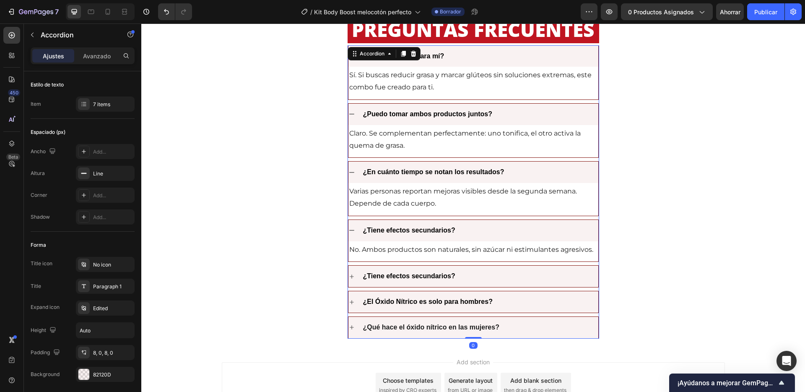
click at [429, 275] on strong "¿Tiene efectos secundarios?" at bounding box center [409, 275] width 92 height 7
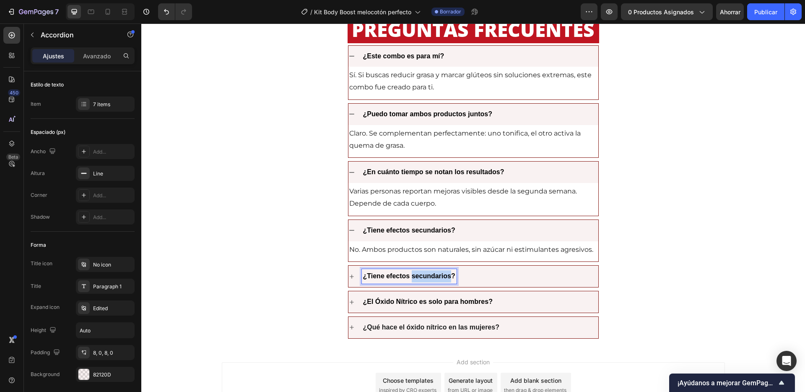
click at [429, 275] on strong "¿Tiene efectos secundarios?" at bounding box center [409, 275] width 92 height 7
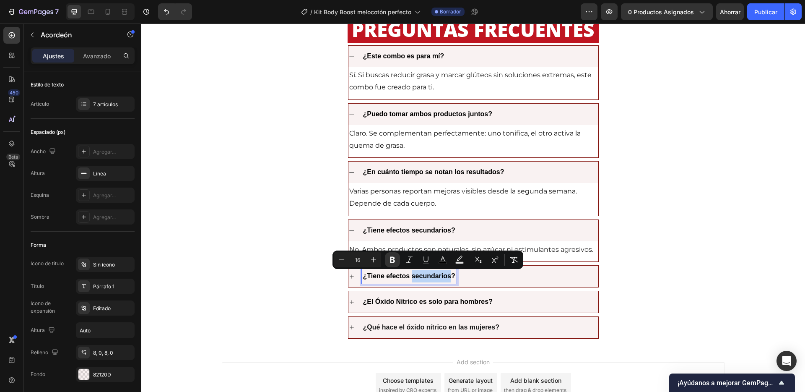
click at [429, 275] on strong "¿Tiene efectos secundarios?" at bounding box center [409, 275] width 92 height 7
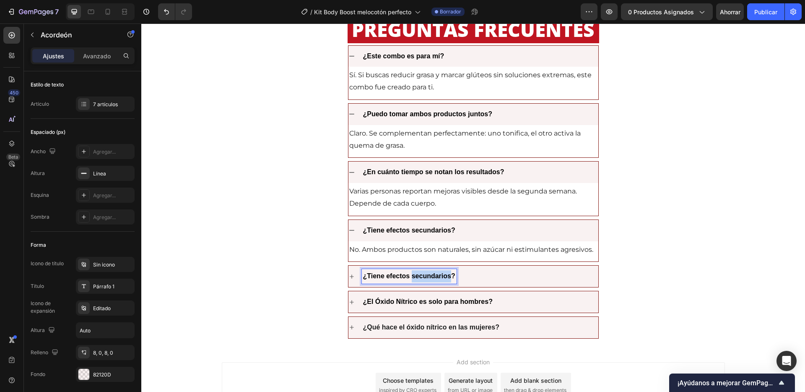
click at [429, 275] on strong "¿Tiene efectos secundarios?" at bounding box center [409, 275] width 92 height 7
click at [470, 279] on div "¿Necesito entrenar?" at bounding box center [480, 276] width 236 height 15
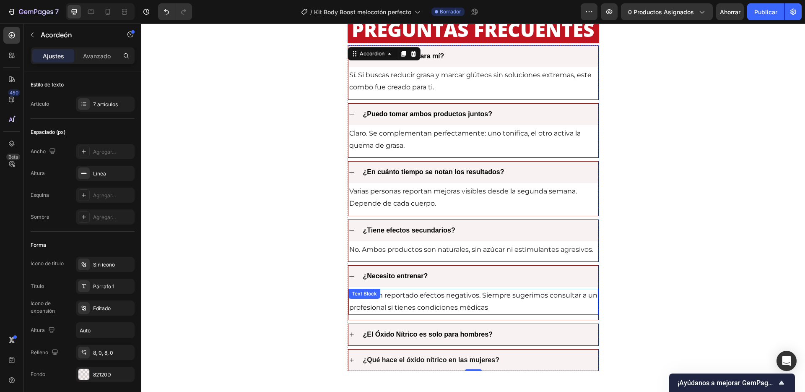
click at [438, 301] on p "No se han reportado efectos negativos. Siempre sugerimos consultar a un profesi…" at bounding box center [473, 301] width 248 height 24
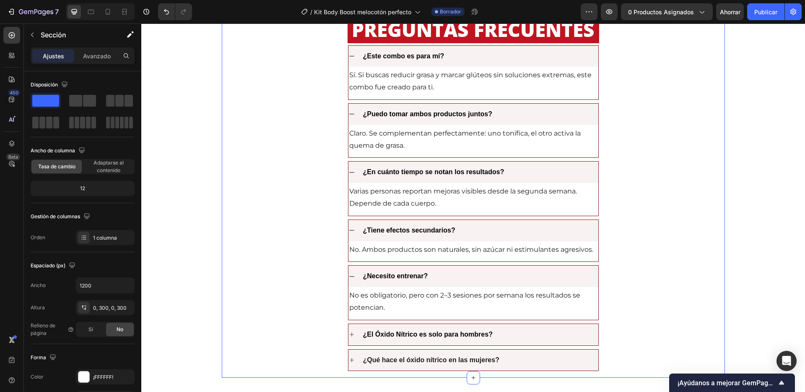
click at [415, 334] on strong "¿El Óxido Nítrico es solo para hombres?" at bounding box center [428, 333] width 130 height 7
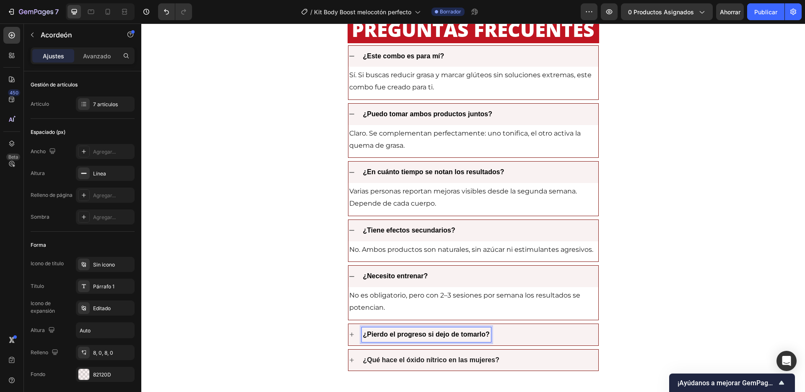
click at [526, 330] on div "¿Pierdo el progreso si dejo de tomarlo?" at bounding box center [480, 334] width 236 height 15
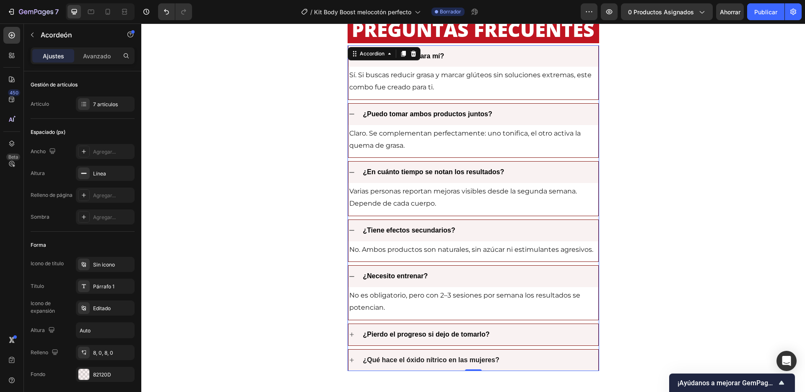
click at [527, 335] on div "¿Pierdo el progreso si dejo de tomarlo?" at bounding box center [480, 334] width 236 height 15
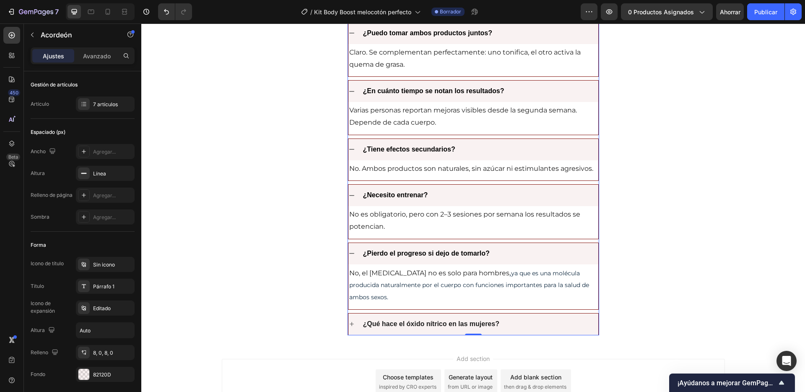
scroll to position [2203, 0]
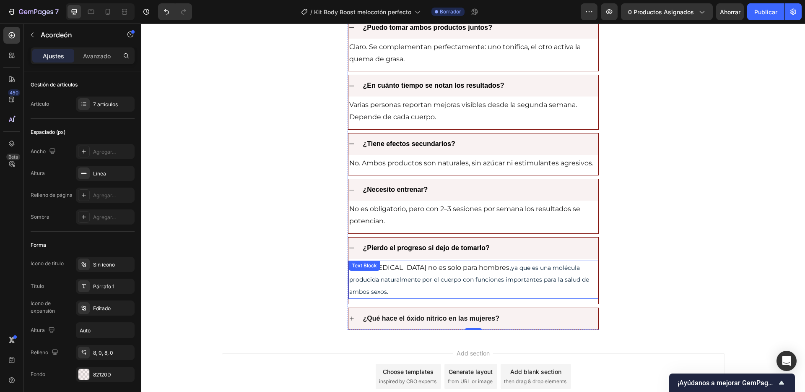
click at [456, 286] on p "No, el óxido nítrico no es solo para hombres , ya que es una molécula producida…" at bounding box center [473, 279] width 248 height 36
click at [395, 288] on p "No, el óxido nítrico no es solo para hombres , ya que es una molécula producida…" at bounding box center [473, 279] width 248 height 36
click at [387, 290] on p "No, el óxido nítrico no es solo para hombres , ya que es una molécula producida…" at bounding box center [473, 279] width 248 height 36
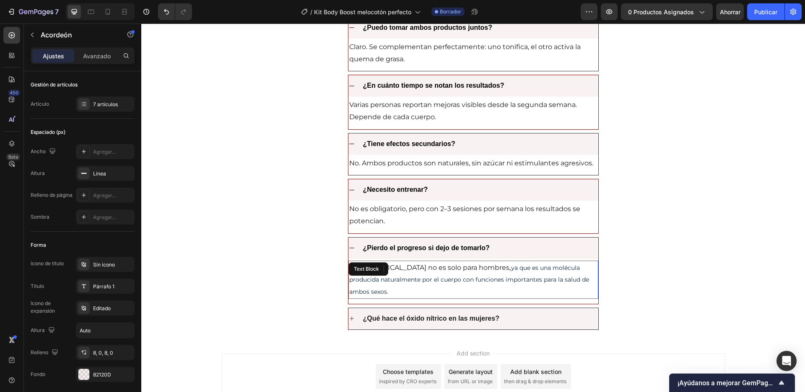
click at [387, 290] on p "No, el óxido nítrico no es solo para hombres , ya que es una molécula producida…" at bounding box center [473, 279] width 248 height 36
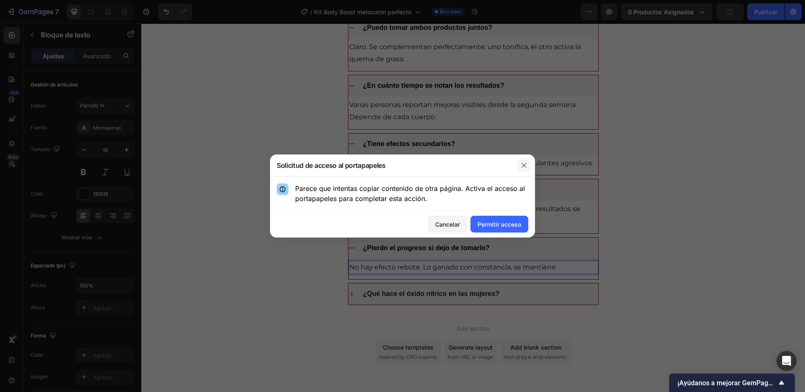
click at [523, 168] on icon "button" at bounding box center [524, 165] width 7 height 7
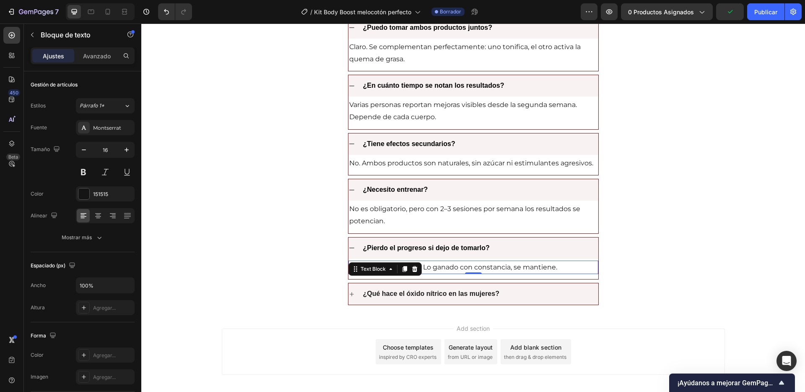
click at [449, 269] on p "No hay efecto rebote. Lo ganado con constancia, se mantiene." at bounding box center [473, 267] width 248 height 12
click at [141, 23] on lt-span "ganado ," at bounding box center [141, 23] width 0 height 0
click at [416, 268] on p "No hay efecto rebote. Lo ganado, con constancia, se mantiene." at bounding box center [473, 267] width 248 height 12
click at [141, 23] on lt-span ", rebote" at bounding box center [141, 23] width 0 height 0
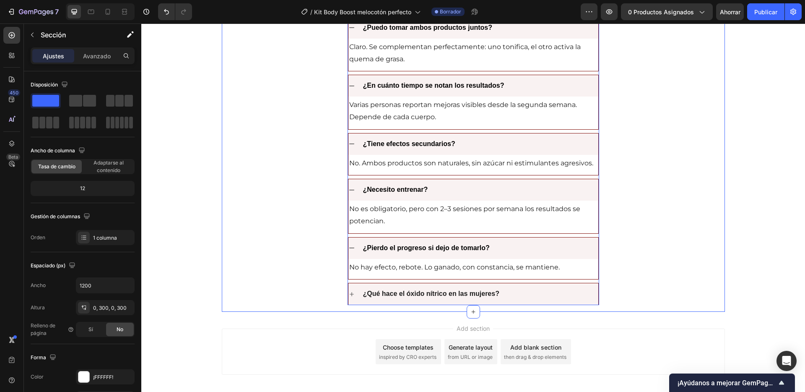
click at [541, 285] on div "¿Qué hace el óxido nítrico en las mujeres?" at bounding box center [473, 293] width 250 height 21
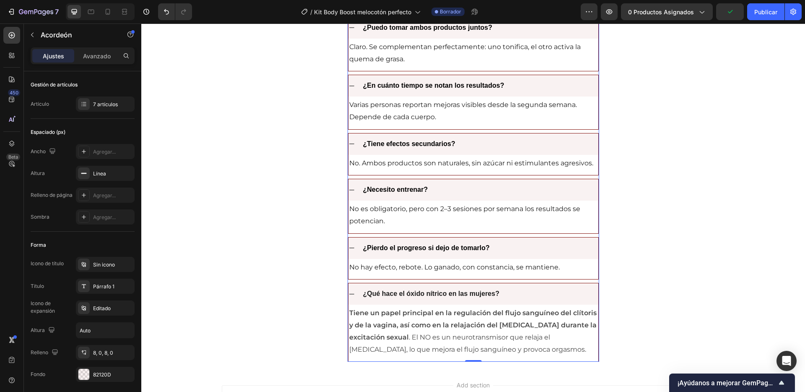
click at [536, 289] on div "¿Qué hace el óxido nítrico en las mujeres?" at bounding box center [480, 293] width 236 height 15
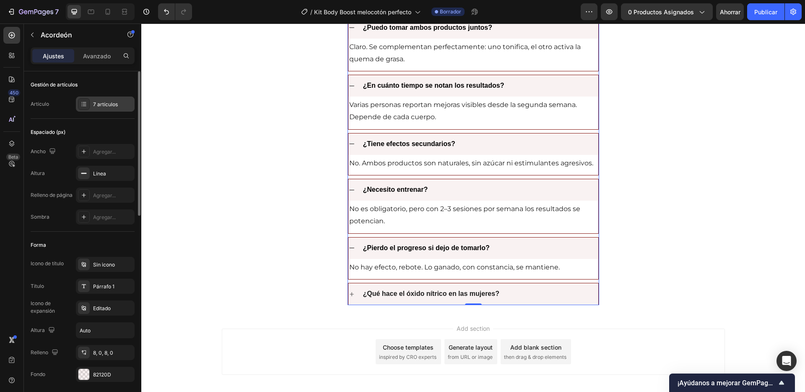
click at [106, 109] on div "7 artículos" at bounding box center [105, 103] width 59 height 15
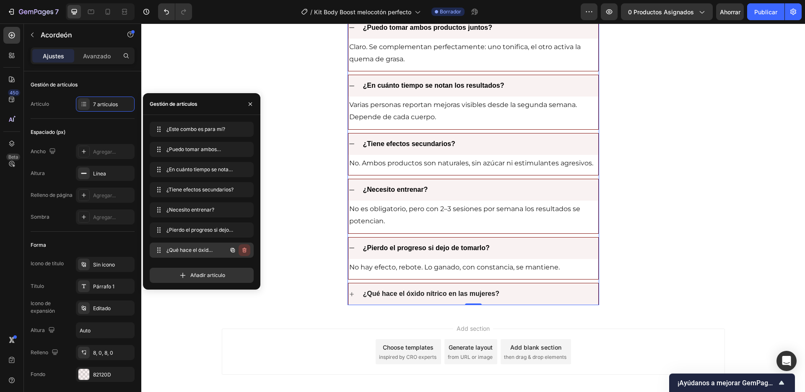
click at [239, 248] on button "button" at bounding box center [245, 250] width 12 height 12
click at [239, 249] on font "Borrar" at bounding box center [239, 249] width 16 height 6
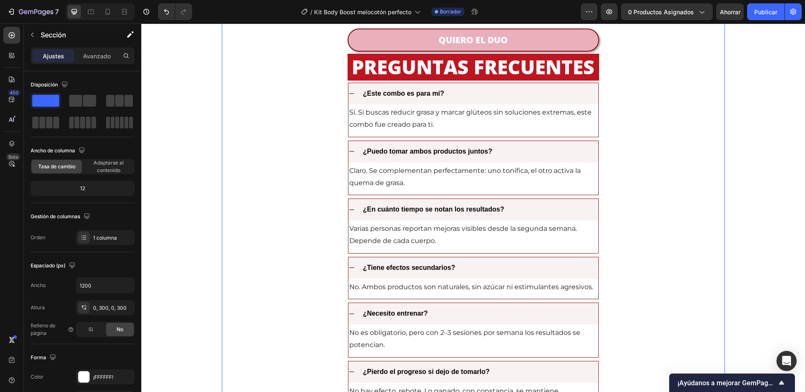
scroll to position [1985, 0]
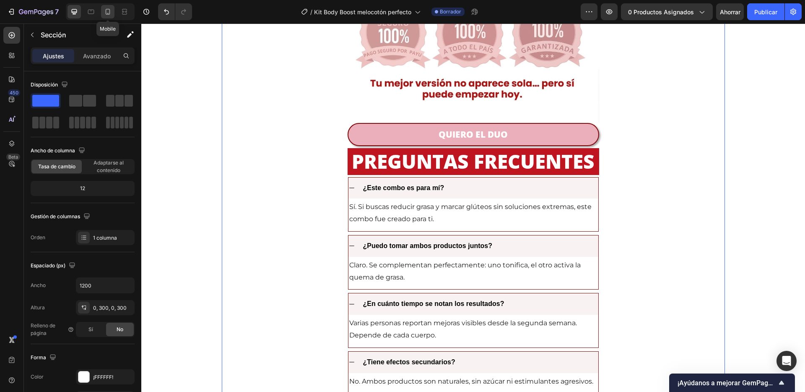
click at [107, 11] on icon at bounding box center [108, 12] width 8 height 8
type input "100%"
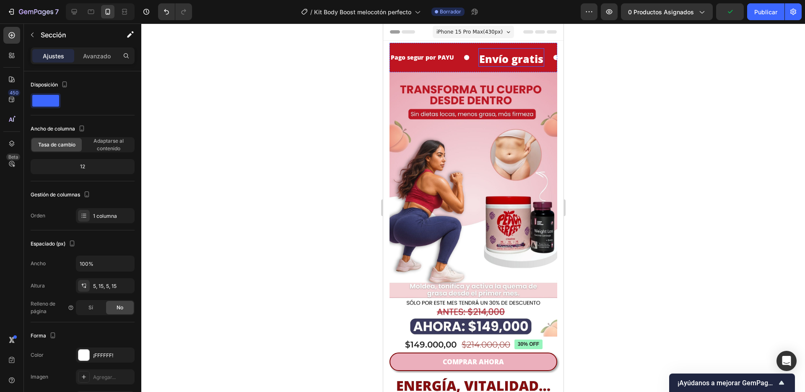
click at [515, 58] on span "Envío gratis" at bounding box center [511, 59] width 64 height 14
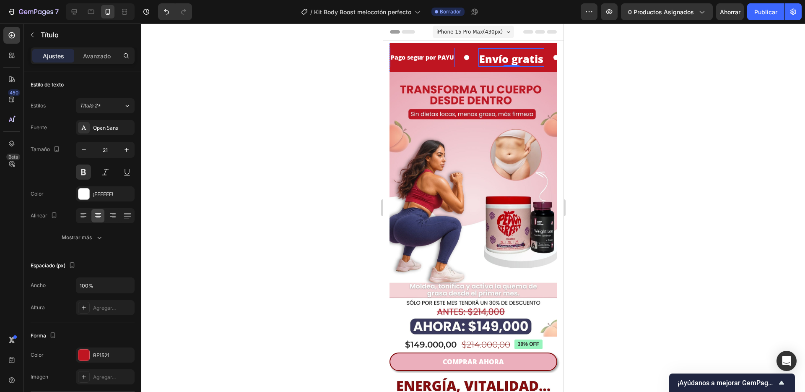
click at [446, 57] on p "Pago segur por PAYU" at bounding box center [421, 57] width 63 height 10
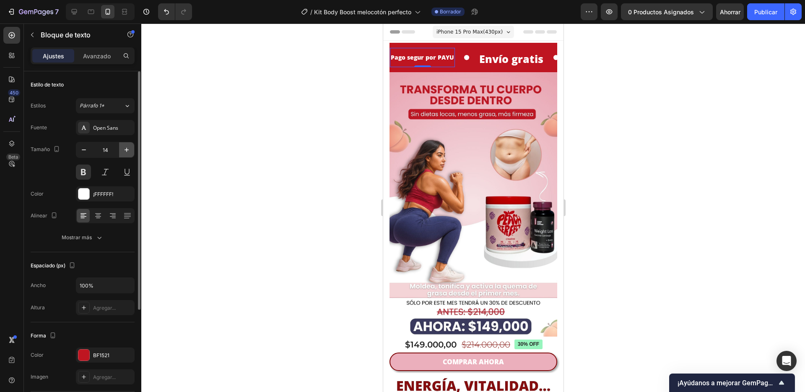
click at [126, 151] on icon "button" at bounding box center [126, 149] width 8 height 8
type input "18"
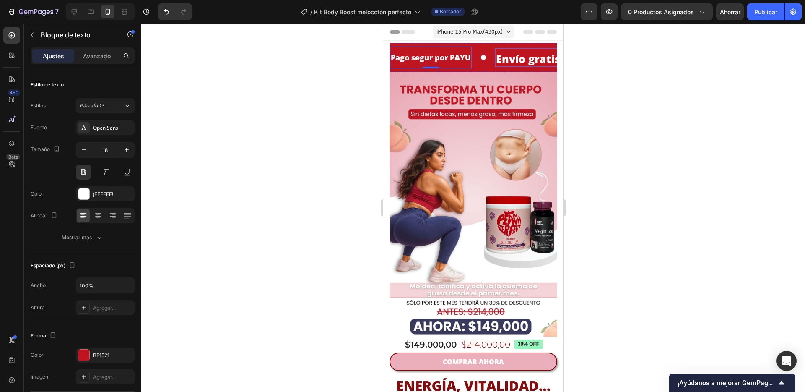
click at [511, 52] on span "Envío gratis" at bounding box center [527, 59] width 64 height 14
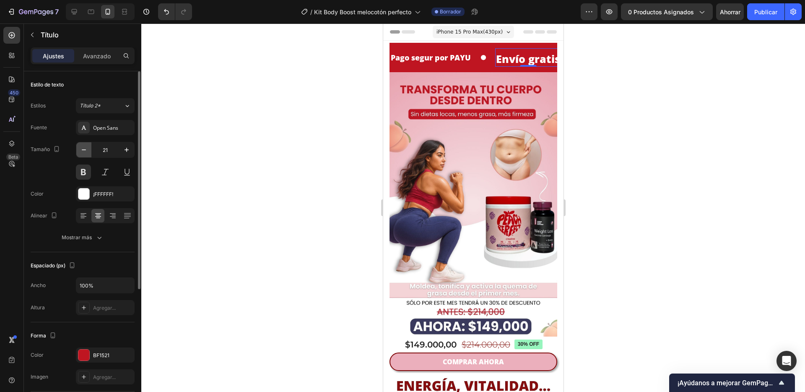
click at [81, 152] on icon "button" at bounding box center [84, 149] width 8 height 8
type input "18"
click at [529, 59] on span "Envío gratis" at bounding box center [527, 59] width 64 height 14
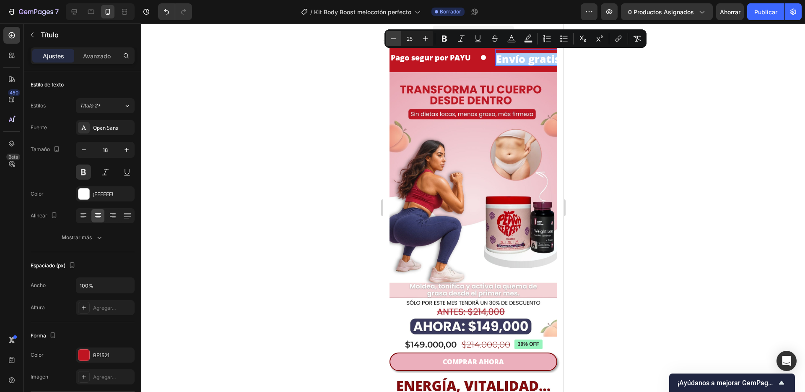
click at [398, 37] on button "Minus" at bounding box center [393, 38] width 15 height 15
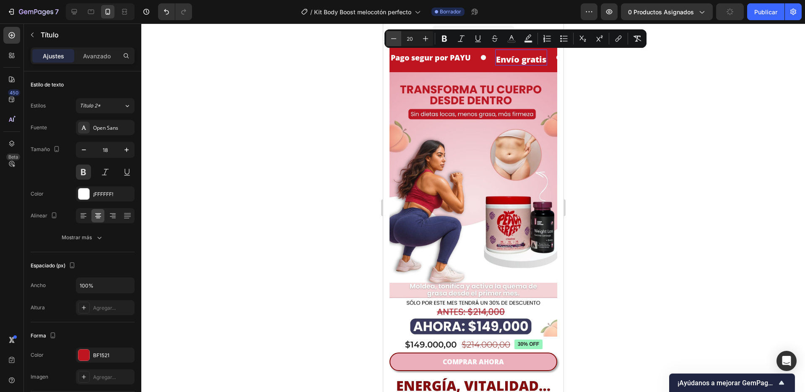
click at [398, 37] on button "Minus" at bounding box center [393, 38] width 15 height 15
click at [398, 37] on button "Menos" at bounding box center [393, 38] width 15 height 15
type input "18"
click at [460, 60] on p "Pago segur por PAYU" at bounding box center [430, 57] width 80 height 13
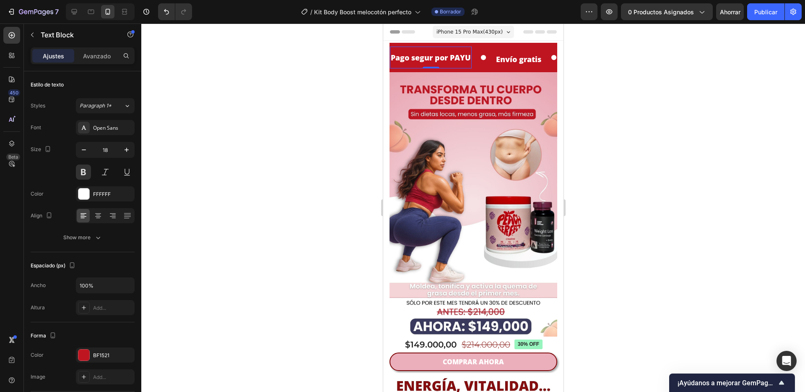
click at [460, 60] on p "Pago segur por PAYU" at bounding box center [430, 57] width 80 height 13
click at [431, 62] on p "Pago segur por PAYU" at bounding box center [430, 57] width 80 height 13
click at [529, 58] on span "Envío gratis" at bounding box center [523, 59] width 45 height 10
click at [511, 69] on div "Pago segurO por PAYU Text Block Envío gratis Heading 0 Recibe de 3 a 5 Días Tex…" at bounding box center [473, 57] width 168 height 29
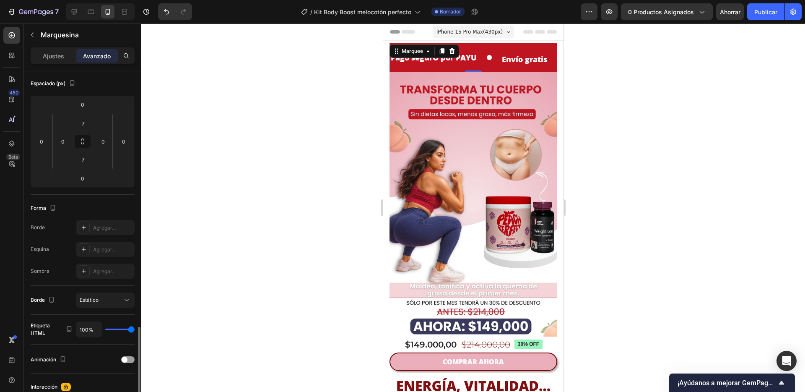
scroll to position [215, 0]
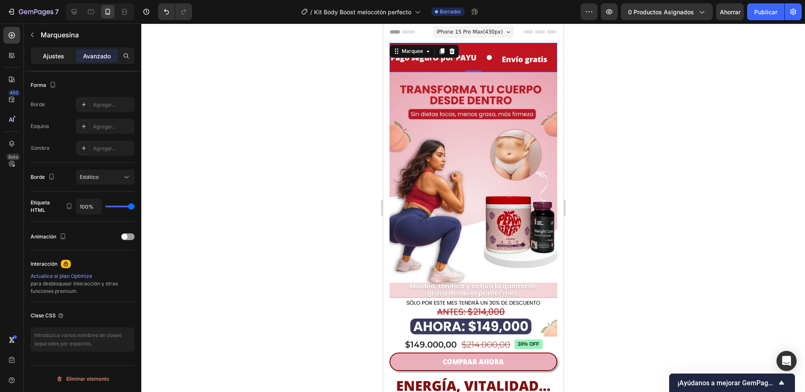
click at [54, 56] on font "Ajustes" at bounding box center [53, 55] width 21 height 7
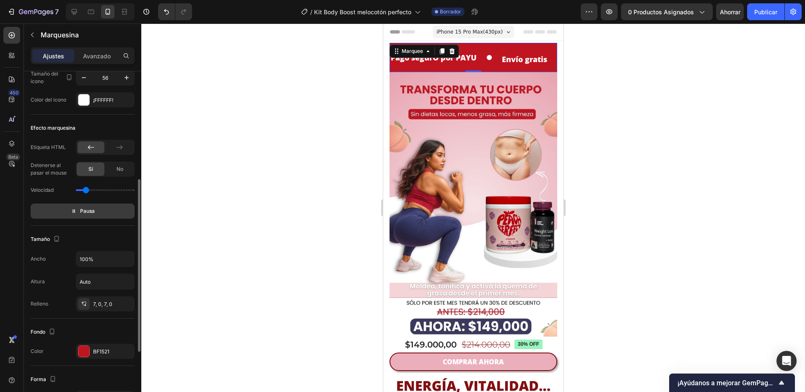
click at [105, 208] on button "Pausa" at bounding box center [83, 210] width 104 height 15
click at [104, 208] on button "Avance" at bounding box center [83, 210] width 104 height 15
click at [104, 208] on button "Pausa" at bounding box center [83, 210] width 104 height 15
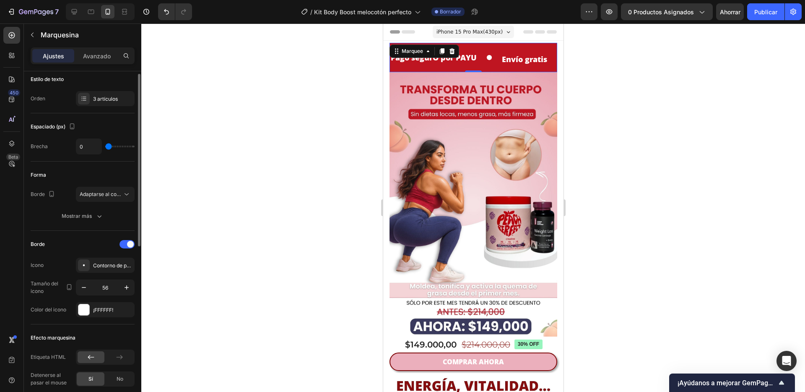
scroll to position [0, 0]
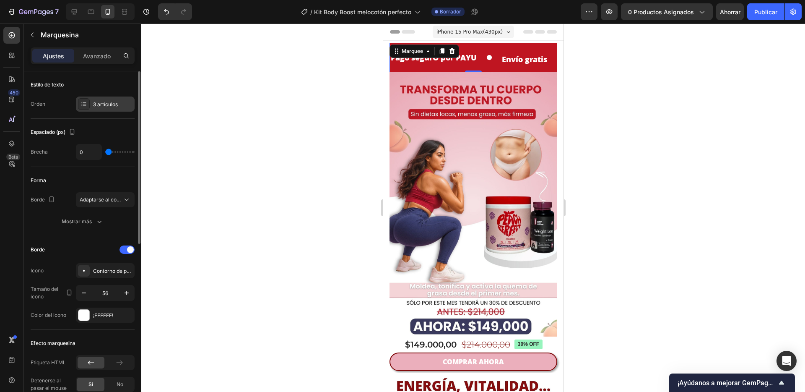
click at [93, 107] on font "3 artículos" at bounding box center [105, 104] width 25 height 6
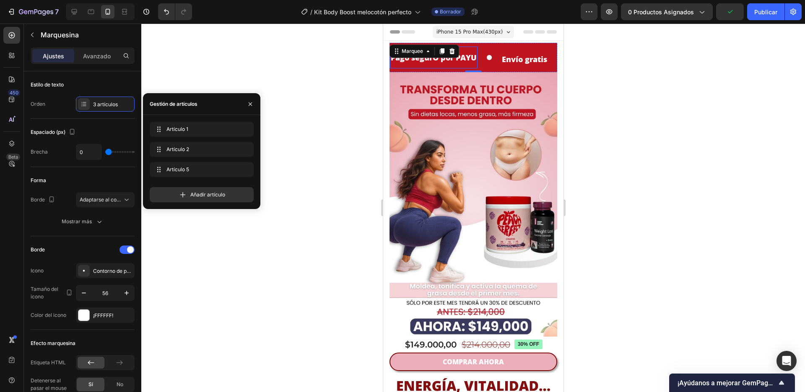
click at [466, 57] on p "Pago segurO por PAYU" at bounding box center [433, 57] width 86 height 13
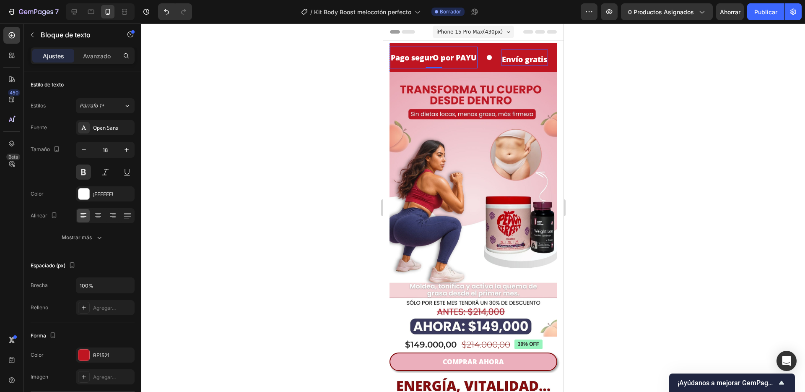
click at [534, 65] on h2 "⁠⁠⁠⁠⁠⁠⁠ Envío gratis" at bounding box center [523, 59] width 47 height 11
click at [441, 57] on p "Pago segurO por PAYU" at bounding box center [433, 57] width 86 height 13
click at [440, 57] on p "Pago segurO por PAYU" at bounding box center [433, 57] width 86 height 13
click at [609, 111] on div at bounding box center [473, 207] width 664 height 368
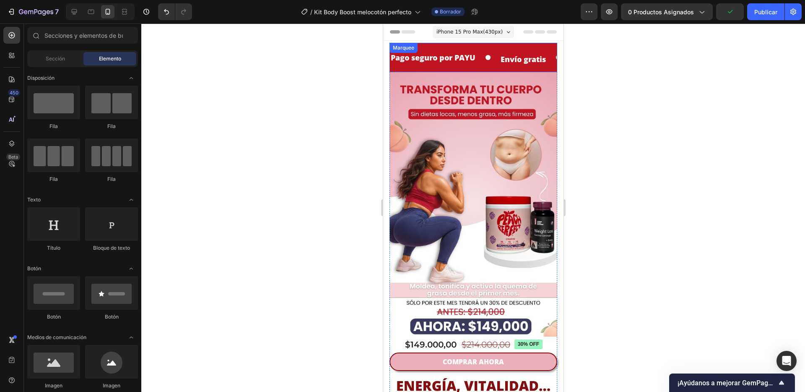
click at [489, 70] on div "Pago seguro por PAYU Text Block ⁠⁠⁠⁠⁠⁠⁠ Envío gratis Heading Recibe de 3 a 5 Dí…" at bounding box center [473, 57] width 168 height 29
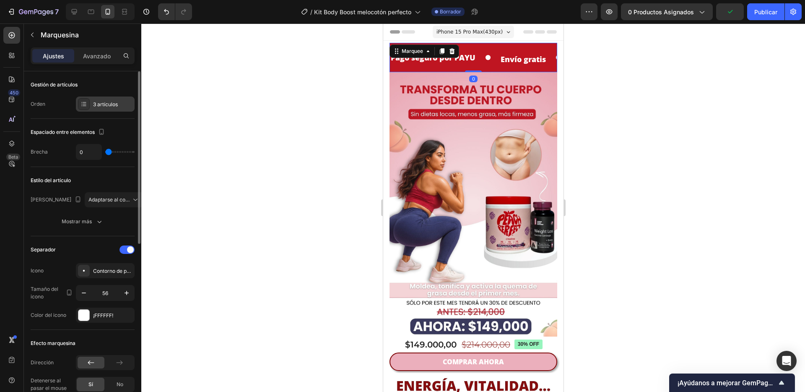
click at [105, 108] on div "3 artículos" at bounding box center [105, 103] width 59 height 15
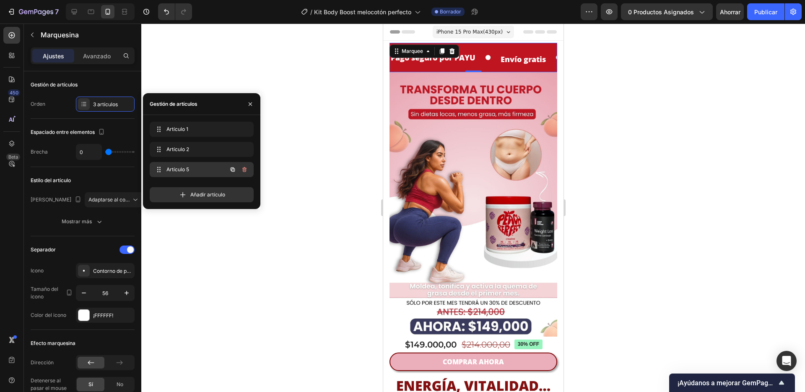
click at [174, 166] on font "Artículo 5" at bounding box center [177, 169] width 23 height 6
click at [474, 57] on p "Recibe de 3 a 5 Días" at bounding box center [467, 57] width 60 height 10
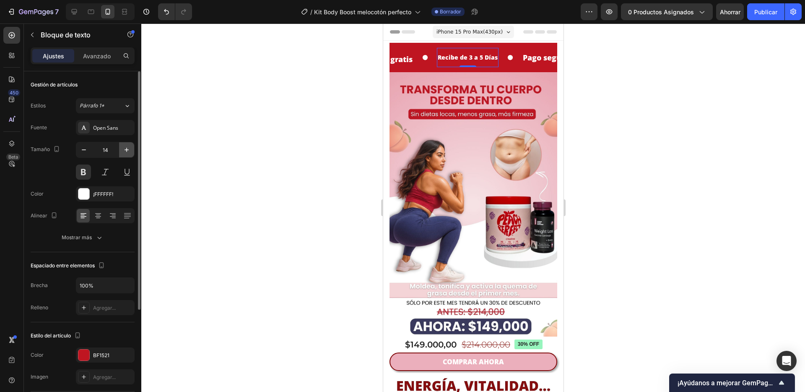
click at [125, 150] on icon "button" at bounding box center [127, 150] width 4 height 4
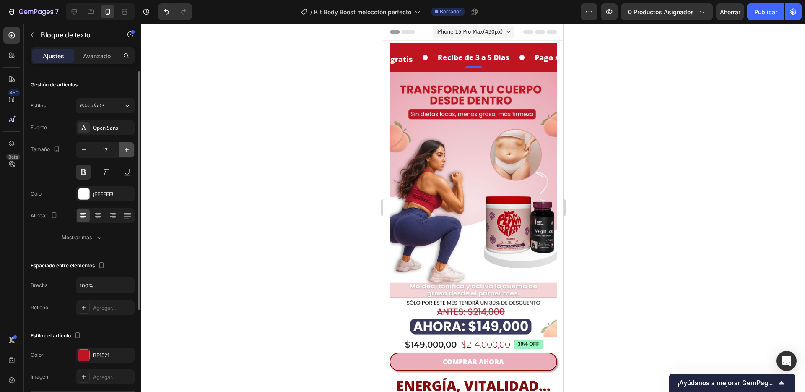
type input "18"
click at [471, 60] on p "Recibe de 3 a 5 Días" at bounding box center [474, 57] width 76 height 13
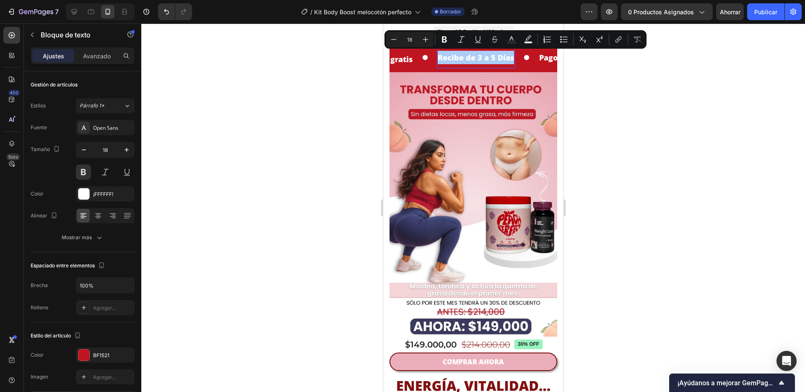
click at [607, 112] on div at bounding box center [473, 207] width 664 height 368
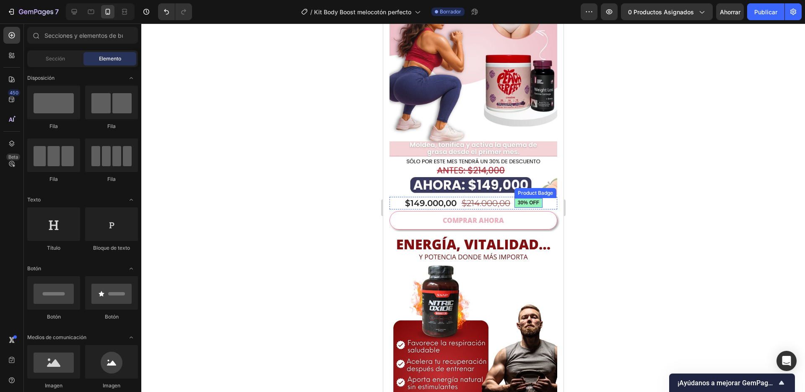
scroll to position [142, 0]
click at [539, 210] on button "COMPRAR AHORA" at bounding box center [473, 219] width 168 height 19
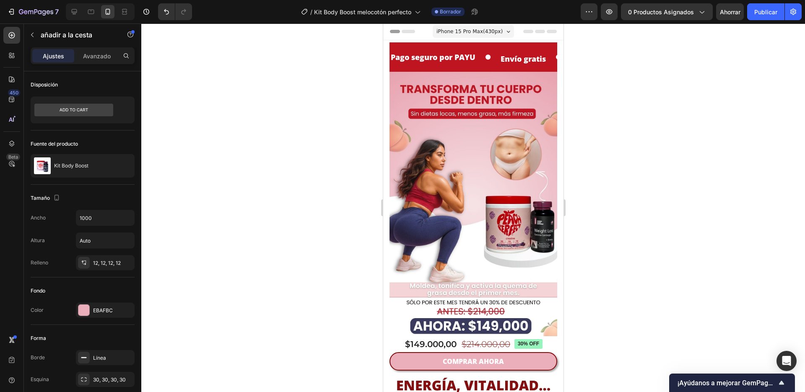
scroll to position [0, 0]
click at [76, 11] on icon at bounding box center [74, 11] width 5 height 5
type input "21"
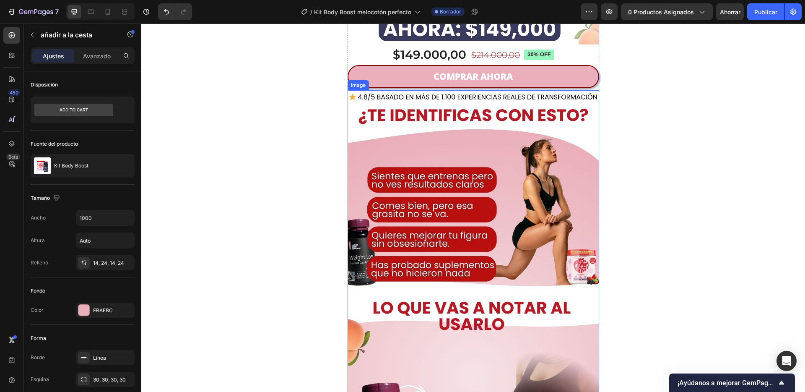
scroll to position [437, 0]
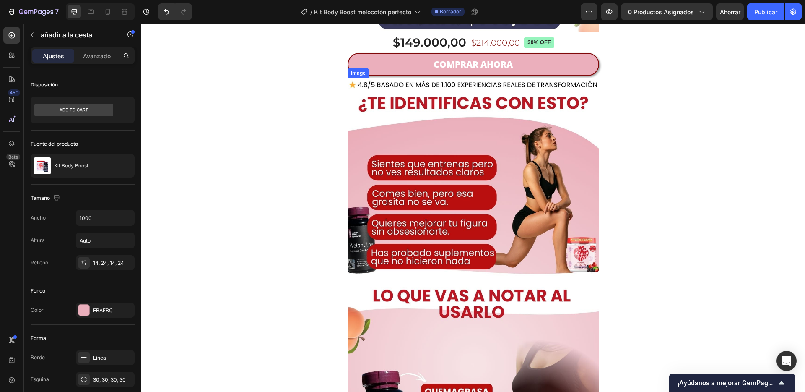
click at [594, 91] on img at bounding box center [474, 364] width 252 height 573
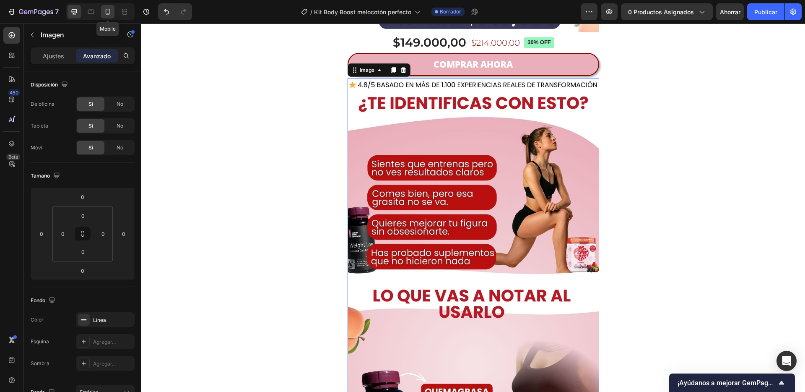
click at [108, 12] on icon at bounding box center [108, 12] width 8 height 8
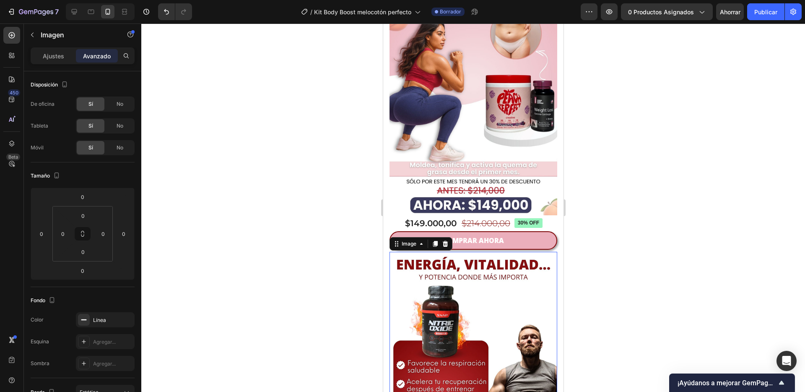
scroll to position [120, 0]
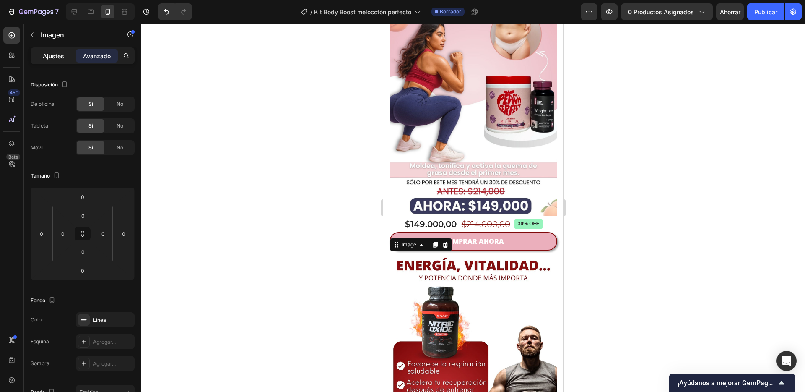
click at [53, 56] on font "Ajustes" at bounding box center [53, 55] width 21 height 7
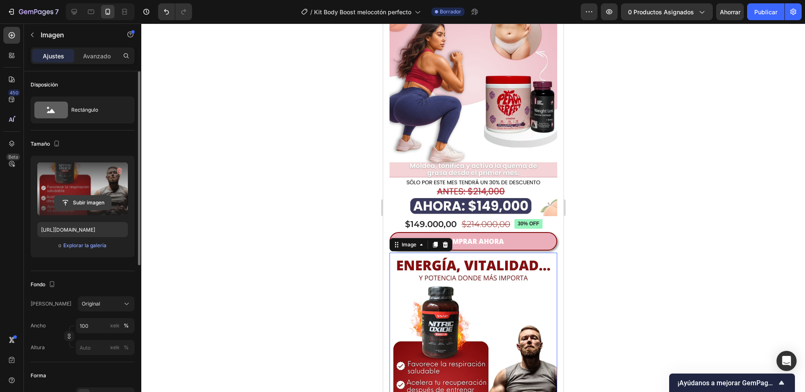
click at [81, 206] on input "file" at bounding box center [82, 202] width 57 height 14
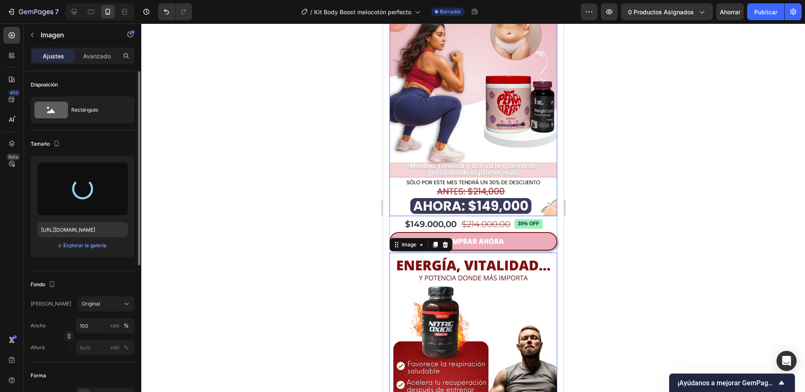
type input "[URL][DOMAIN_NAME]"
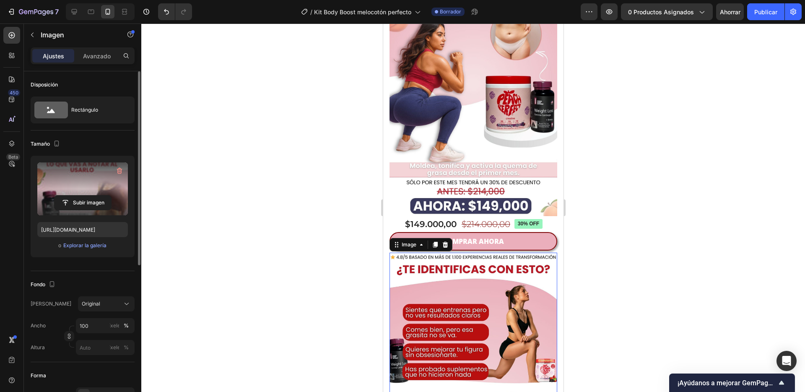
scroll to position [202, 0]
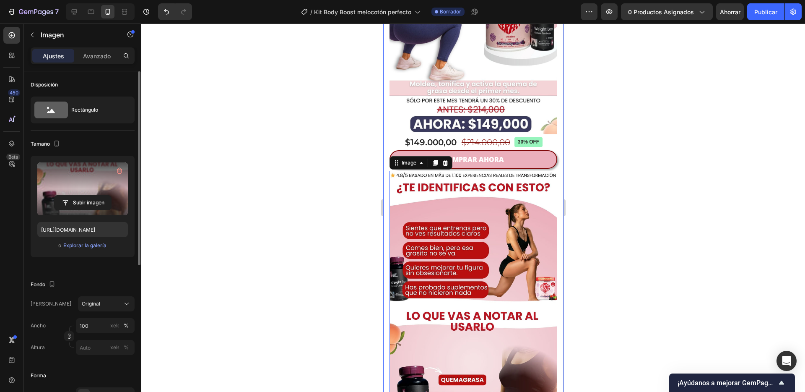
click at [551, 152] on div "Pago seguro por PAYU Text Block Envío gratis Heading Recibe de 3 a 5 Días Text …" at bounding box center [473, 315] width 180 height 952
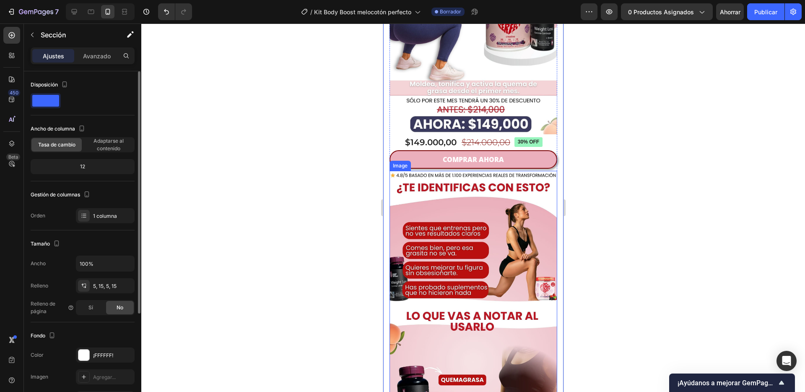
click at [537, 171] on img at bounding box center [473, 362] width 168 height 382
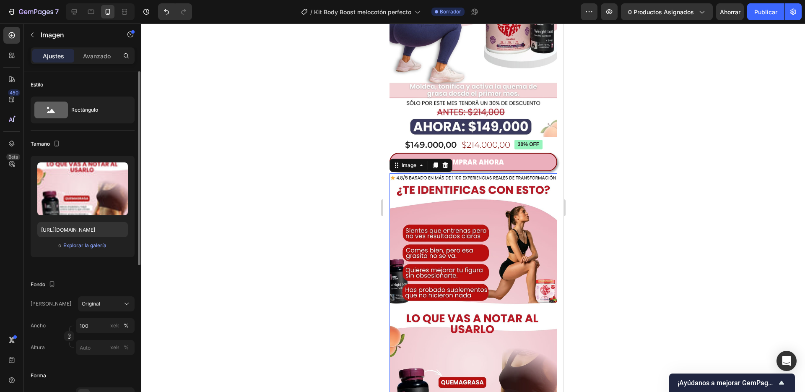
scroll to position [180, 0]
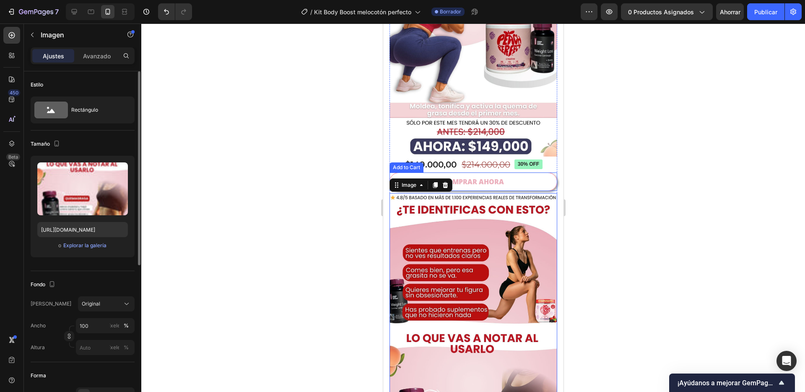
click at [537, 172] on button "COMPRAR AHORA" at bounding box center [473, 181] width 168 height 19
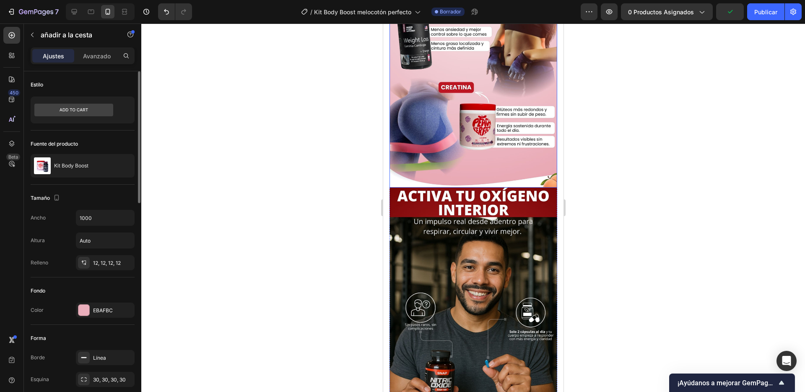
scroll to position [703, 0]
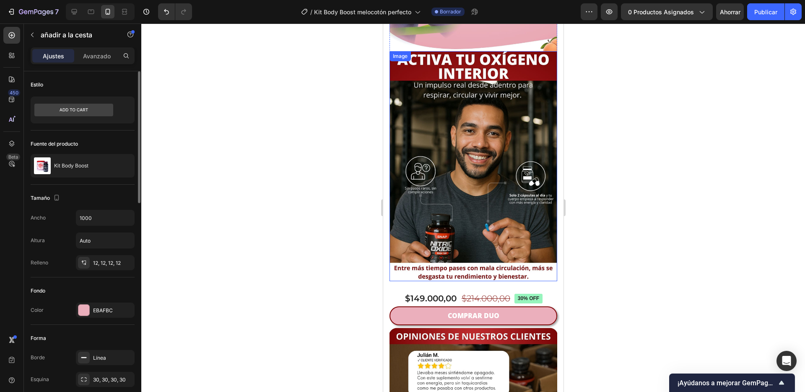
click at [501, 169] on img at bounding box center [473, 166] width 168 height 230
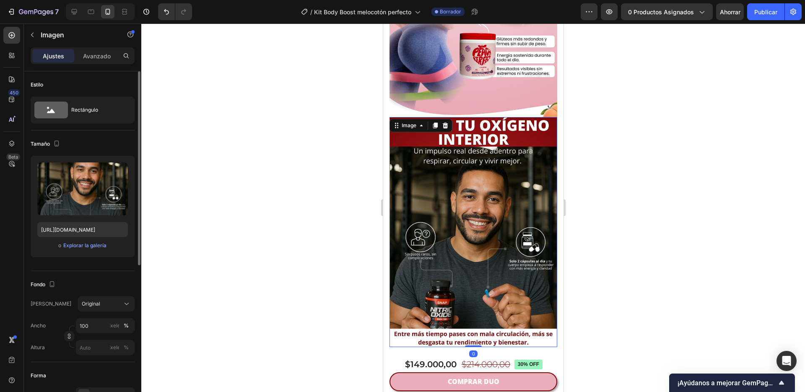
scroll to position [612, 0]
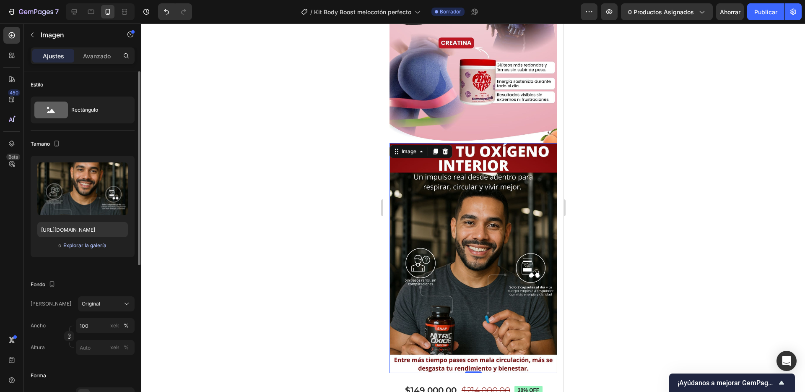
click at [87, 244] on font "Explorar la galería" at bounding box center [84, 245] width 43 height 6
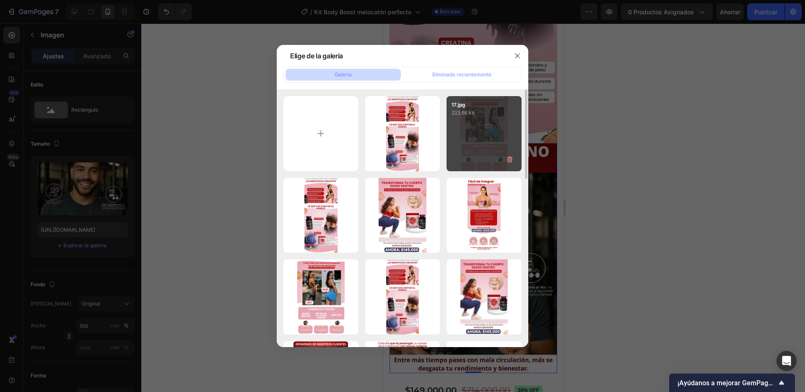
click at [493, 142] on div "17.jpg 223,66 kb" at bounding box center [483, 133] width 75 height 75
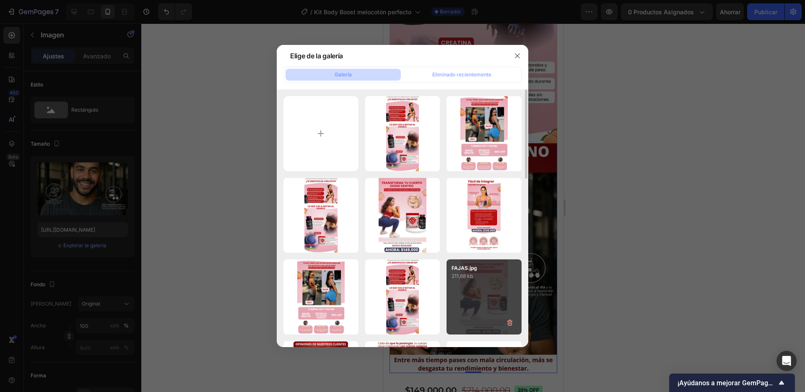
type input "[URL][DOMAIN_NAME]"
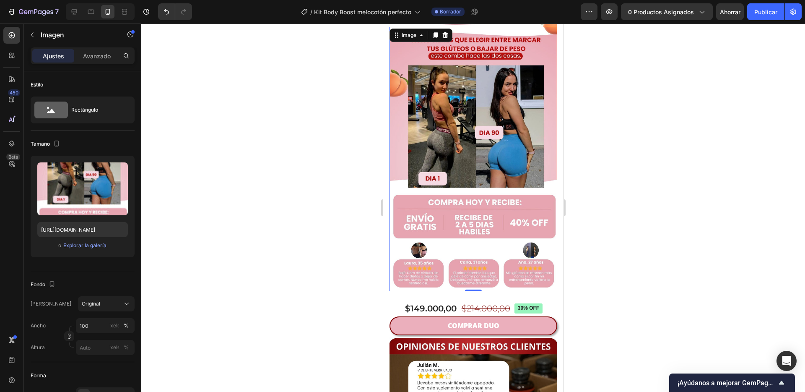
scroll to position [789, 0]
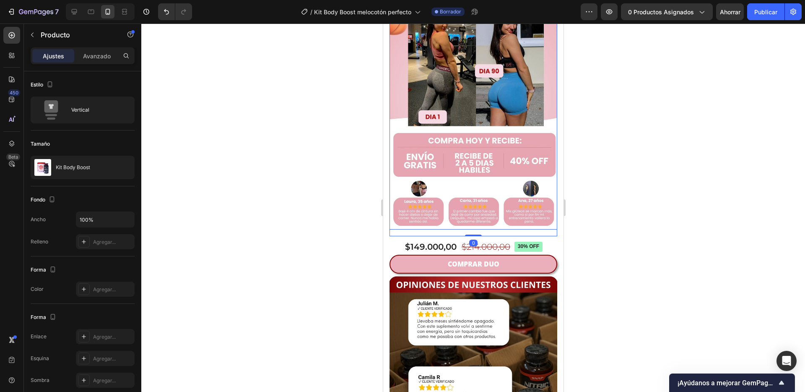
click at [522, 190] on img at bounding box center [473, 97] width 168 height 264
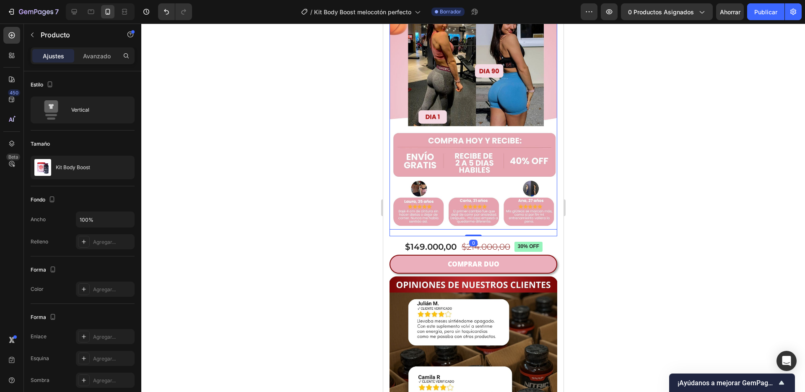
click at [493, 194] on img at bounding box center [473, 97] width 168 height 264
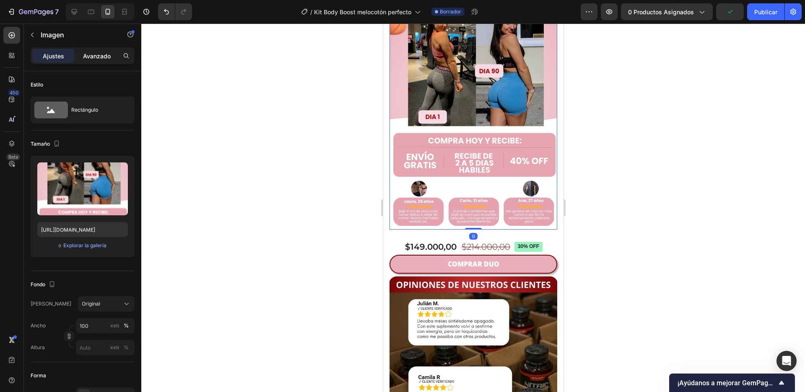
click at [101, 54] on font "Avanzado" at bounding box center [97, 55] width 28 height 7
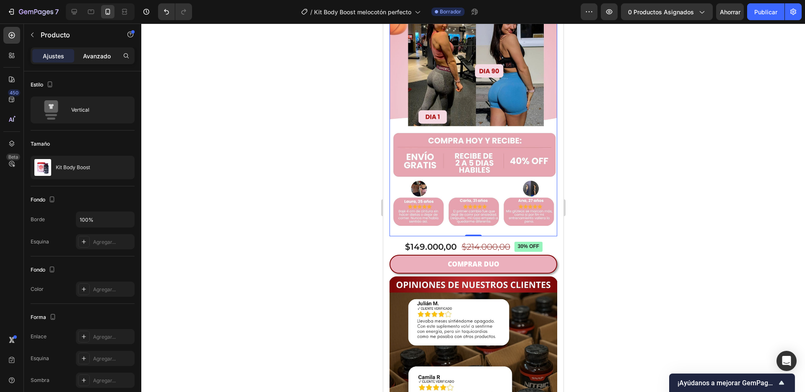
click at [106, 52] on font "Avanzado" at bounding box center [97, 55] width 28 height 7
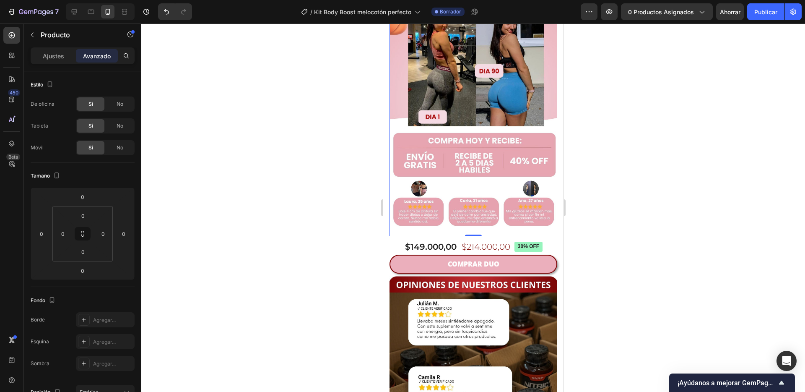
click at [585, 221] on div at bounding box center [473, 207] width 664 height 368
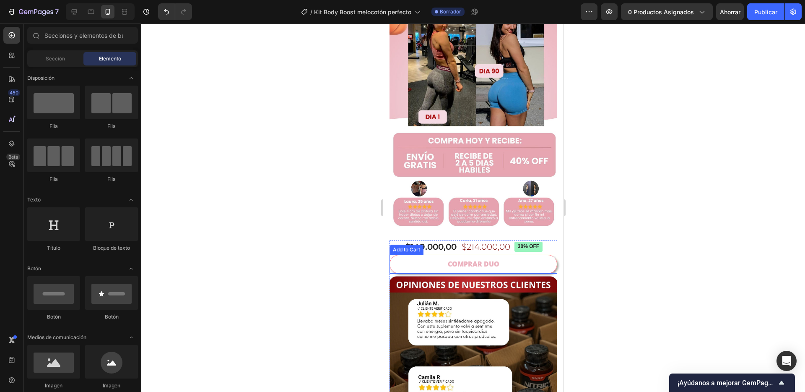
click at [499, 254] on button "COMPRAR DUO" at bounding box center [473, 263] width 168 height 19
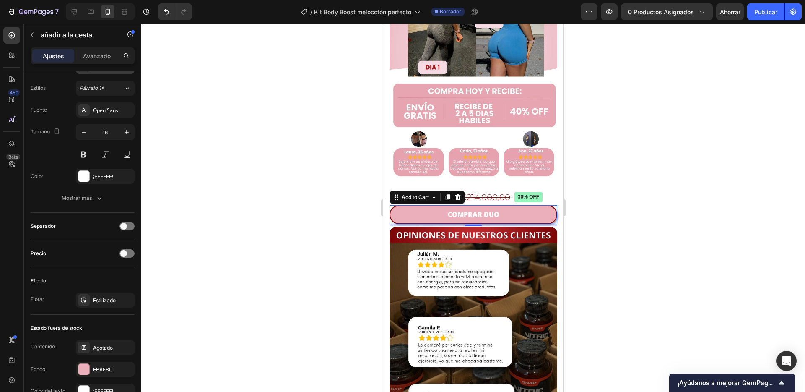
scroll to position [554, 0]
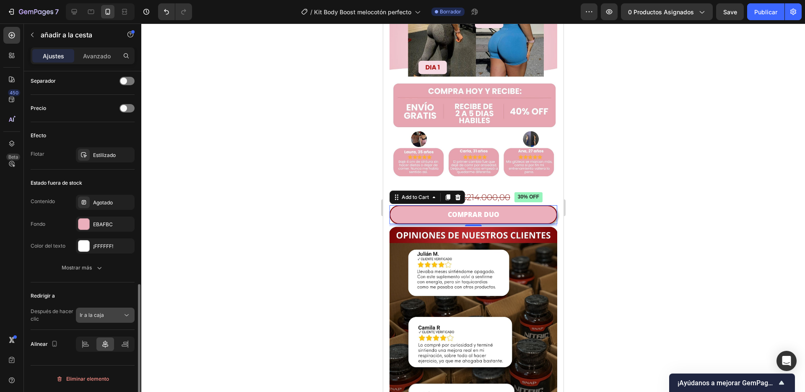
click at [118, 314] on div "Ir a la caja" at bounding box center [101, 315] width 43 height 8
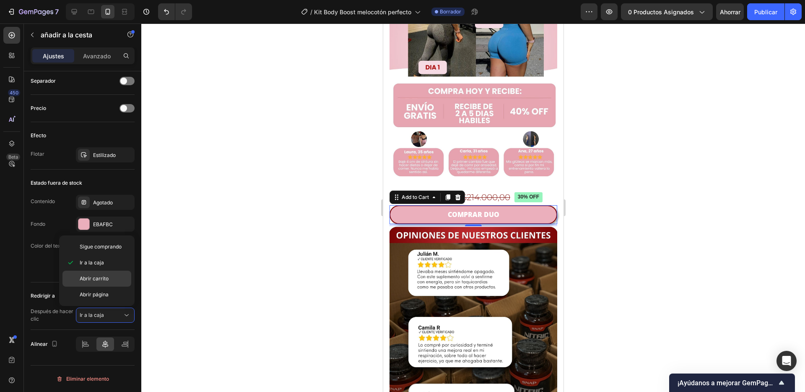
click at [99, 282] on div "Abrir carrito" at bounding box center [96, 278] width 69 height 16
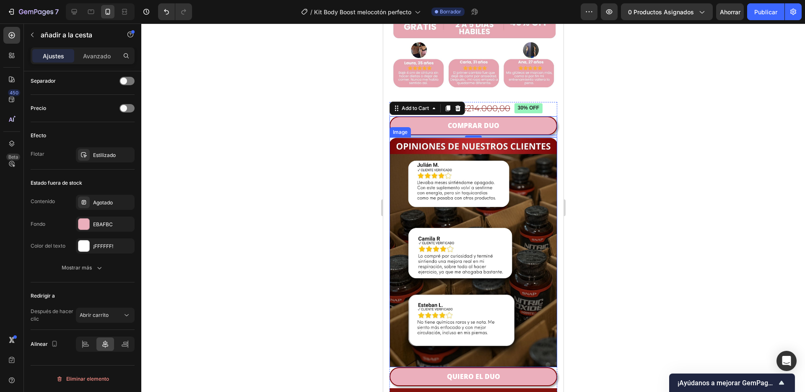
scroll to position [935, 0]
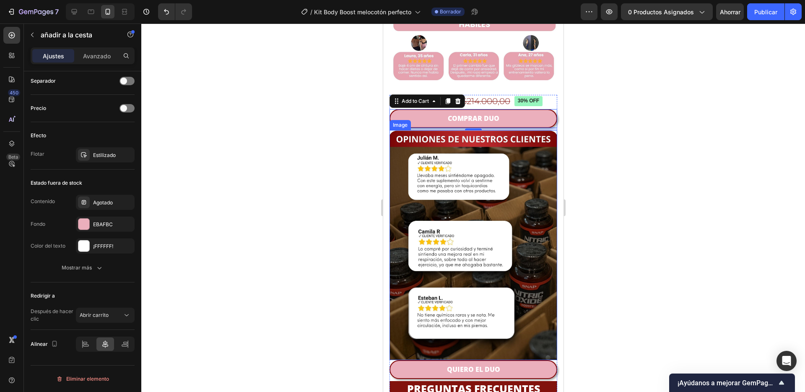
click at [512, 190] on img at bounding box center [473, 245] width 168 height 230
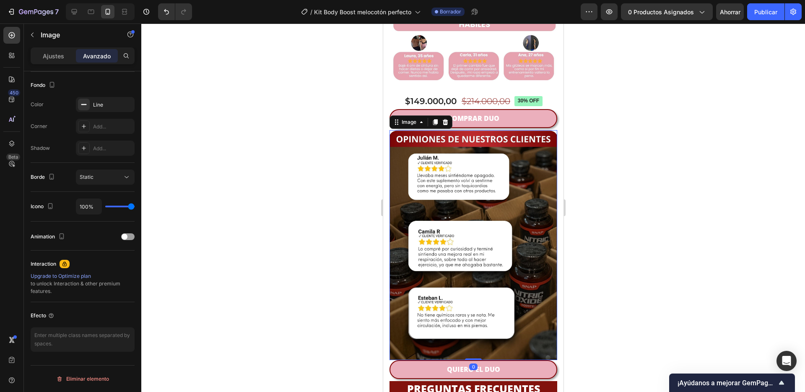
scroll to position [0, 0]
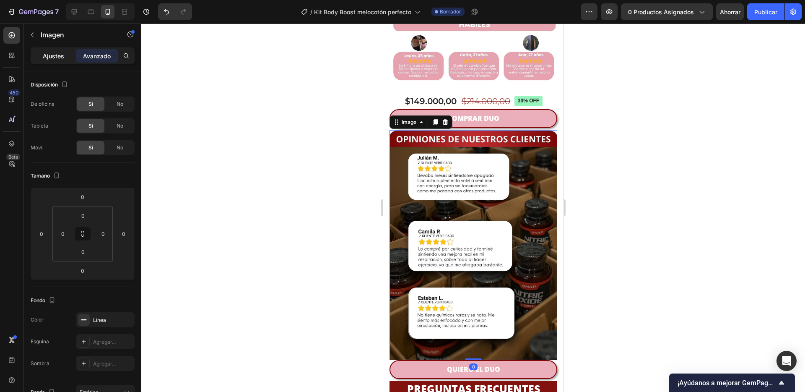
click at [59, 56] on font "Ajustes" at bounding box center [53, 55] width 21 height 7
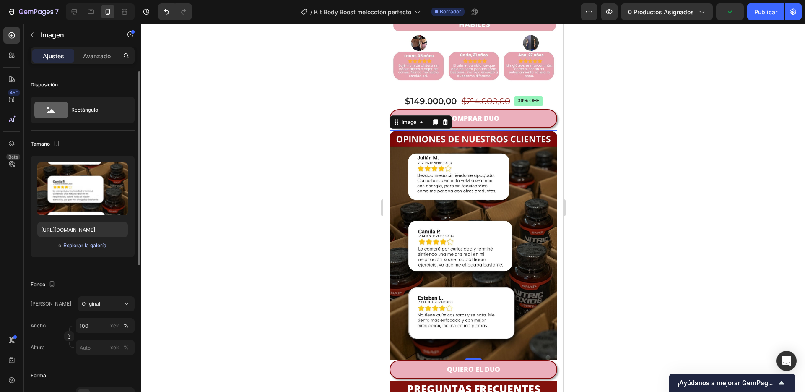
click at [101, 242] on font "Explorar la galería" at bounding box center [84, 245] width 43 height 6
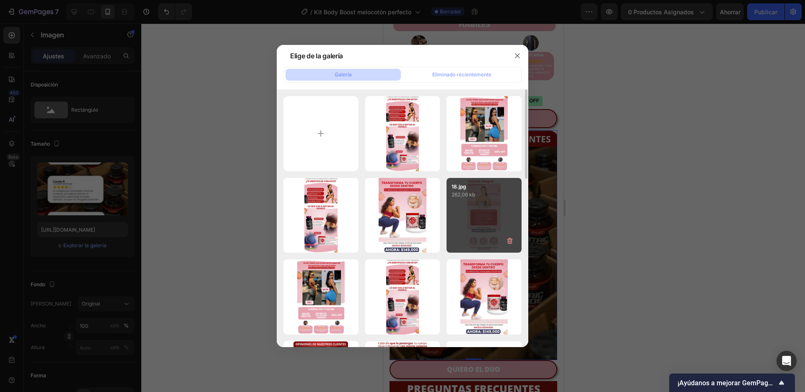
click at [464, 192] on font "262,06 kb" at bounding box center [462, 194] width 23 height 6
type input "[URL][DOMAIN_NAME]"
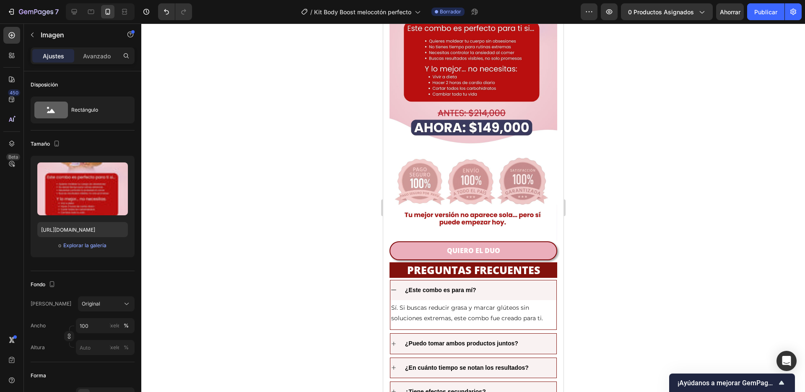
scroll to position [1172, 0]
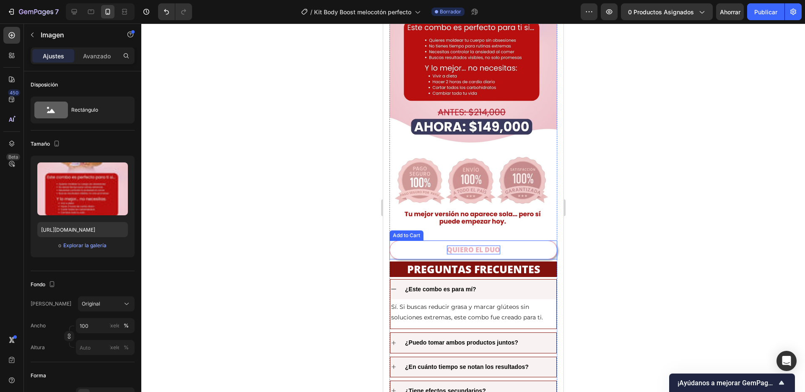
click at [478, 245] on div "QUIERO EL DUO" at bounding box center [472, 249] width 53 height 9
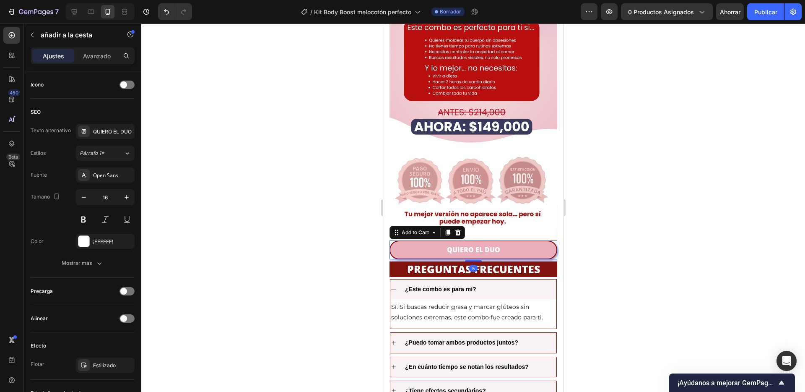
scroll to position [554, 0]
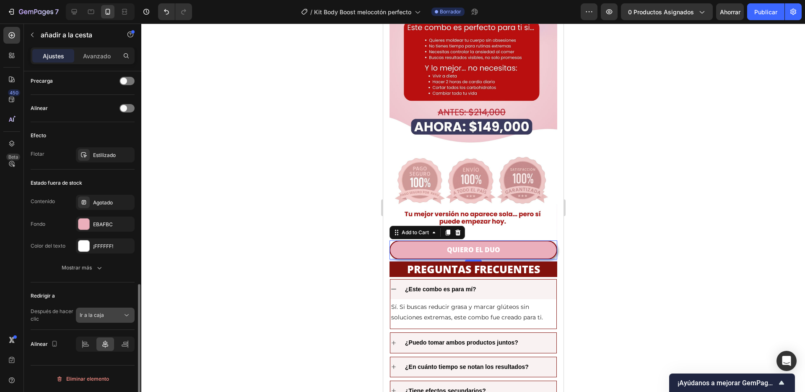
click at [88, 315] on font "Ir a la caja" at bounding box center [92, 314] width 24 height 6
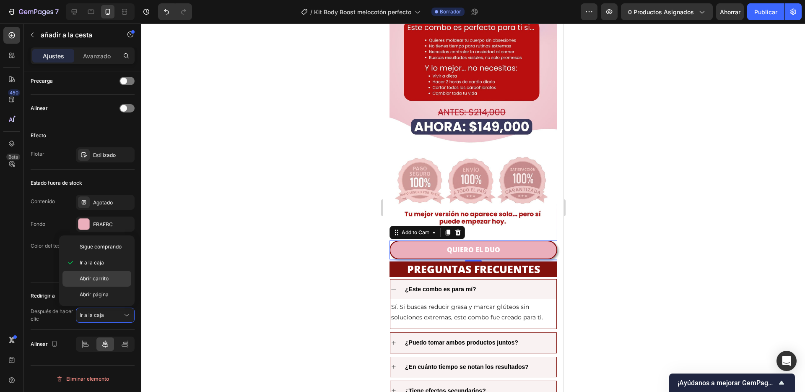
click at [101, 278] on font "Abrir carrito" at bounding box center [94, 278] width 29 height 6
click at [337, 280] on div at bounding box center [473, 207] width 664 height 368
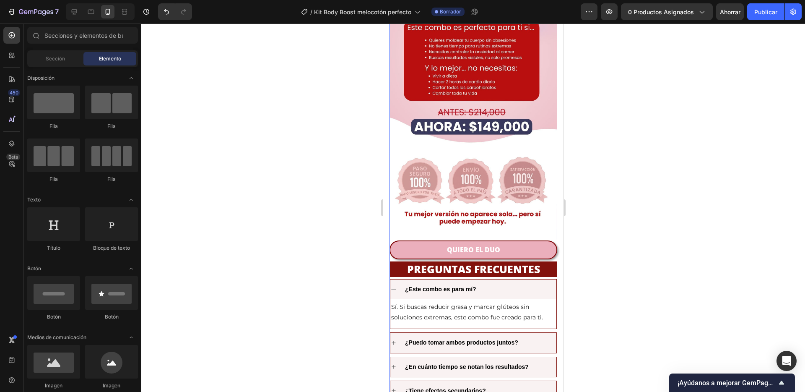
scroll to position [1264, 0]
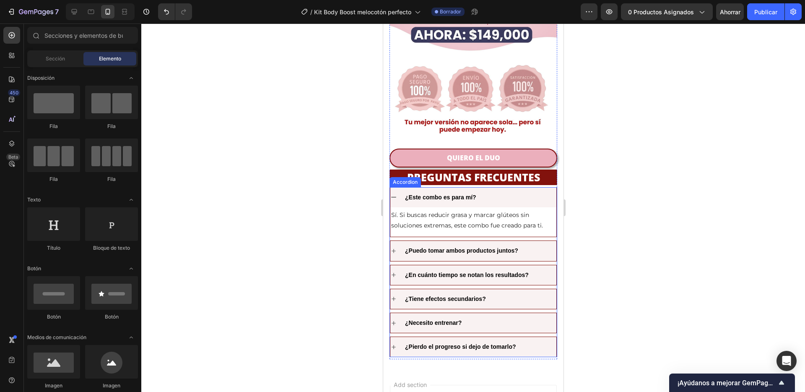
click at [544, 191] on div "¿Este combo es para mí?" at bounding box center [479, 197] width 153 height 13
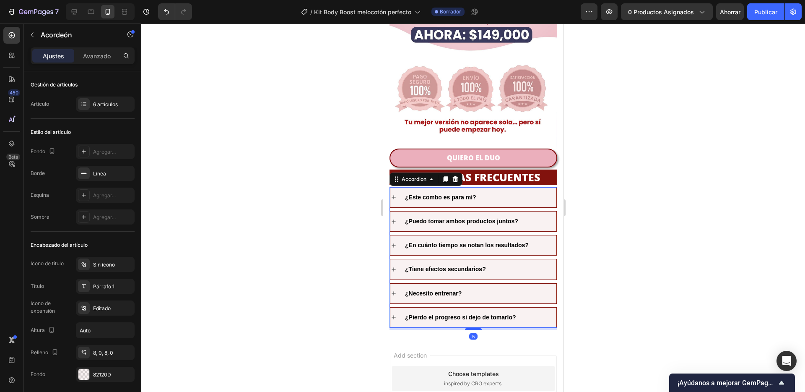
click at [509, 287] on div "¿Necesito entrenar?" at bounding box center [479, 293] width 153 height 13
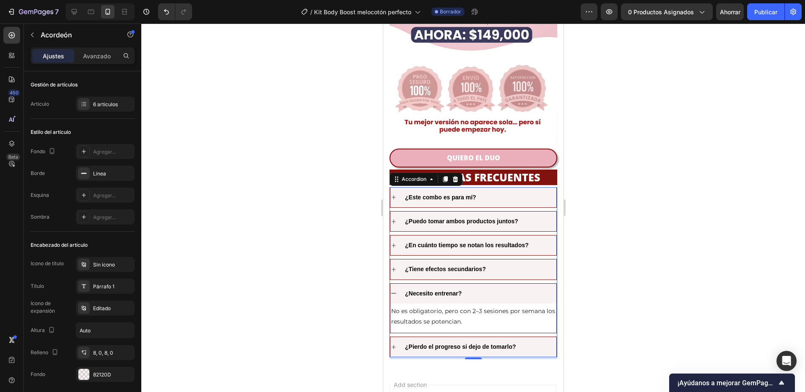
click at [502, 287] on div "¿Necesito entrenar?" at bounding box center [479, 293] width 153 height 13
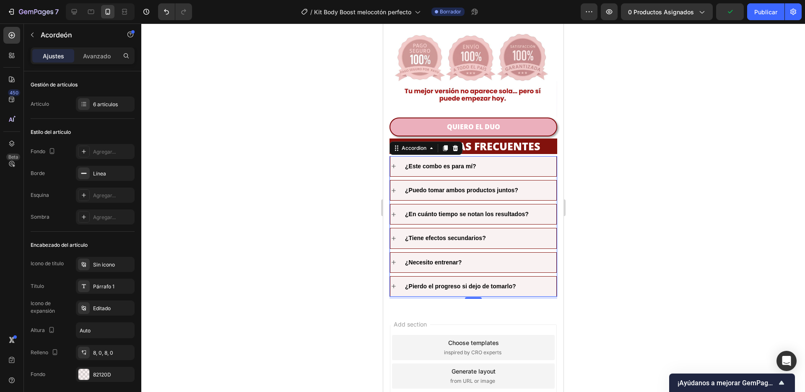
scroll to position [1346, 0]
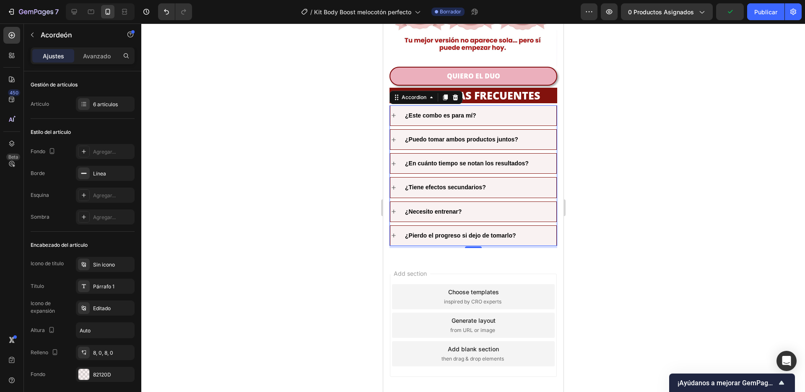
click at [496, 257] on div "Add section Choose templates inspired by CRO experts Generate layout from URL o…" at bounding box center [473, 337] width 180 height 160
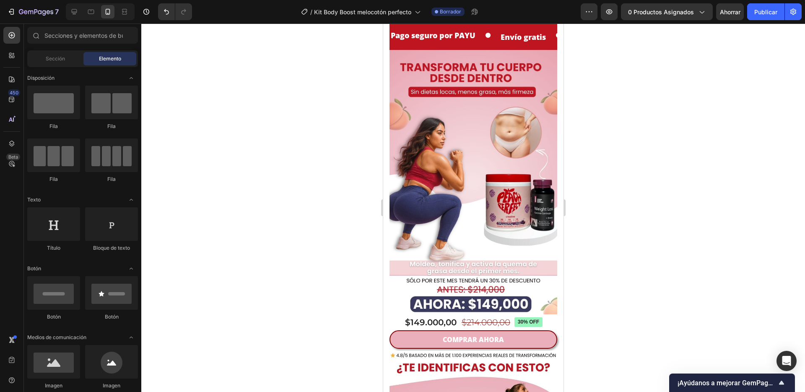
scroll to position [0, 0]
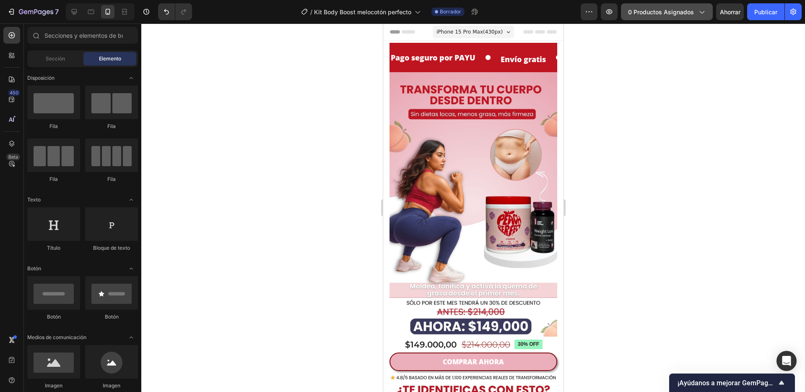
click at [684, 11] on font "0 productos asignados" at bounding box center [661, 11] width 66 height 7
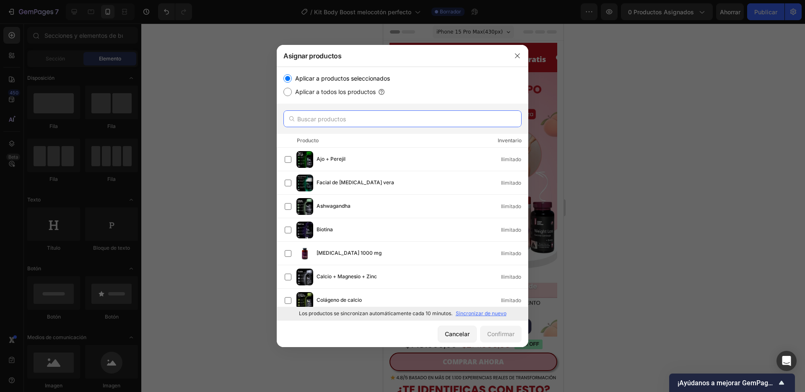
click at [363, 121] on input "text" at bounding box center [402, 118] width 238 height 17
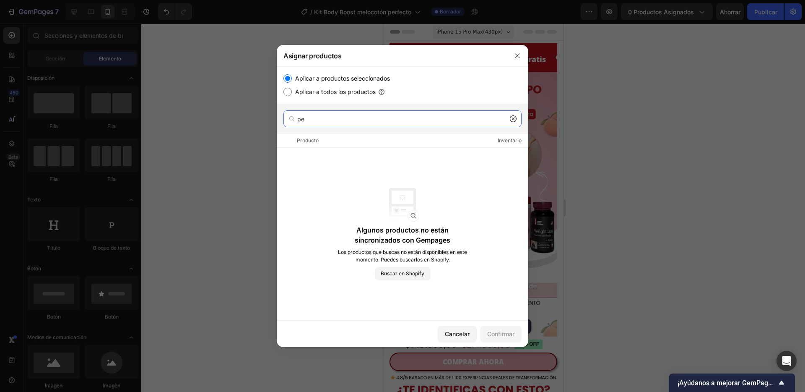
type input "p"
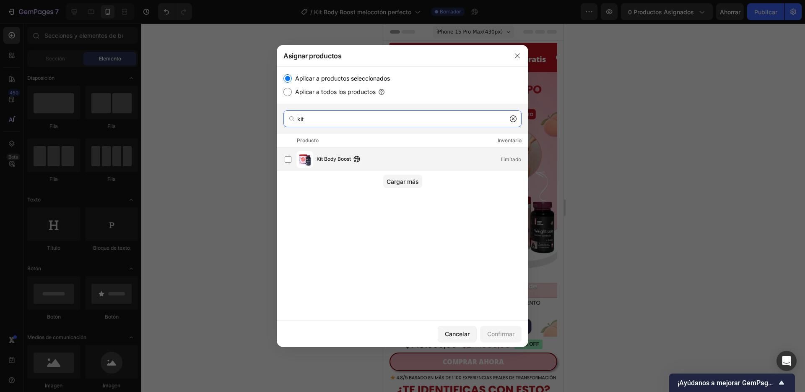
type input "kit"
click at [330, 151] on div "Kit Body Boost Ilimitado" at bounding box center [406, 159] width 243 height 17
click at [516, 340] on button "Confirmar" at bounding box center [501, 333] width 42 height 17
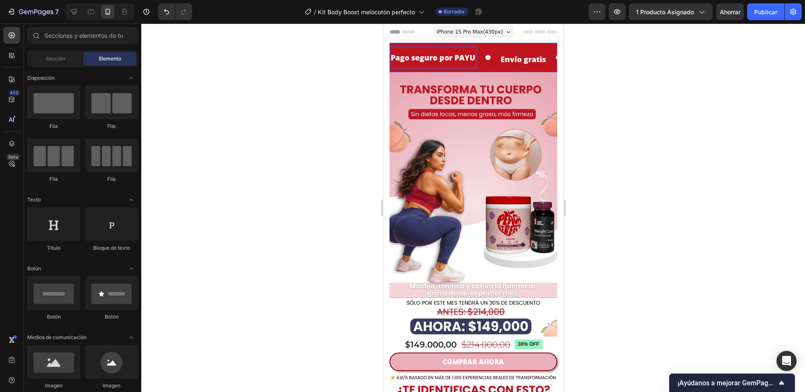
click at [459, 58] on p "Pago seguro por PAYU" at bounding box center [432, 57] width 85 height 13
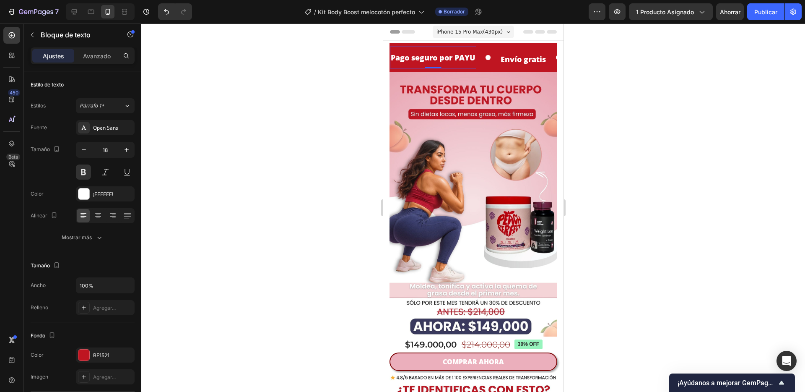
click at [469, 58] on p "Pago seguro por PAYU" at bounding box center [432, 57] width 85 height 13
click at [472, 58] on p "Pago seguro por PAYU" at bounding box center [432, 57] width 85 height 13
click at [491, 70] on div "Pago seguro por payu Text Block 0 Envío gratis Heading Recibe de 3 a 5 Días Tex…" at bounding box center [473, 57] width 168 height 29
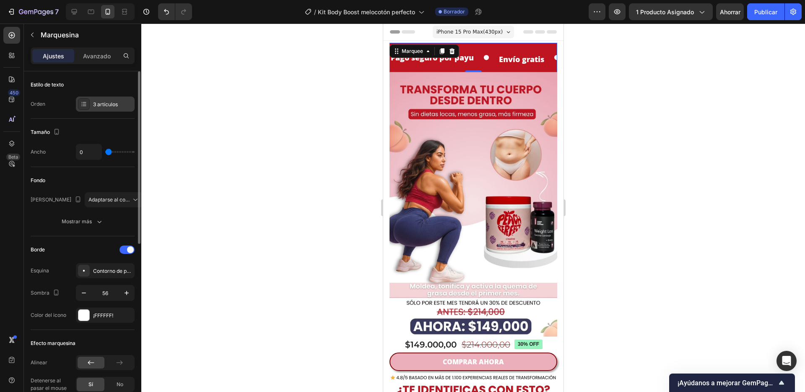
click at [86, 103] on icon at bounding box center [83, 104] width 7 height 7
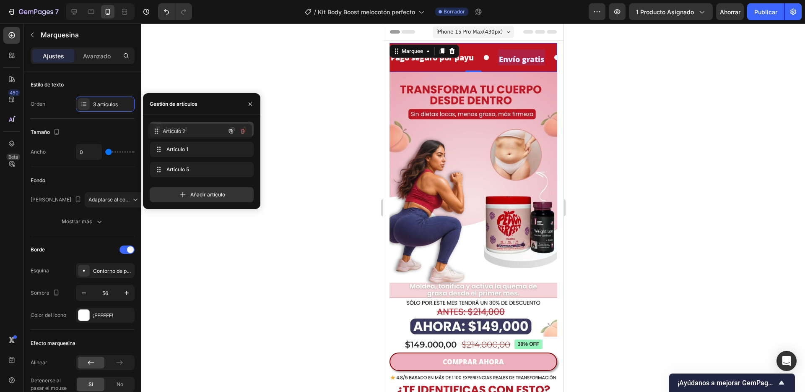
drag, startPoint x: 156, startPoint y: 150, endPoint x: 154, endPoint y: 132, distance: 18.6
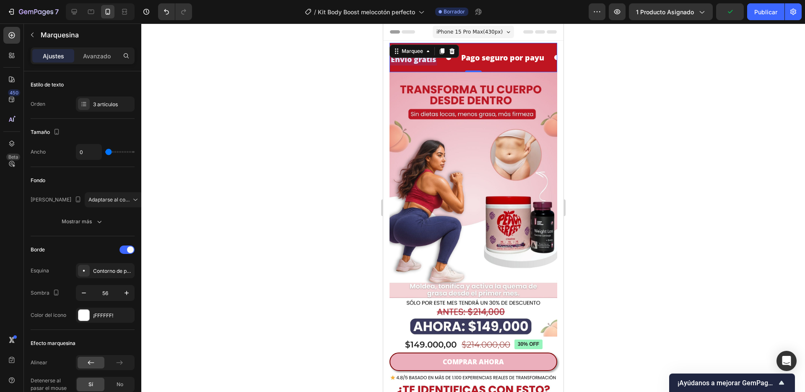
click at [181, 35] on div at bounding box center [473, 207] width 664 height 368
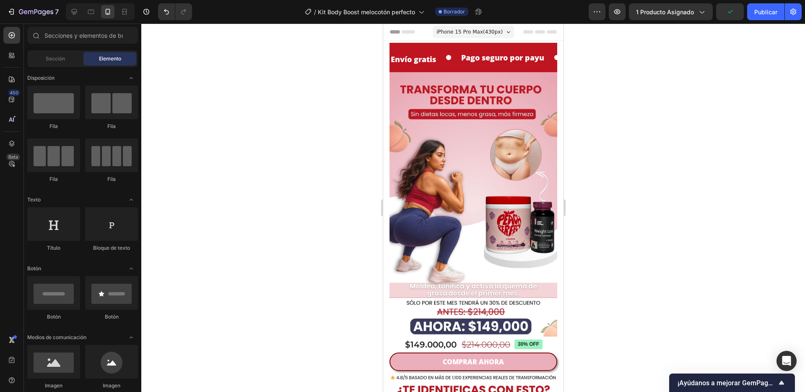
click at [222, 71] on div at bounding box center [473, 207] width 664 height 368
click at [768, 11] on font "Publicar" at bounding box center [765, 11] width 23 height 7
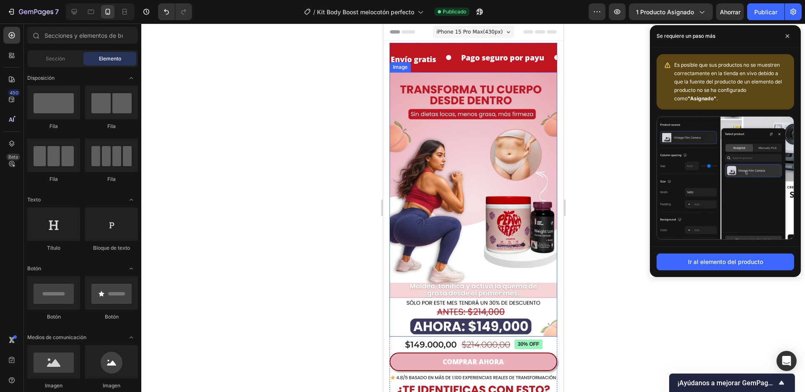
click at [452, 192] on img at bounding box center [473, 204] width 168 height 264
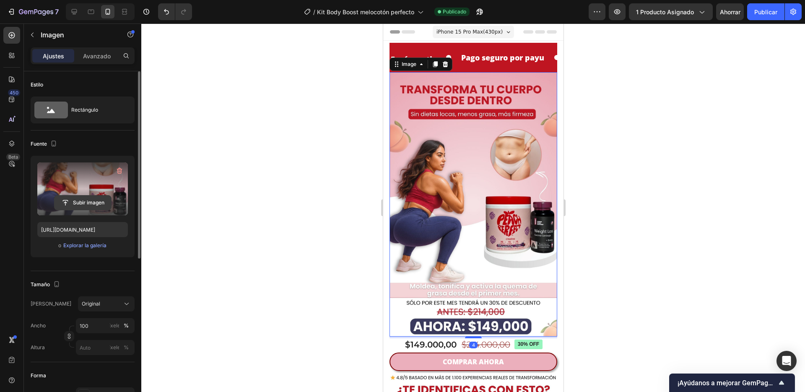
click at [89, 202] on input "file" at bounding box center [82, 202] width 57 height 14
click at [118, 171] on icon "button" at bounding box center [119, 170] width 8 height 8
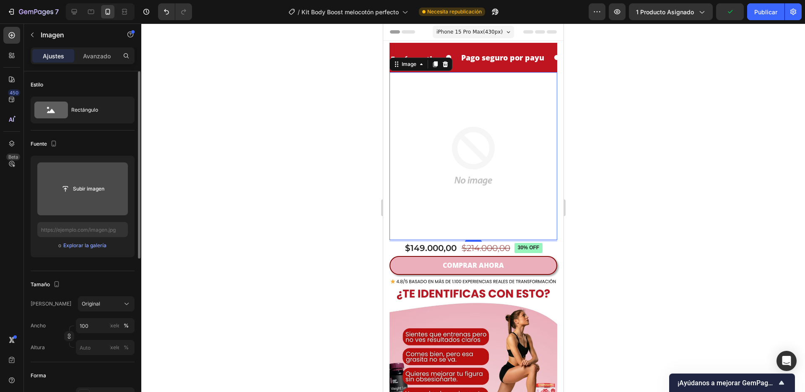
click at [86, 185] on input "file" at bounding box center [82, 189] width 57 height 14
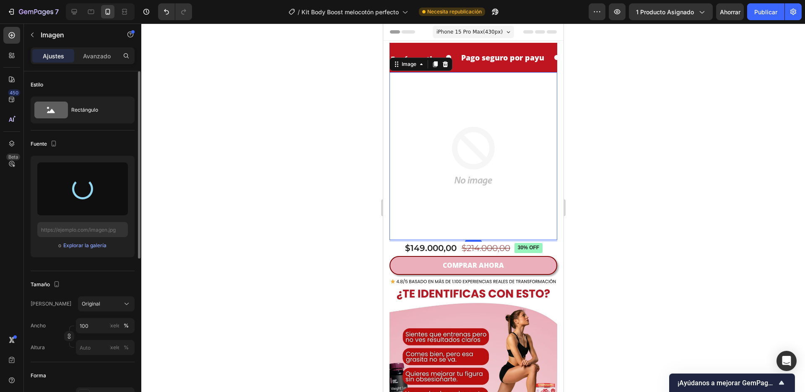
type input "[URL][DOMAIN_NAME]"
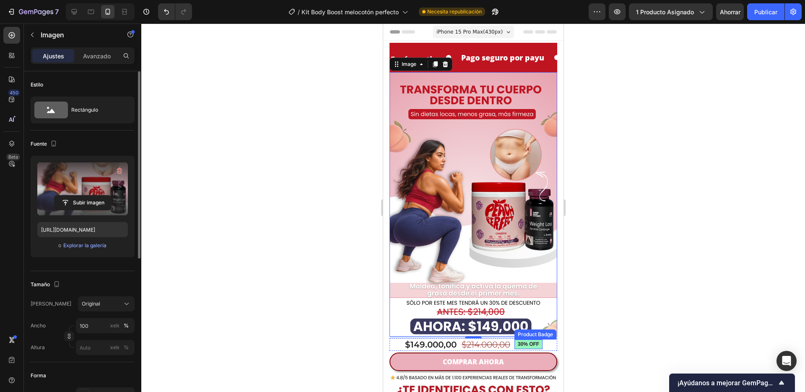
click at [582, 316] on div at bounding box center [473, 207] width 664 height 368
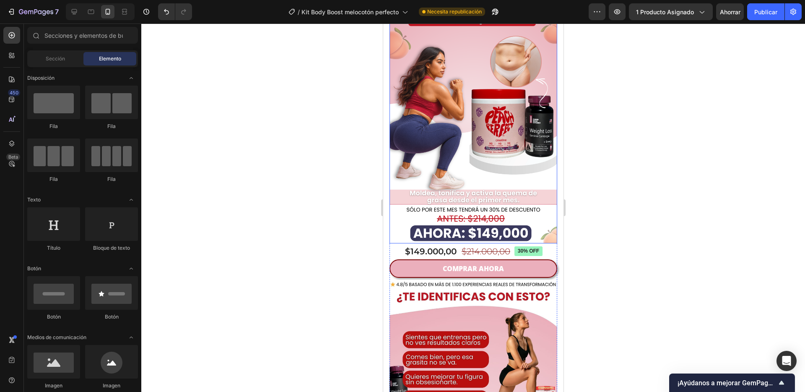
scroll to position [94, 0]
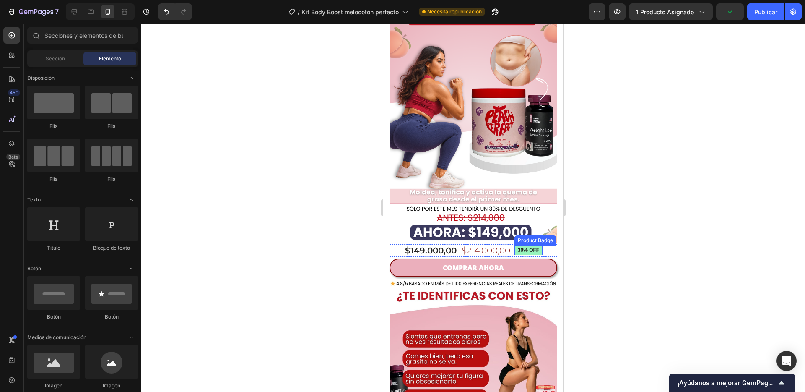
click at [536, 245] on pre "30% off" at bounding box center [528, 250] width 28 height 10
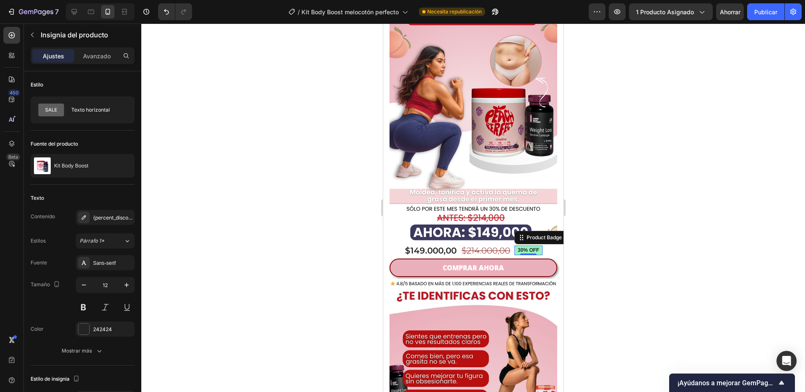
click at [529, 245] on pre "30% off" at bounding box center [528, 250] width 28 height 10
click at [500, 244] on div "$214.000,00" at bounding box center [485, 250] width 50 height 13
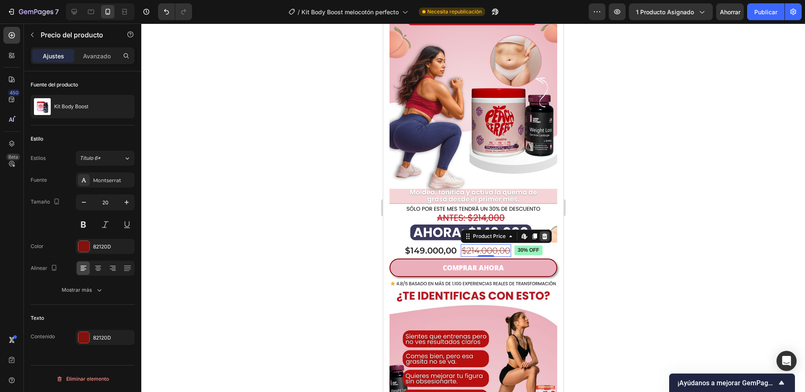
click at [541, 233] on icon at bounding box center [544, 236] width 7 height 7
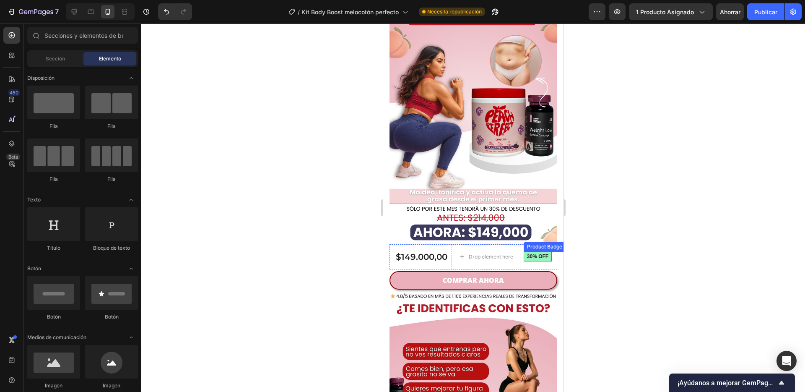
click at [524, 252] on pre "30% off" at bounding box center [537, 257] width 28 height 10
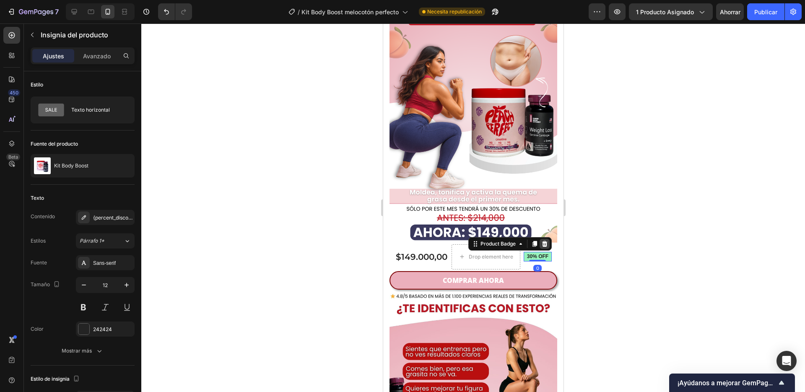
click at [542, 240] on icon at bounding box center [544, 243] width 7 height 7
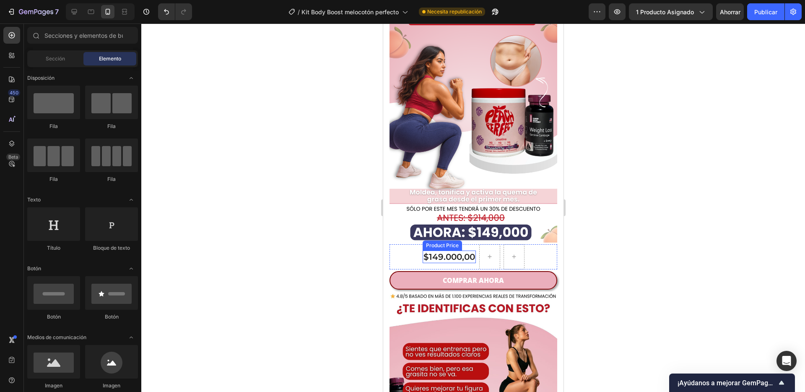
click at [449, 250] on div "$149.000,00" at bounding box center [448, 256] width 53 height 13
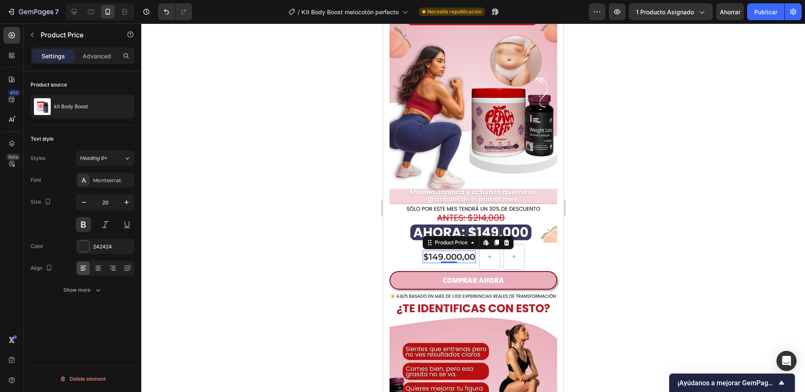
click at [449, 250] on div "$149.000,00" at bounding box center [448, 256] width 53 height 13
click at [503, 239] on icon at bounding box center [505, 242] width 5 height 6
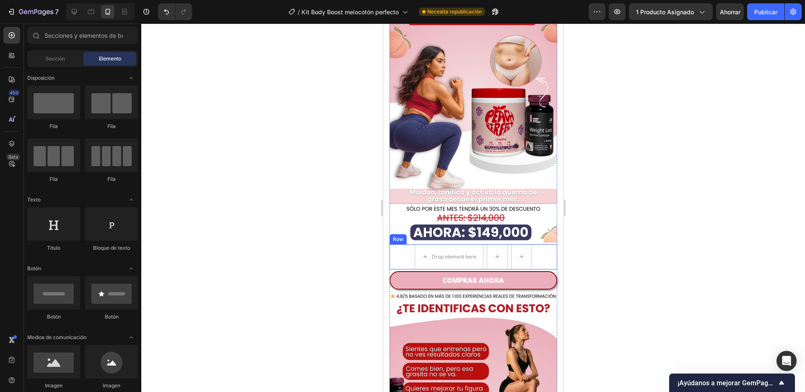
click at [537, 246] on div "Drop element here Row" at bounding box center [473, 256] width 168 height 25
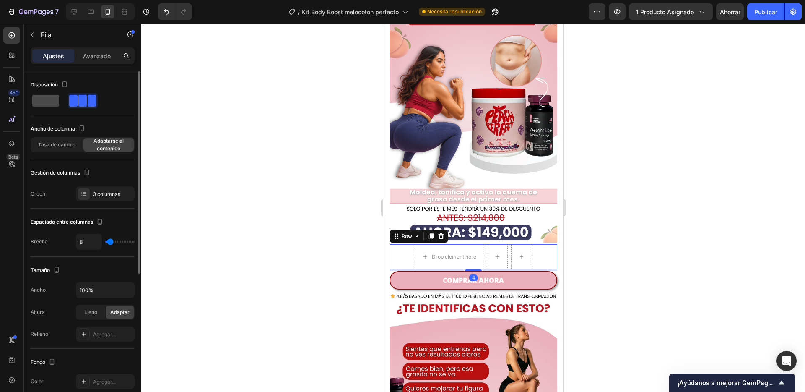
click at [40, 102] on span at bounding box center [45, 101] width 27 height 12
type input "0"
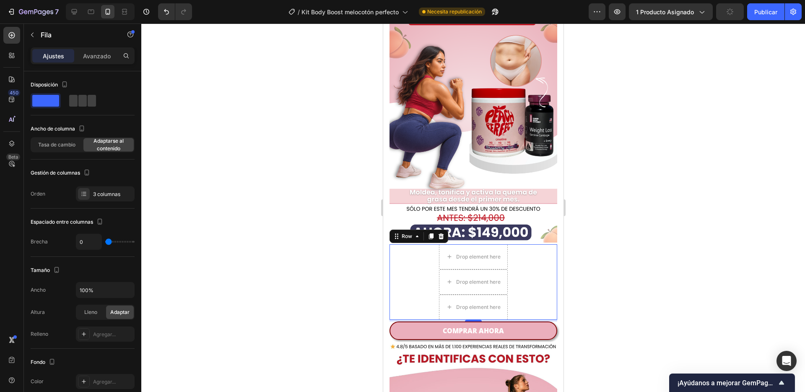
click at [512, 283] on div "Drop element here Drop element here Drop element here Row 4" at bounding box center [473, 281] width 168 height 75
click at [76, 16] on icon at bounding box center [74, 12] width 8 height 8
type input "8"
type input "1200"
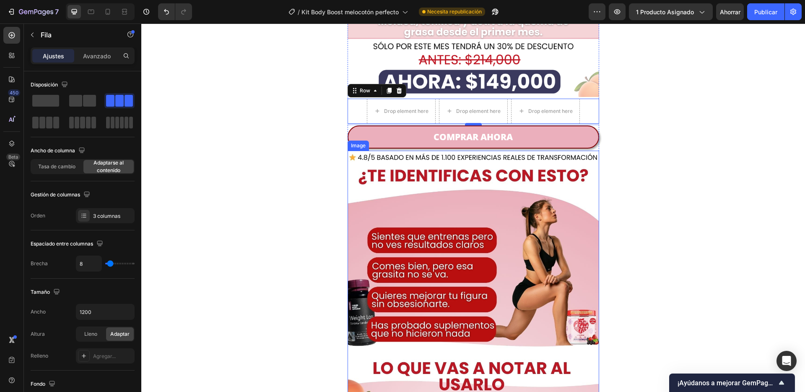
scroll to position [331, 0]
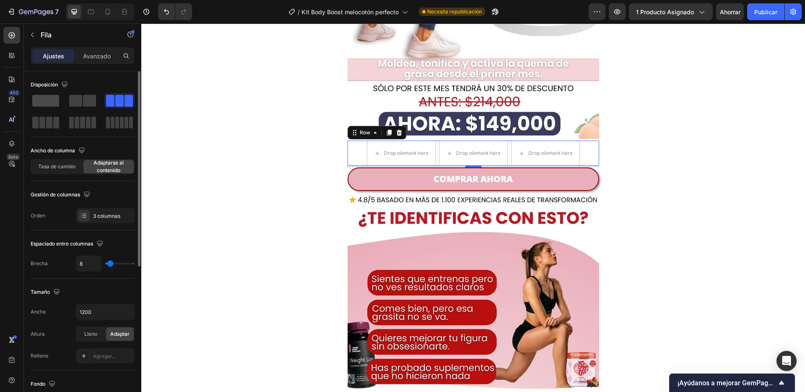
click at [43, 104] on span at bounding box center [45, 101] width 27 height 12
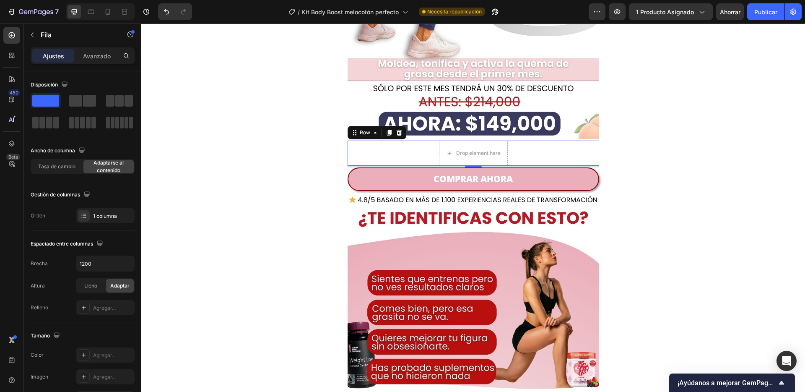
click at [540, 156] on div "Drop element here Row 4" at bounding box center [474, 152] width 252 height 25
click at [40, 34] on div "Fila" at bounding box center [72, 35] width 96 height 22
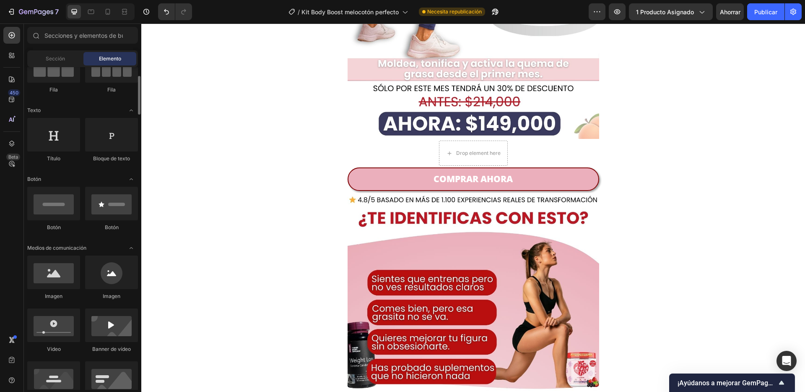
scroll to position [0, 0]
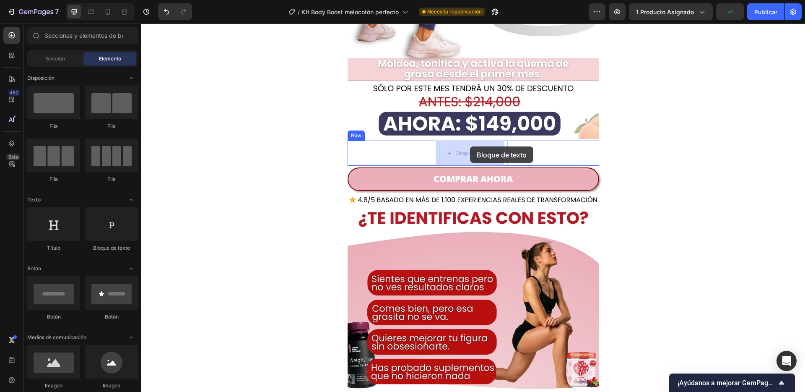
drag, startPoint x: 473, startPoint y: 155, endPoint x: 470, endPoint y: 146, distance: 8.9
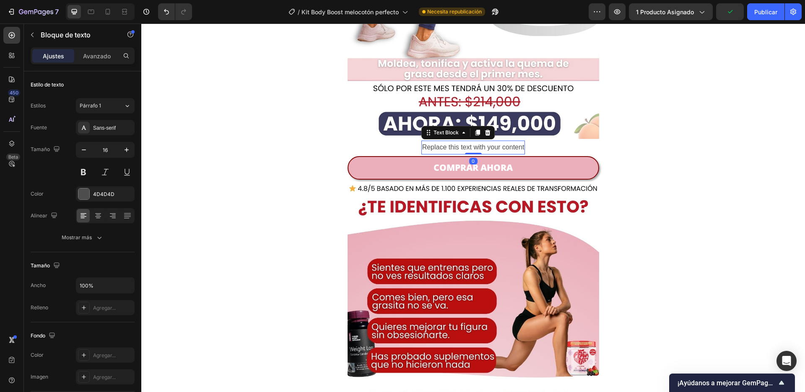
click at [470, 146] on div "Replace this text with your content" at bounding box center [473, 147] width 104 height 14
click at [470, 146] on p "Replace this text with your content" at bounding box center [473, 147] width 102 height 12
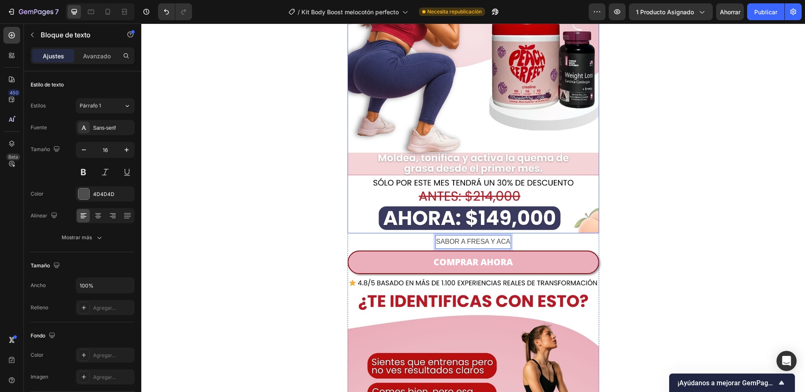
scroll to position [234, 0]
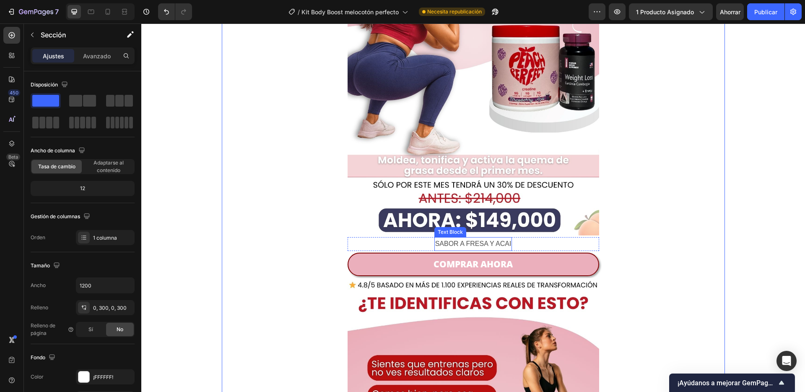
click at [463, 241] on p "SABOR A FRESA Y ACAI" at bounding box center [473, 244] width 76 height 12
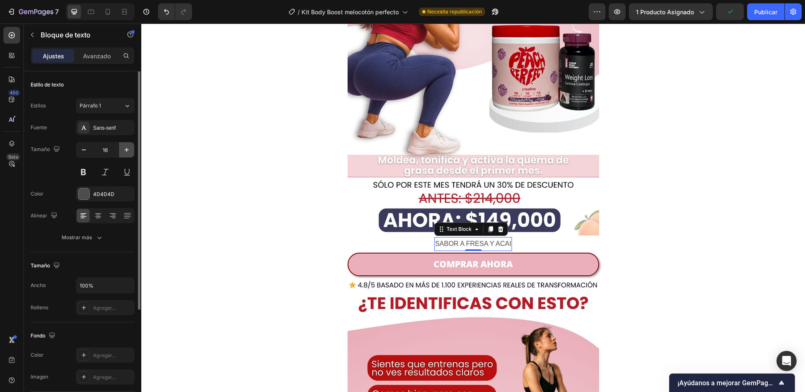
click at [130, 151] on icon "button" at bounding box center [126, 149] width 8 height 8
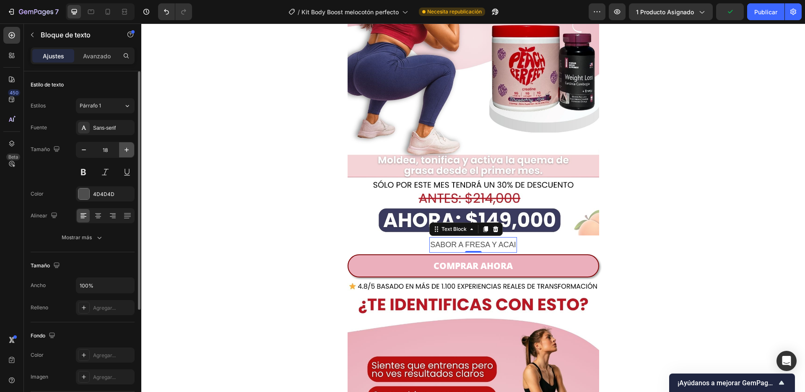
click at [130, 151] on icon "button" at bounding box center [126, 149] width 8 height 8
type input "20"
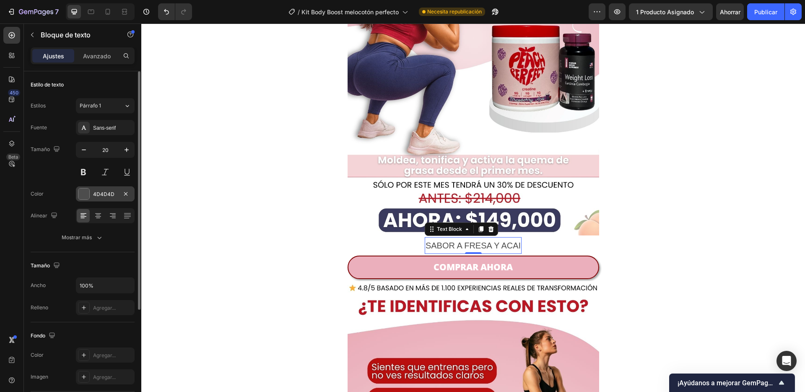
click at [87, 192] on div at bounding box center [83, 193] width 11 height 11
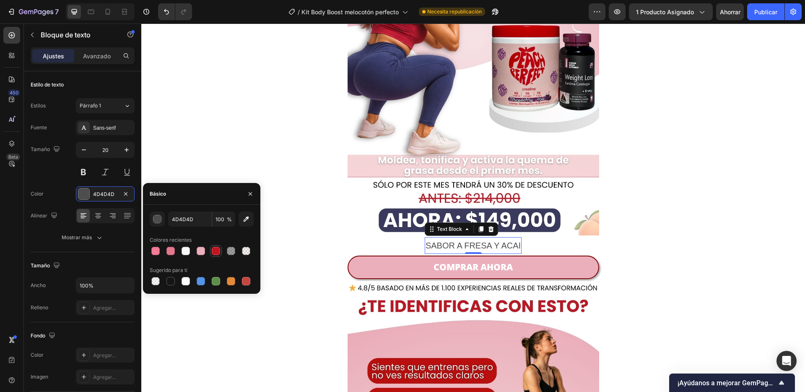
click at [214, 249] on div at bounding box center [216, 250] width 8 height 8
type input "BF1521"
click at [80, 167] on button at bounding box center [83, 171] width 15 height 15
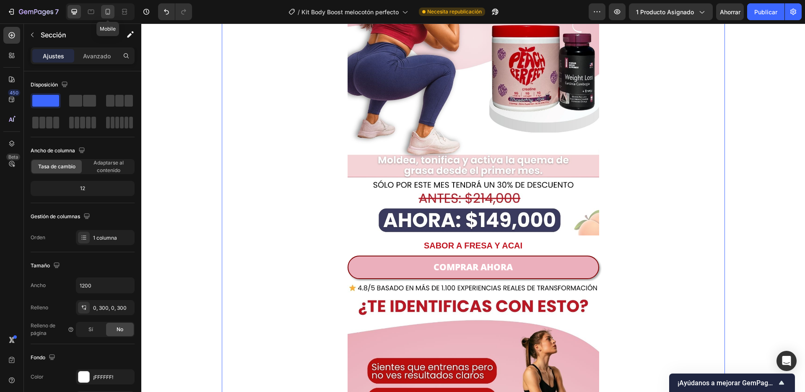
click at [109, 10] on icon at bounding box center [108, 12] width 5 height 6
type input "100%"
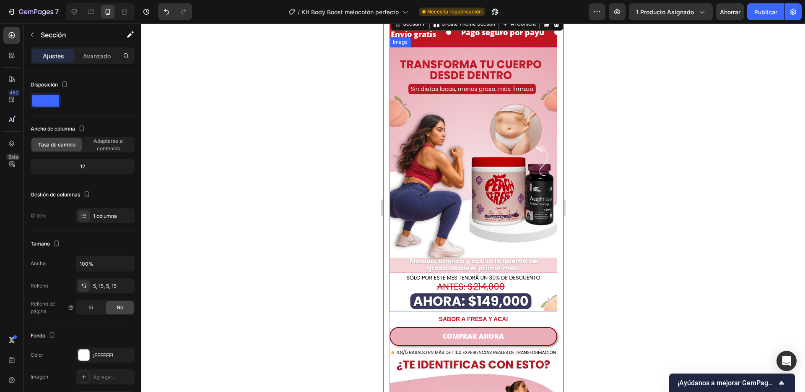
scroll to position [36, 0]
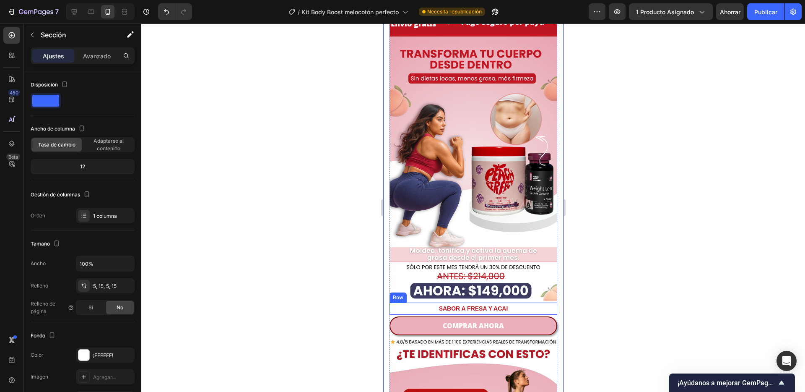
click at [524, 302] on div "SABOR A FRESA Y ACAI Text Block Row" at bounding box center [473, 308] width 168 height 12
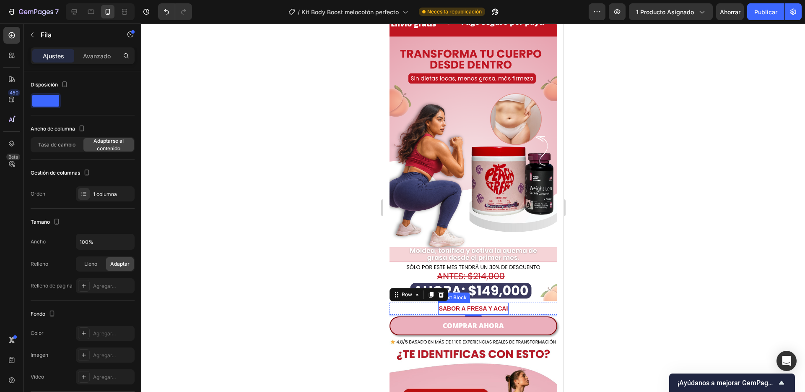
click at [497, 303] on p "SABOR A FRESA Y ACAI" at bounding box center [472, 308] width 69 height 10
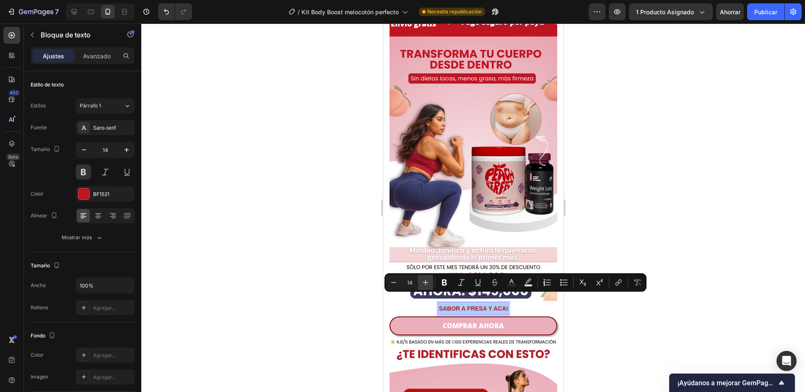
click at [420, 283] on button "Plus" at bounding box center [425, 282] width 15 height 15
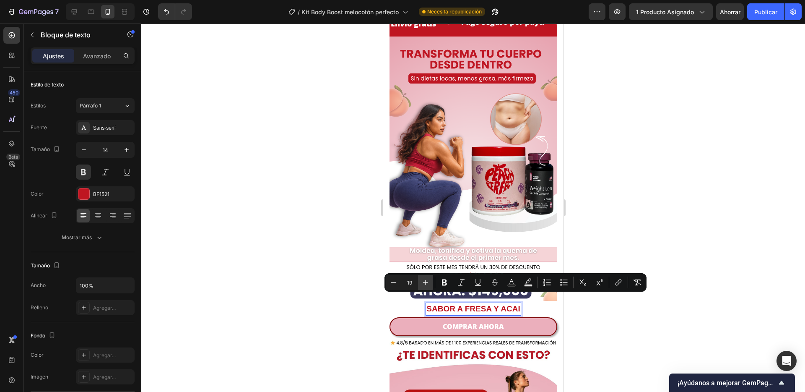
click at [420, 283] on button "Plus" at bounding box center [425, 282] width 15 height 15
type input "20"
click at [295, 293] on div at bounding box center [473, 207] width 664 height 368
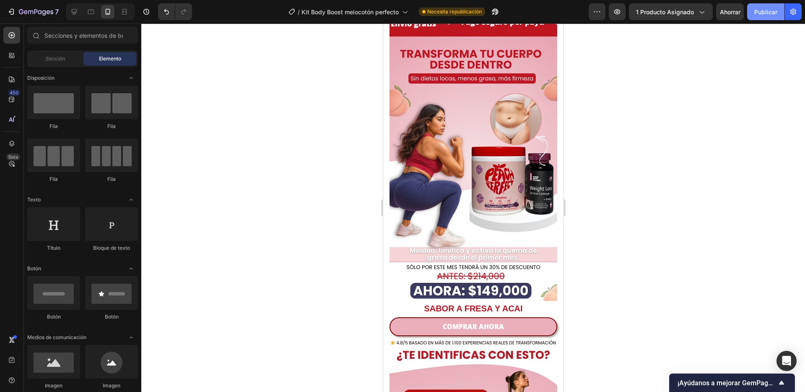
click at [761, 13] on font "Publicar" at bounding box center [765, 11] width 23 height 7
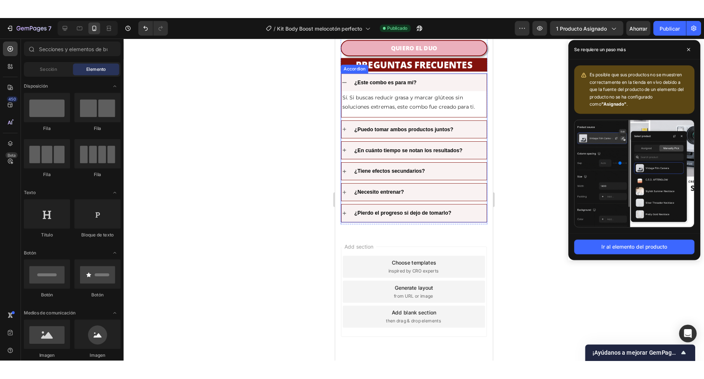
scroll to position [1404, 0]
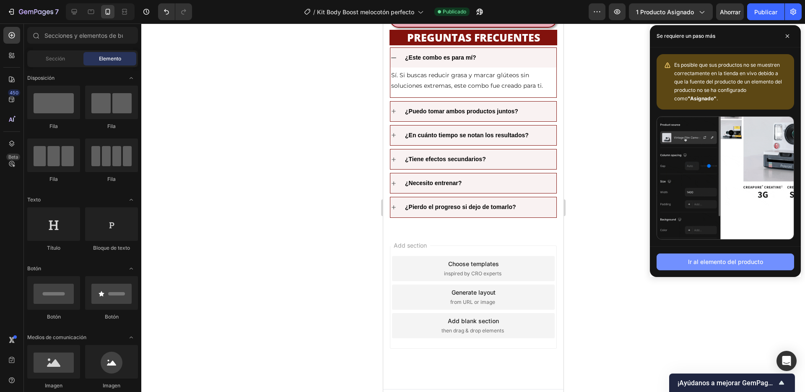
click at [713, 268] on button "Ir al elemento del producto" at bounding box center [724, 261] width 137 height 17
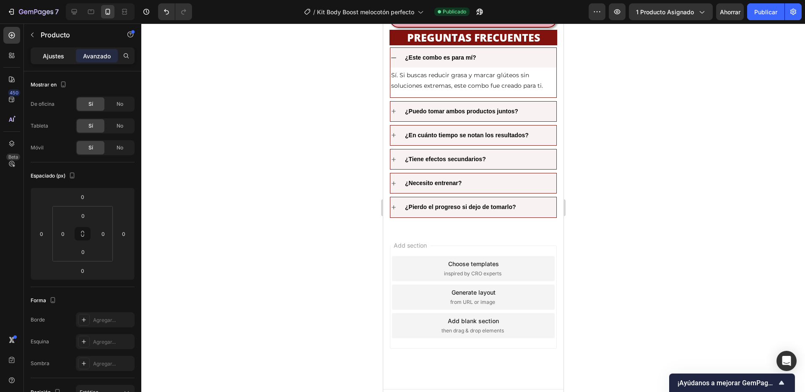
click at [47, 54] on font "Ajustes" at bounding box center [53, 55] width 21 height 7
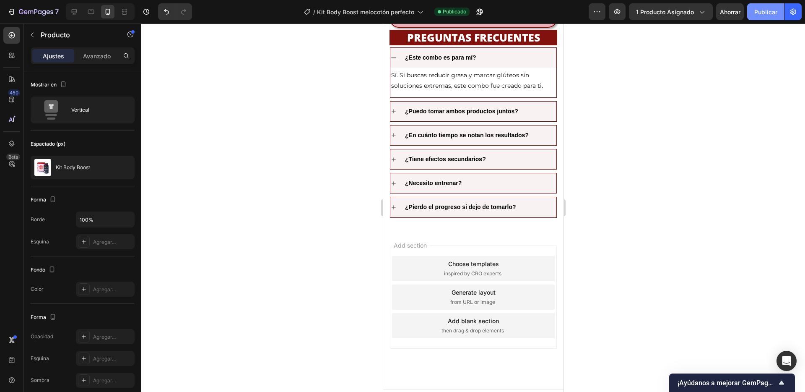
click at [755, 14] on font "Publicar" at bounding box center [765, 11] width 23 height 7
